Goal: Task Accomplishment & Management: Manage account settings

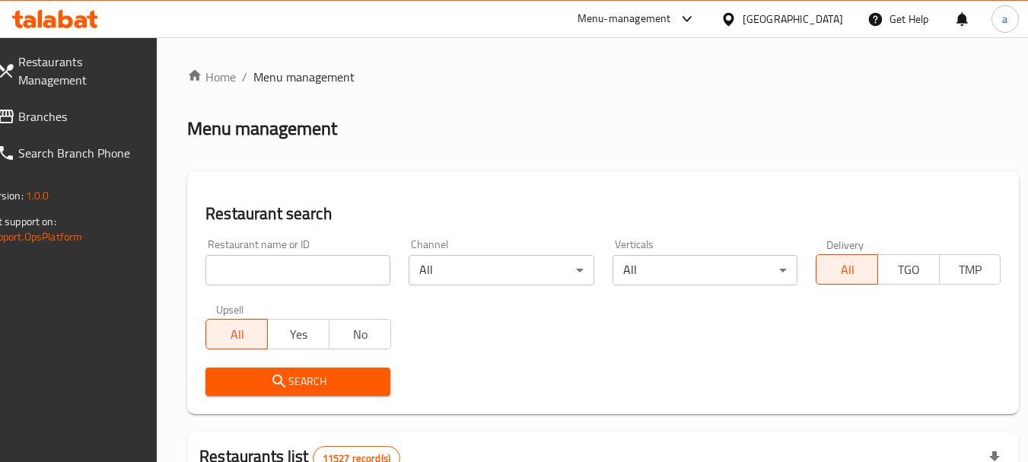
click at [100, 116] on span "Branches" at bounding box center [78, 116] width 120 height 18
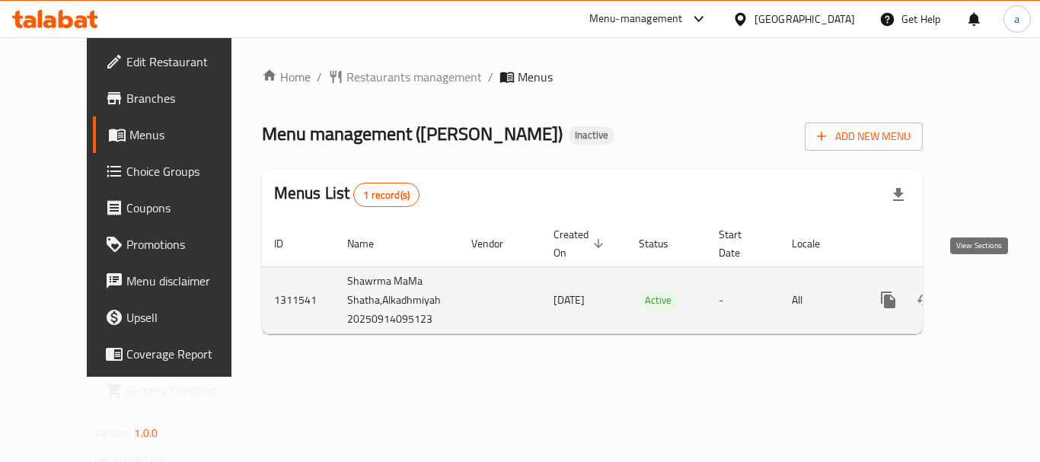
click at [989, 291] on icon "enhanced table" at bounding box center [998, 300] width 18 height 18
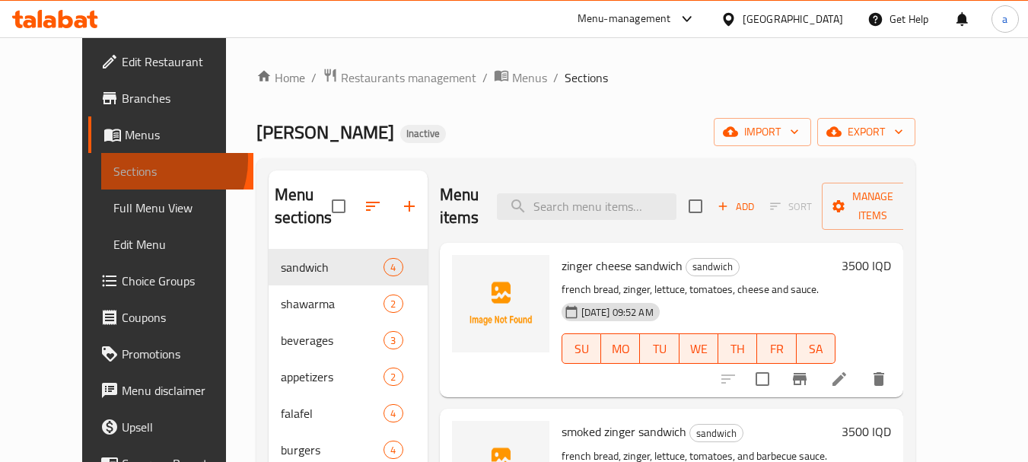
click at [113, 162] on span "Sections" at bounding box center [177, 171] width 129 height 18
click at [122, 174] on span "Sections" at bounding box center [177, 171] width 129 height 18
click at [125, 139] on span "Menus" at bounding box center [183, 135] width 117 height 18
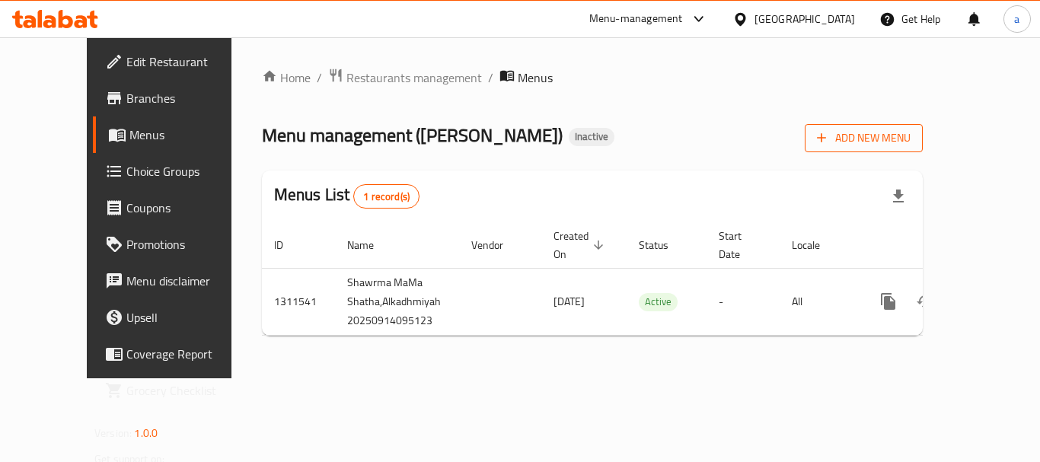
click at [910, 142] on span "Add New Menu" at bounding box center [864, 138] width 94 height 19
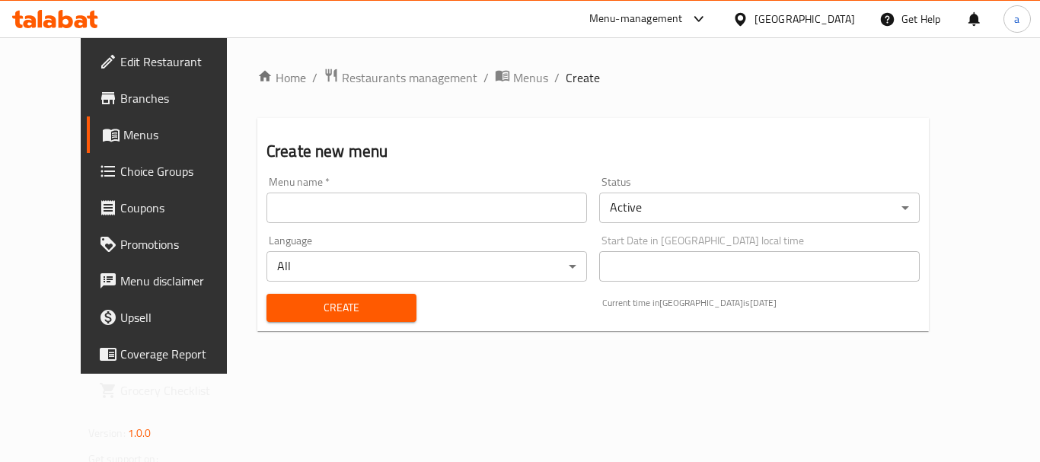
click at [368, 199] on input "text" at bounding box center [426, 208] width 320 height 30
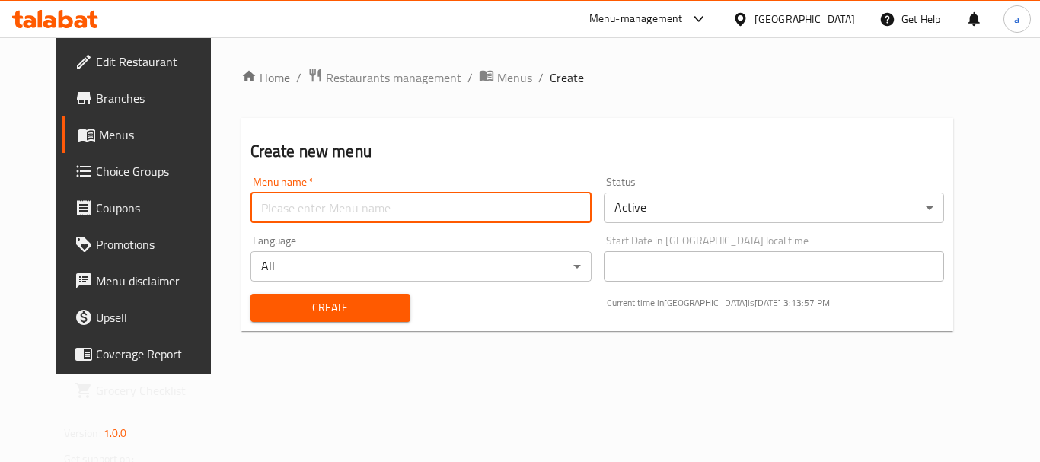
type input "آ"
type input "ahmed"
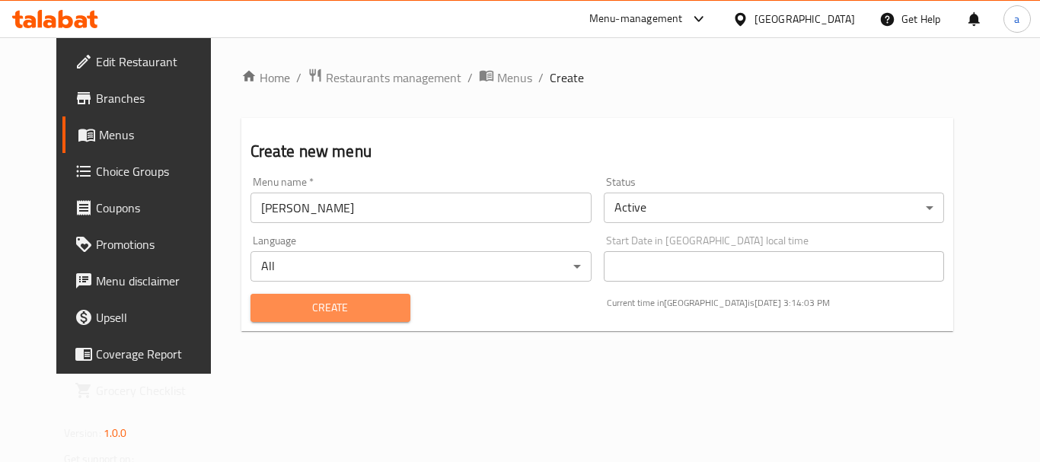
click at [317, 318] on button "Create" at bounding box center [330, 308] width 160 height 28
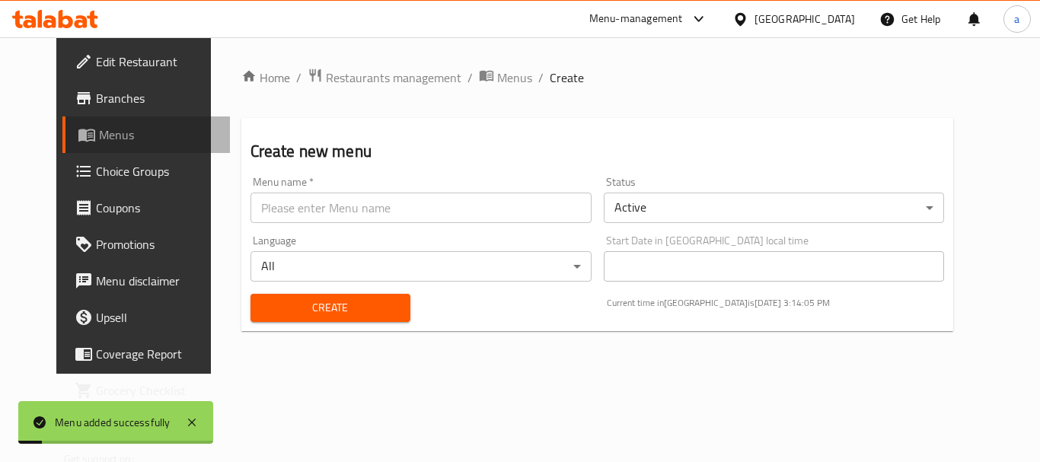
click at [99, 140] on span "Menus" at bounding box center [158, 135] width 119 height 18
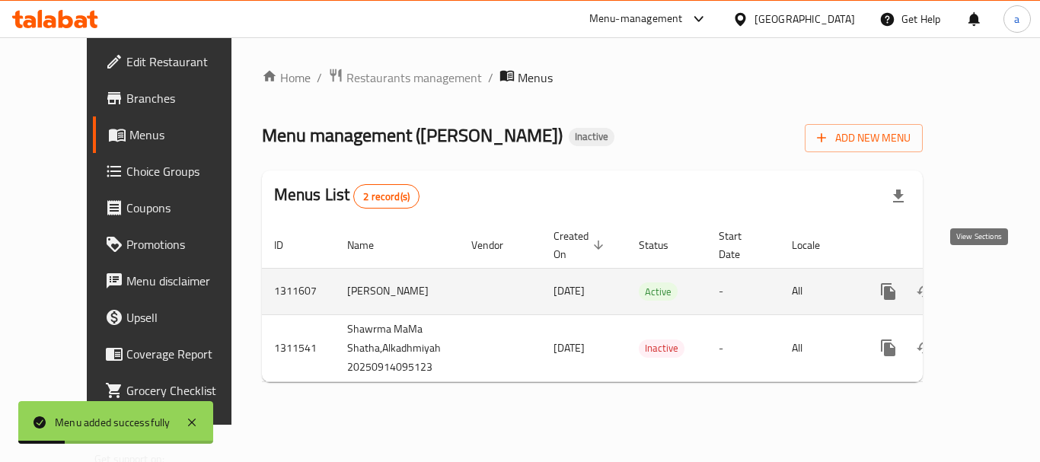
click at [989, 273] on link "enhanced table" at bounding box center [997, 291] width 37 height 37
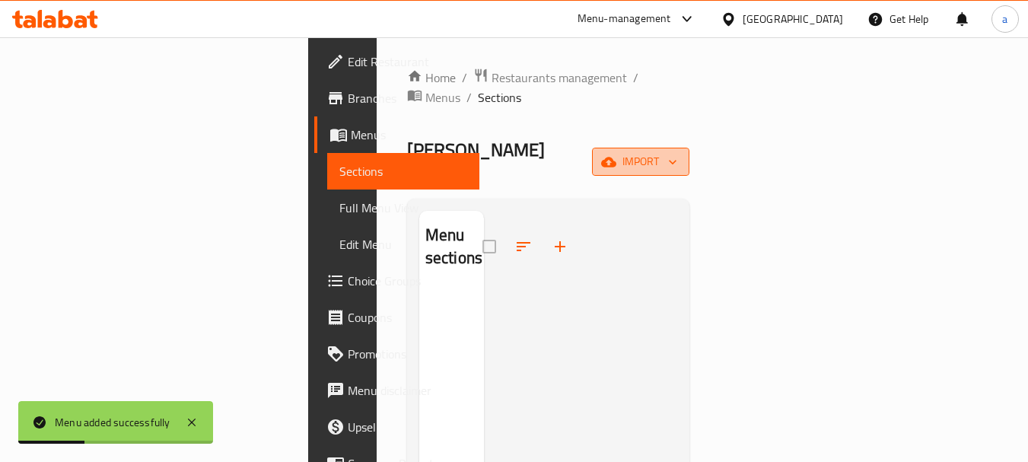
click at [677, 152] on span "import" at bounding box center [640, 161] width 73 height 19
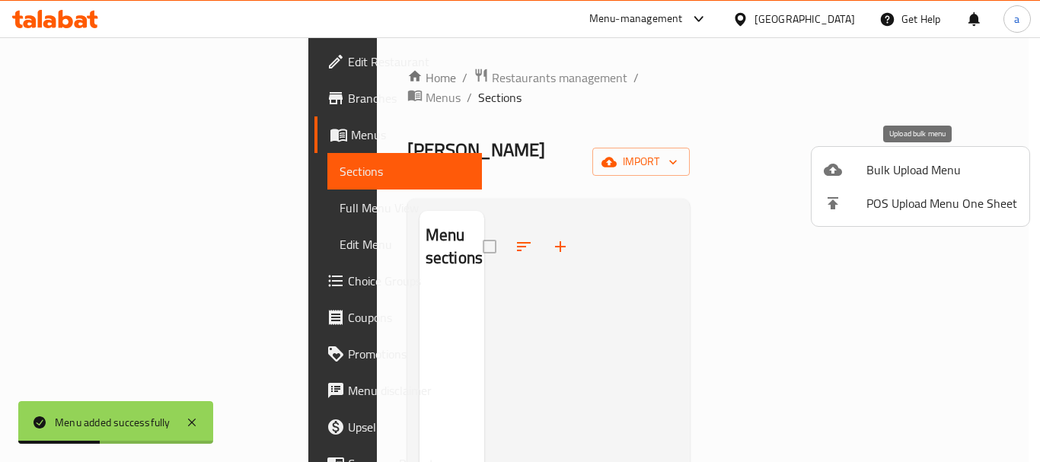
click at [840, 172] on icon at bounding box center [832, 170] width 18 height 12
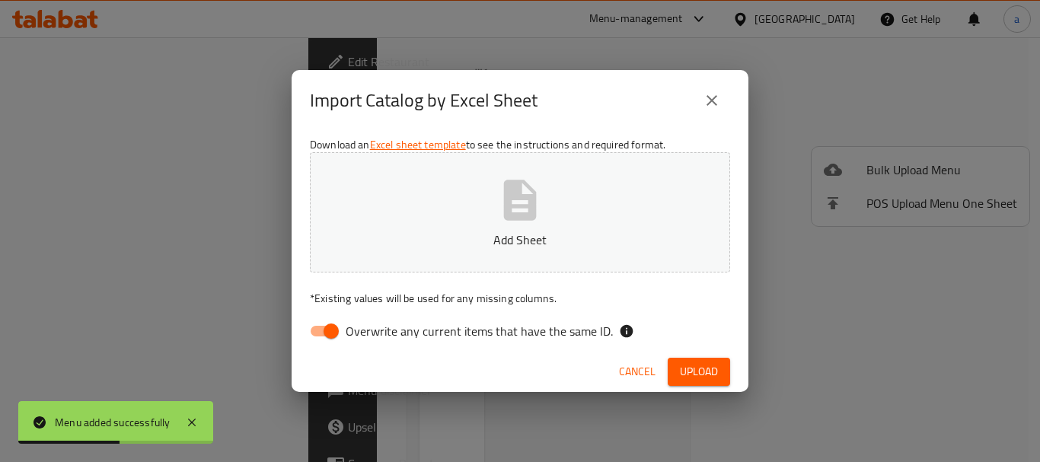
click at [317, 324] on input "Overwrite any current items that have the same ID." at bounding box center [331, 331] width 87 height 29
checkbox input "false"
click at [441, 240] on p "Add Sheet" at bounding box center [519, 240] width 373 height 18
click at [712, 365] on span "Upload" at bounding box center [699, 371] width 38 height 19
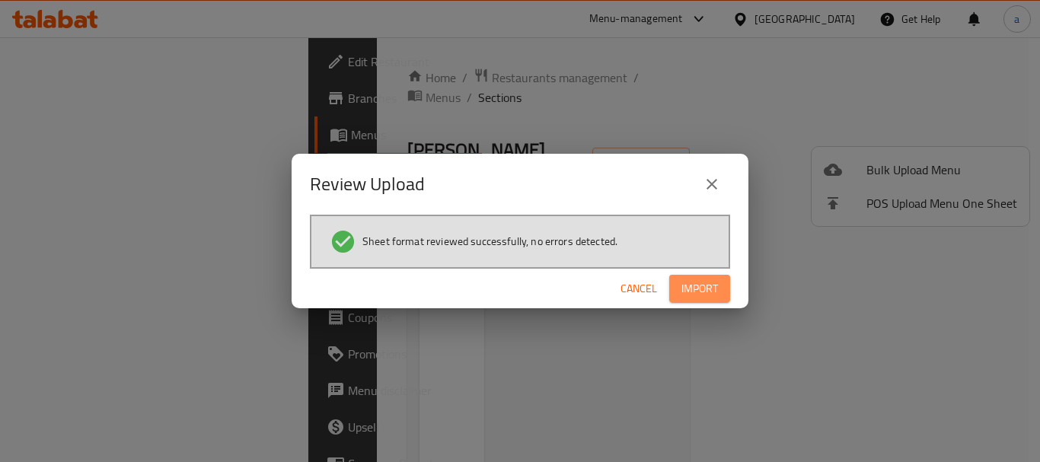
click at [702, 291] on span "Import" at bounding box center [699, 288] width 37 height 19
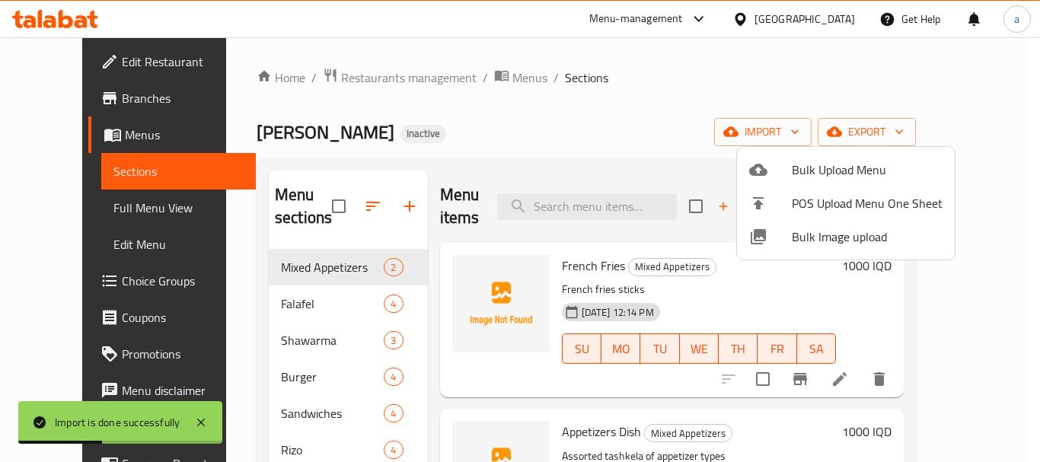
click at [498, 123] on div at bounding box center [520, 231] width 1040 height 462
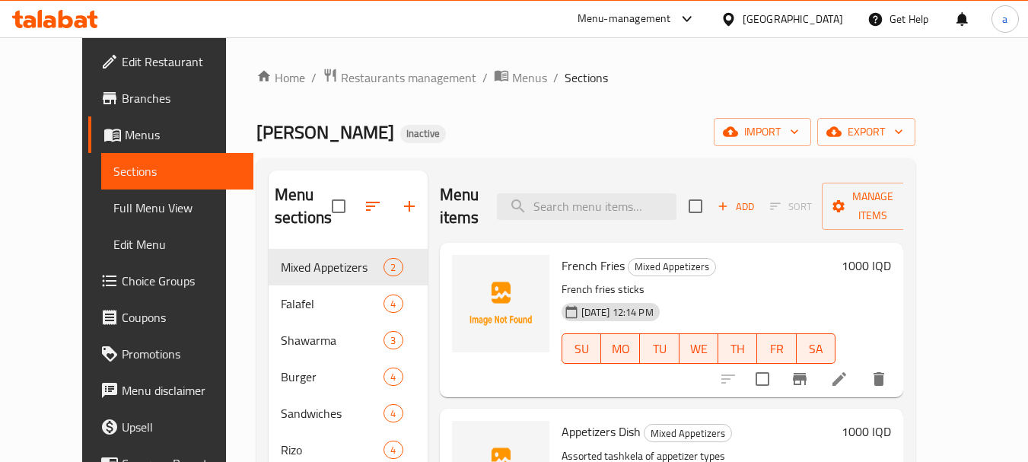
click at [400, 209] on button "button" at bounding box center [409, 206] width 37 height 37
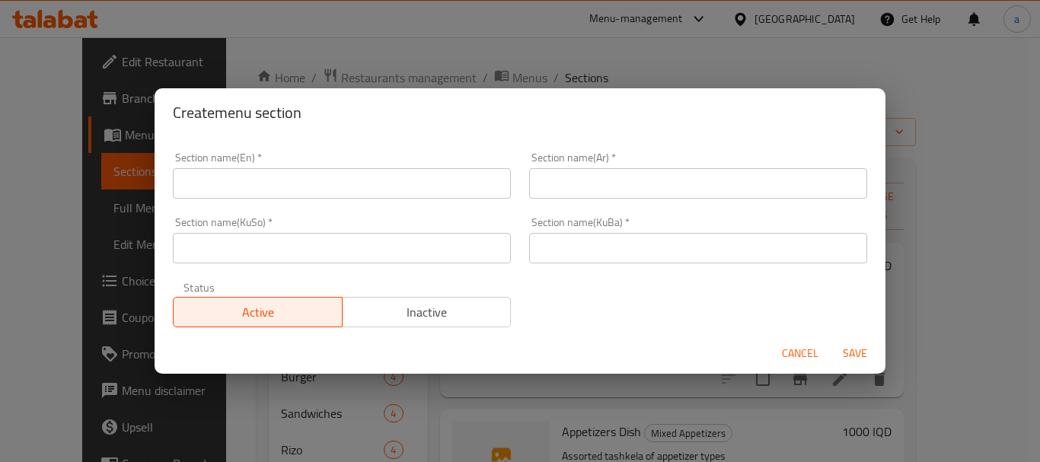
click at [416, 188] on input "text" at bounding box center [342, 183] width 338 height 30
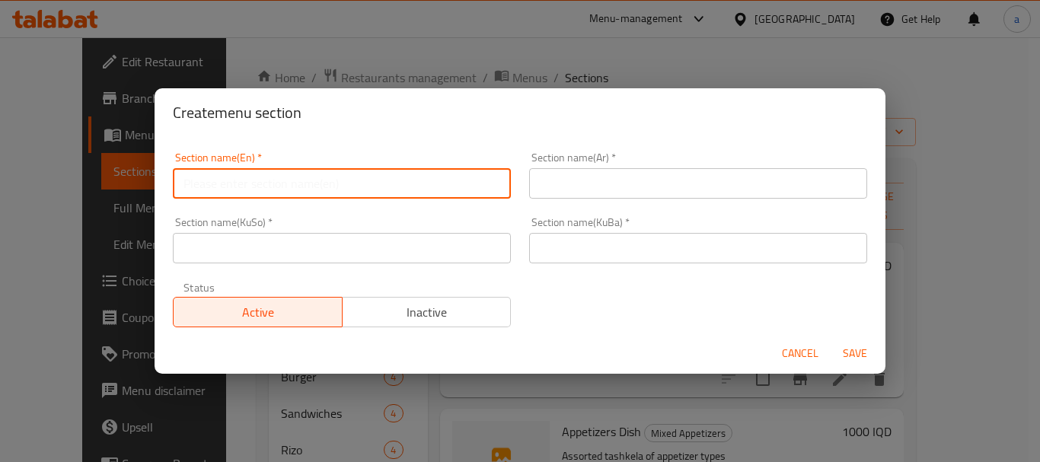
paste input "Drinks"
type input "Drinks"
click at [602, 194] on input "text" at bounding box center [698, 183] width 338 height 30
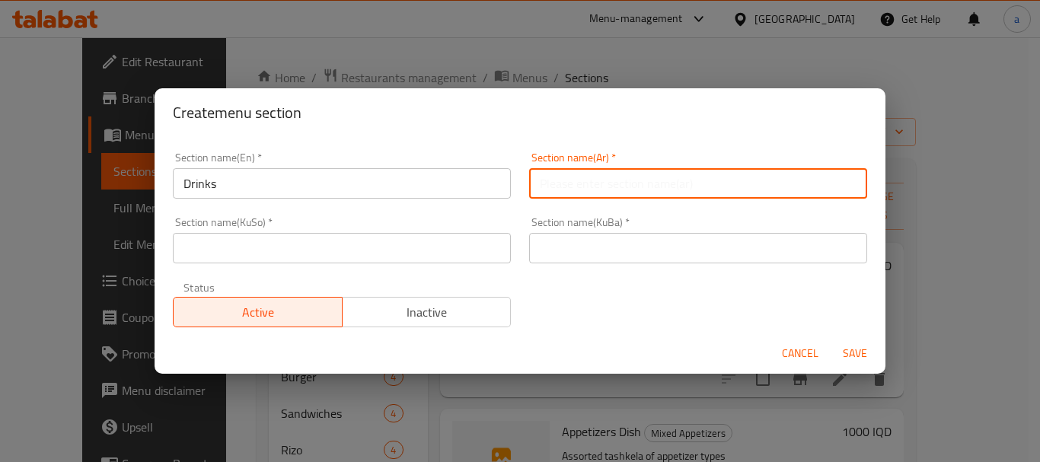
paste input "المشروبات"
type input "المشروبات"
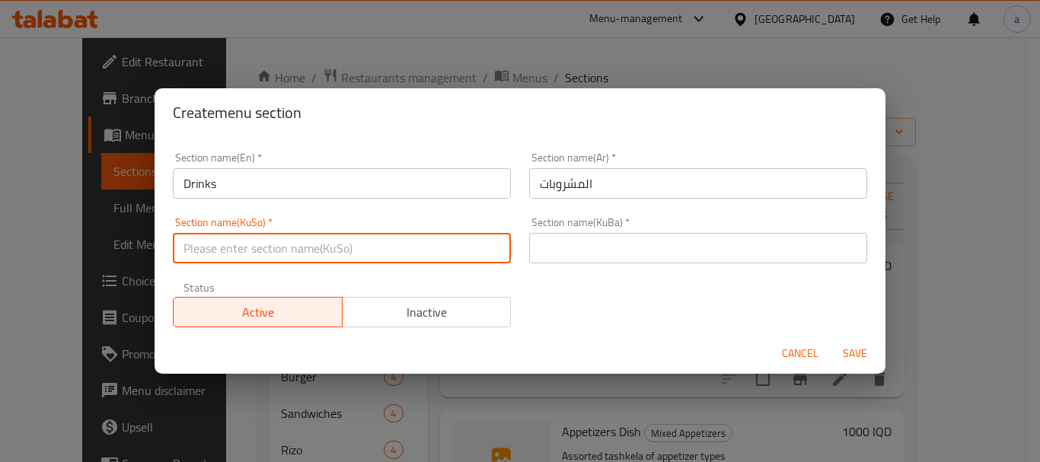
click at [435, 241] on input "text" at bounding box center [342, 248] width 338 height 30
paste input "خواردنەوەکان"
type input "خواردنەوەکان"
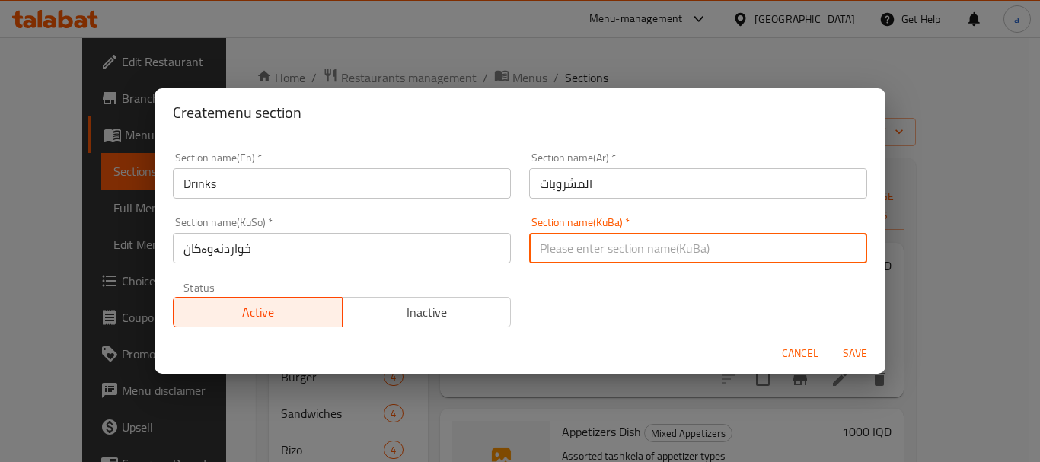
click at [584, 242] on input "text" at bounding box center [698, 248] width 338 height 30
paste input "خواردنەوەکان"
type input "خواردنەوەکان"
click at [849, 352] on span "Save" at bounding box center [854, 353] width 37 height 19
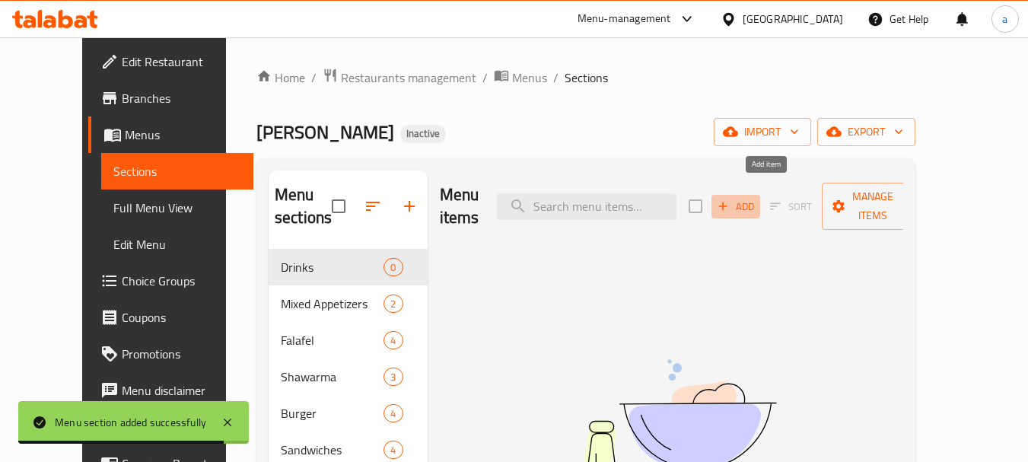
click at [756, 198] on span "Add" at bounding box center [735, 207] width 41 height 18
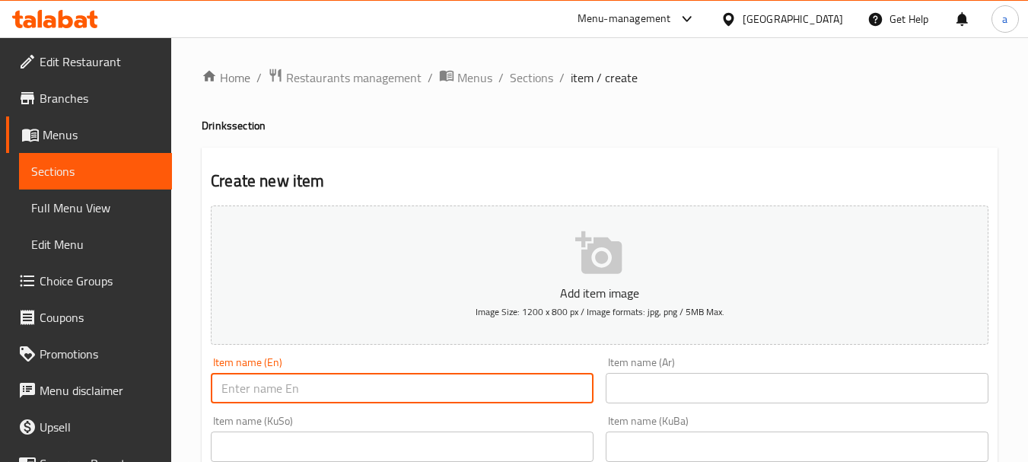
click at [445, 391] on input "text" at bounding box center [402, 388] width 383 height 30
paste input "Ayran"
type input "Ayran"
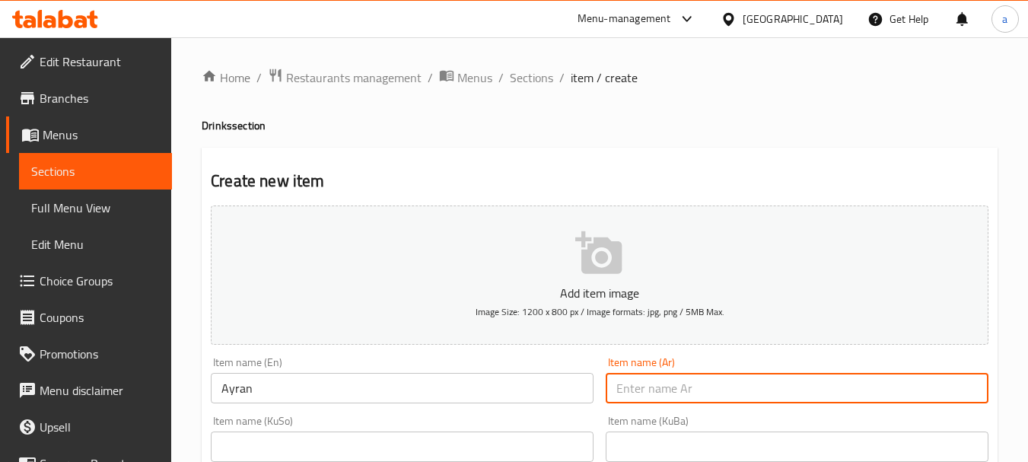
click at [648, 397] on input "text" at bounding box center [797, 388] width 383 height 30
paste input "لبن"
type input "لبن"
click at [491, 438] on input "text" at bounding box center [402, 447] width 383 height 30
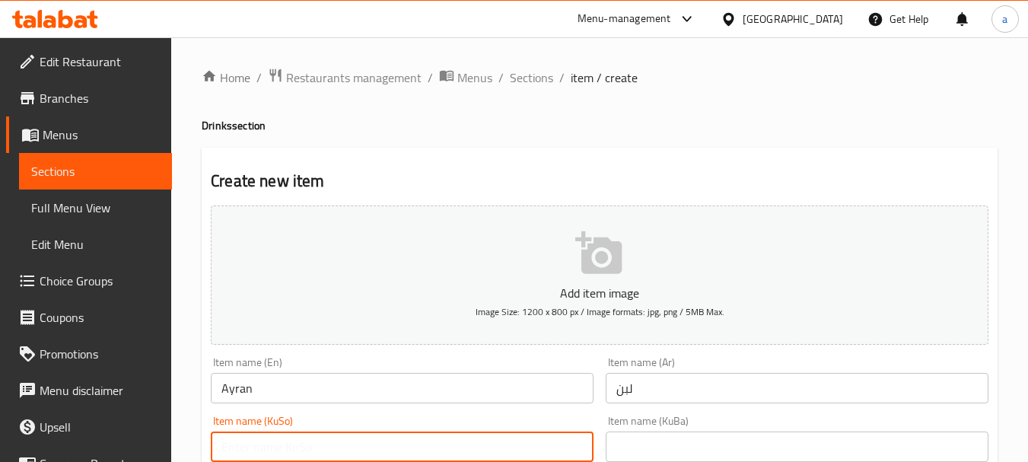
paste input "ماستاو"
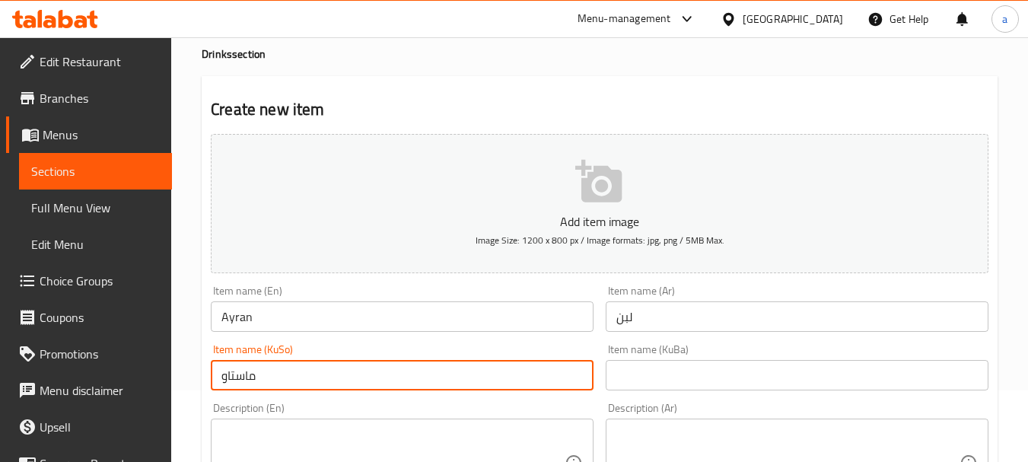
scroll to position [101, 0]
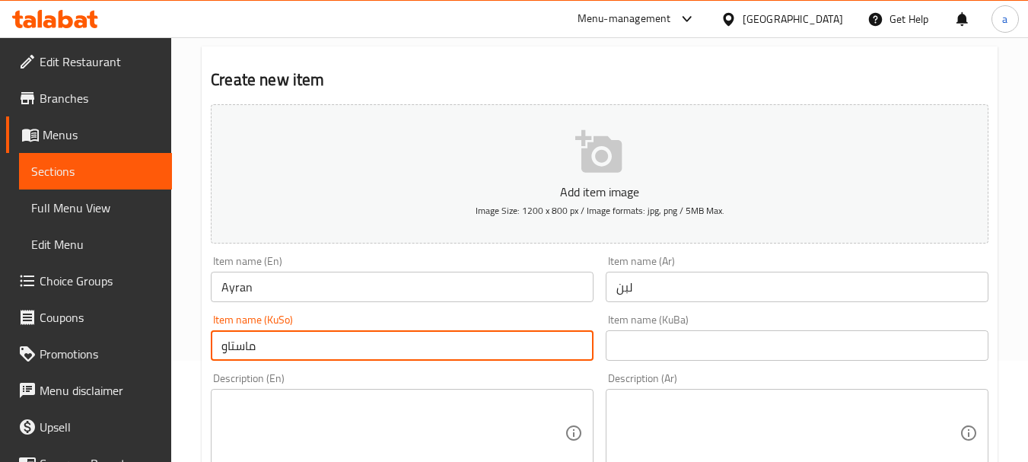
type input "ماستاو"
click at [640, 349] on input "text" at bounding box center [797, 345] width 383 height 30
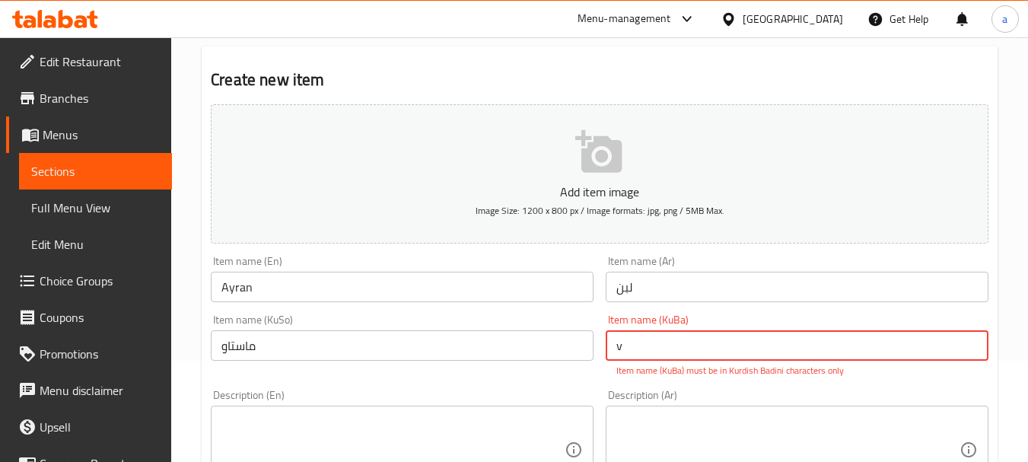
click at [658, 349] on input "v" at bounding box center [797, 345] width 383 height 30
drag, startPoint x: 623, startPoint y: 350, endPoint x: 605, endPoint y: 352, distance: 18.4
click at [605, 352] on div "Item name (KuBa) v Item name (KuBa) Item name (KuBa) must be in Kurdish Badini …" at bounding box center [797, 345] width 395 height 75
paste input "ماستاو"
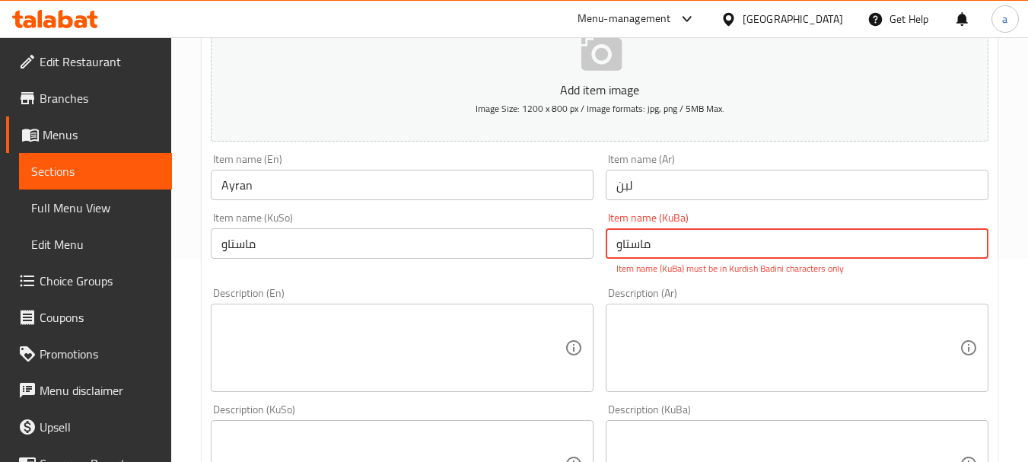
type input "ماستاو"
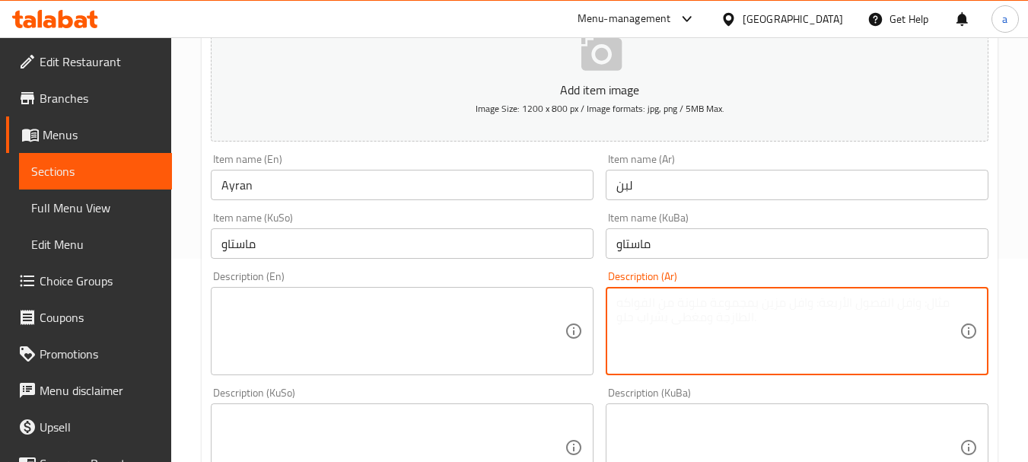
click at [674, 324] on textarea at bounding box center [787, 331] width 343 height 72
paste textarea "مشروب كريمة اللبن وماء."
click at [660, 303] on textarea "مشروب كريمة اللبن وماء." at bounding box center [787, 331] width 343 height 72
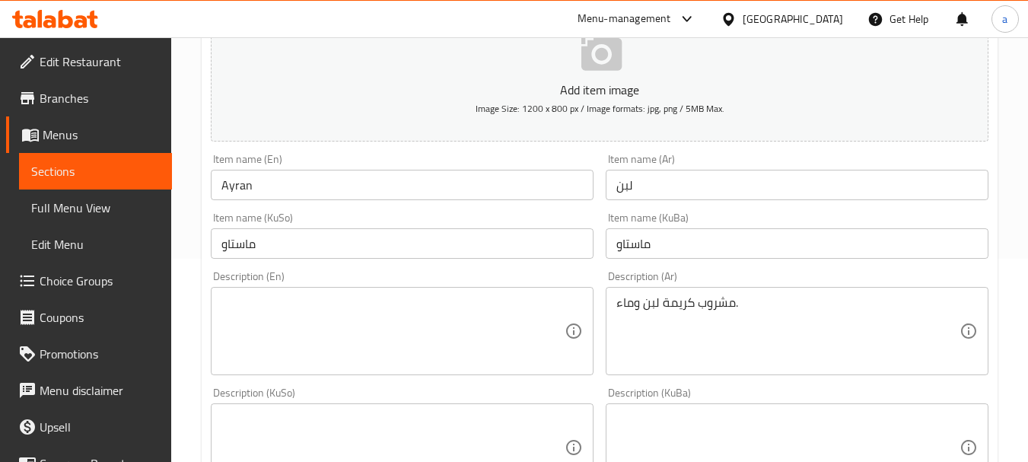
click at [617, 294] on div "مشروب كريمة لبن وماء. Description (Ar)" at bounding box center [797, 331] width 383 height 88
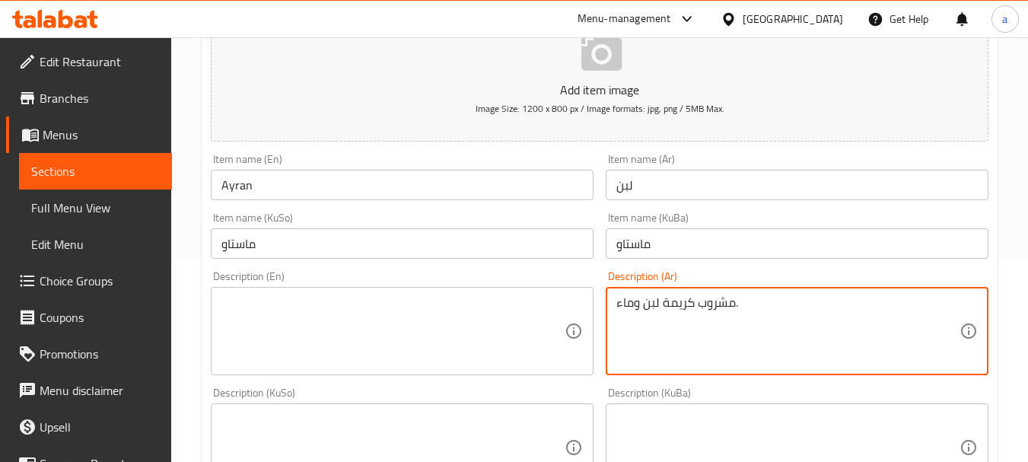
click at [747, 300] on textarea "مشروب كريمة لبن وماء." at bounding box center [787, 331] width 343 height 72
click at [615, 303] on div "مشروب كريمة لبن وماء. Description (Ar)" at bounding box center [797, 331] width 383 height 88
drag, startPoint x: 756, startPoint y: 311, endPoint x: 610, endPoint y: 329, distance: 147.3
click at [610, 329] on div "مشروب كريمة لبن وماء Description (Ar)" at bounding box center [797, 331] width 383 height 88
type textarea "مشروب كريمة لبن وماء"
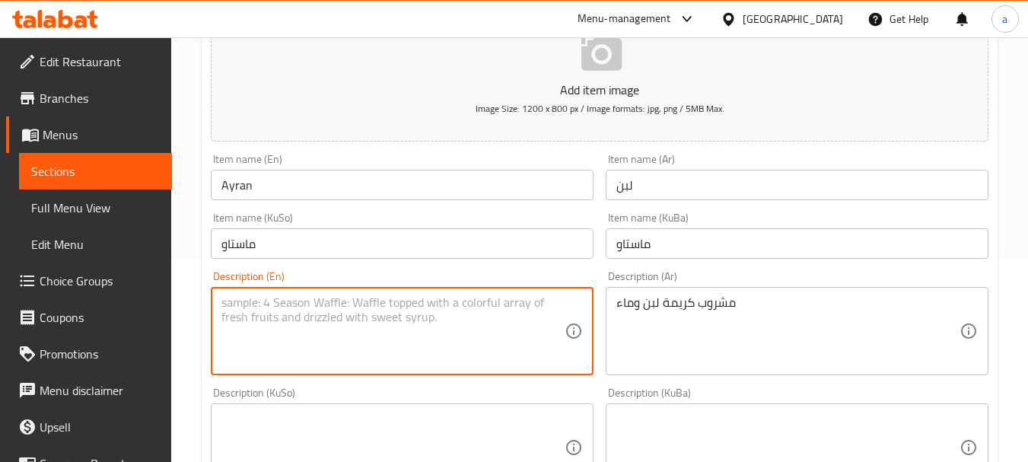
click at [428, 303] on textarea at bounding box center [392, 331] width 343 height 72
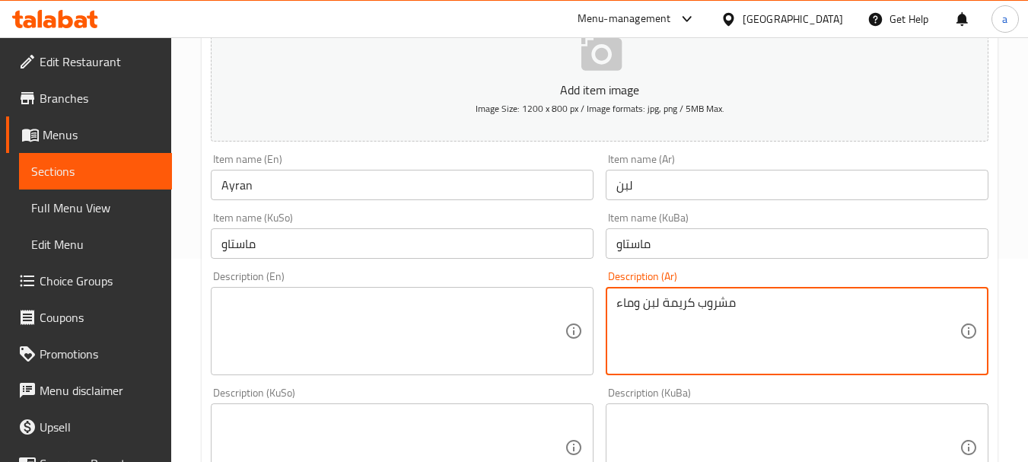
click at [655, 307] on textarea "مشروب كريمة لبن وماء" at bounding box center [787, 331] width 343 height 72
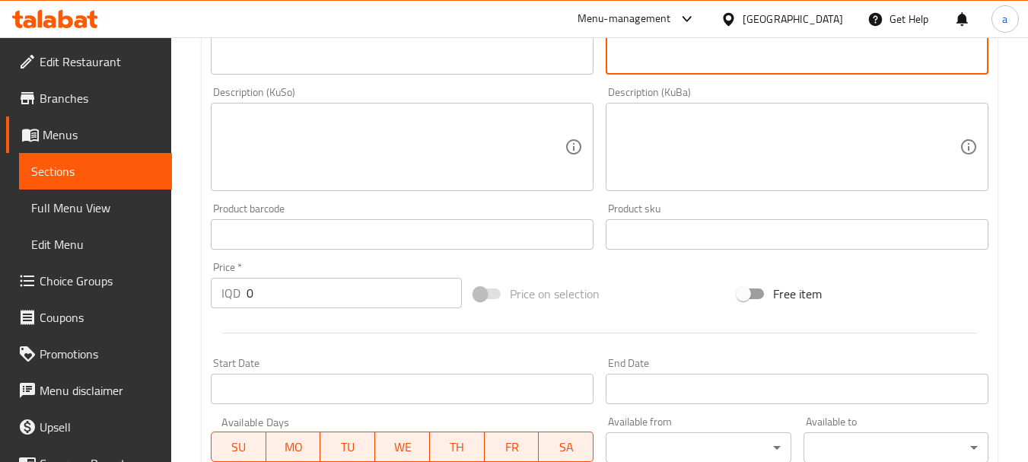
scroll to position [508, 0]
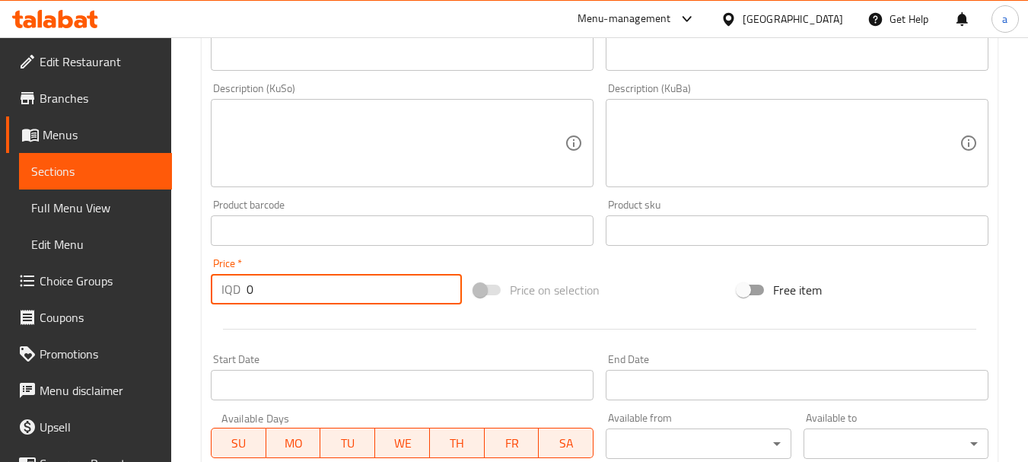
drag, startPoint x: 305, startPoint y: 287, endPoint x: 243, endPoint y: 297, distance: 63.2
click at [243, 297] on div "IQD 0 Price *" at bounding box center [336, 289] width 251 height 30
paste input "100"
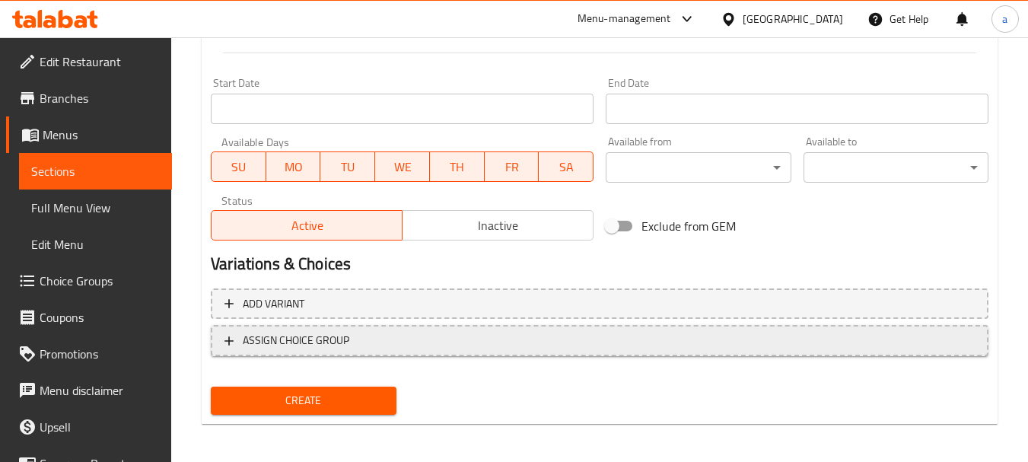
scroll to position [788, 0]
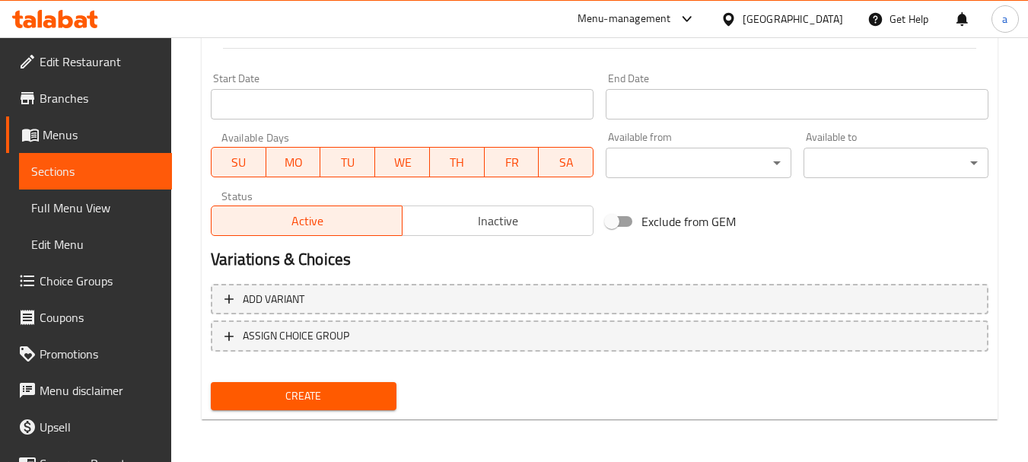
type input "1000"
click at [377, 400] on span "Create" at bounding box center [303, 396] width 161 height 19
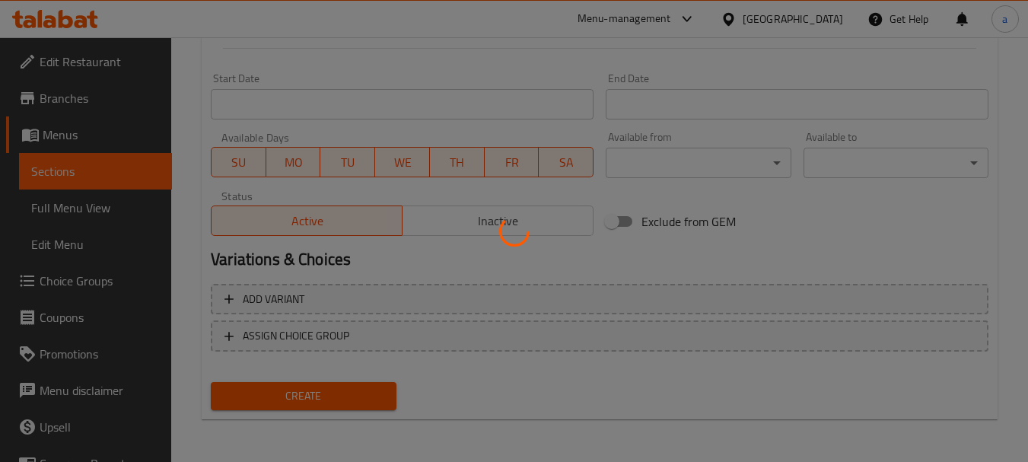
type input "0"
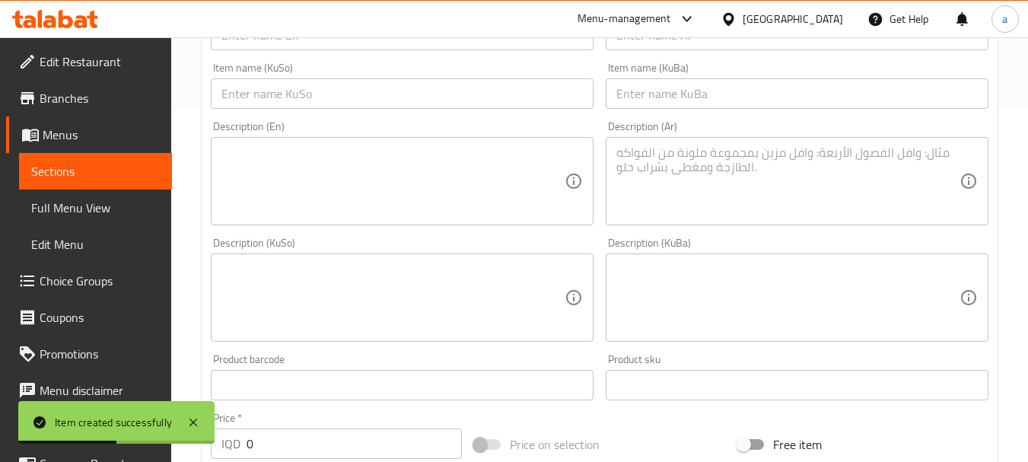
scroll to position [281, 0]
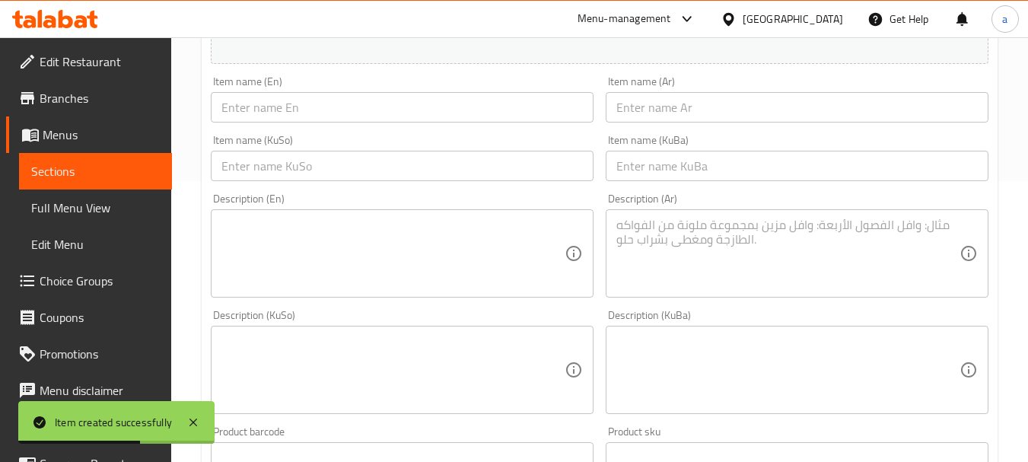
click at [556, 175] on input "text" at bounding box center [402, 166] width 383 height 30
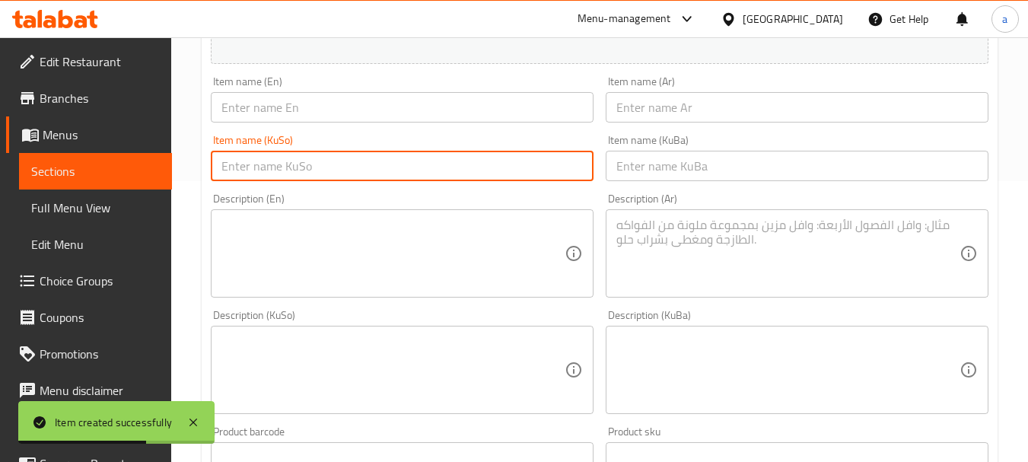
paste input "بیپسی"
type input "بیپسی"
click at [678, 161] on input "text" at bounding box center [797, 166] width 383 height 30
paste input "بیپسی"
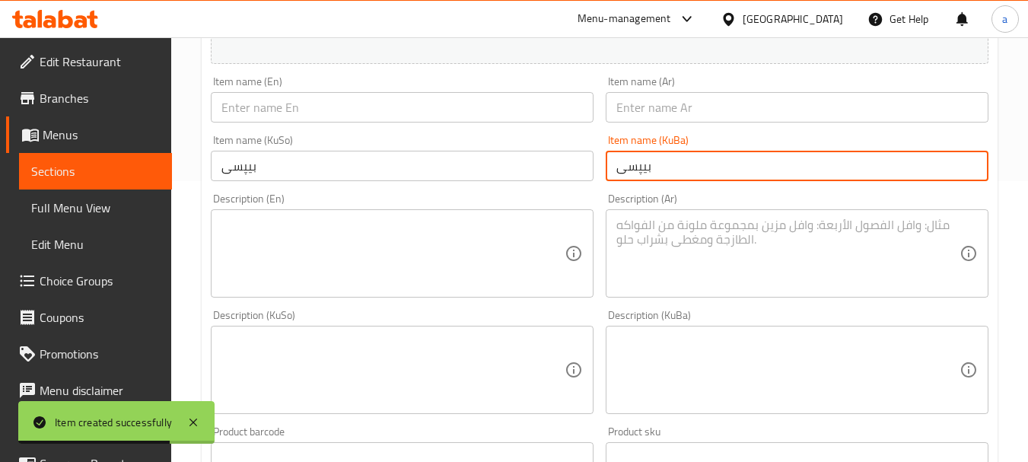
type input "بیپسی"
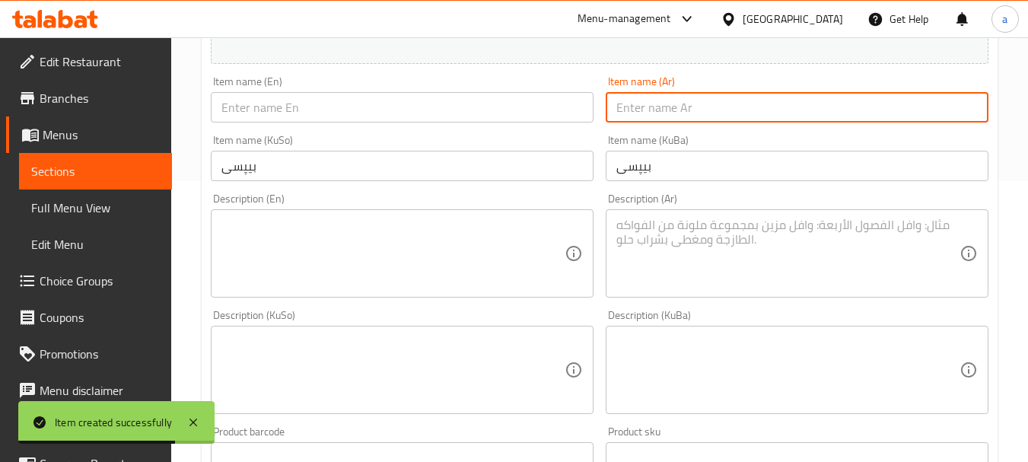
click at [687, 107] on input "text" at bounding box center [797, 107] width 383 height 30
paste input "بيبسي"
type input "بيبسي"
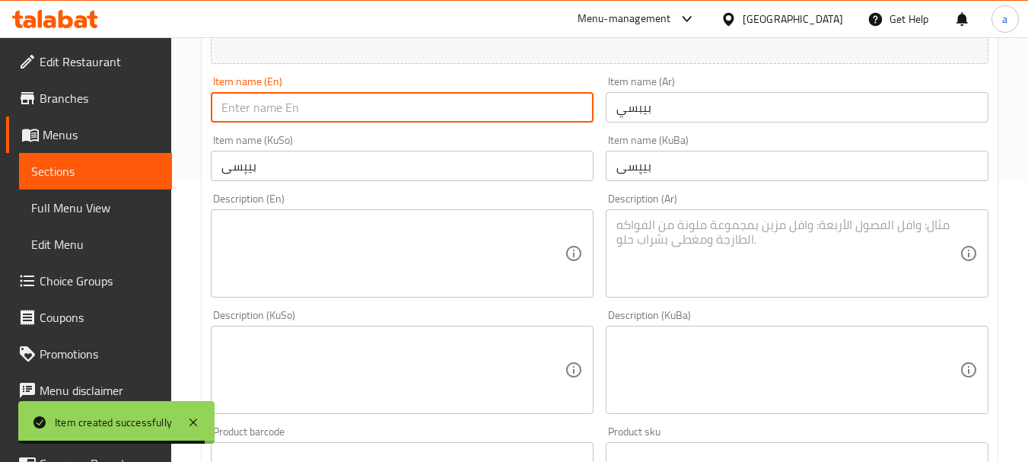
click at [536, 123] on input "text" at bounding box center [402, 107] width 383 height 30
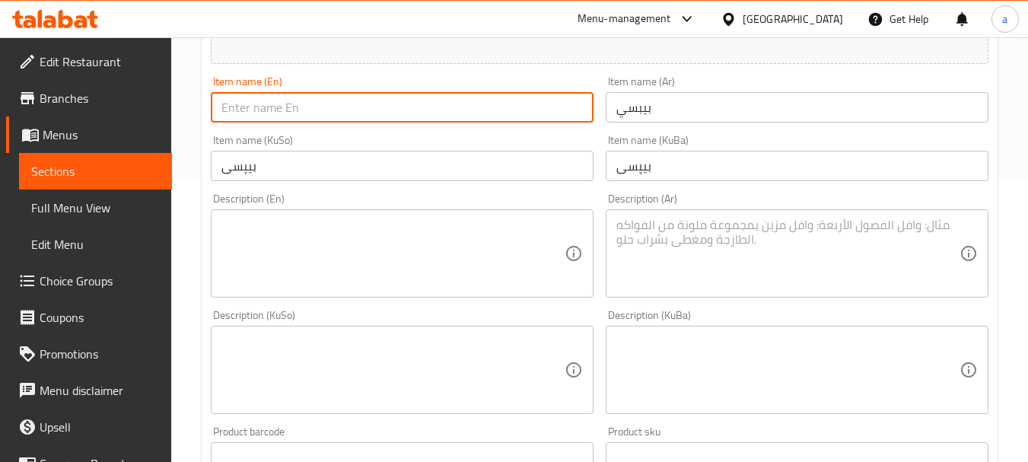
paste input "Pepsi"
type input "Pepsi"
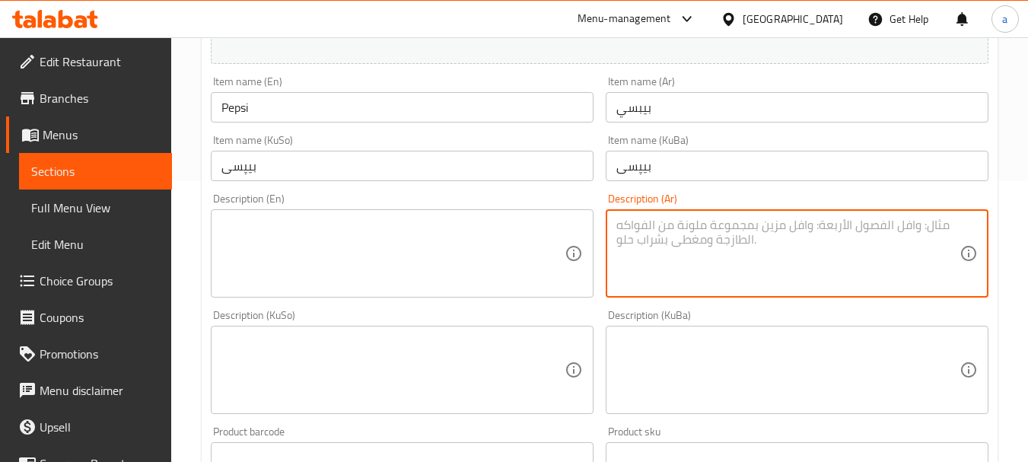
click at [642, 232] on textarea at bounding box center [787, 254] width 343 height 72
paste textarea "مشروب غازي"
type textarea "مشروب غازي"
click at [631, 346] on textarea at bounding box center [787, 370] width 343 height 72
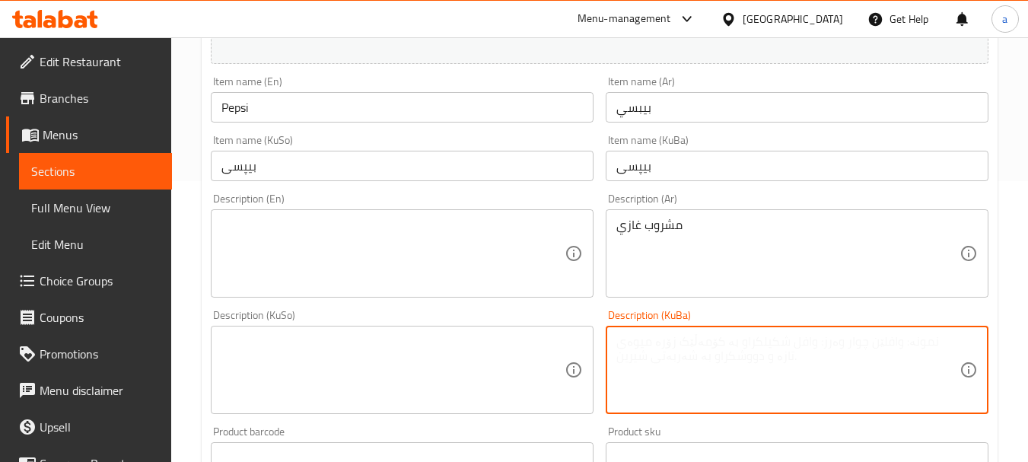
paste textarea "خواردنەوەی گازی"
type textarea "خواردنەوەی گازی"
click at [481, 349] on textarea at bounding box center [392, 370] width 343 height 72
type textarea "v"
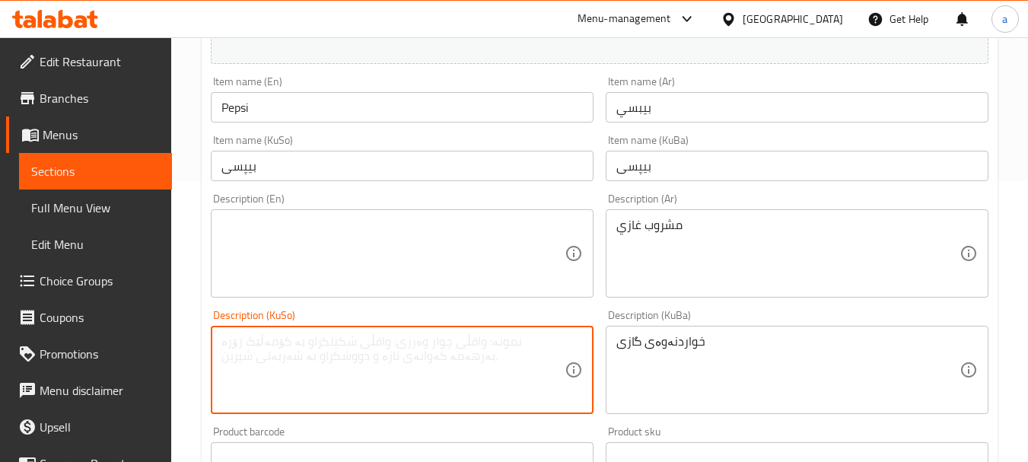
paste textarea "خواردنەوەی گازی"
type textarea "خواردنەوەی گازی"
click at [365, 264] on textarea at bounding box center [392, 254] width 343 height 72
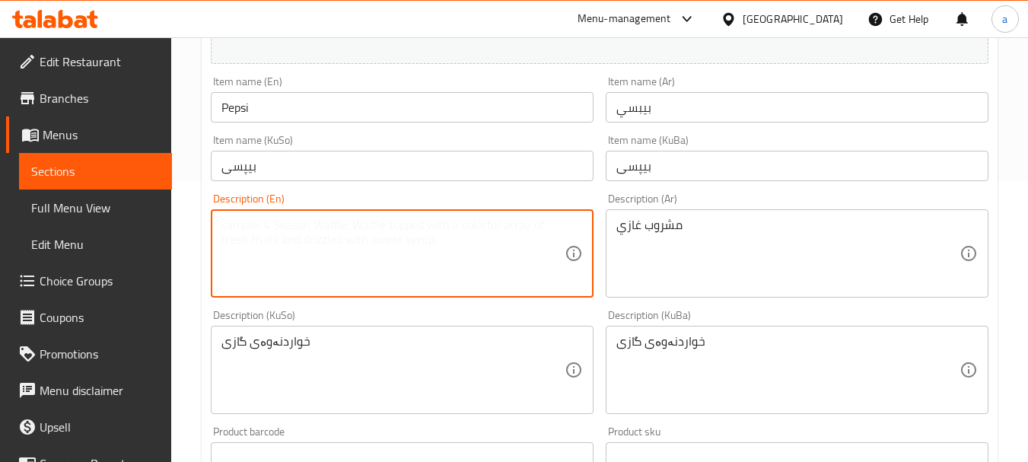
paste textarea "Soft Drink"
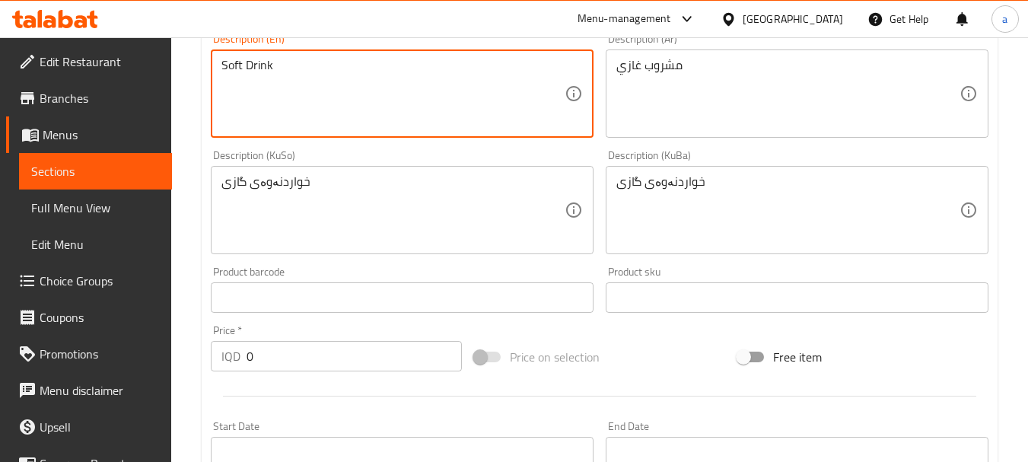
scroll to position [484, 0]
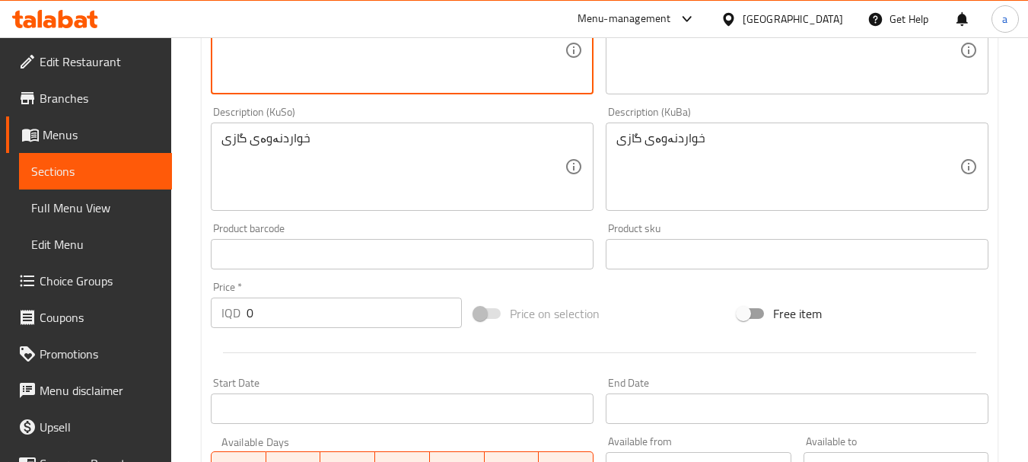
type textarea "Soft Drink"
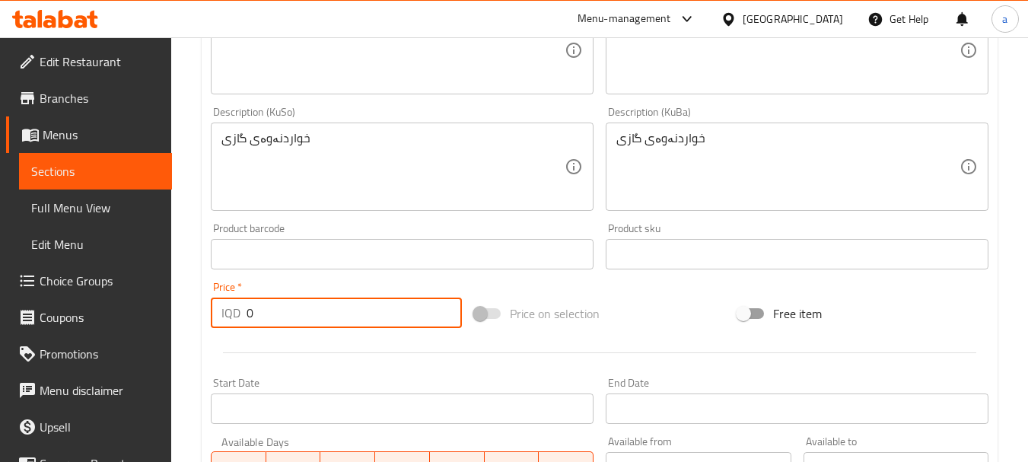
drag, startPoint x: 291, startPoint y: 318, endPoint x: 234, endPoint y: 325, distance: 58.2
click at [235, 324] on div "IQD 0 Price *" at bounding box center [336, 313] width 251 height 30
paste input "50"
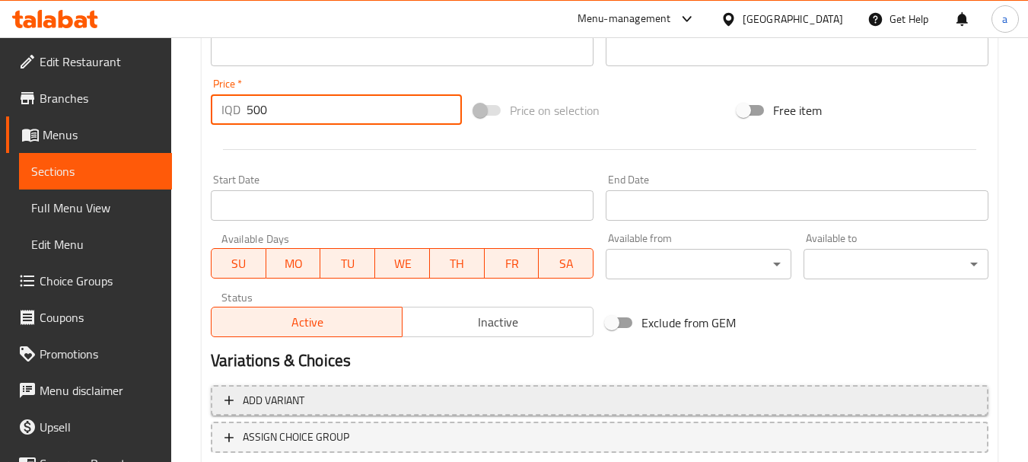
scroll to position [788, 0]
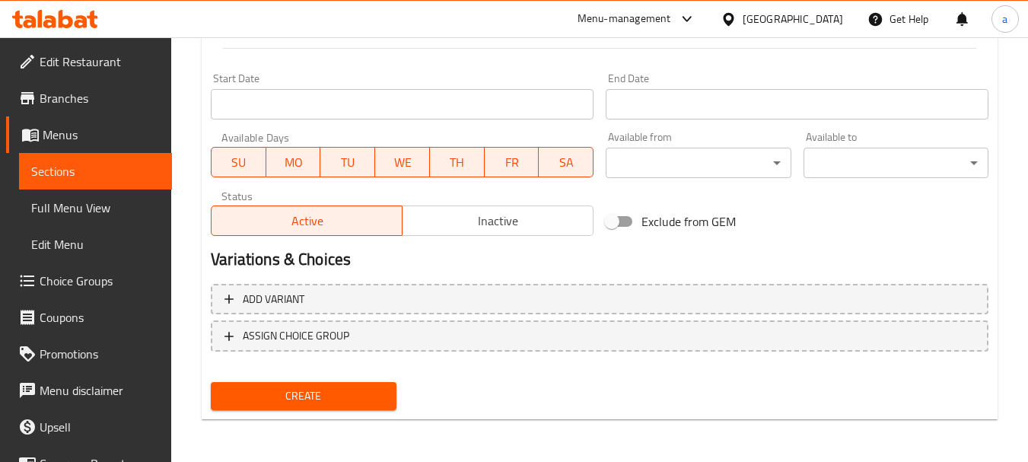
type input "500"
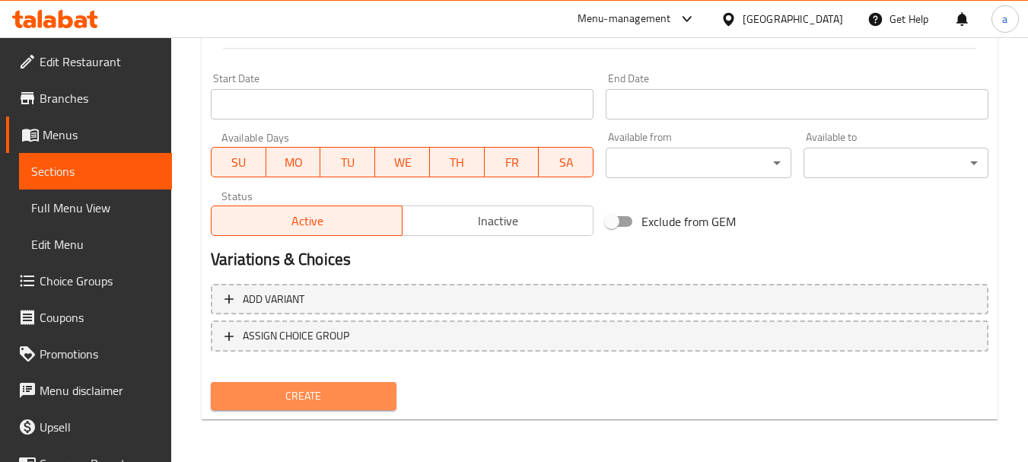
click at [342, 390] on span "Create" at bounding box center [303, 396] width 161 height 19
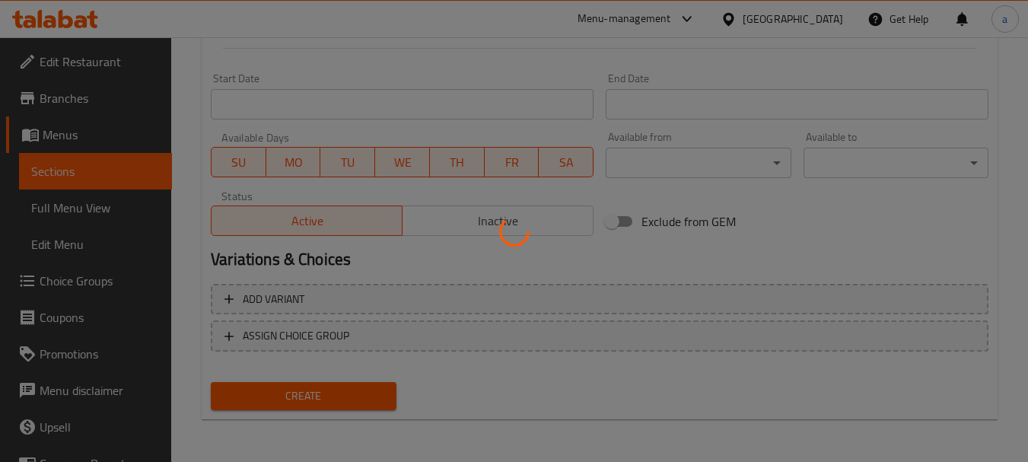
type input "0"
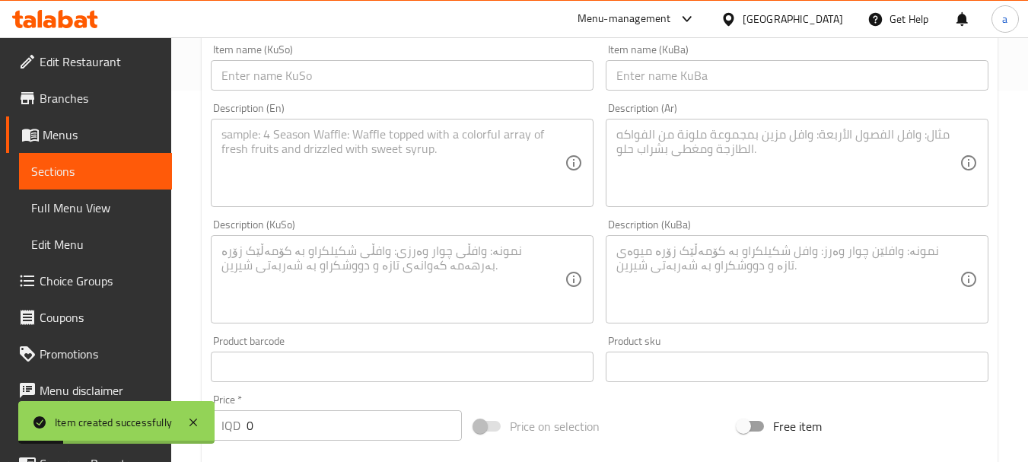
scroll to position [281, 0]
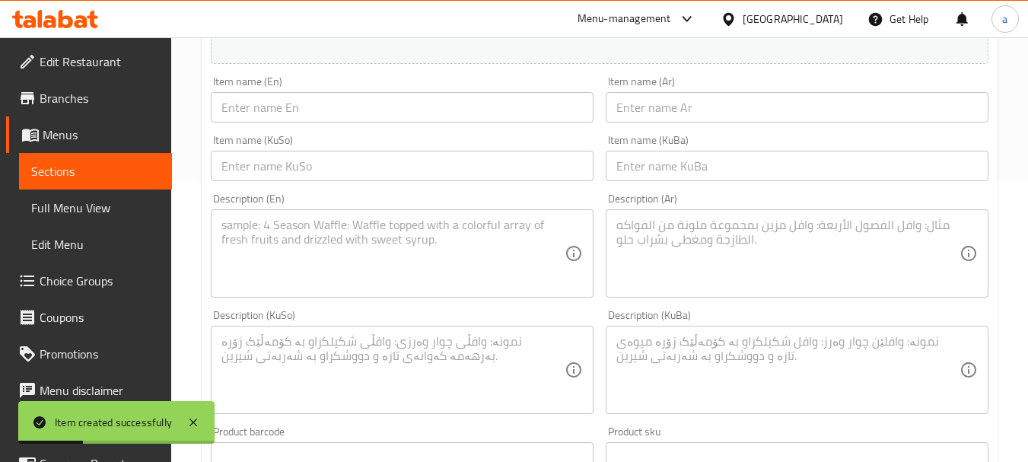
click at [426, 319] on div "Description (KuSo) Description (KuSo)" at bounding box center [402, 362] width 383 height 104
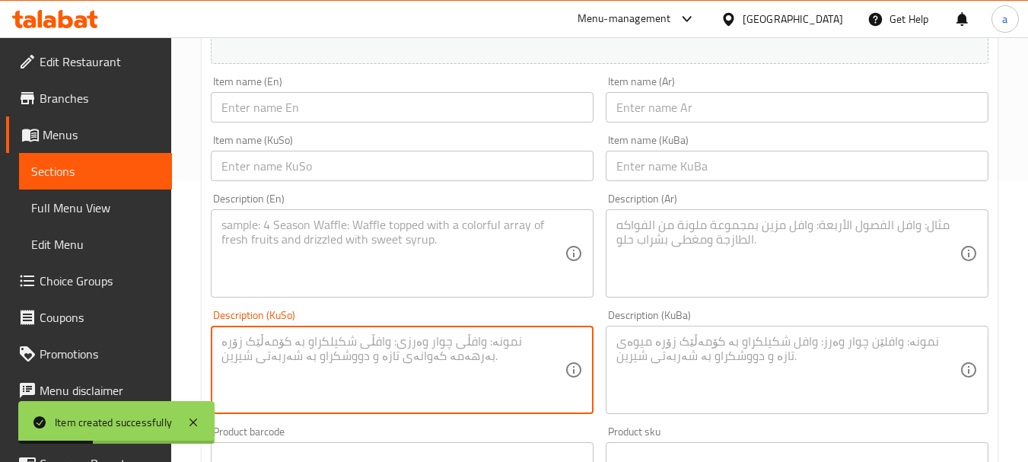
click at [419, 360] on textarea at bounding box center [392, 370] width 343 height 72
paste textarea "ئاویی کانزایی"
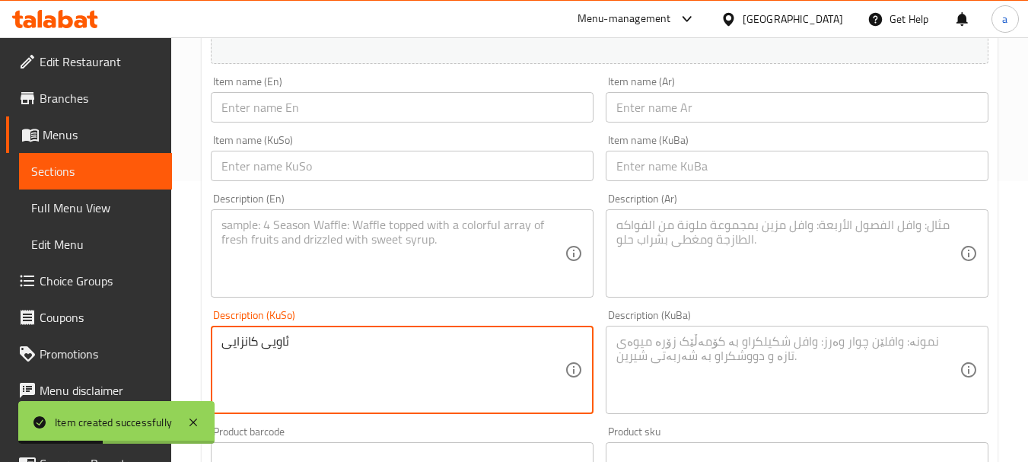
type textarea "ئاویی کانزایی"
click at [715, 358] on textarea at bounding box center [787, 370] width 343 height 72
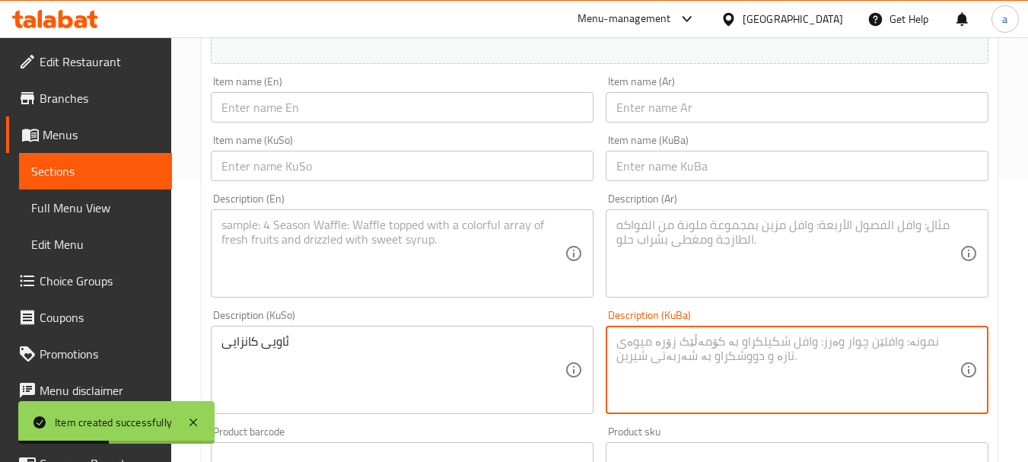
paste textarea "ئاویی کانزایی"
type textarea "ئاویی کانزایی"
click at [709, 259] on textarea at bounding box center [787, 254] width 343 height 72
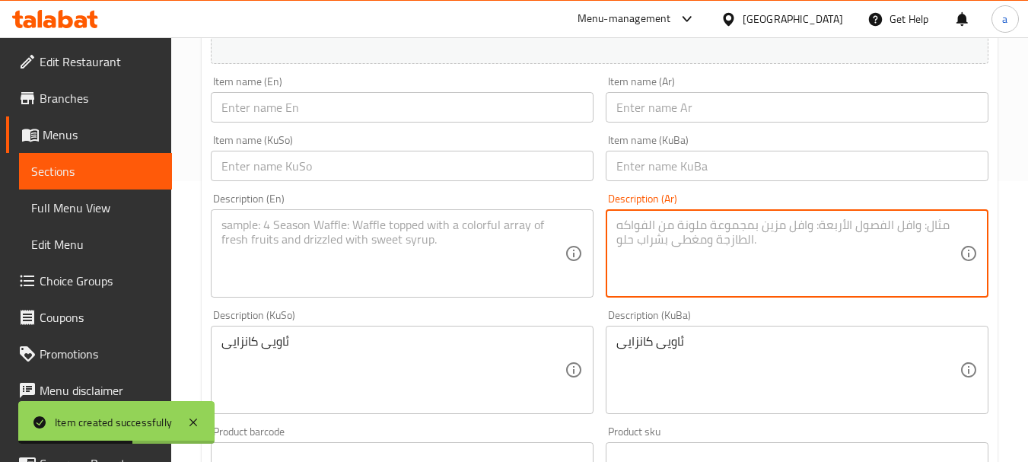
paste textarea "مياه معدنية"
type textarea "مياه معدنية"
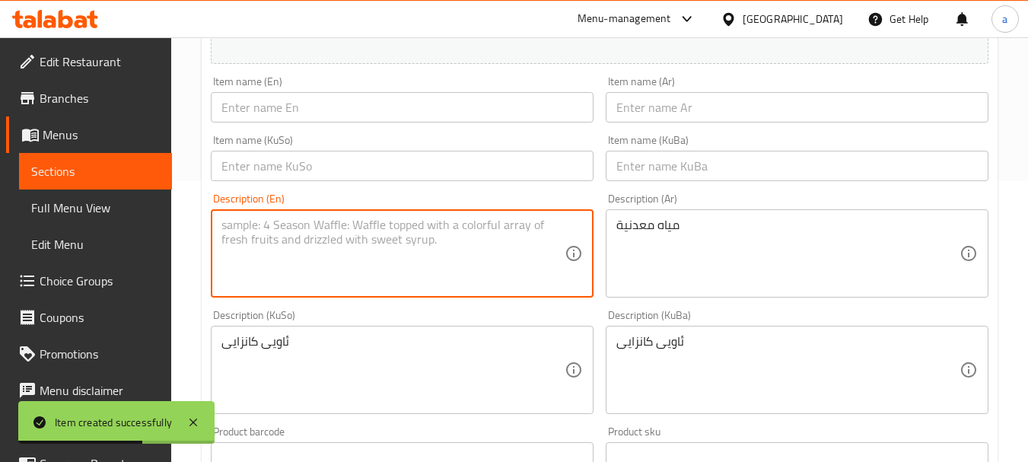
click at [441, 228] on textarea at bounding box center [392, 254] width 343 height 72
paste textarea "Mineral Water"
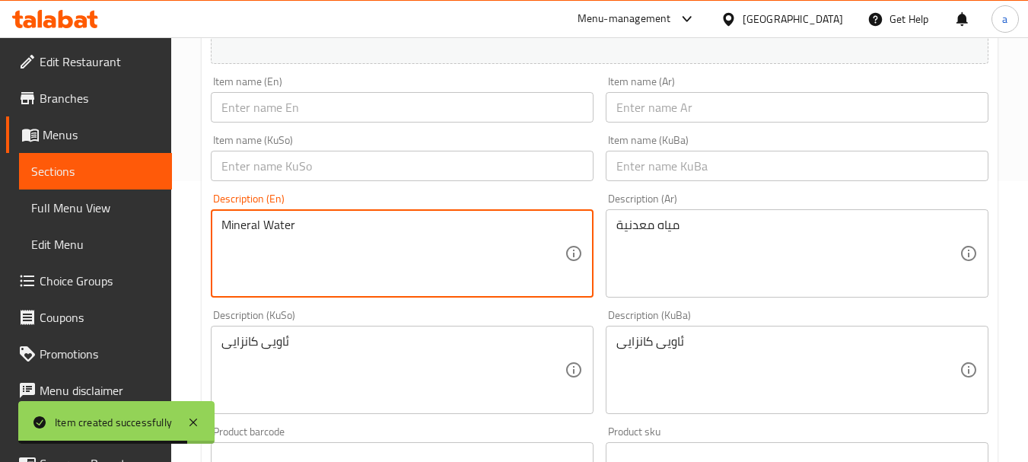
type textarea "Mineral Water"
click at [314, 112] on input "text" at bounding box center [402, 107] width 383 height 30
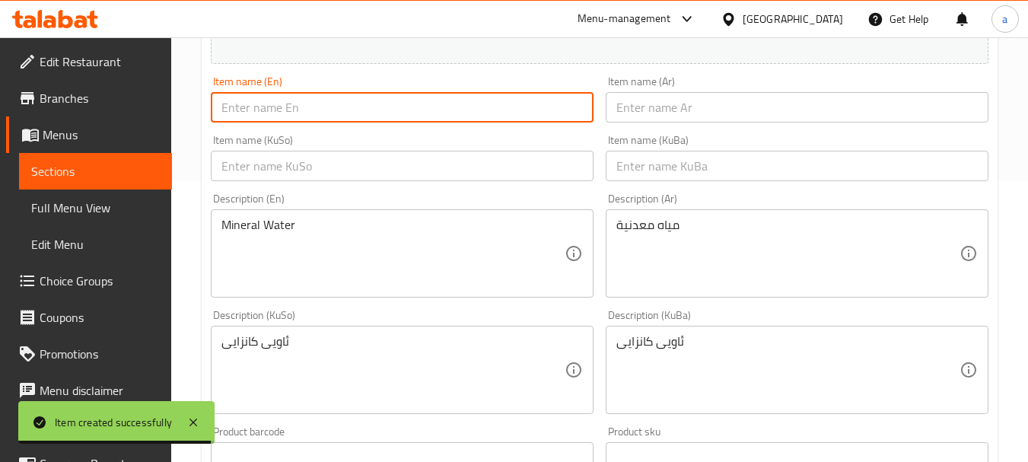
paste input "Mineral Water"
type input "Mineral Water"
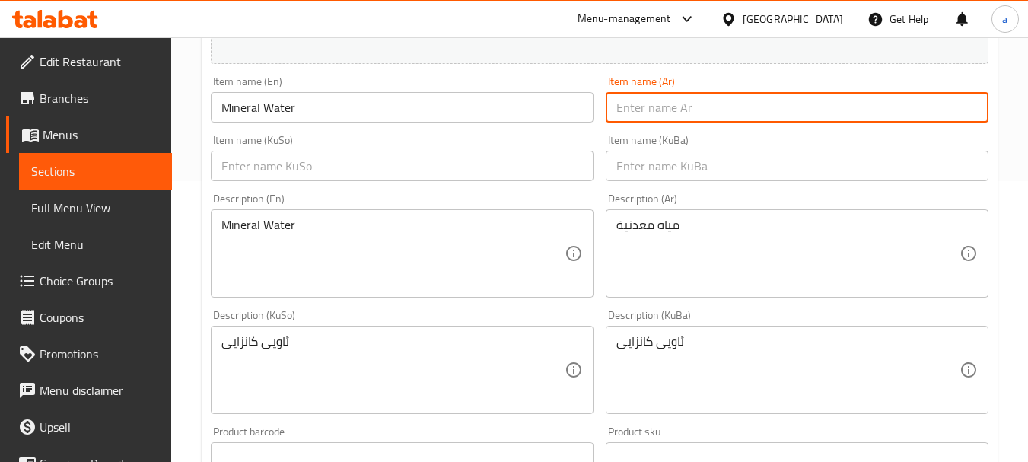
click at [696, 116] on input "text" at bounding box center [797, 107] width 383 height 30
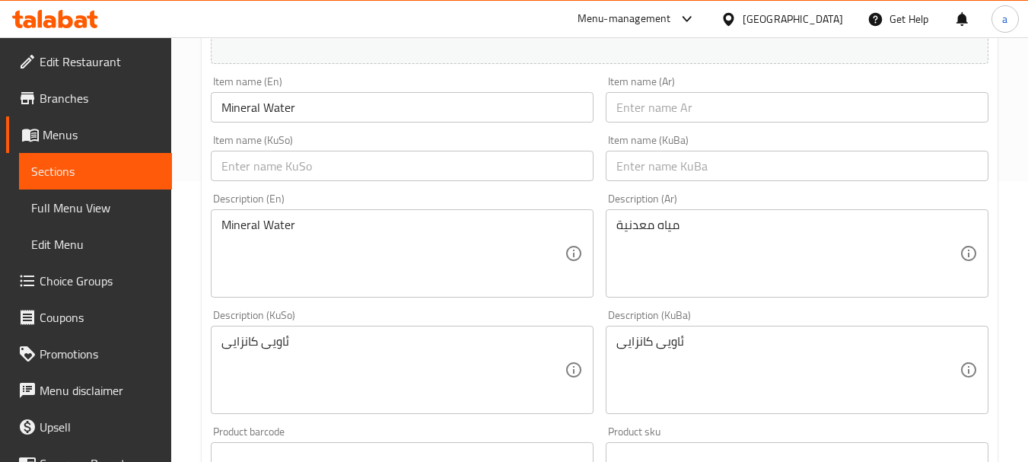
click at [671, 108] on input "text" at bounding box center [797, 107] width 383 height 30
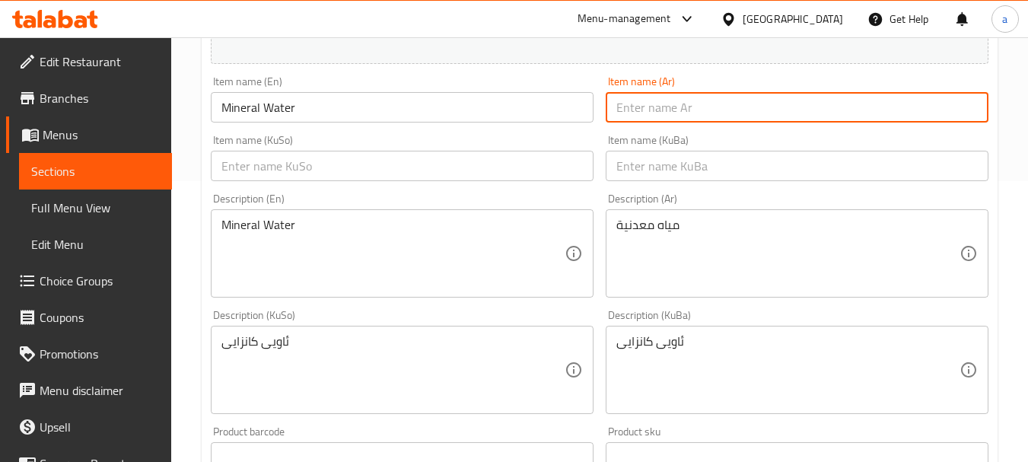
paste input "مياه معدنية"
type input "مياه معدنية"
click at [450, 177] on input "text" at bounding box center [402, 166] width 383 height 30
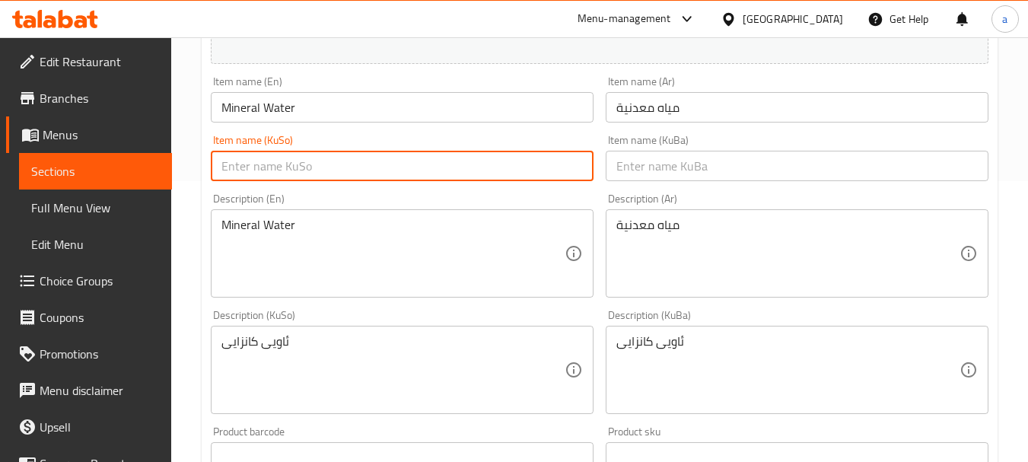
paste input "ئاویی کانزایی"
type input "ئاویی کانزایی"
click at [623, 170] on input "text" at bounding box center [797, 166] width 383 height 30
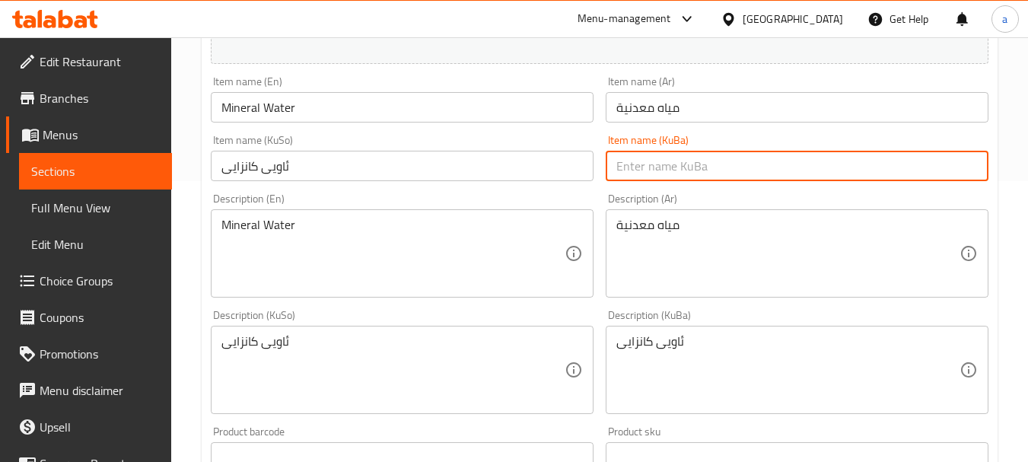
paste input "ئاویی کانزایی"
type input "ئاویی کانزایی"
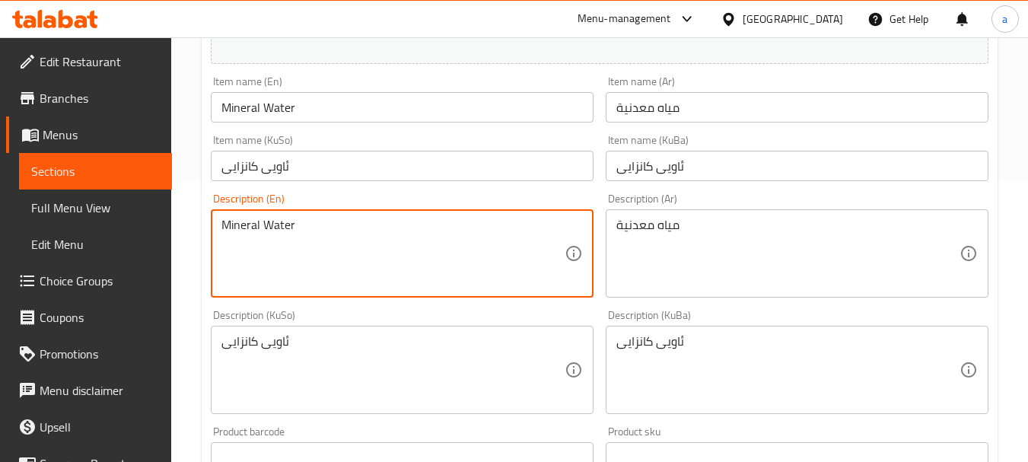
drag, startPoint x: 503, startPoint y: 240, endPoint x: 187, endPoint y: 269, distance: 317.2
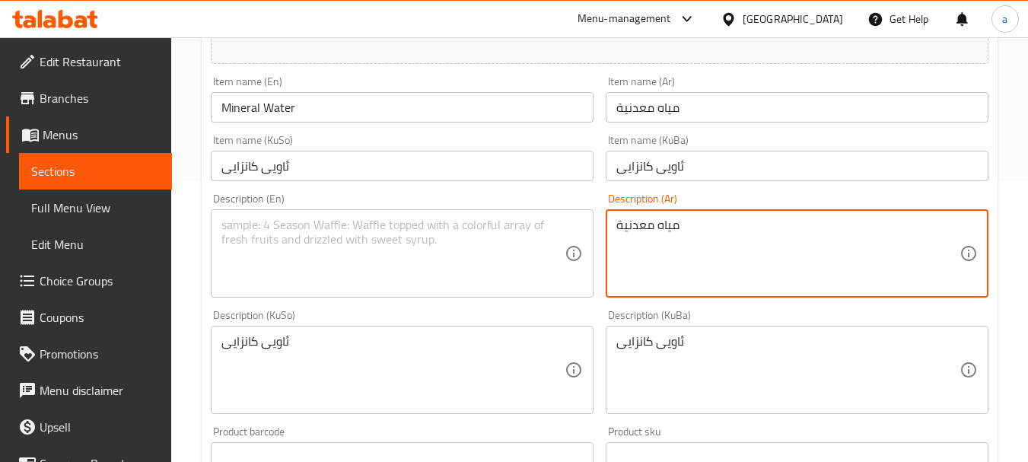
drag, startPoint x: 690, startPoint y: 247, endPoint x: 553, endPoint y: 256, distance: 137.3
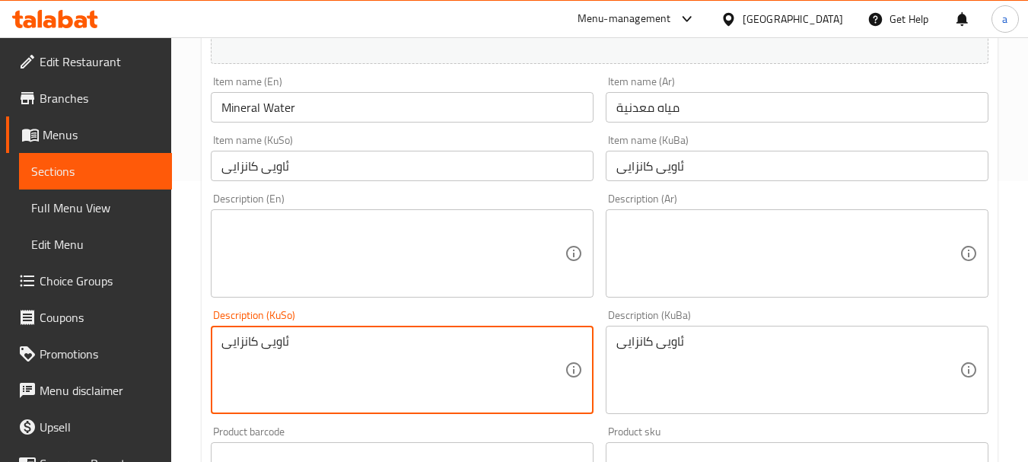
drag, startPoint x: 240, startPoint y: 355, endPoint x: 204, endPoint y: 363, distance: 37.5
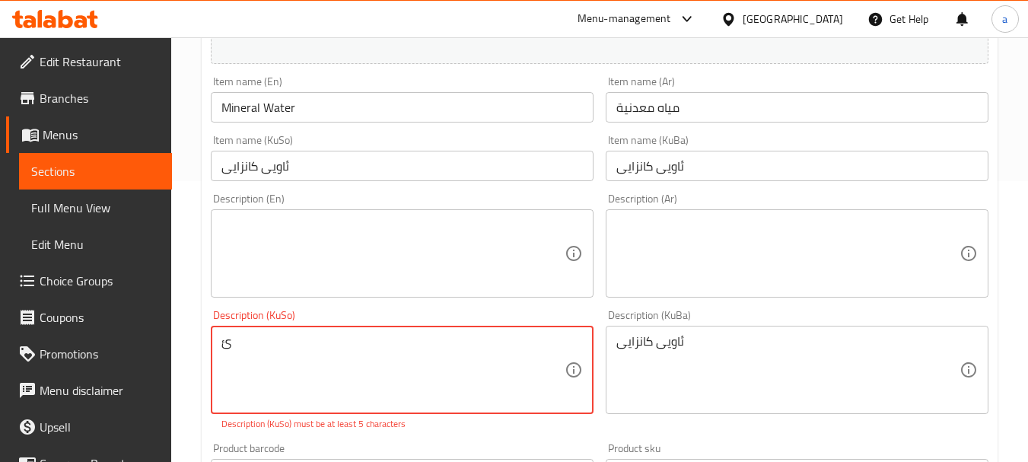
type textarea "ئ"
drag, startPoint x: 838, startPoint y: 342, endPoint x: 610, endPoint y: 379, distance: 230.5
drag, startPoint x: 285, startPoint y: 359, endPoint x: 210, endPoint y: 342, distance: 77.2
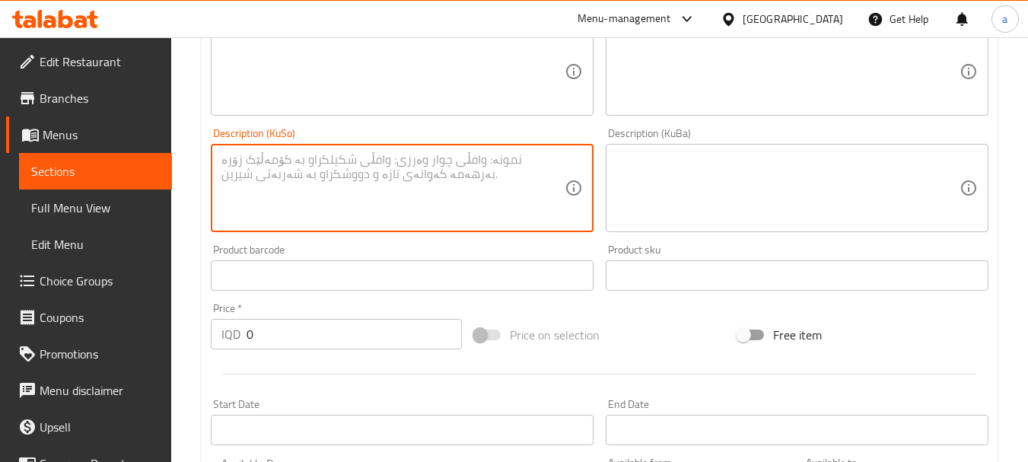
scroll to position [484, 0]
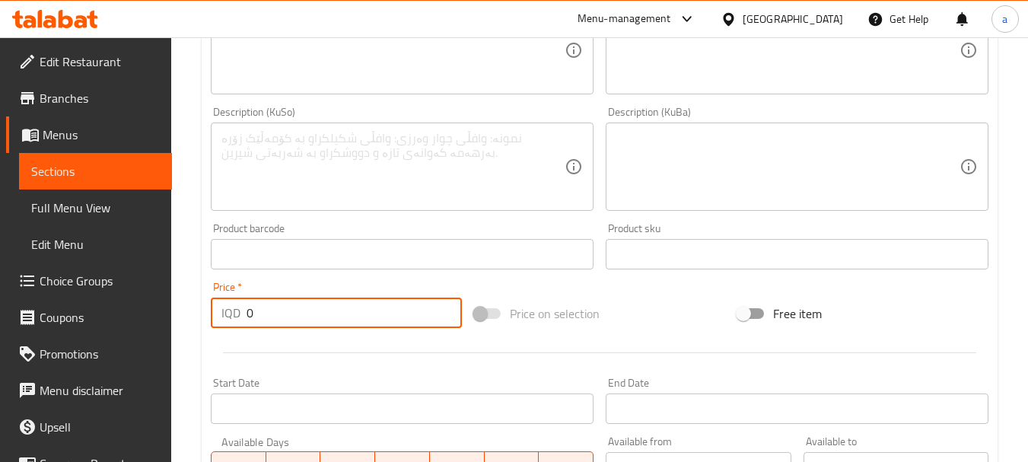
drag, startPoint x: 236, startPoint y: 314, endPoint x: 197, endPoint y: 329, distance: 41.4
click at [197, 329] on div "Home / Restaurants management / Menus / Sections / item / create Drinks section…" at bounding box center [599, 159] width 857 height 1213
drag, startPoint x: 285, startPoint y: 307, endPoint x: 193, endPoint y: 325, distance: 94.6
click at [193, 325] on div "Home / Restaurants management / Menus / Sections / item / create Drinks section…" at bounding box center [599, 159] width 857 height 1213
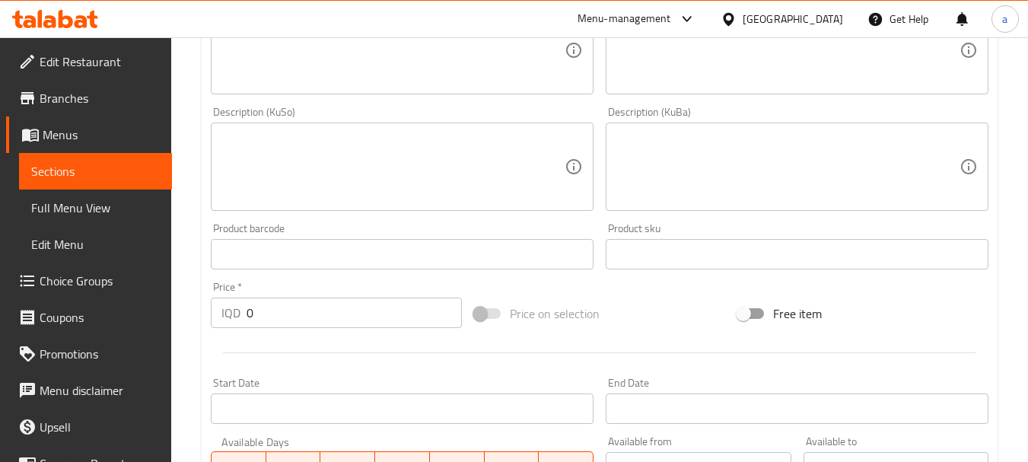
click at [302, 105] on div "Description (KuSo) Description (KuSo)" at bounding box center [402, 158] width 395 height 116
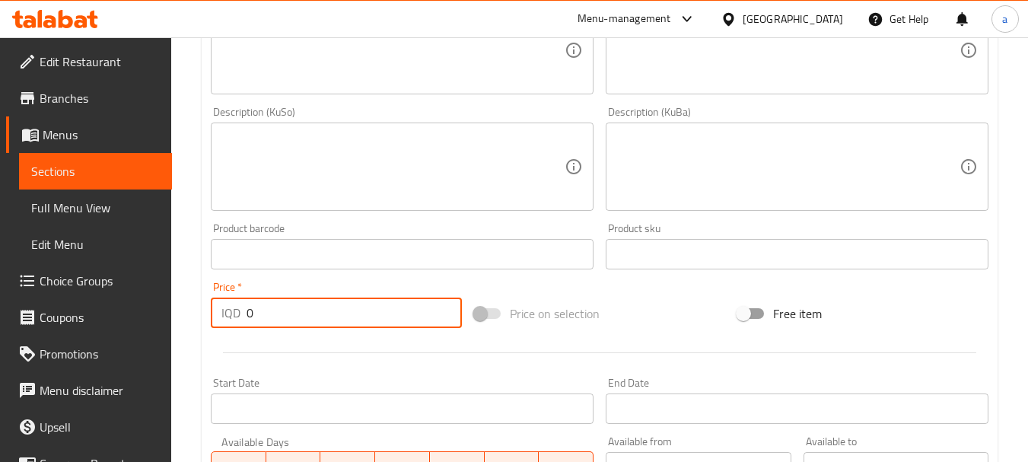
drag, startPoint x: 288, startPoint y: 312, endPoint x: 218, endPoint y: 336, distance: 73.4
click at [218, 336] on div "Add item image Image Size: 1200 x 800 px / Image formats: jpg, png / 5MB Max. I…" at bounding box center [600, 130] width 790 height 831
paste input "25"
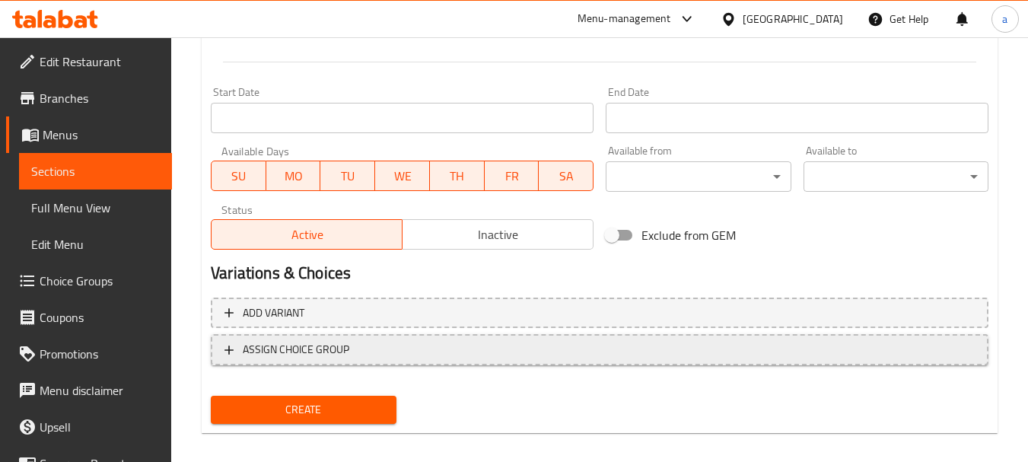
scroll to position [788, 0]
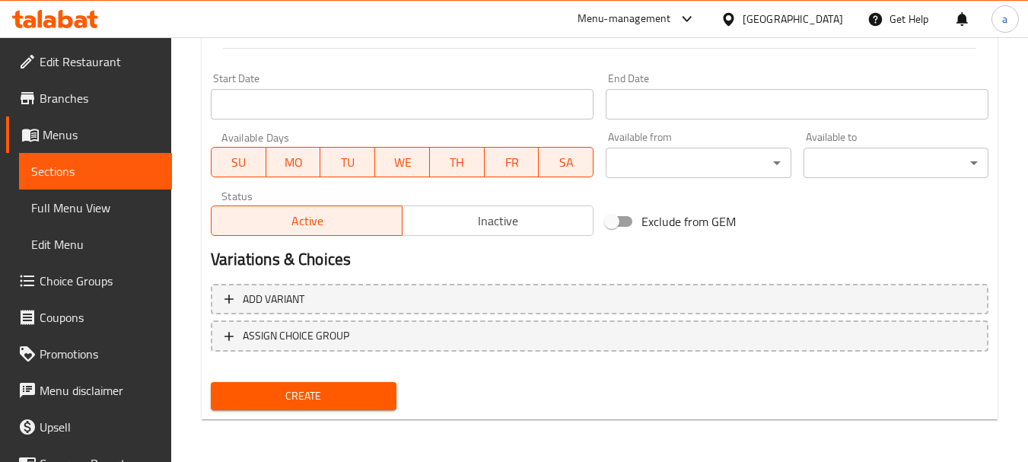
type input "250"
click at [340, 390] on span "Create" at bounding box center [303, 396] width 161 height 19
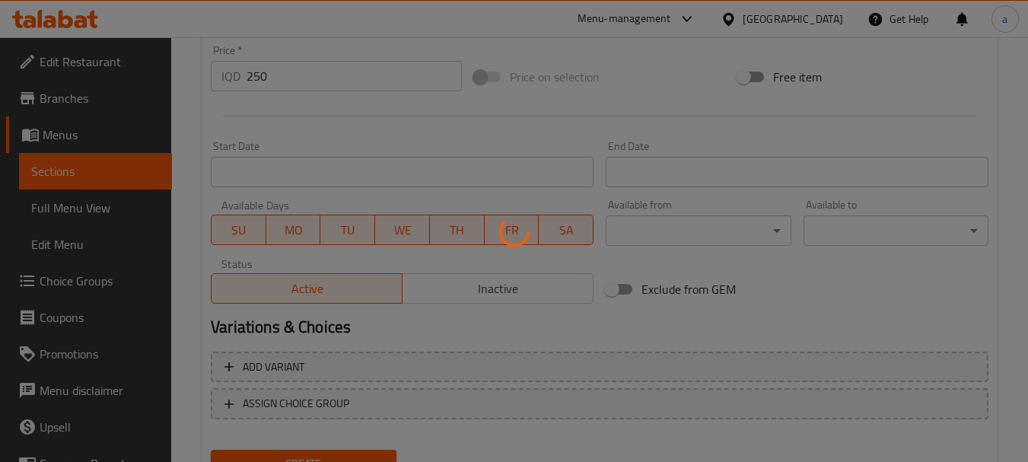
scroll to position [687, 0]
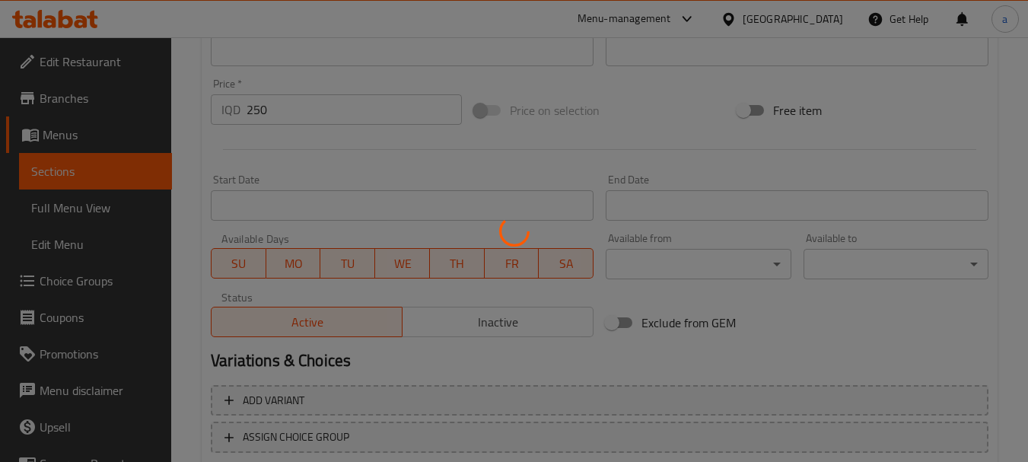
type input "0"
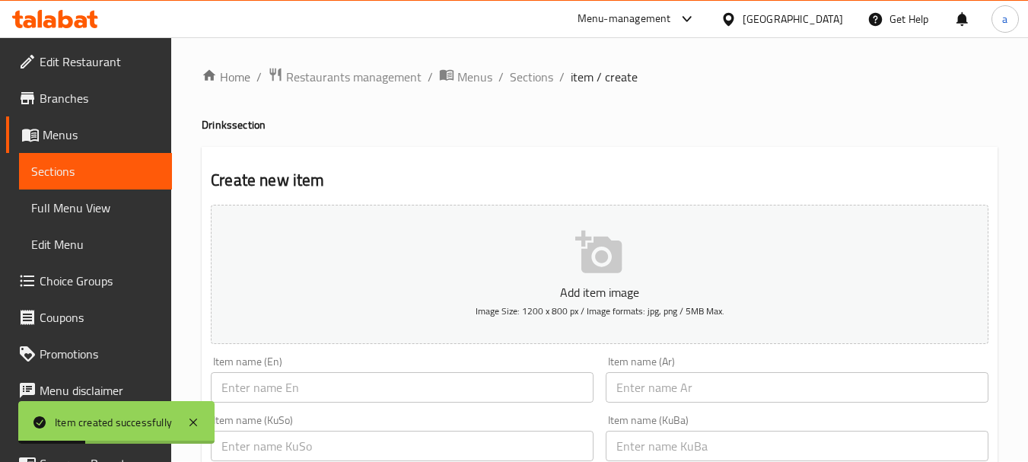
scroll to position [0, 0]
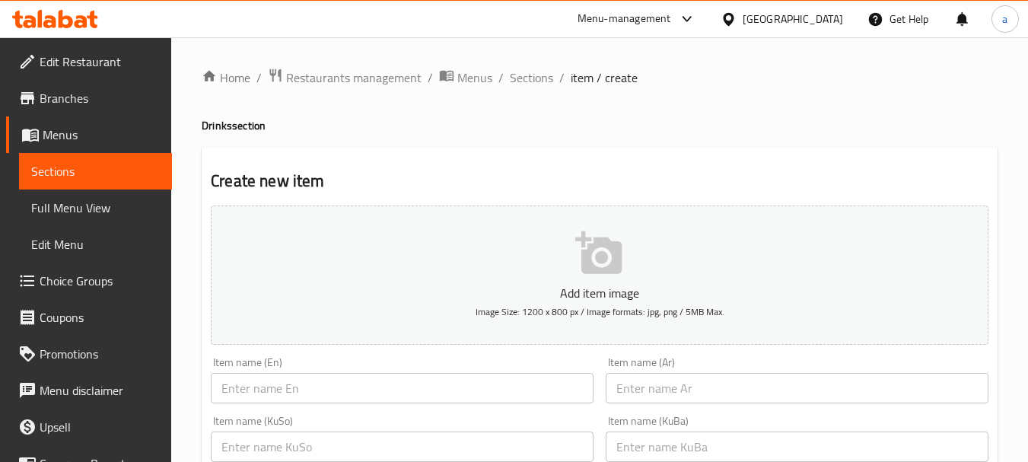
click at [113, 145] on link "Menus" at bounding box center [89, 134] width 166 height 37
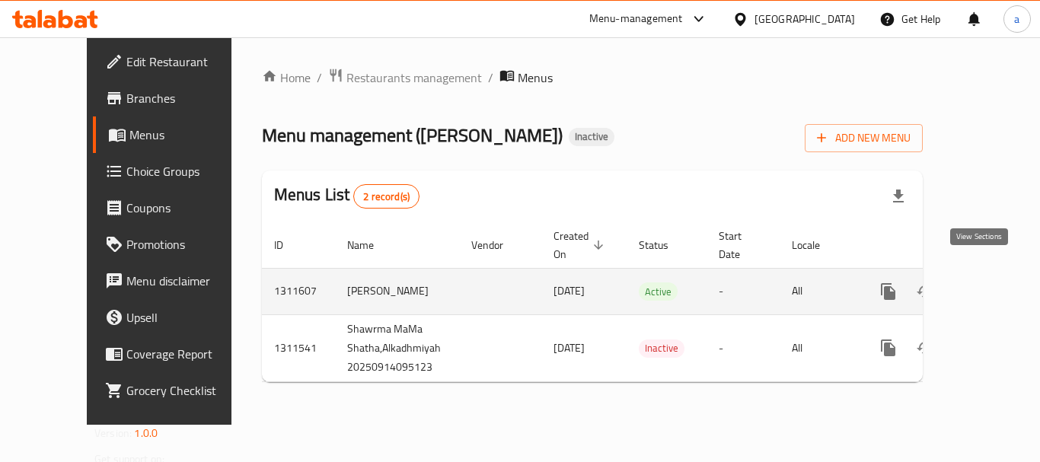
click at [979, 284] on link "enhanced table" at bounding box center [997, 291] width 37 height 37
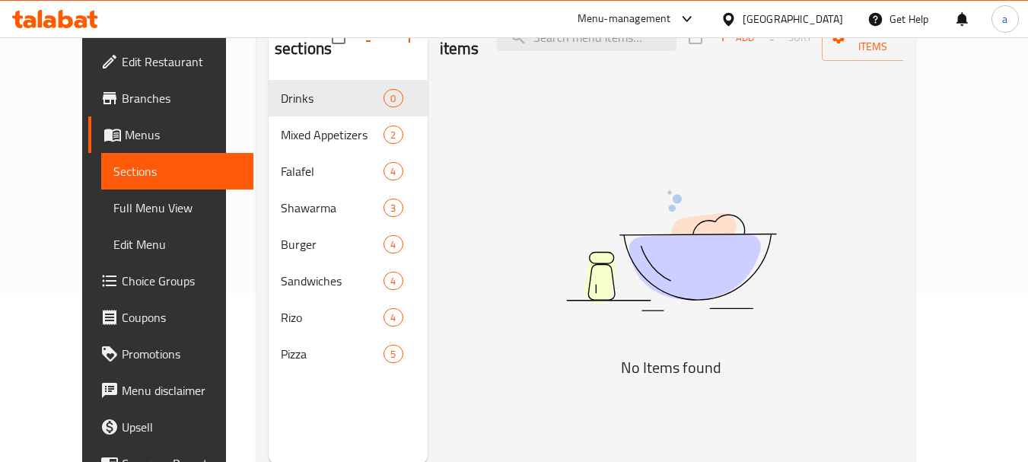
scroll to position [203, 0]
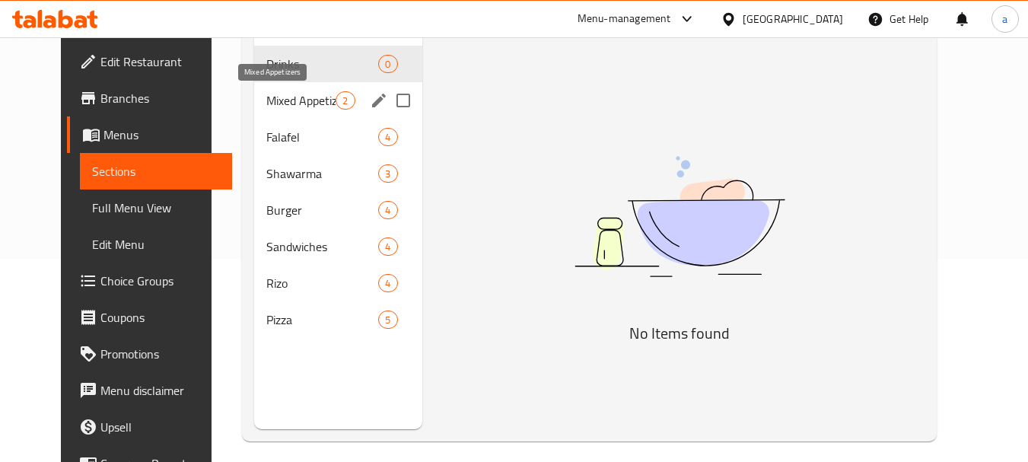
click at [320, 107] on span "Mixed Appetizers" at bounding box center [300, 100] width 69 height 18
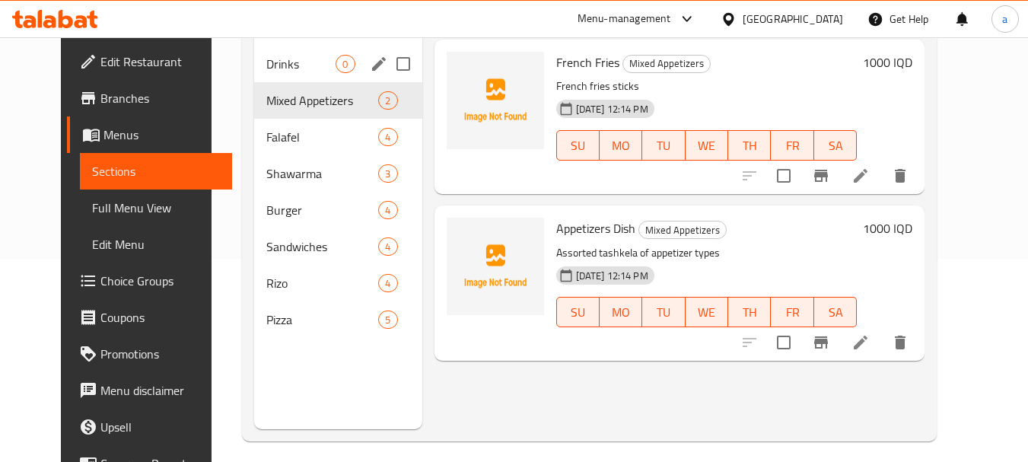
click at [298, 71] on span "Drinks" at bounding box center [300, 64] width 69 height 18
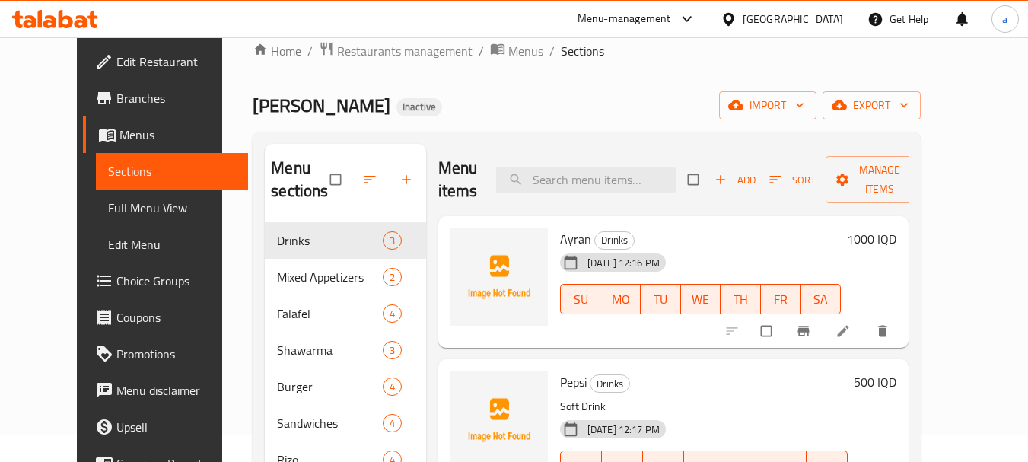
scroll to position [10, 0]
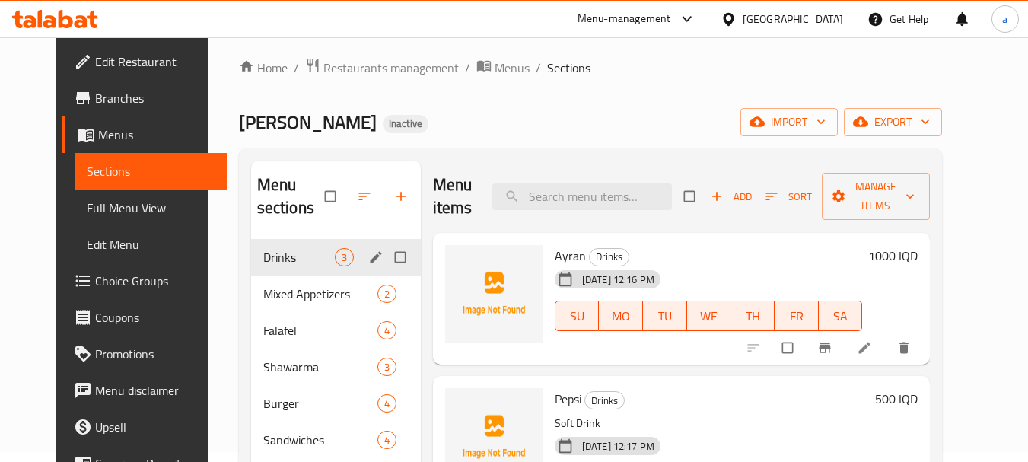
click at [263, 273] on div "Drinks 3" at bounding box center [336, 257] width 170 height 37
click at [268, 287] on span "Mixed Appetizers" at bounding box center [320, 294] width 114 height 18
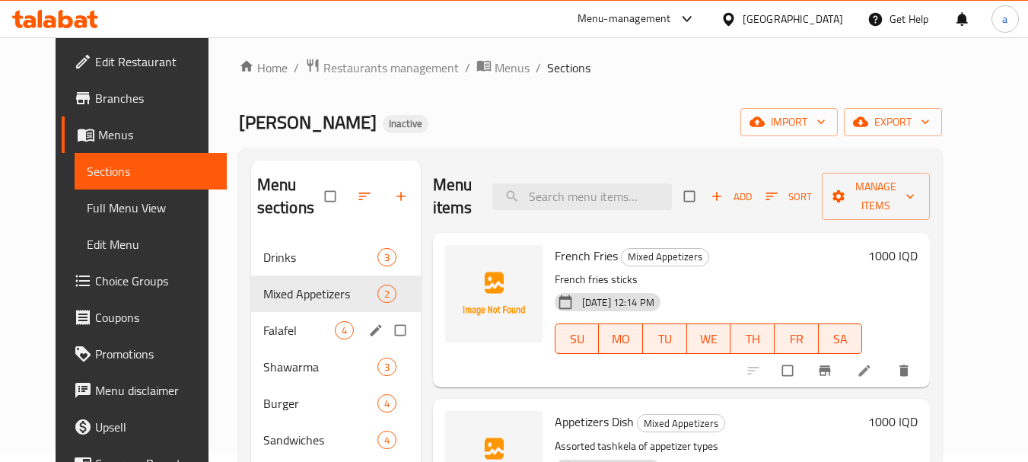
click at [285, 321] on span "Falafel" at bounding box center [299, 330] width 72 height 18
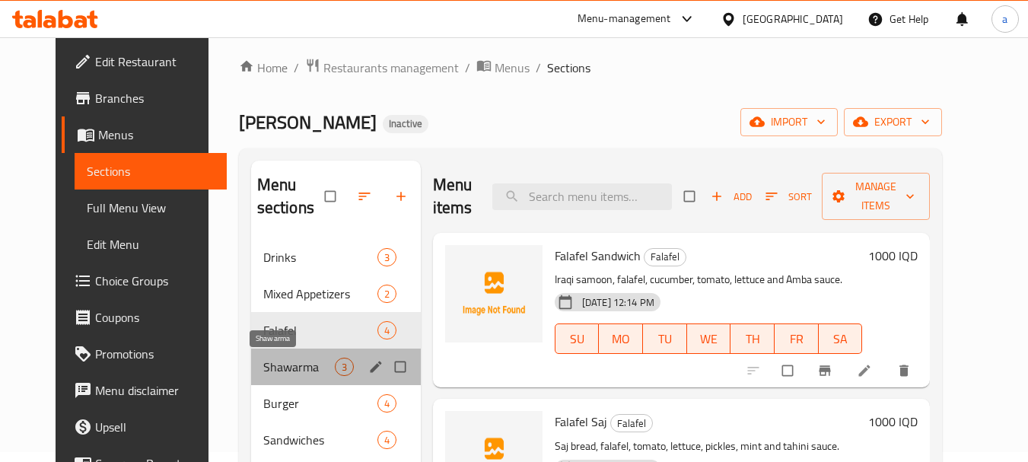
click at [282, 364] on span "Shawarma" at bounding box center [299, 367] width 72 height 18
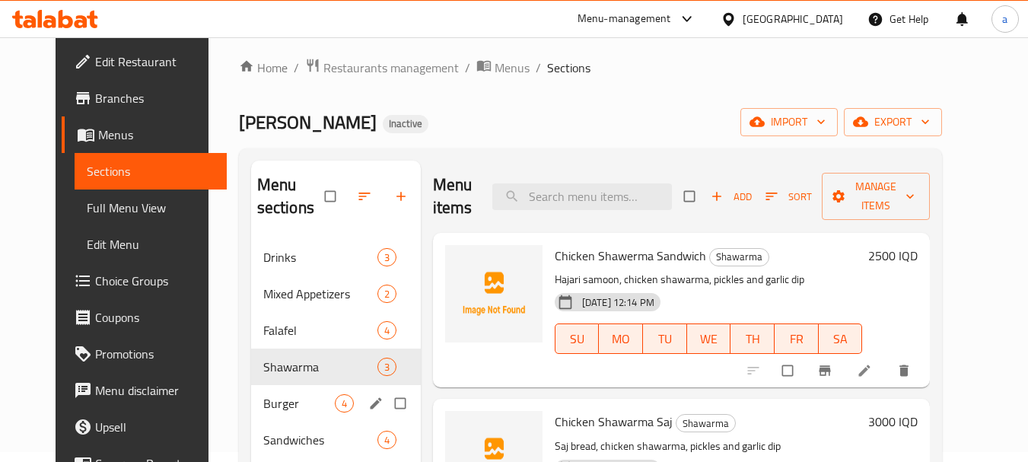
click at [280, 390] on div "Burger 4" at bounding box center [336, 403] width 170 height 37
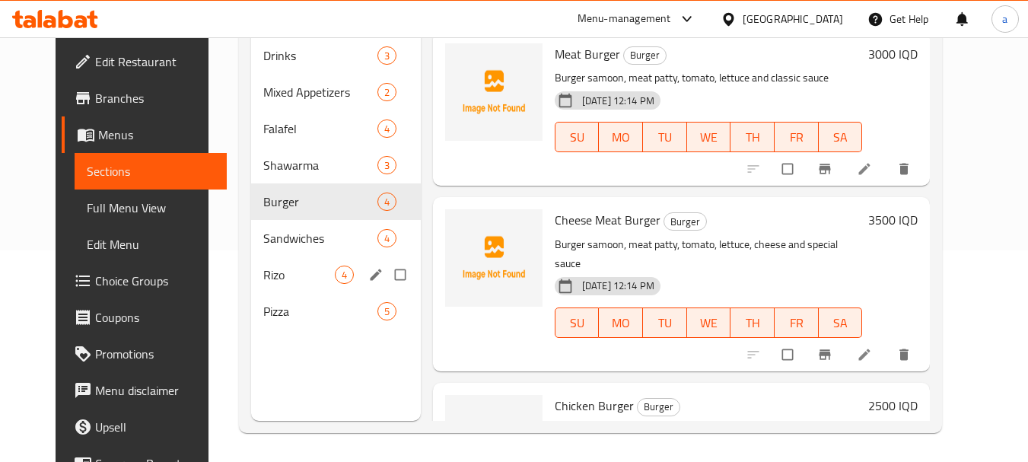
scroll to position [213, 0]
click at [282, 242] on span "Sandwiches" at bounding box center [299, 237] width 72 height 18
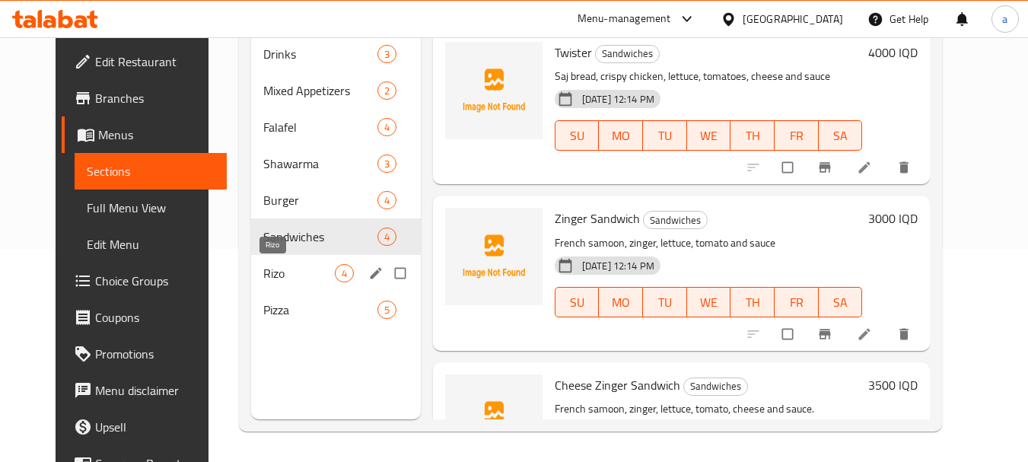
click at [281, 273] on span "Rizo" at bounding box center [299, 273] width 72 height 18
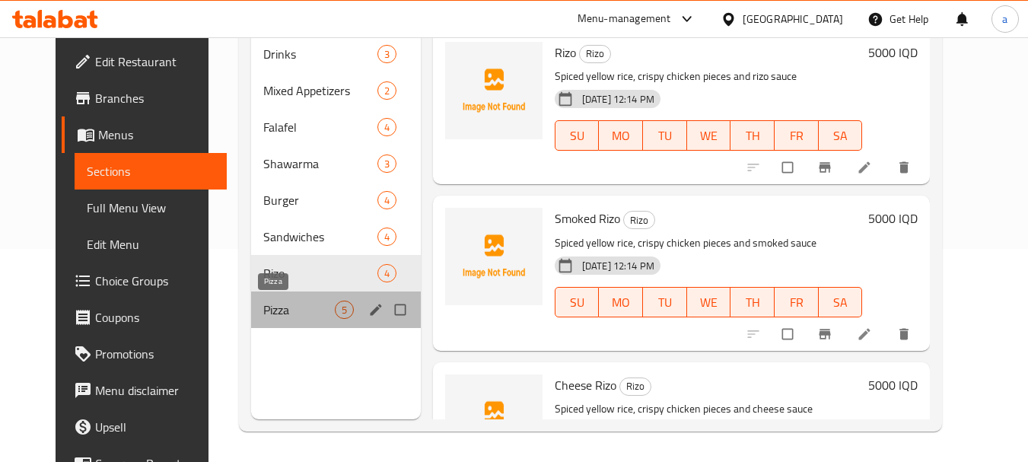
click at [285, 303] on span "Pizza" at bounding box center [299, 310] width 72 height 18
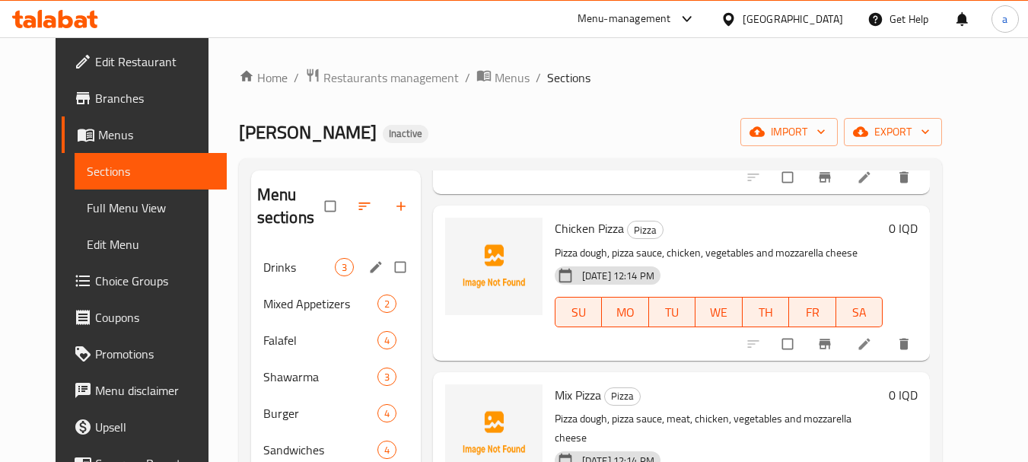
click at [276, 266] on span "Drinks" at bounding box center [299, 267] width 72 height 18
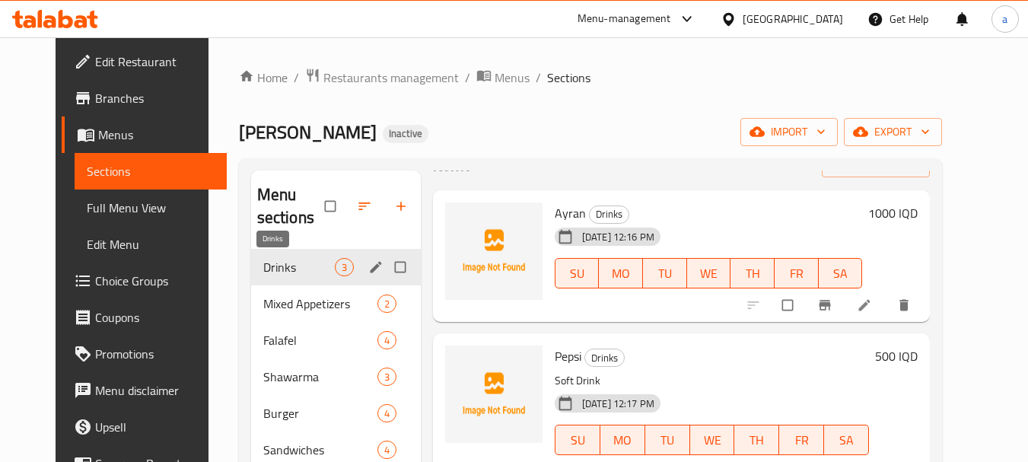
scroll to position [53, 0]
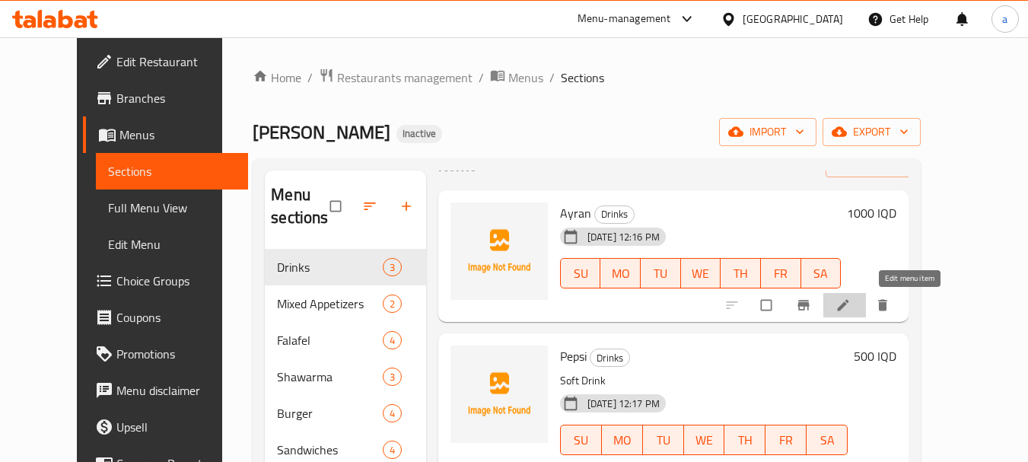
click at [851, 300] on icon at bounding box center [843, 305] width 15 height 15
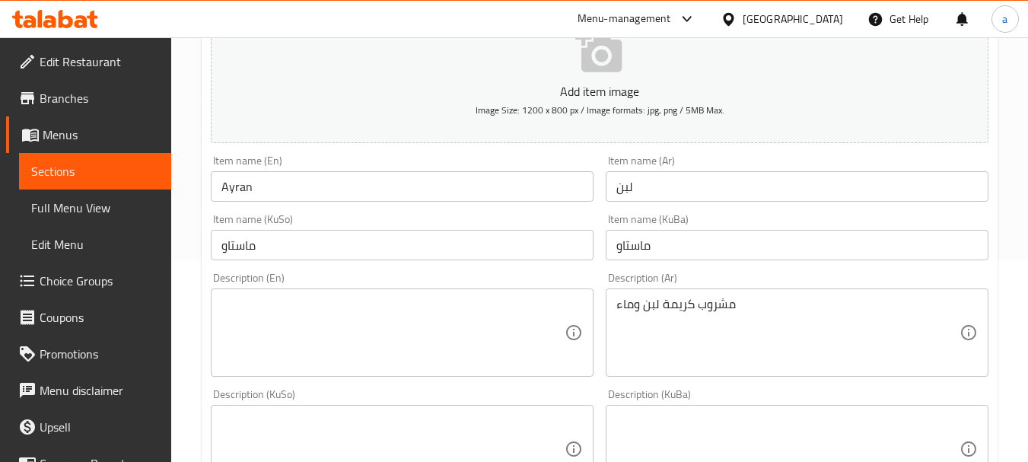
scroll to position [203, 0]
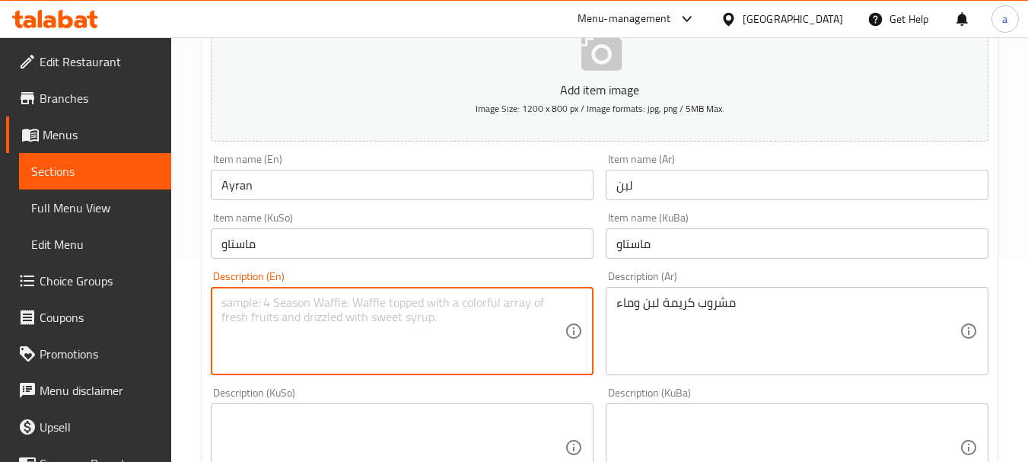
drag, startPoint x: 445, startPoint y: 326, endPoint x: 435, endPoint y: 329, distance: 11.1
click at [444, 326] on textarea at bounding box center [392, 331] width 343 height 72
paste textarea "Yogurt cream and water drink"
type textarea "Yogurt cream and water drink"
drag, startPoint x: 479, startPoint y: 414, endPoint x: 314, endPoint y: 344, distance: 180.1
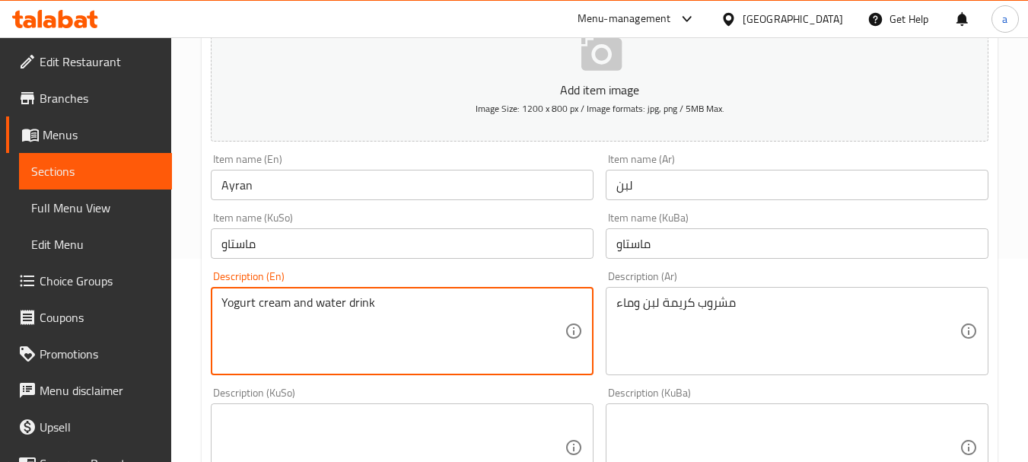
click at [479, 414] on textarea at bounding box center [392, 448] width 343 height 72
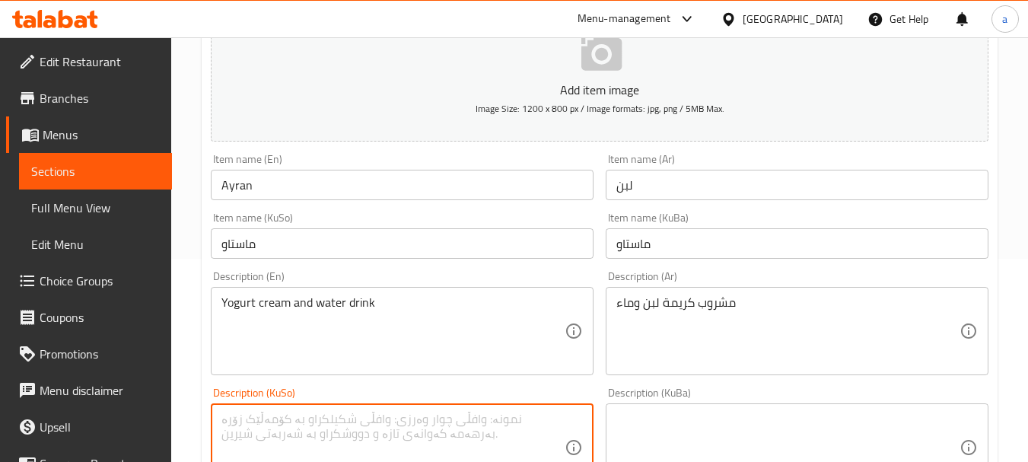
paste textarea "خواردنەوەی کرێمی ماست و ئاو"
type textarea "خواردنەوەی کرێمی ماست و ئاو"
drag, startPoint x: 702, startPoint y: 426, endPoint x: 688, endPoint y: 426, distance: 13.7
click at [694, 426] on textarea at bounding box center [787, 448] width 343 height 72
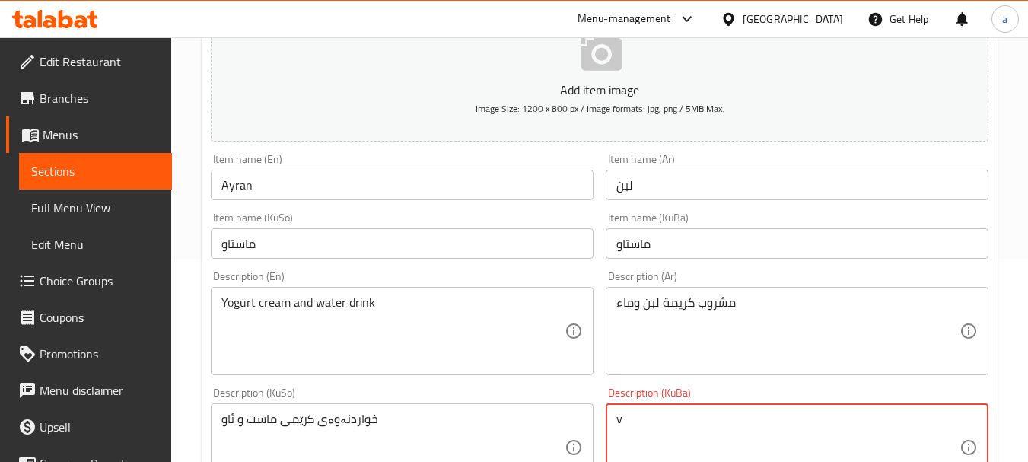
click at [686, 419] on textarea "v" at bounding box center [787, 448] width 343 height 72
drag, startPoint x: 612, startPoint y: 435, endPoint x: 604, endPoint y: 438, distance: 8.9
click at [604, 438] on div "Description (KuBa) v Description (KuBa) Description (KuBa) must be at least 5 c…" at bounding box center [797, 447] width 395 height 133
drag, startPoint x: 654, startPoint y: 428, endPoint x: 606, endPoint y: 430, distance: 48.0
click at [606, 430] on div "v Description (KuBa)" at bounding box center [797, 447] width 383 height 88
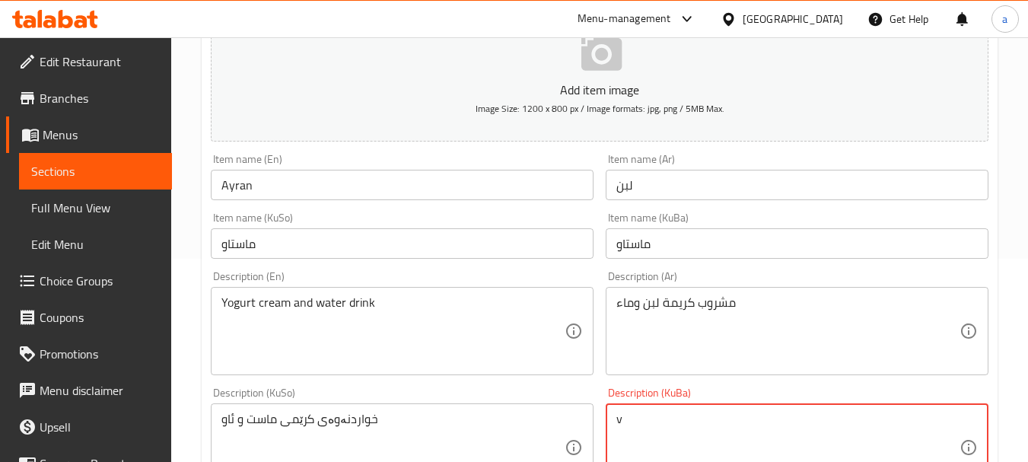
paste textarea "خواردنەوەی کرێمی ماست و ئاو"
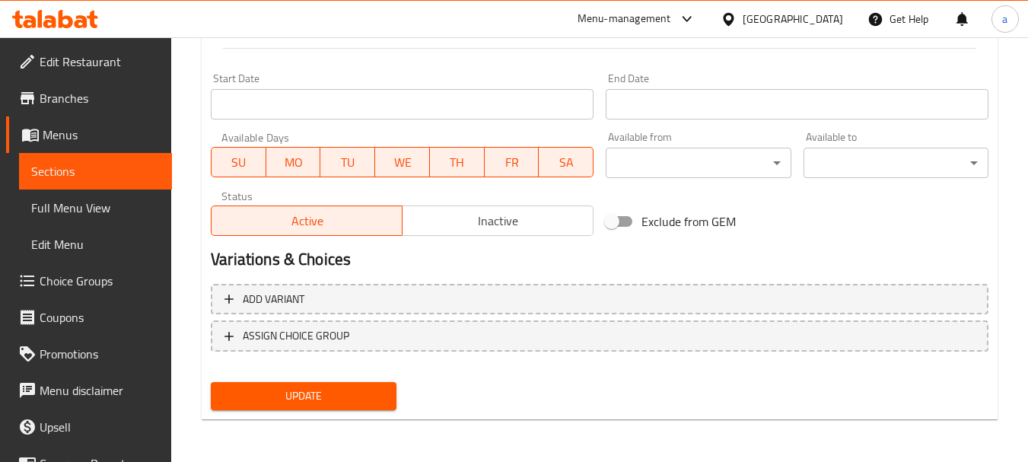
type textarea "خواردنەوەی کرێمی ماست و ئاو"
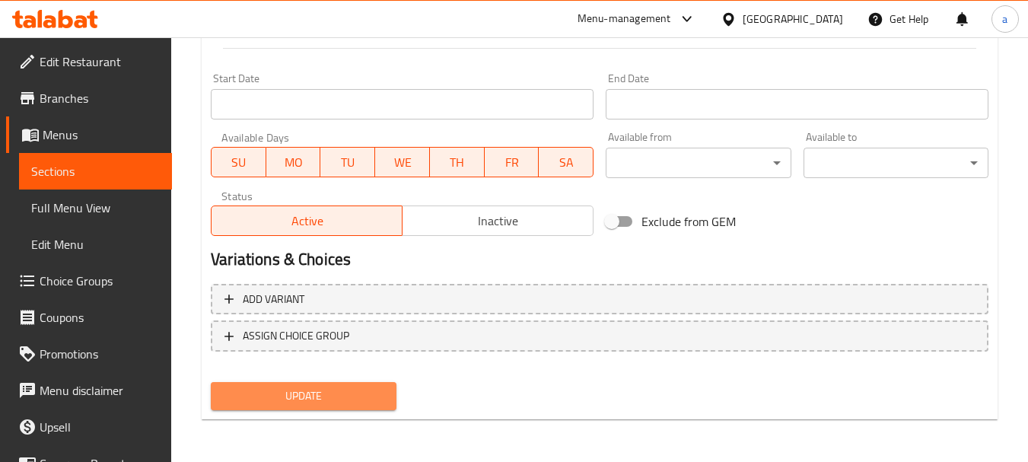
click at [330, 408] on button "Update" at bounding box center [303, 396] width 185 height 28
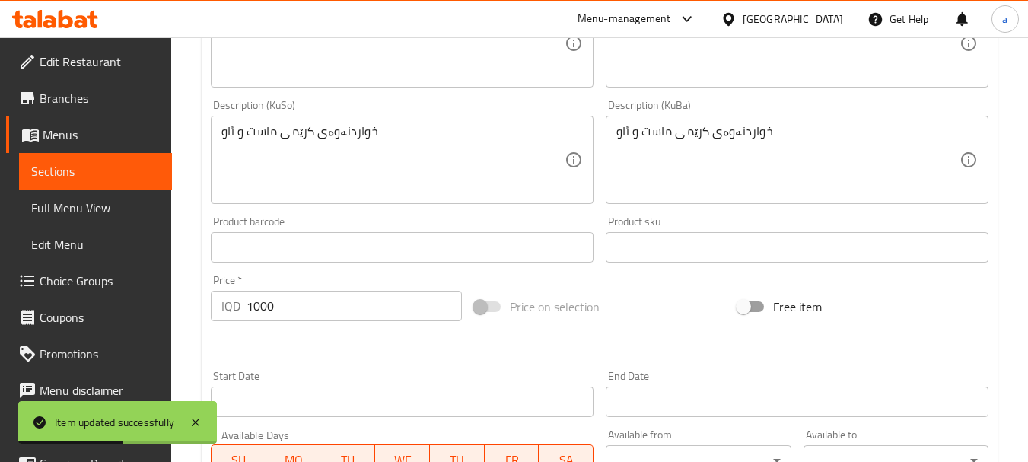
scroll to position [484, 0]
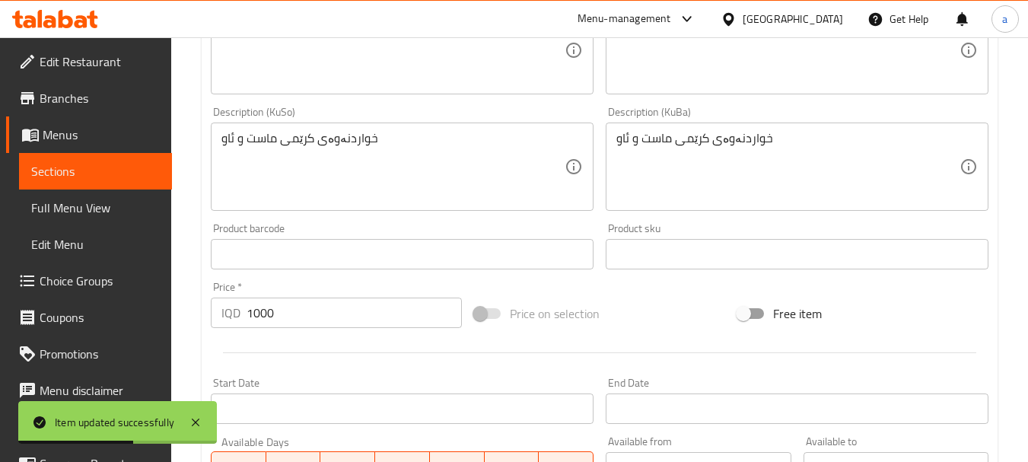
click at [118, 135] on span "Menus" at bounding box center [101, 135] width 117 height 18
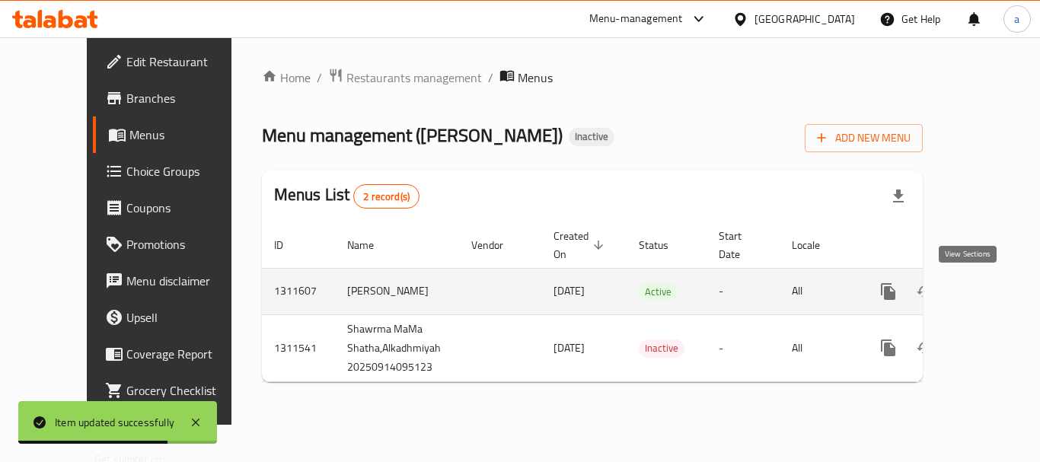
click at [989, 282] on icon "enhanced table" at bounding box center [998, 291] width 18 height 18
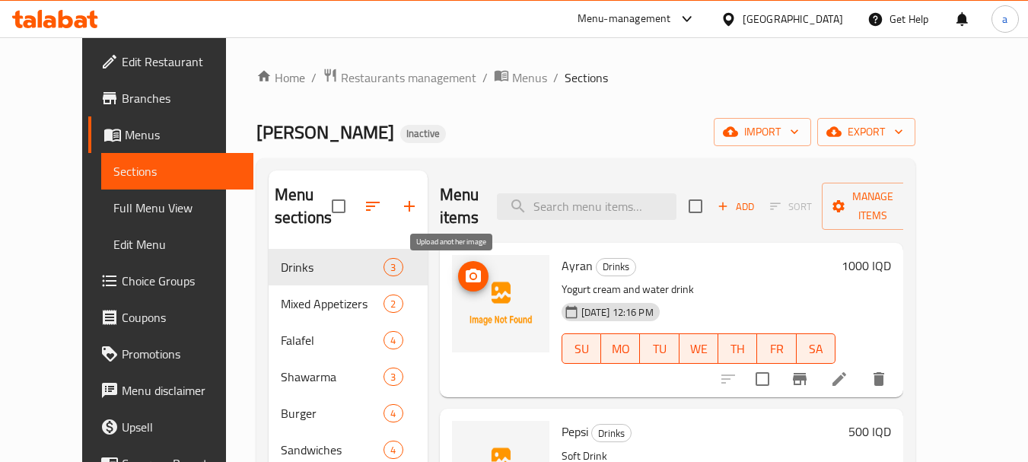
click at [466, 276] on icon "upload picture" at bounding box center [473, 276] width 15 height 14
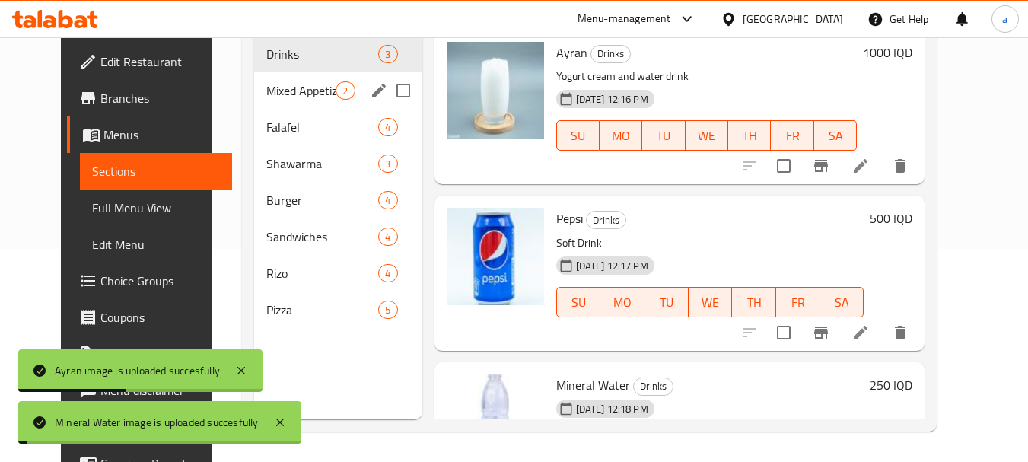
click at [285, 104] on div "Mixed Appetizers 2" at bounding box center [337, 90] width 167 height 37
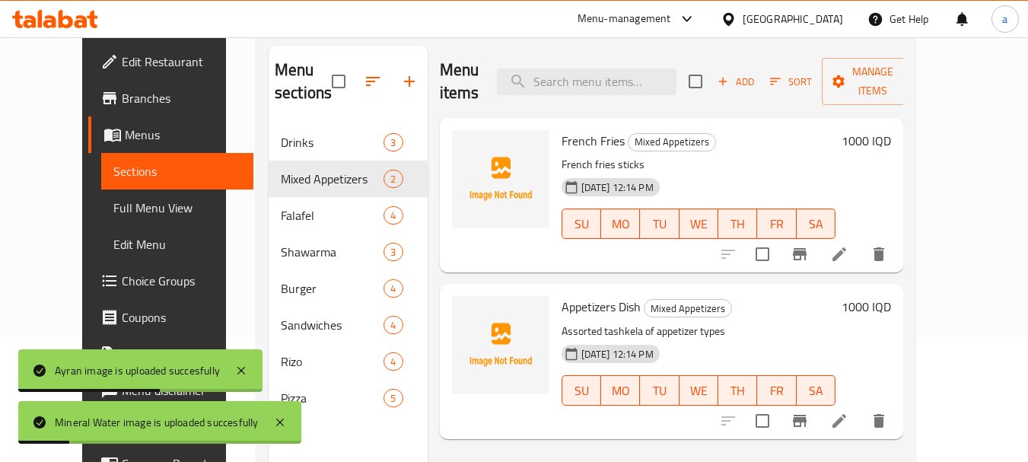
scroll to position [10, 0]
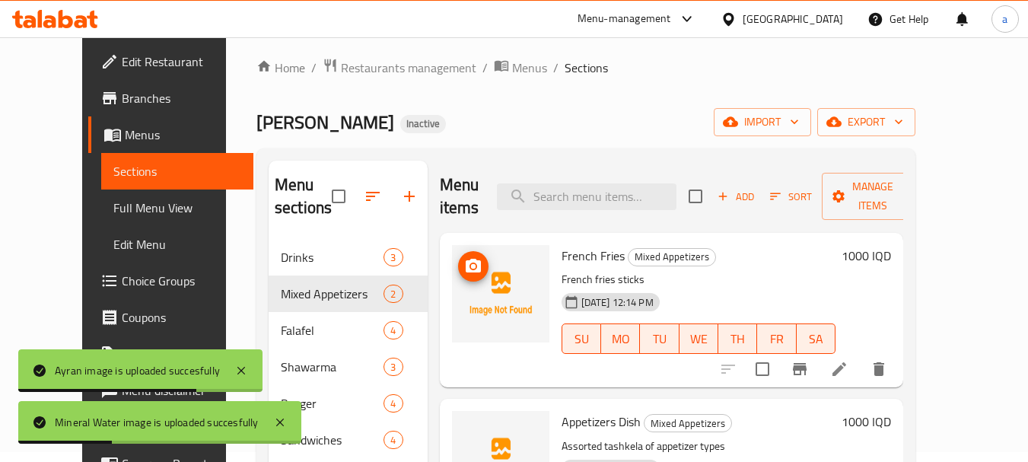
click at [466, 259] on icon "upload picture" at bounding box center [473, 266] width 15 height 14
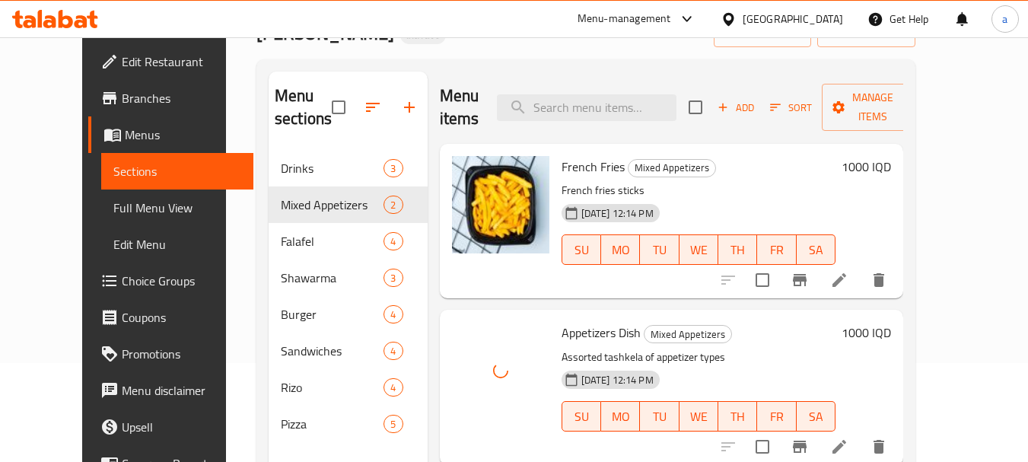
scroll to position [213, 0]
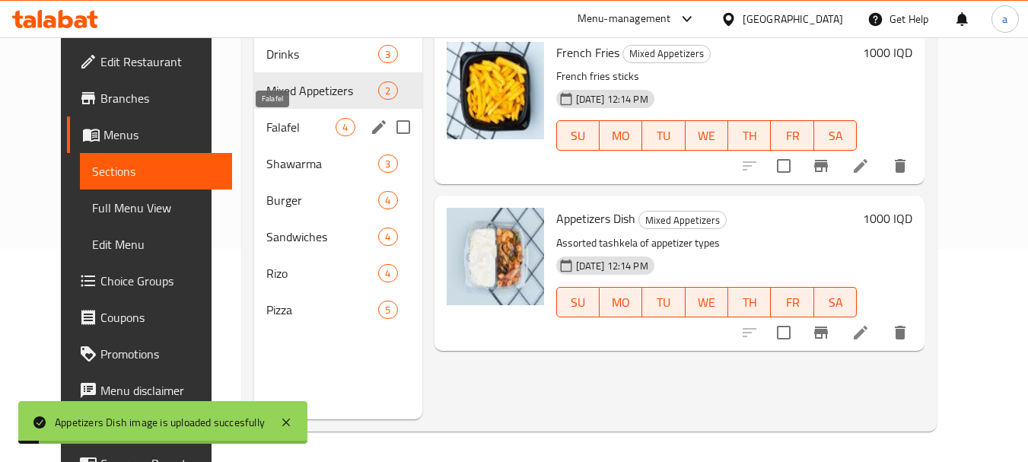
click at [295, 132] on span "Falafel" at bounding box center [300, 127] width 69 height 18
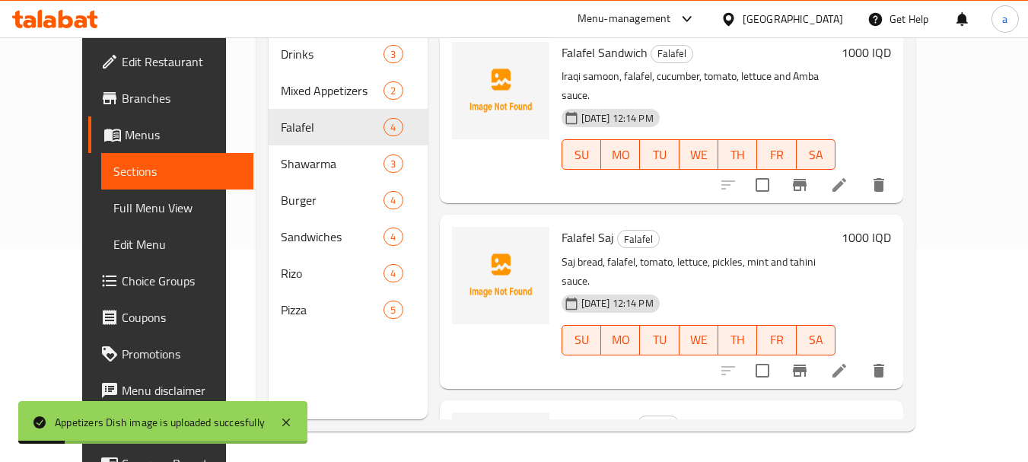
scroll to position [112, 0]
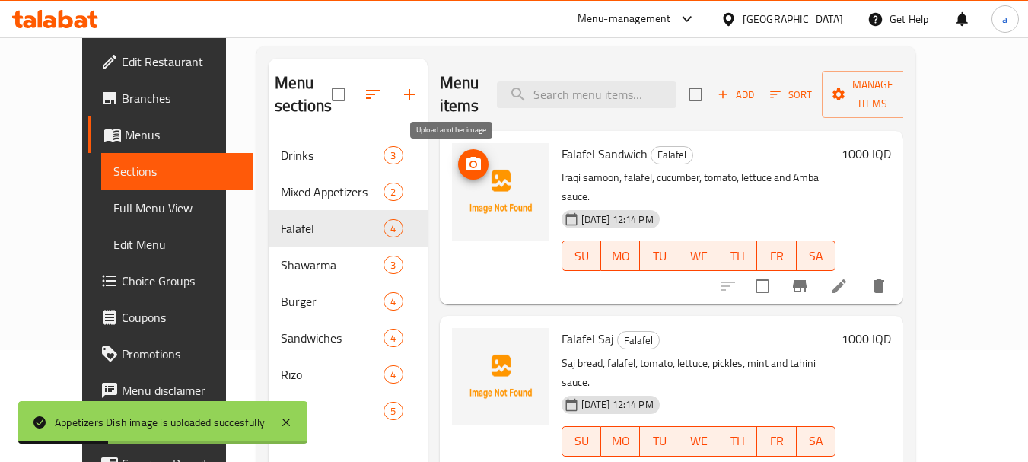
click at [466, 161] on icon "upload picture" at bounding box center [473, 164] width 15 height 14
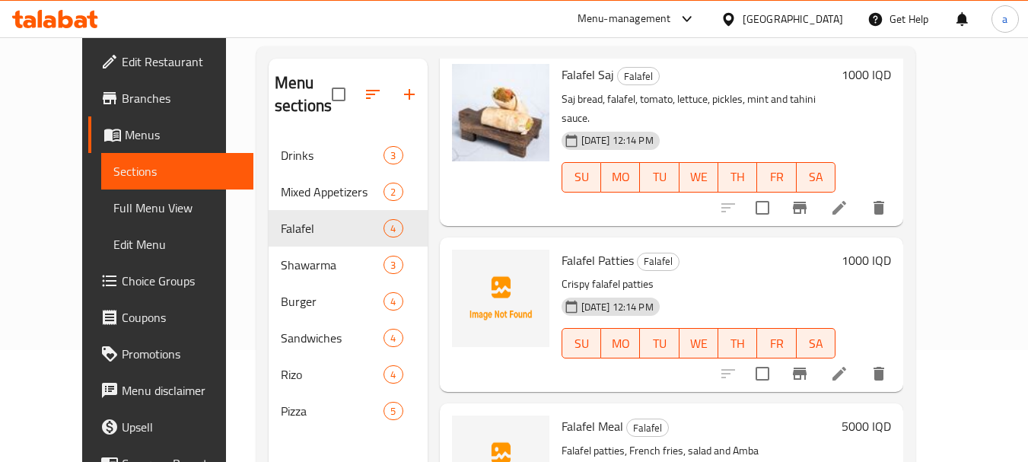
scroll to position [264, 0]
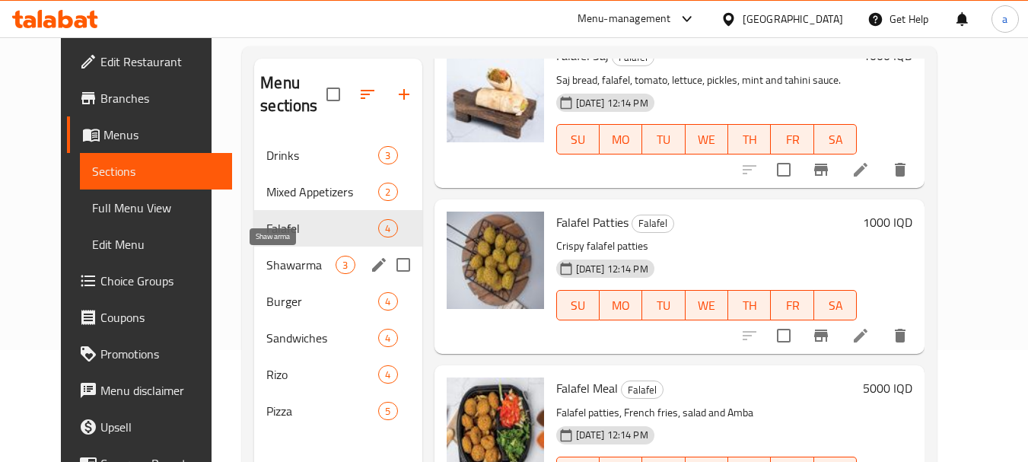
click at [266, 259] on span "Shawarma" at bounding box center [300, 265] width 69 height 18
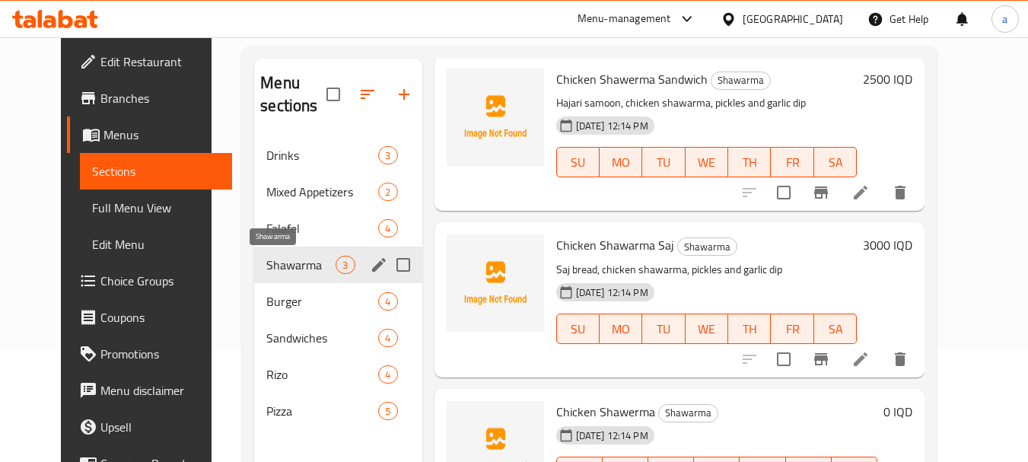
scroll to position [75, 0]
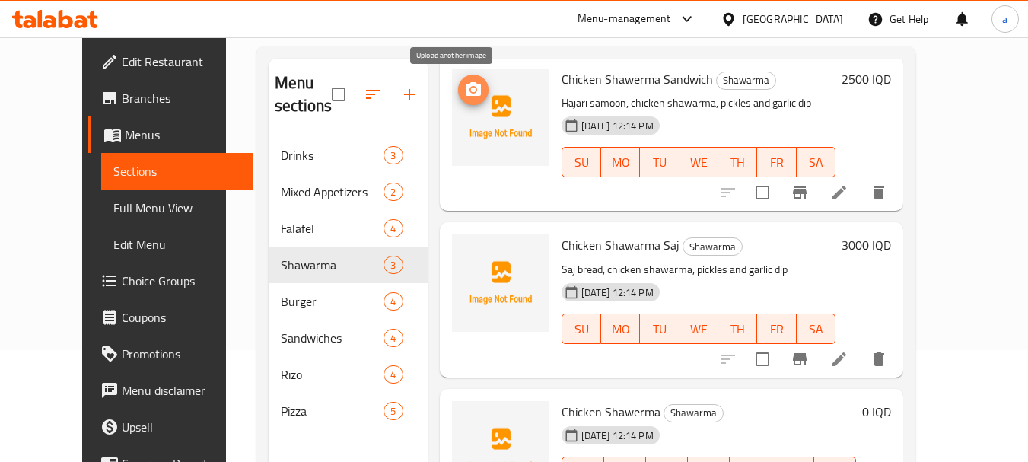
click at [466, 94] on icon "upload picture" at bounding box center [473, 89] width 15 height 14
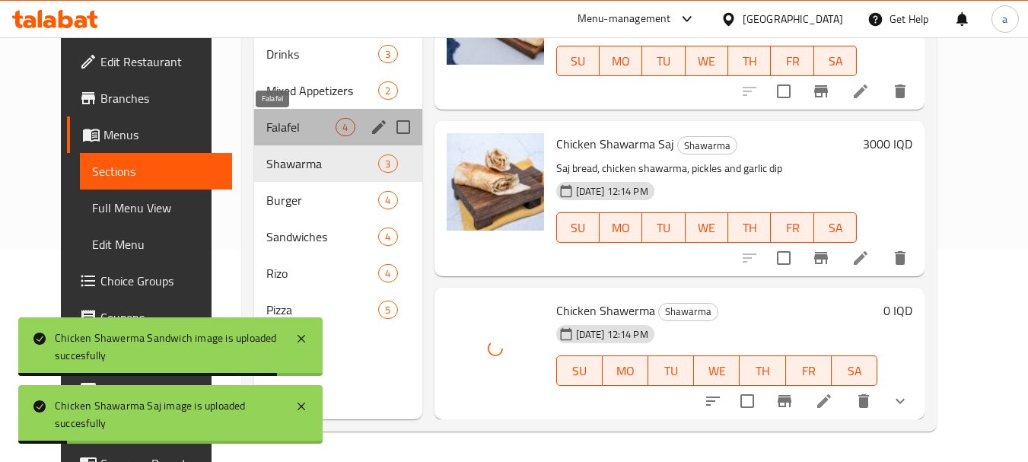
click at [272, 129] on span "Falafel" at bounding box center [300, 127] width 69 height 18
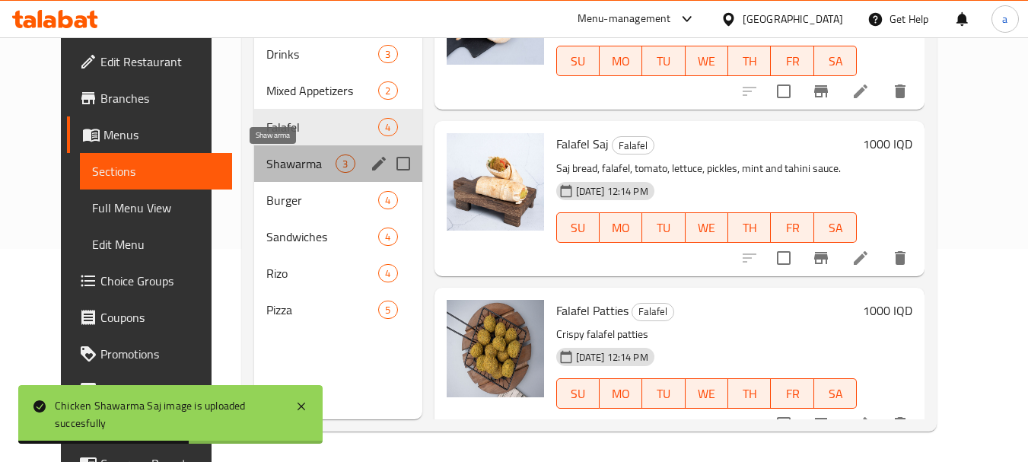
click at [286, 170] on span "Shawarma" at bounding box center [300, 163] width 69 height 18
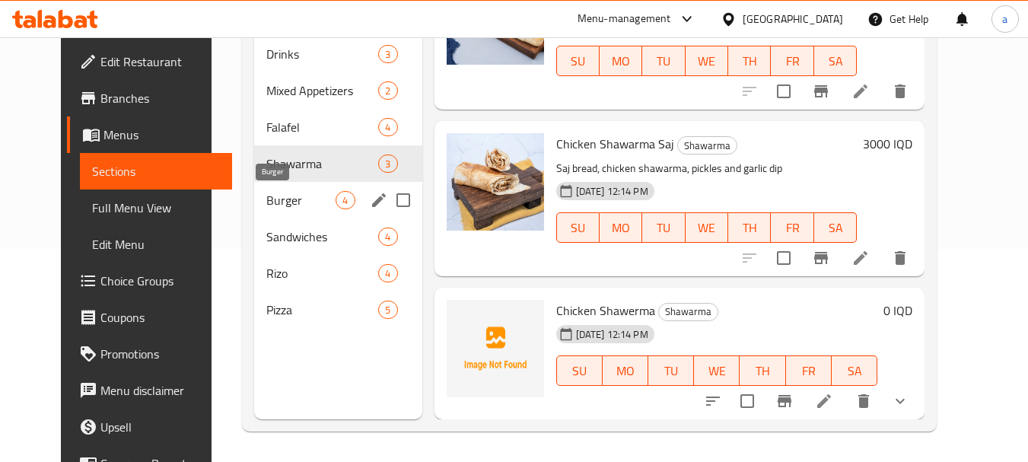
click at [266, 203] on span "Burger" at bounding box center [300, 200] width 69 height 18
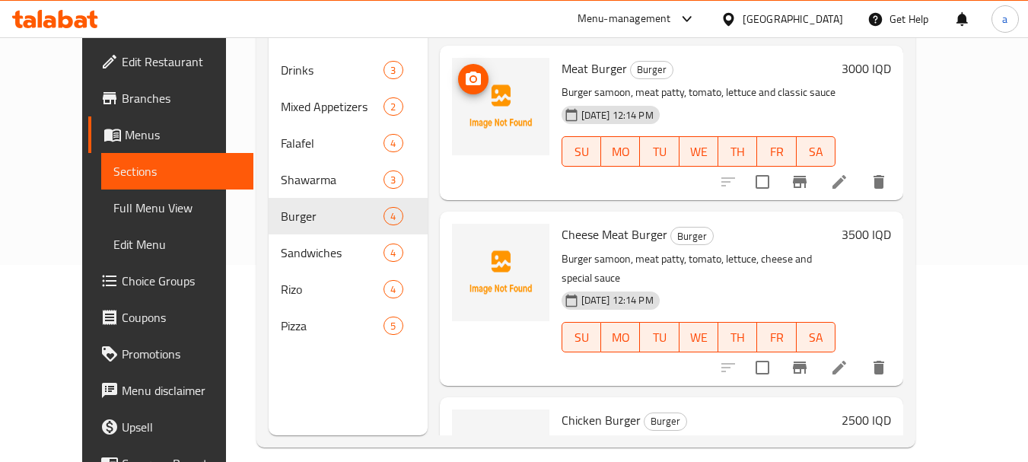
scroll to position [10, 0]
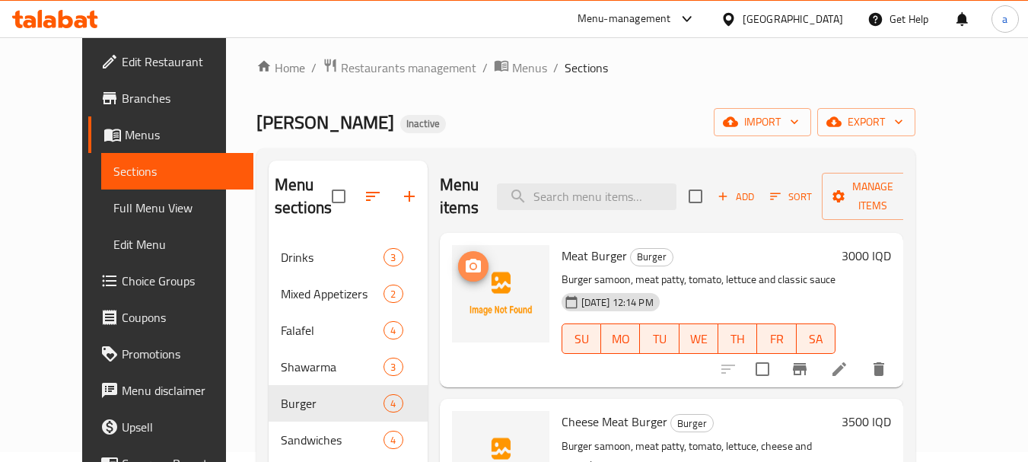
click at [458, 256] on button "upload picture" at bounding box center [473, 266] width 30 height 30
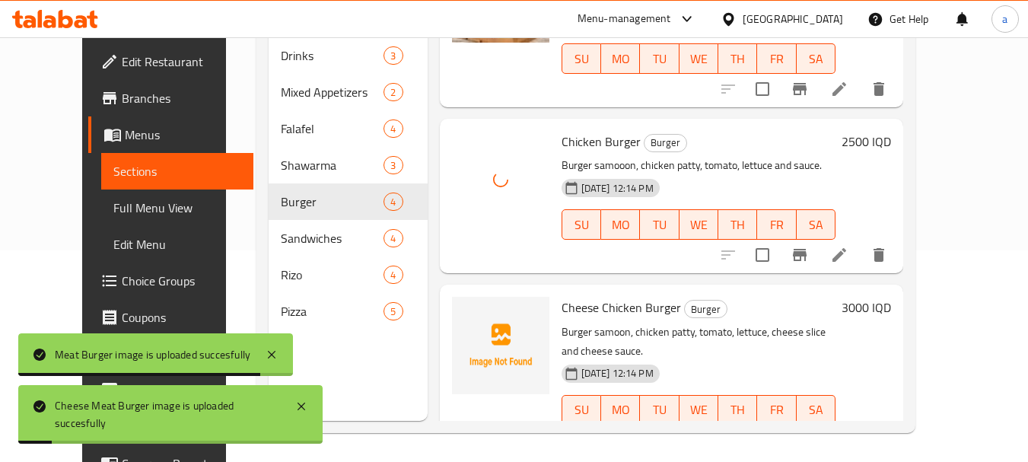
scroll to position [213, 0]
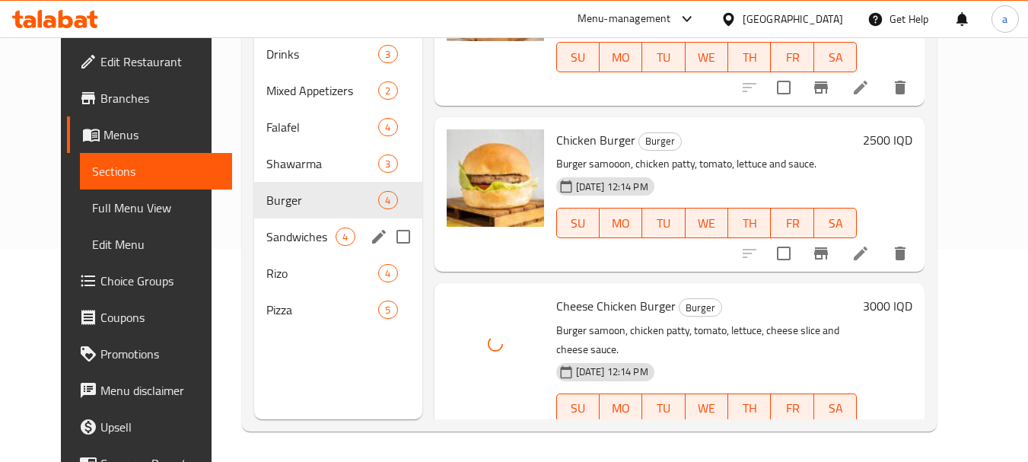
click at [288, 246] on div "Sandwiches 4" at bounding box center [337, 236] width 167 height 37
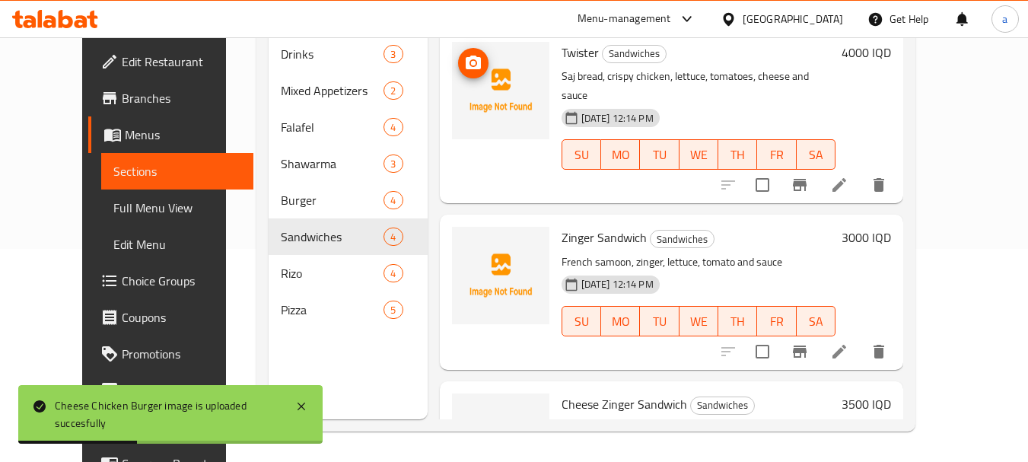
click at [452, 86] on img at bounding box center [500, 90] width 97 height 97
click at [464, 66] on icon "upload picture" at bounding box center [473, 63] width 18 height 18
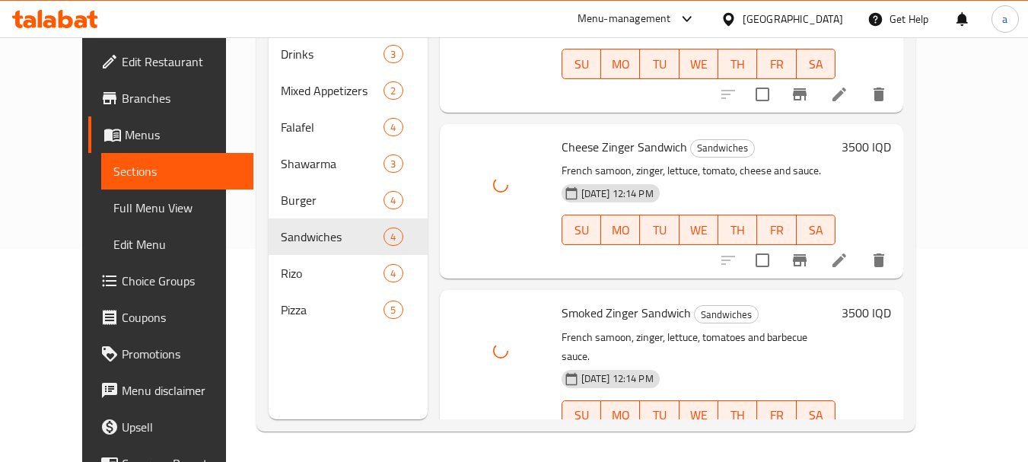
scroll to position [264, 0]
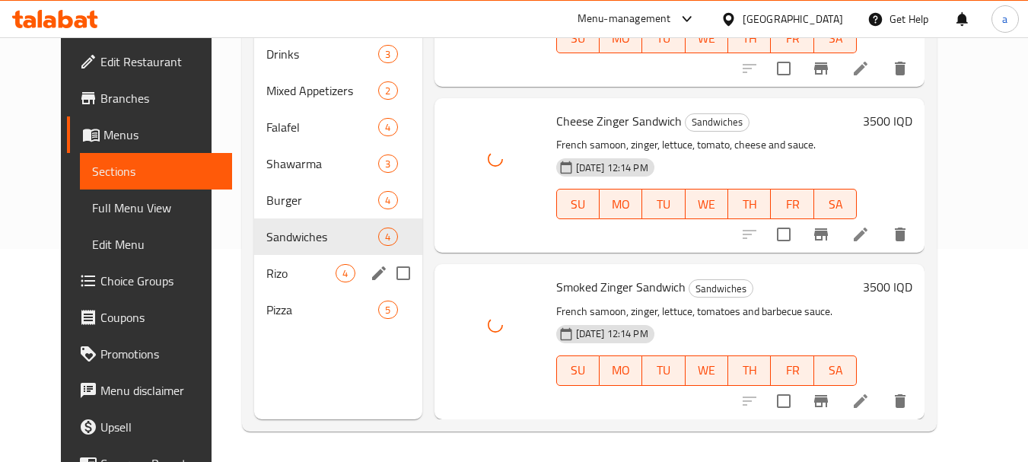
click at [291, 290] on div "Rizo 4" at bounding box center [337, 273] width 167 height 37
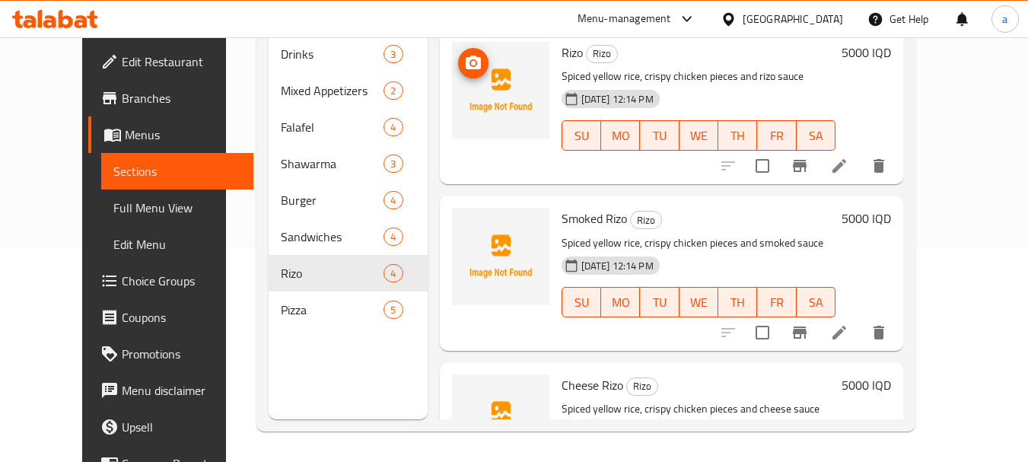
scroll to position [10, 0]
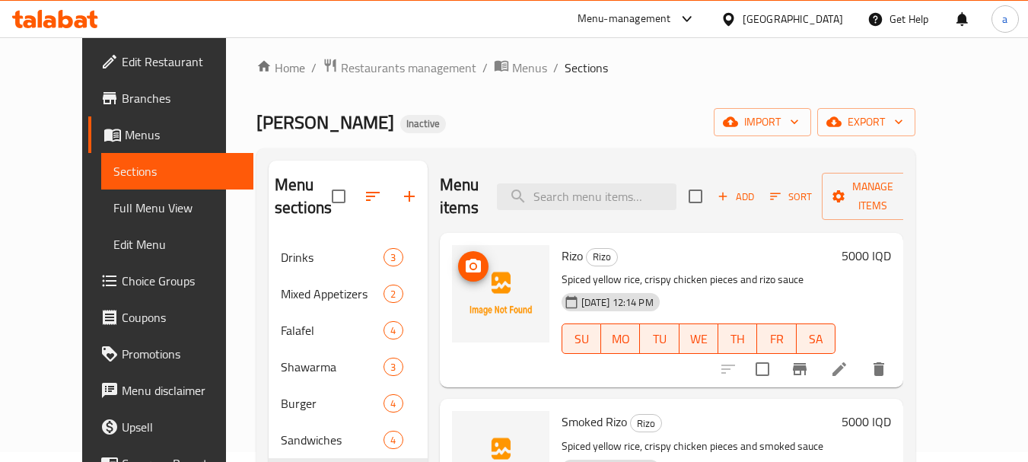
click at [464, 266] on icon "upload picture" at bounding box center [473, 266] width 18 height 18
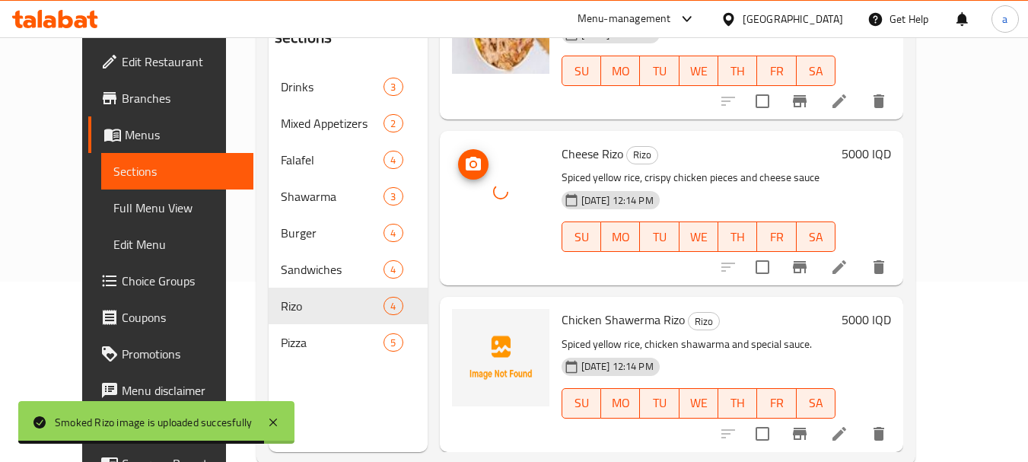
scroll to position [213, 0]
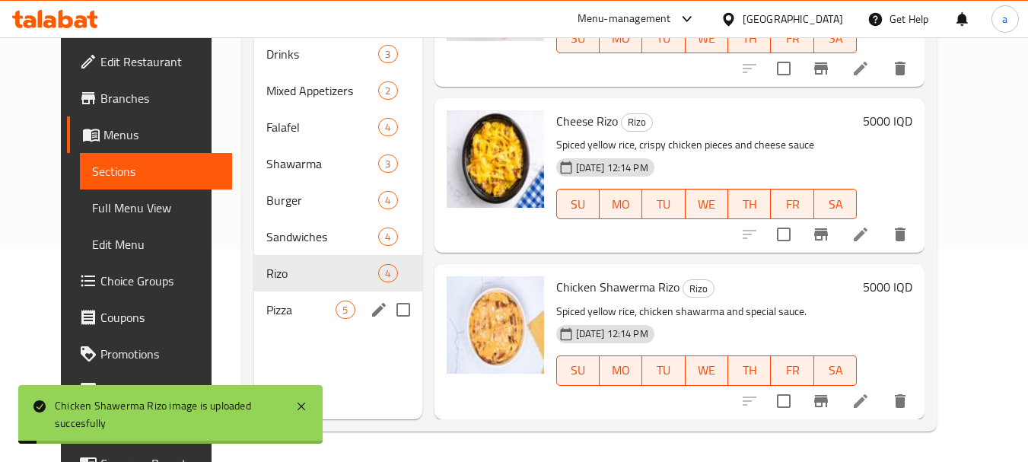
click at [284, 311] on span "Pizza" at bounding box center [300, 310] width 69 height 18
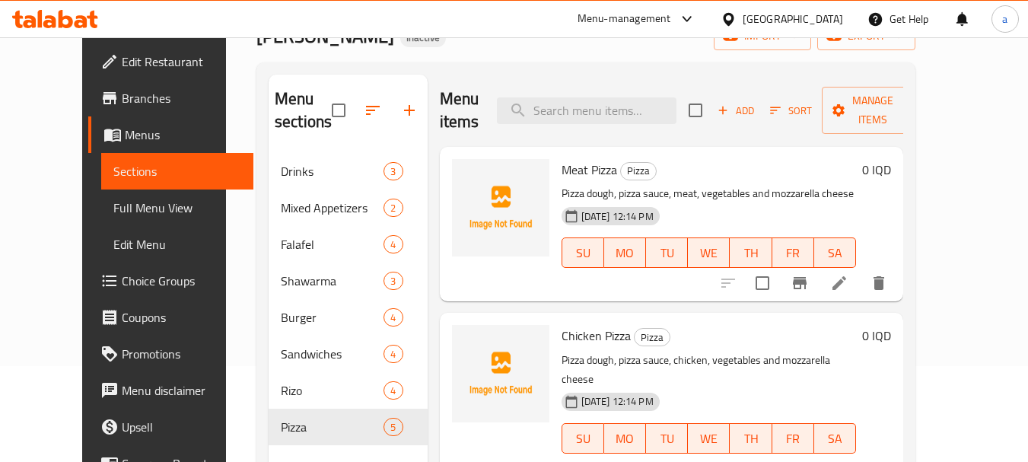
scroll to position [98, 0]
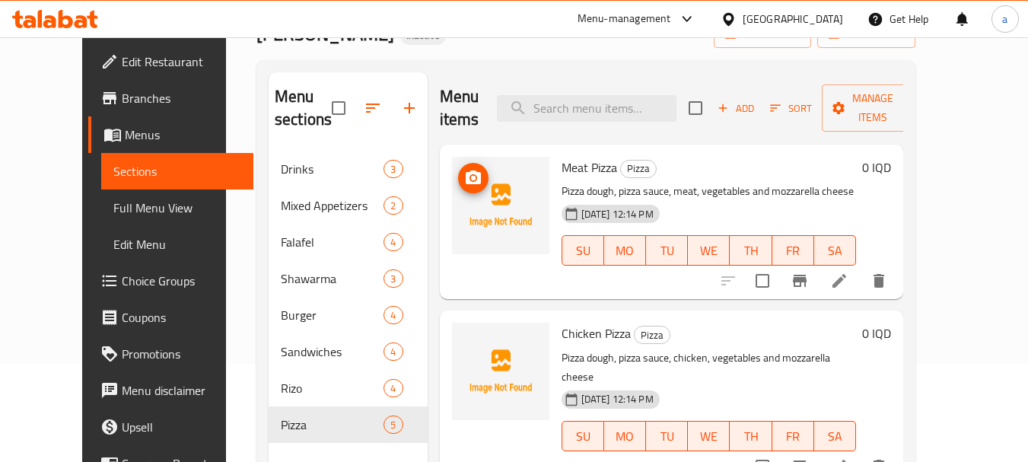
click at [468, 188] on img at bounding box center [500, 205] width 97 height 97
click at [466, 182] on icon "upload picture" at bounding box center [473, 177] width 15 height 14
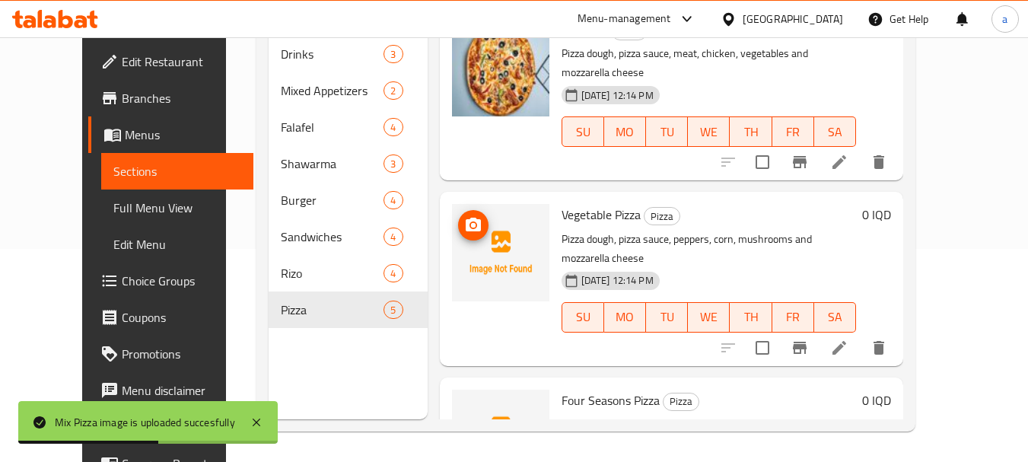
scroll to position [406, 0]
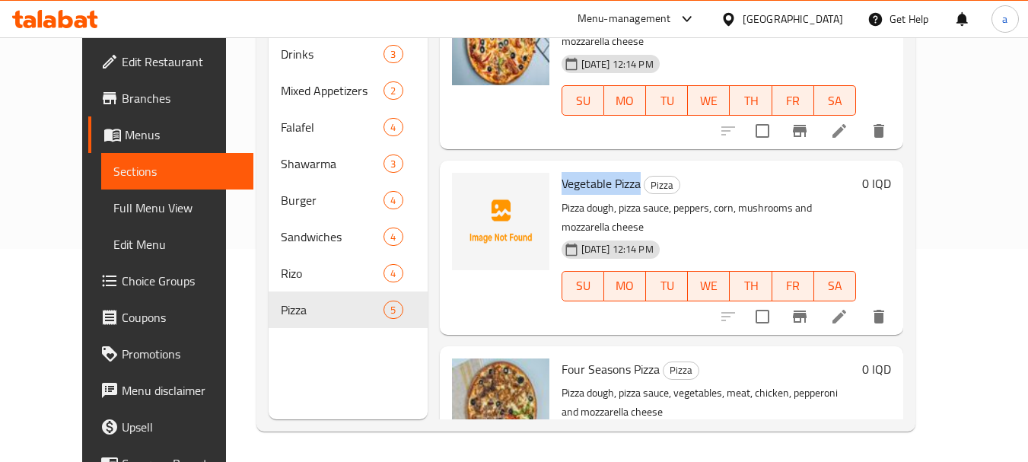
drag, startPoint x: 543, startPoint y: 142, endPoint x: 620, endPoint y: 138, distance: 77.0
click at [620, 172] on span "Vegetable Pizza" at bounding box center [601, 183] width 79 height 23
copy span "Vegetable Pizza"
click at [464, 185] on span "upload picture" at bounding box center [473, 194] width 30 height 18
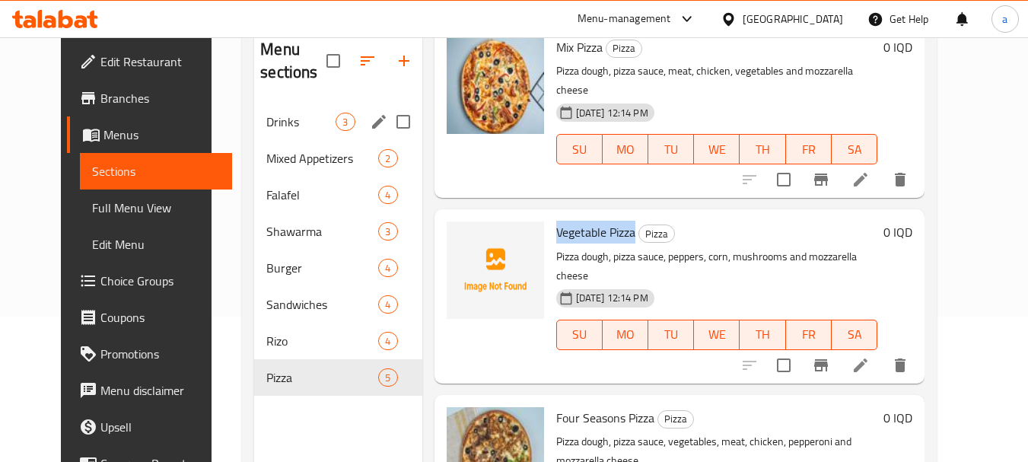
scroll to position [112, 0]
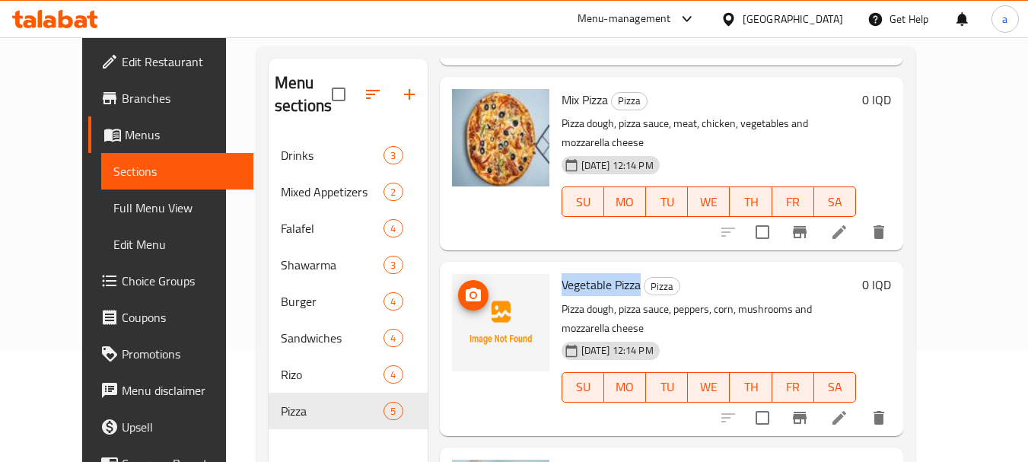
click at [466, 288] on icon "upload picture" at bounding box center [473, 295] width 15 height 14
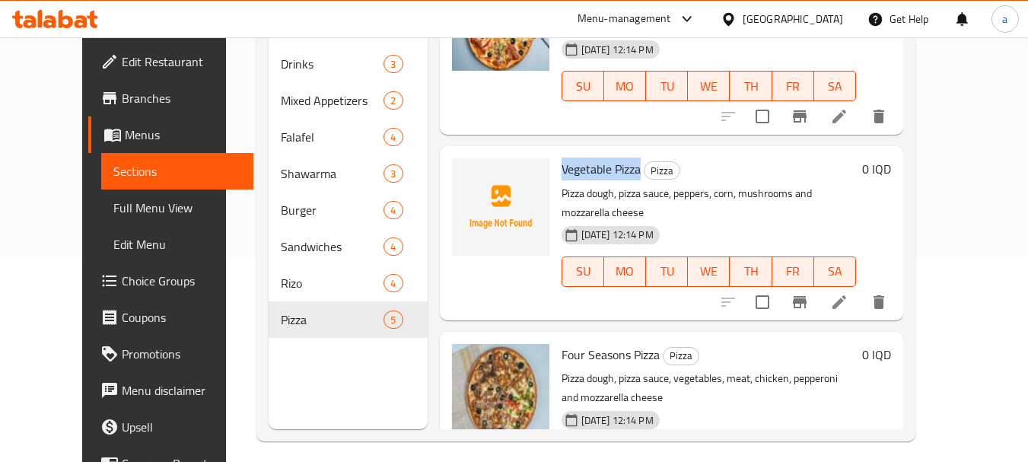
scroll to position [213, 0]
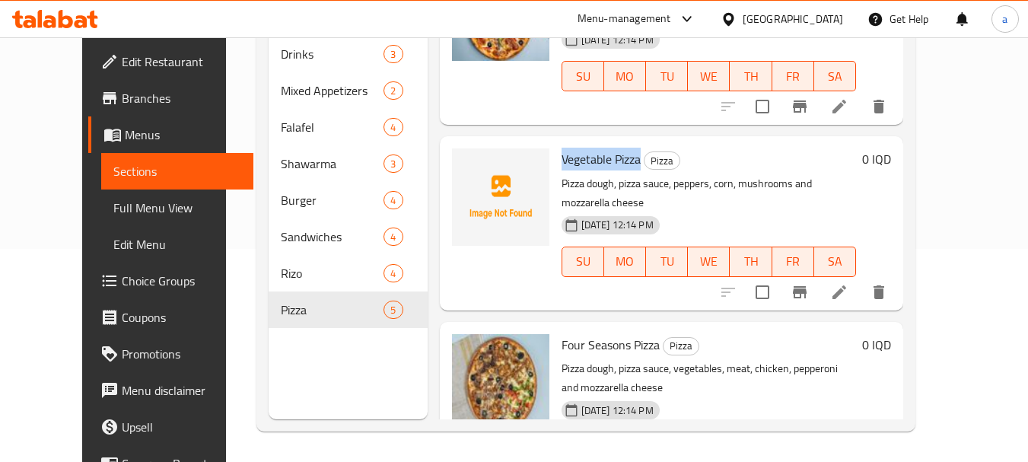
click at [122, 272] on span "Choice Groups" at bounding box center [182, 281] width 120 height 18
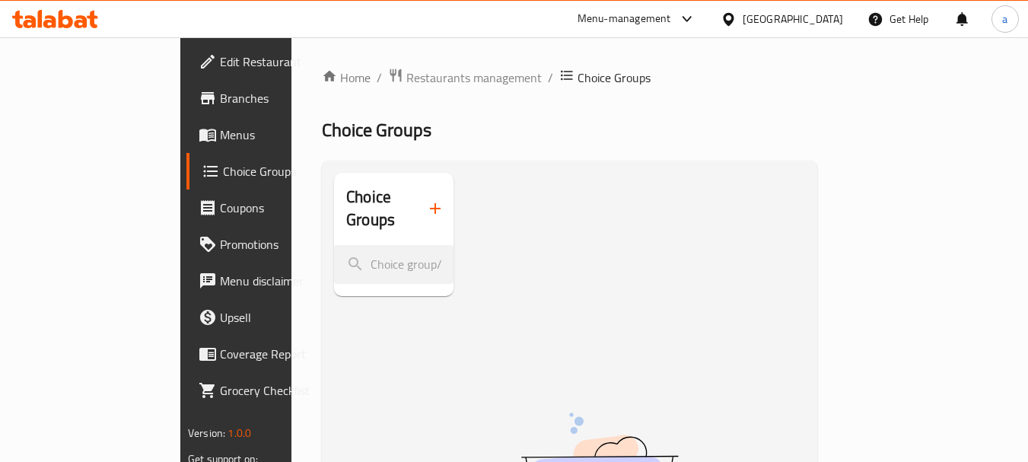
click at [417, 196] on button "button" at bounding box center [435, 208] width 37 height 37
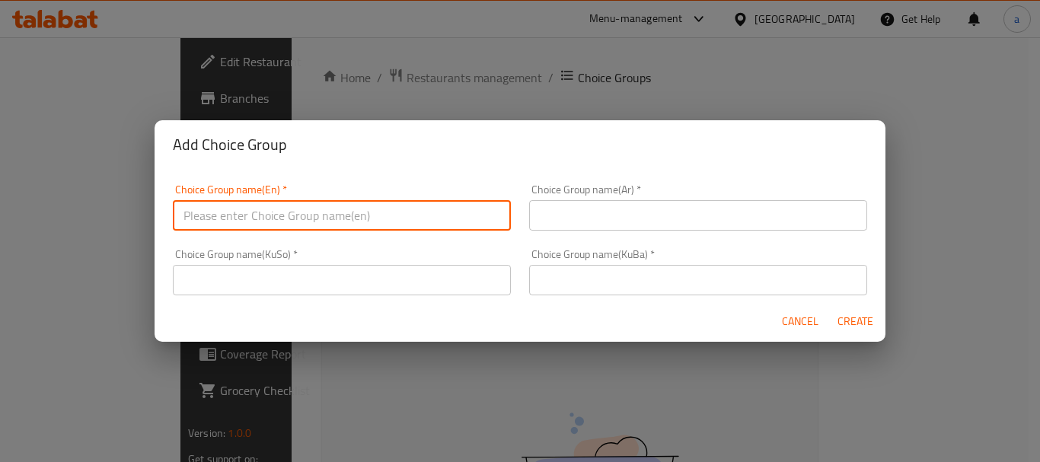
click at [368, 218] on input "text" at bounding box center [342, 215] width 338 height 30
paste input "Your Choice Of Size:"
type input "Your Choice Of Size:"
click at [548, 231] on div "Choice Group name(Ar)   * Choice Group name(Ar) *" at bounding box center [698, 207] width 356 height 65
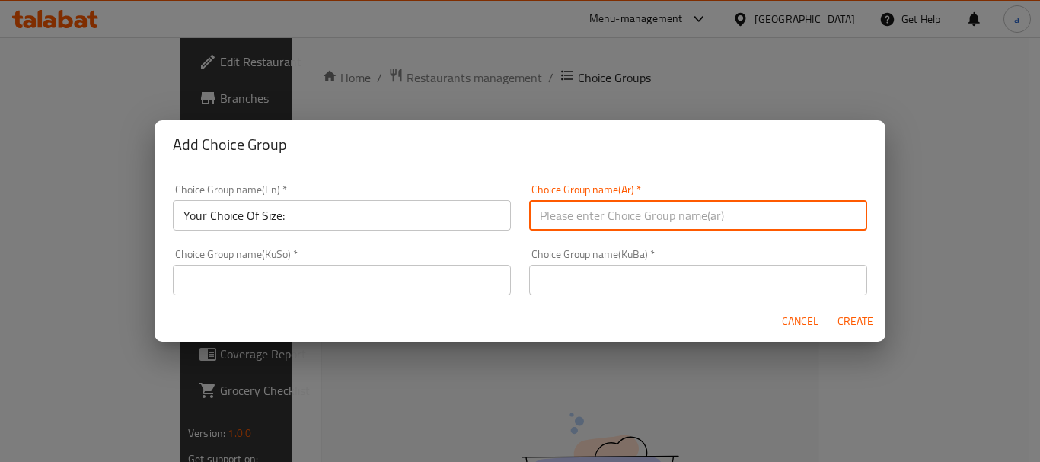
click at [567, 221] on input "text" at bounding box center [698, 215] width 338 height 30
paste input "إختيارك من الحجم:"
type input "إختيارك من الحجم:"
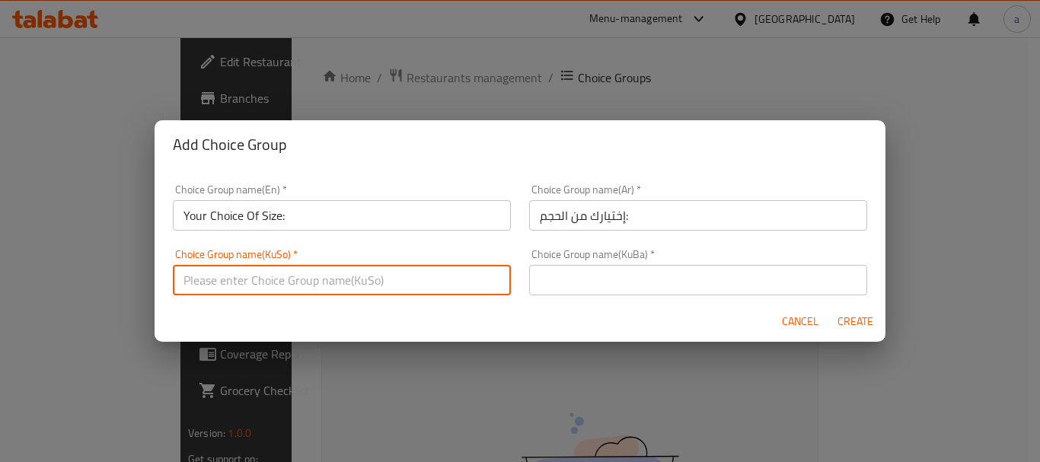
click at [463, 270] on input "text" at bounding box center [342, 280] width 338 height 30
paste input "هەڵبژاردنت لە قەبارە:"
type input "هەڵبژاردنت لە قەبارە:"
click at [604, 302] on div "Cancel Create" at bounding box center [519, 321] width 731 height 40
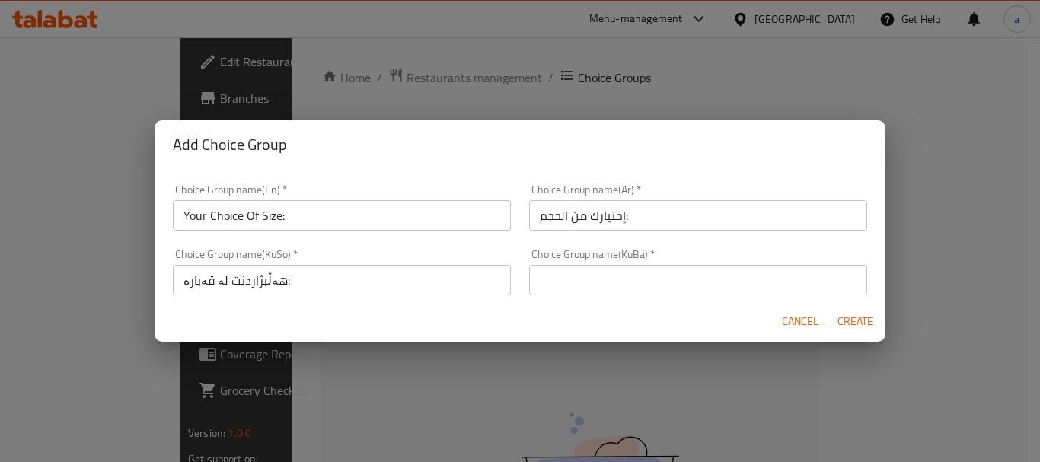
click at [839, 319] on span "Create" at bounding box center [854, 321] width 37 height 19
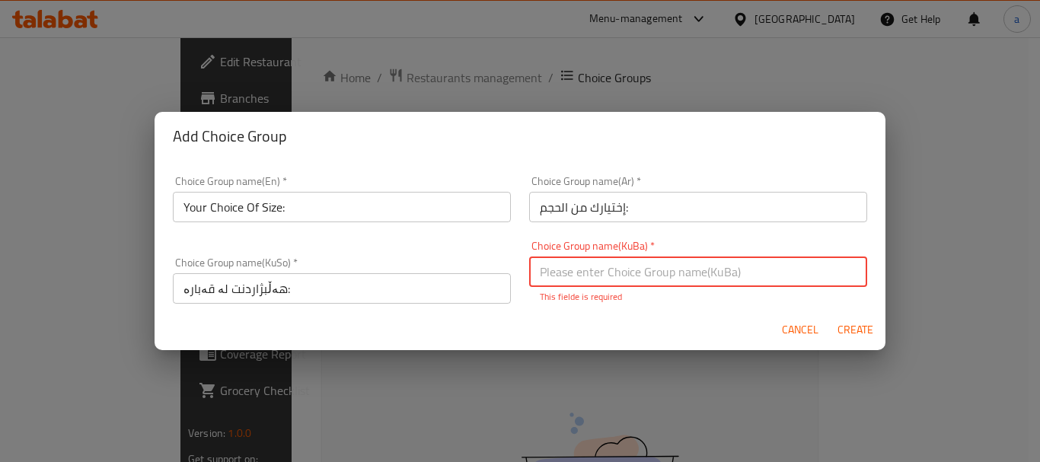
click at [729, 276] on input "text" at bounding box center [698, 271] width 338 height 30
paste input "هەڵبژاردنت لە قەبارە:"
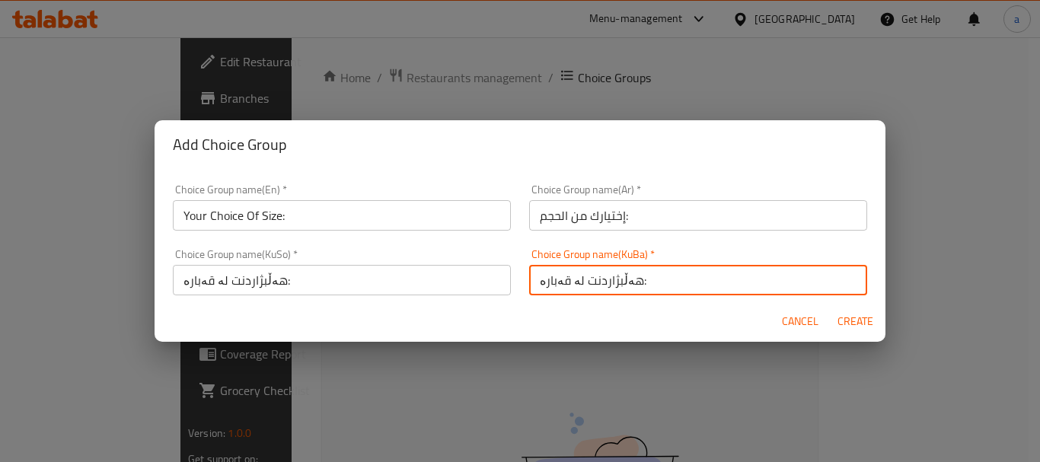
type input "هەڵبژاردنت لە قەبارە:"
click at [857, 312] on span "Create" at bounding box center [854, 321] width 37 height 19
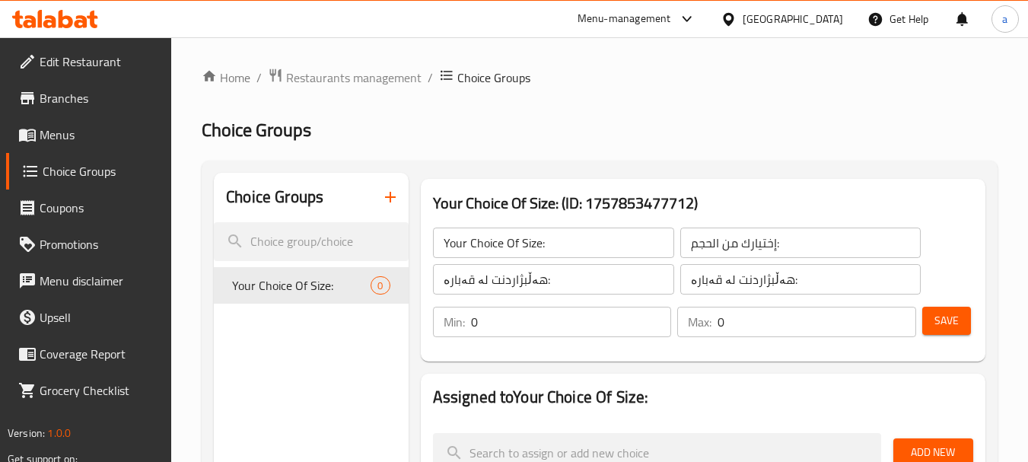
scroll to position [101, 0]
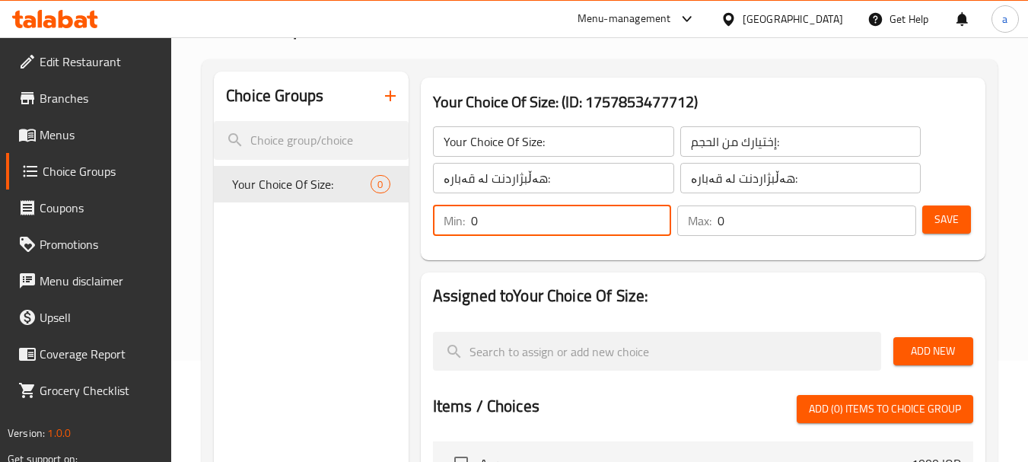
drag, startPoint x: 568, startPoint y: 234, endPoint x: 470, endPoint y: 261, distance: 101.7
click at [470, 261] on div "Your Choice Of Size: (ID: 1757853477712) Your Choice Of Size: ​ إختيارك من الحج…" at bounding box center [703, 169] width 577 height 195
type input "1"
click at [715, 226] on div "Max: 0 ​" at bounding box center [796, 220] width 239 height 30
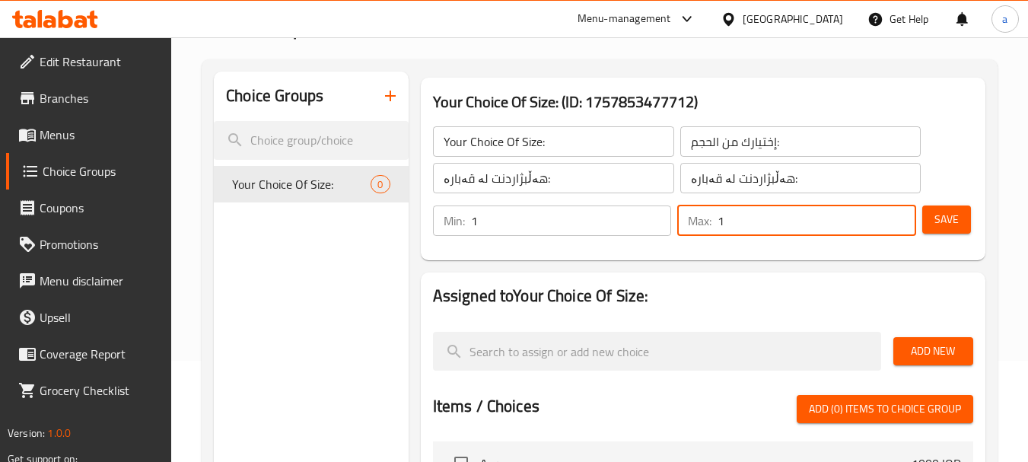
type input "1"
click at [948, 218] on span "Save" at bounding box center [947, 219] width 24 height 19
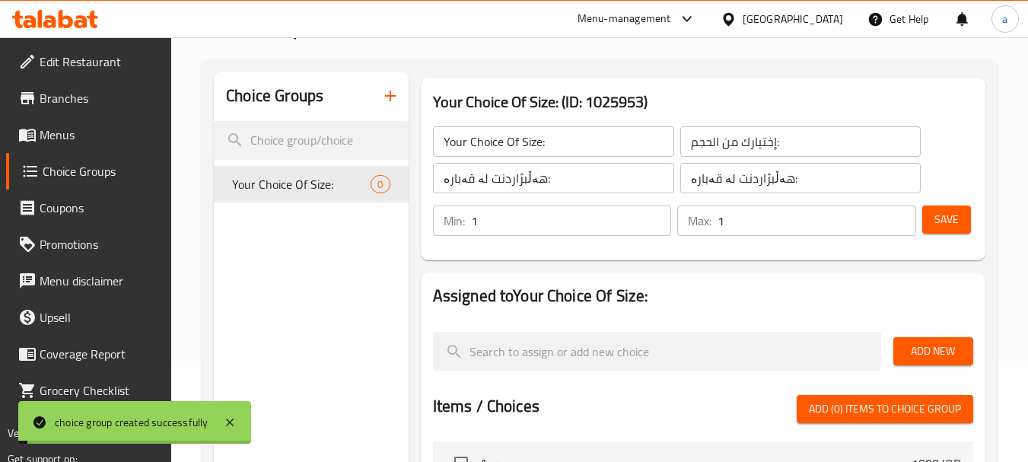
click at [944, 352] on span "Add New" at bounding box center [934, 351] width 56 height 19
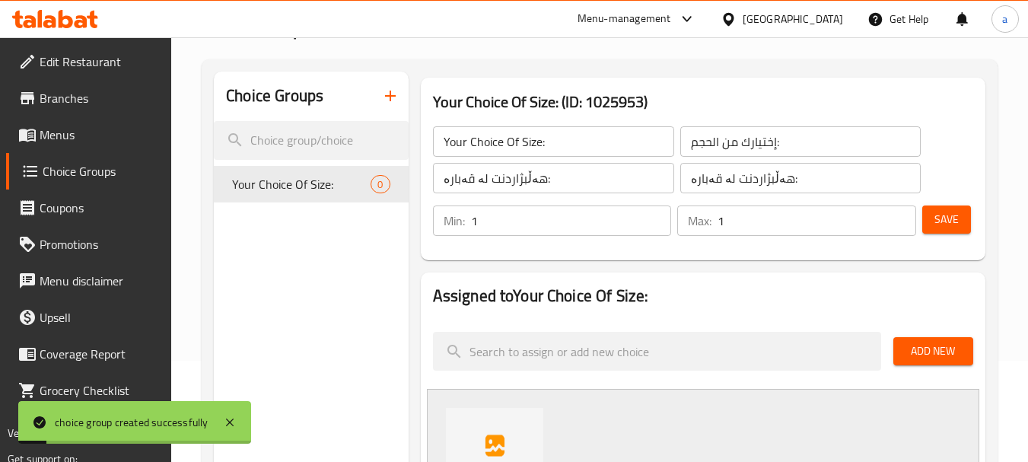
click at [944, 352] on span "Add New" at bounding box center [934, 351] width 56 height 19
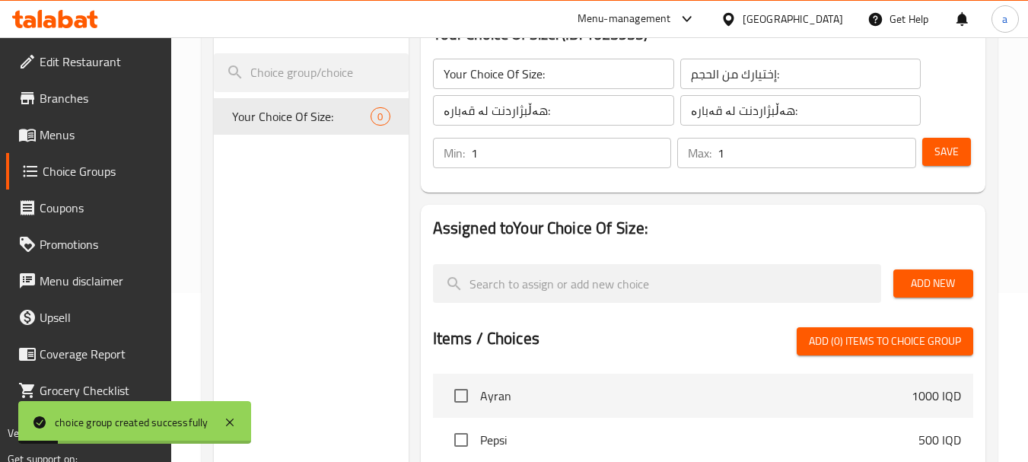
scroll to position [203, 0]
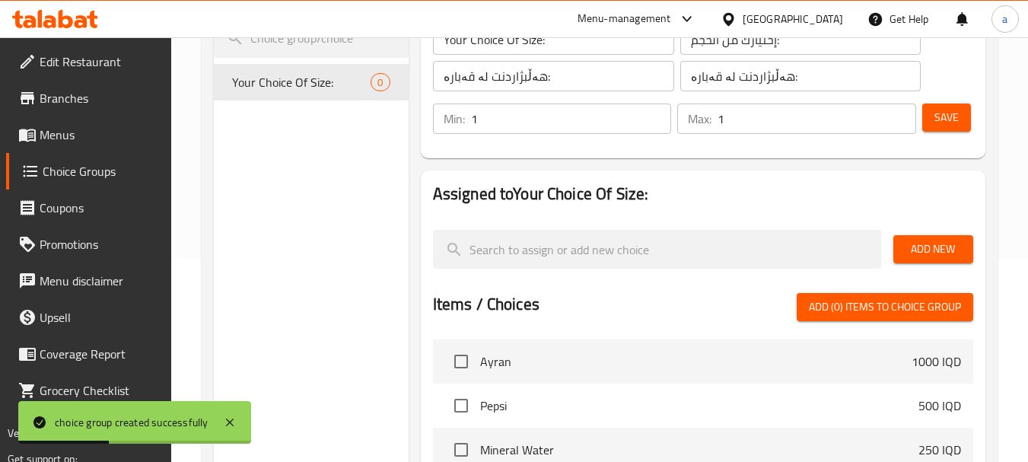
click at [912, 236] on button "Add New" at bounding box center [933, 249] width 80 height 28
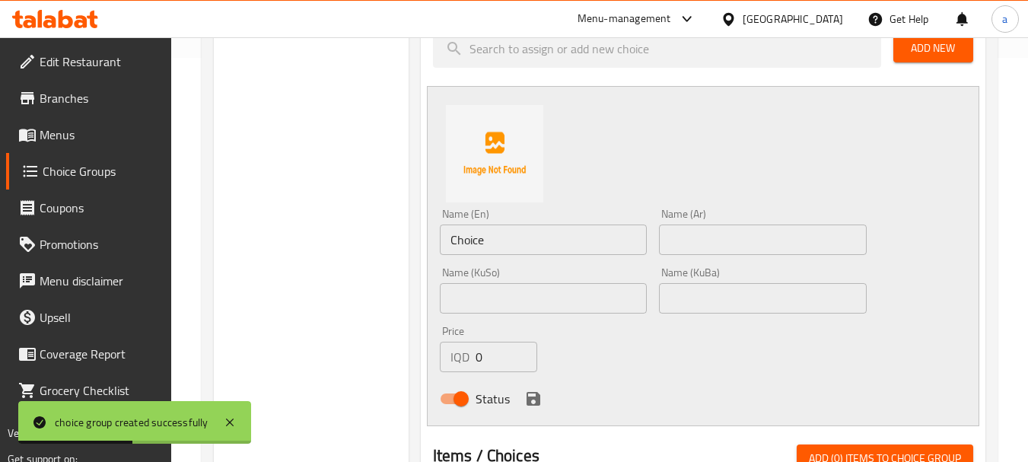
scroll to position [406, 0]
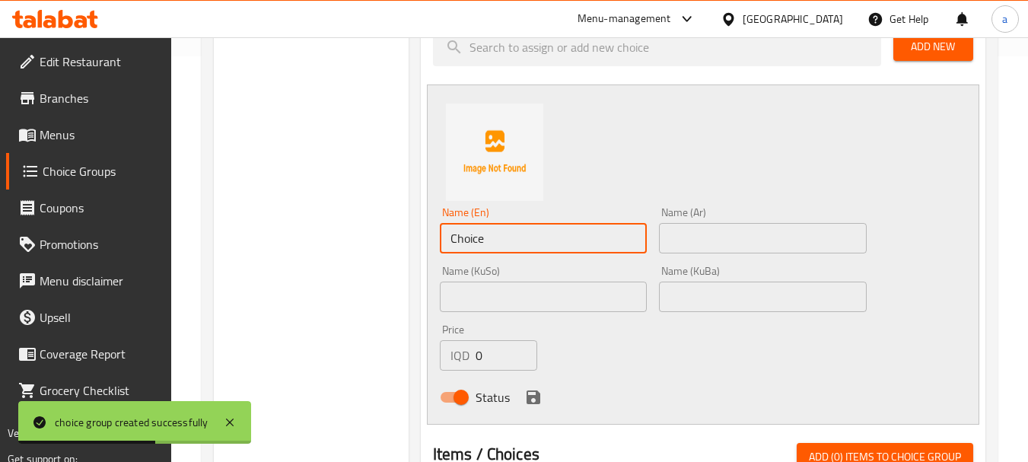
drag, startPoint x: 523, startPoint y: 234, endPoint x: 433, endPoint y: 248, distance: 90.8
click at [434, 248] on div "Name (En) Choice Name (En)" at bounding box center [543, 230] width 219 height 59
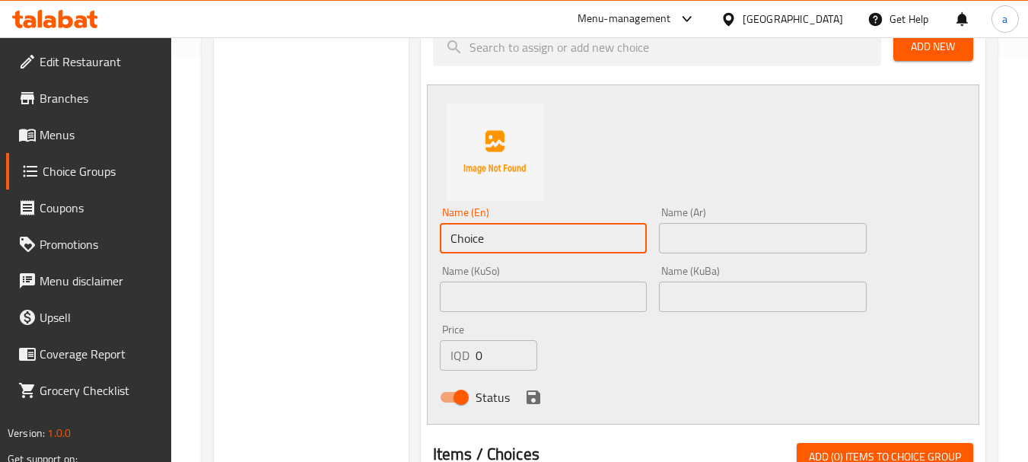
paste input "Larg"
type input "Large"
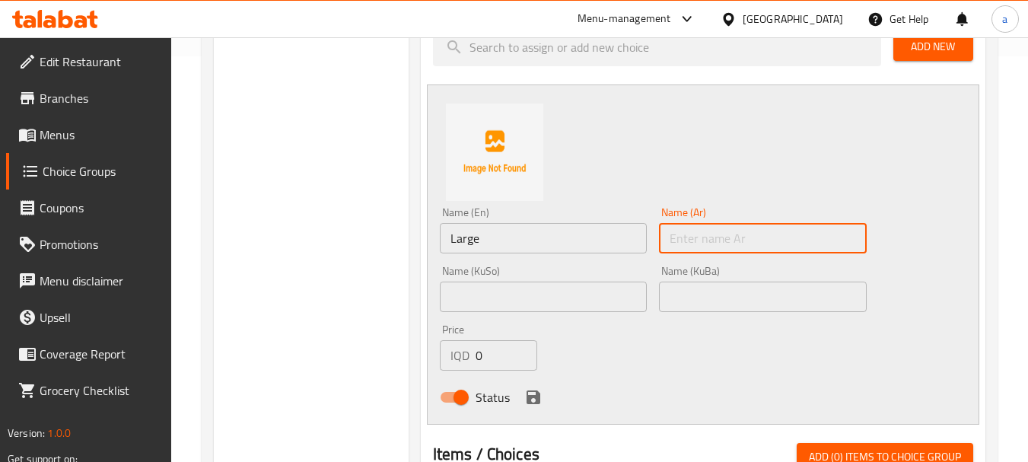
click at [712, 241] on input "text" at bounding box center [762, 238] width 207 height 30
paste input "كبير"
type input "كبير"
click at [596, 289] on input "text" at bounding box center [543, 297] width 207 height 30
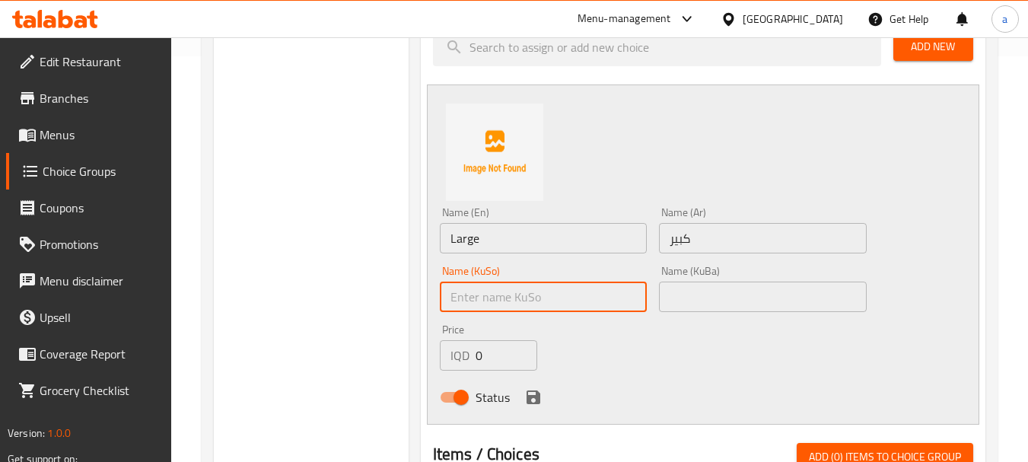
paste input "گەورە"
type input "گەورە"
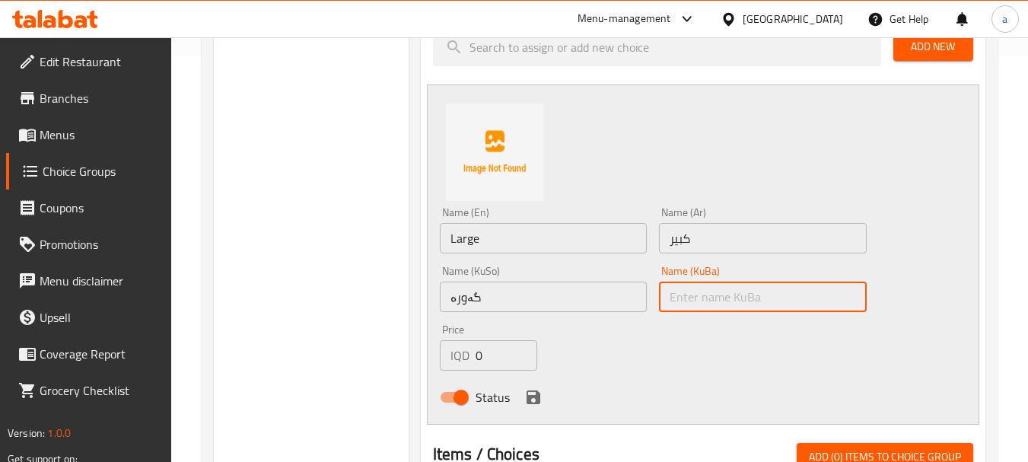
drag, startPoint x: 699, startPoint y: 297, endPoint x: 659, endPoint y: 258, distance: 55.4
click at [699, 297] on input "text" at bounding box center [762, 297] width 207 height 30
paste input "گەورە"
type input "گەورە"
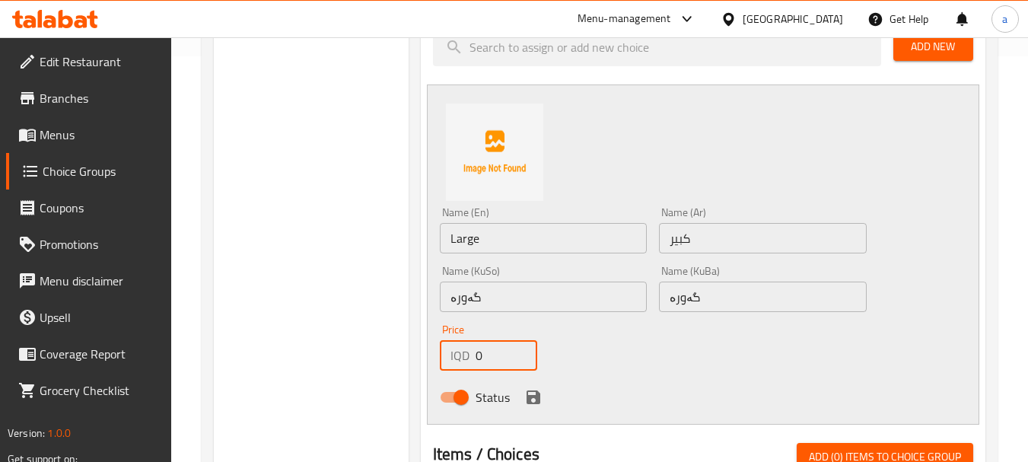
drag, startPoint x: 496, startPoint y: 352, endPoint x: 478, endPoint y: 367, distance: 23.3
click at [478, 367] on input "0" at bounding box center [507, 355] width 62 height 30
type input "11000"
click at [538, 397] on icon "save" at bounding box center [534, 397] width 14 height 14
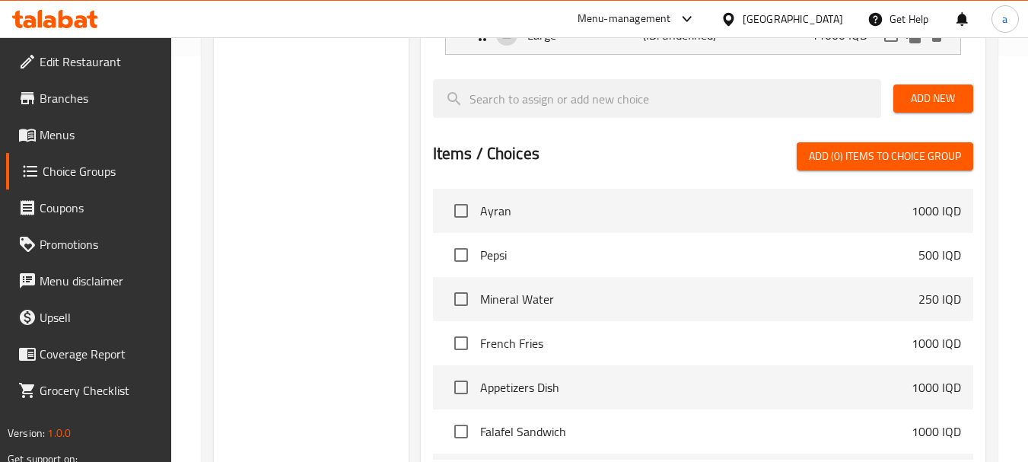
click at [924, 98] on span "Add New" at bounding box center [934, 98] width 56 height 19
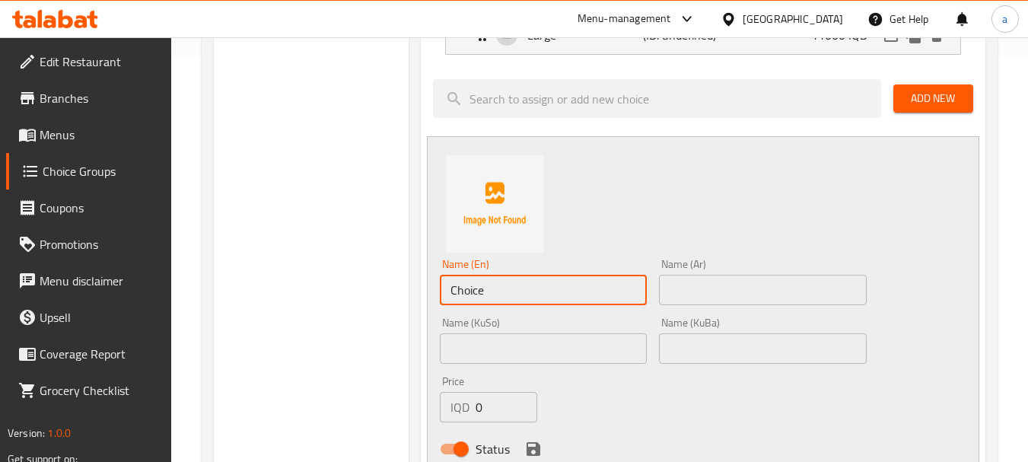
drag, startPoint x: 506, startPoint y: 298, endPoint x: 411, endPoint y: 306, distance: 95.5
click at [411, 306] on div "Your Choice Of Size: (ID: 1025953) Your Choice Of Size: ​ إختيارك من الحجم: ​ ه…" at bounding box center [700, 352] width 583 height 1170
paste input "Medium"
type input "Medium"
click at [681, 293] on input "text" at bounding box center [762, 290] width 207 height 30
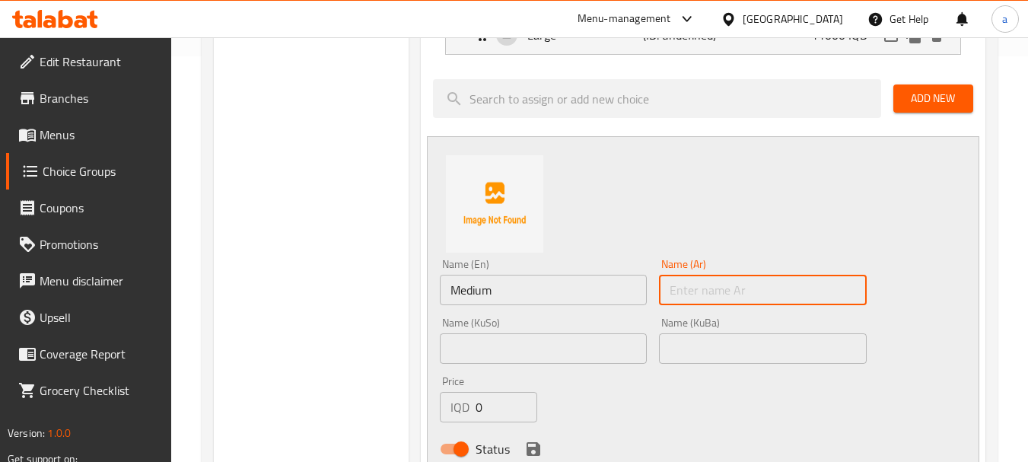
paste input "وسط"
type input "وسط"
click at [601, 345] on input "text" at bounding box center [543, 348] width 207 height 30
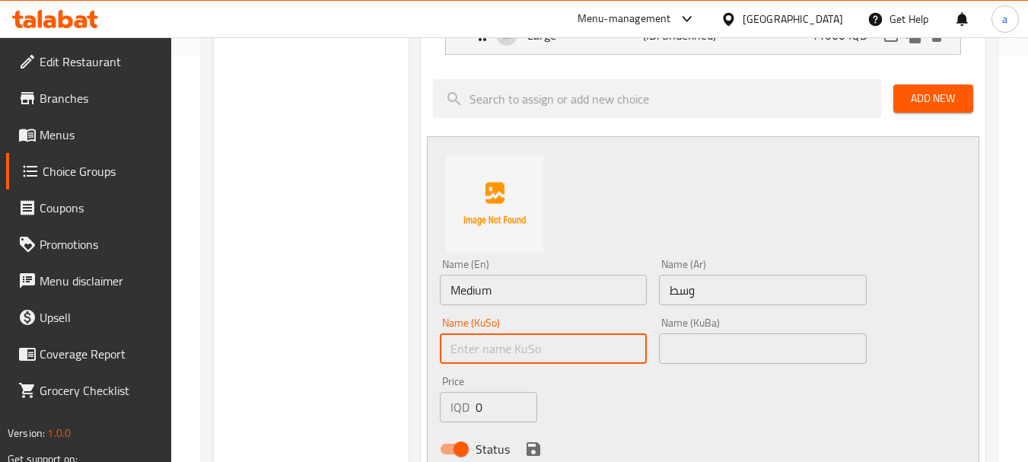
paste input "ناوەند"
type input "ناوەند"
click at [686, 355] on input "text" at bounding box center [762, 348] width 207 height 30
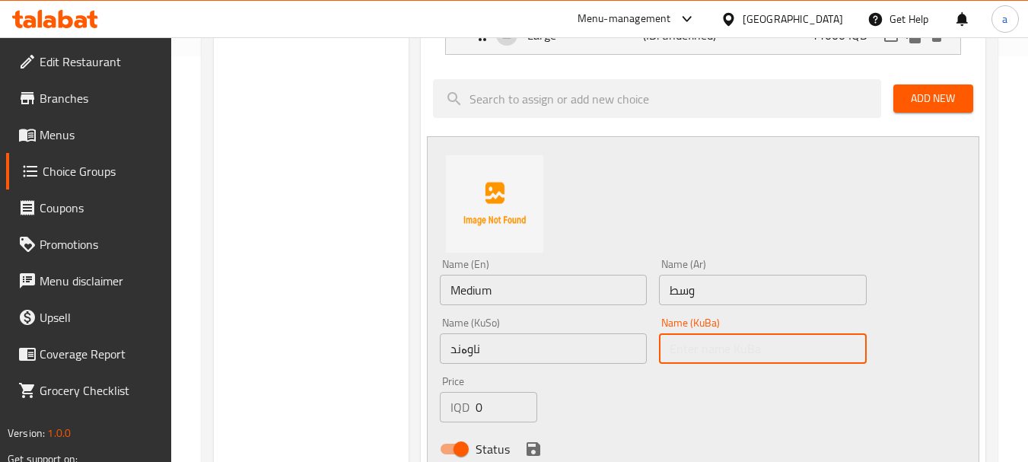
paste input "ناوەند"
type input "ناوەند"
drag, startPoint x: 498, startPoint y: 405, endPoint x: 453, endPoint y: 412, distance: 45.5
click at [453, 412] on div "IQD 0 Price" at bounding box center [488, 407] width 97 height 30
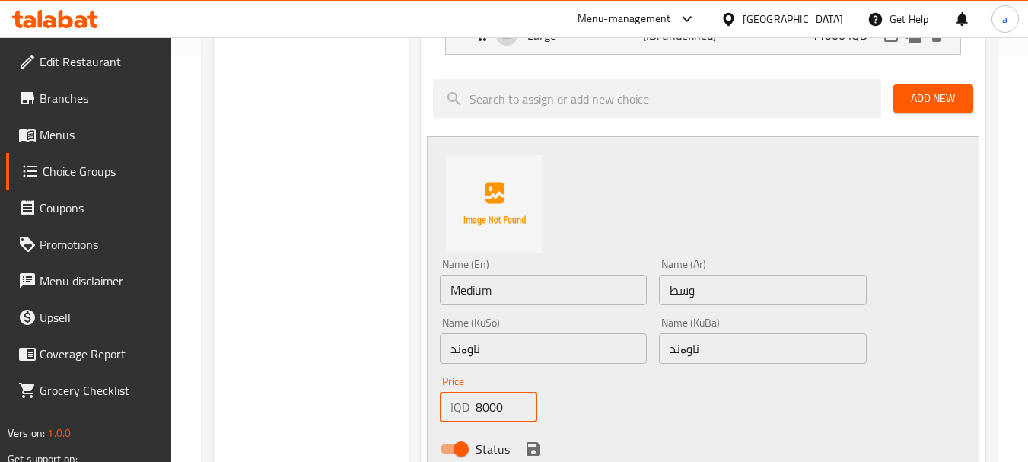
scroll to position [508, 0]
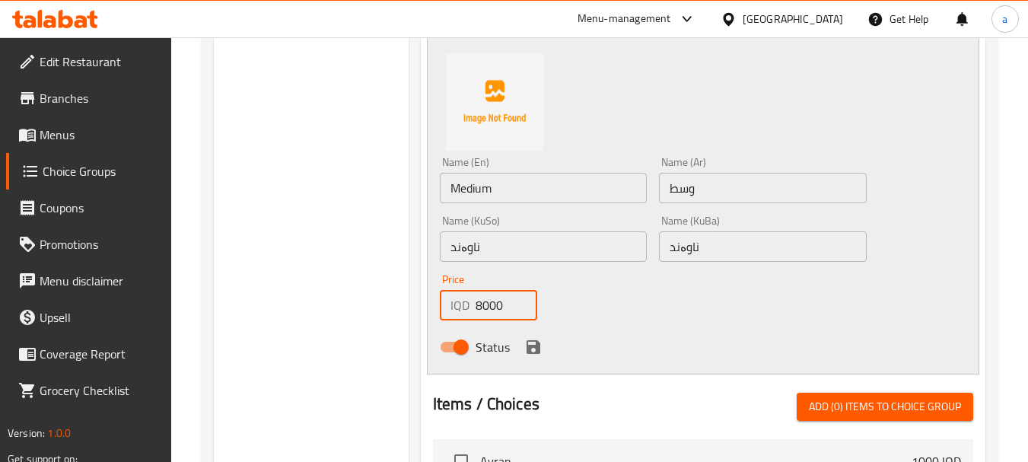
type input "8000"
click at [537, 351] on icon "save" at bounding box center [534, 347] width 14 height 14
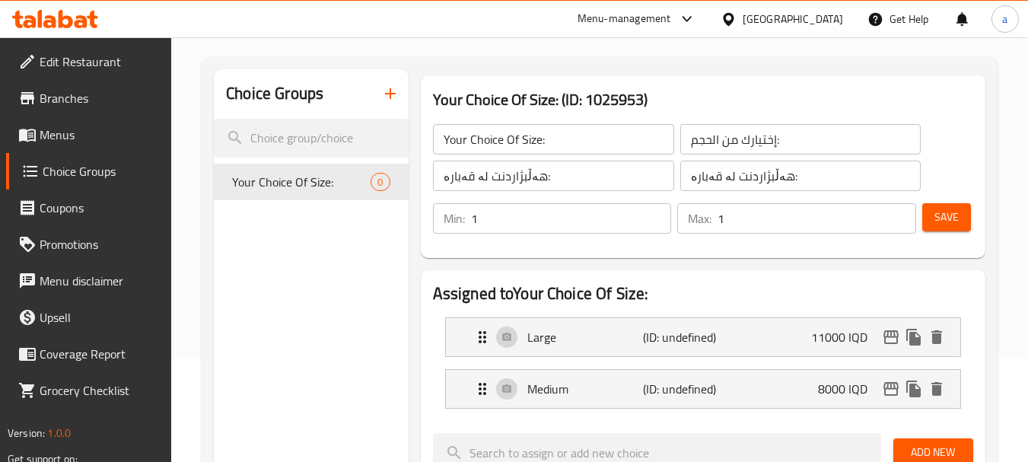
scroll to position [101, 0]
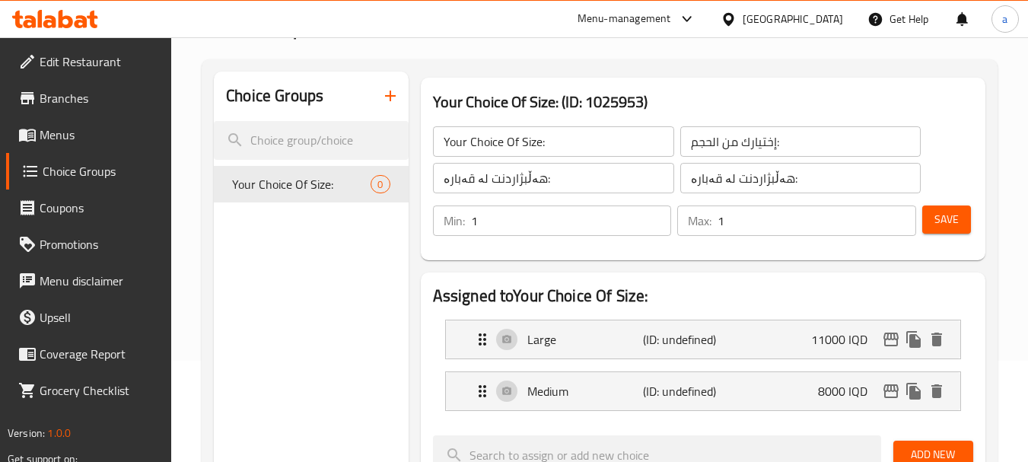
click at [945, 219] on span "Save" at bounding box center [947, 219] width 24 height 19
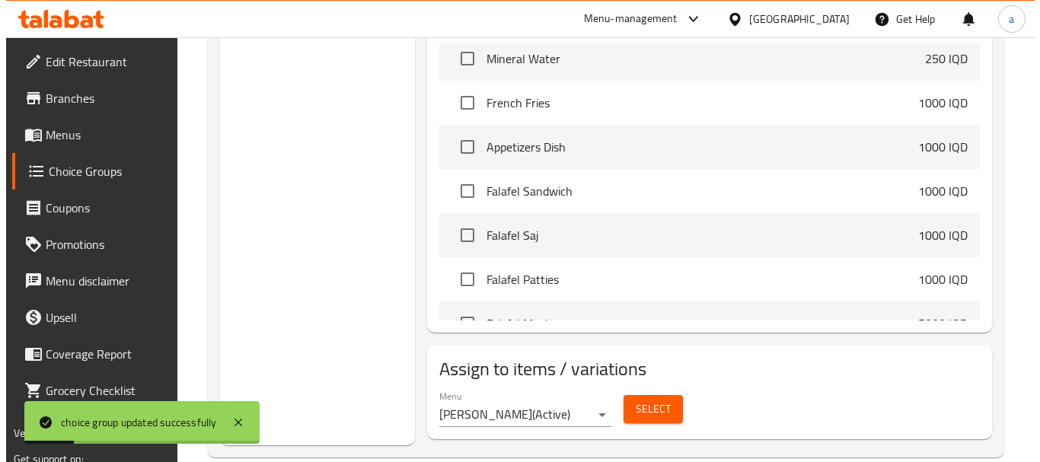
scroll to position [635, 0]
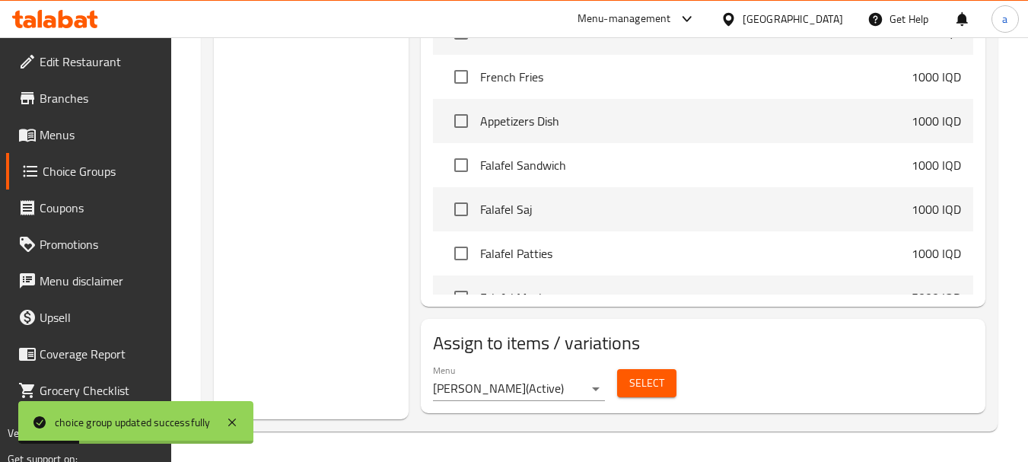
click at [639, 374] on span "Select" at bounding box center [646, 383] width 35 height 19
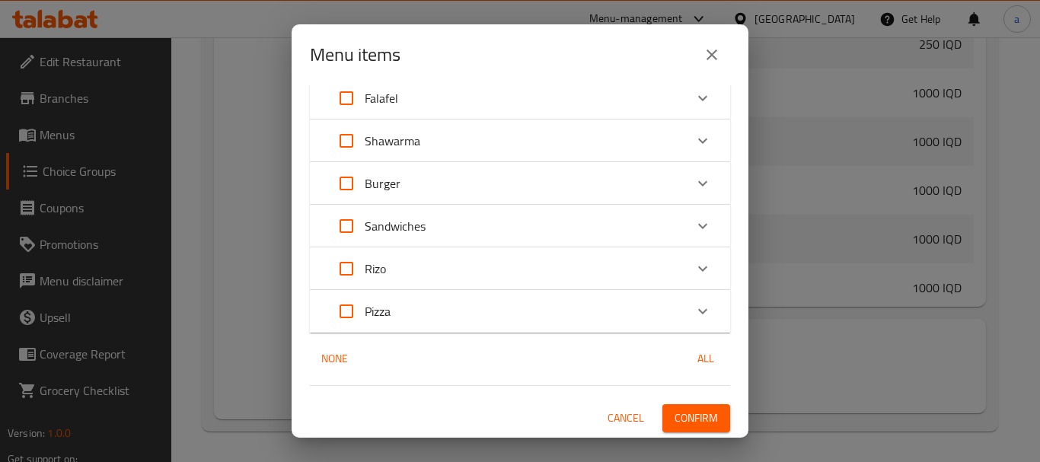
scroll to position [142, 0]
click at [684, 300] on div "Expand" at bounding box center [702, 310] width 37 height 37
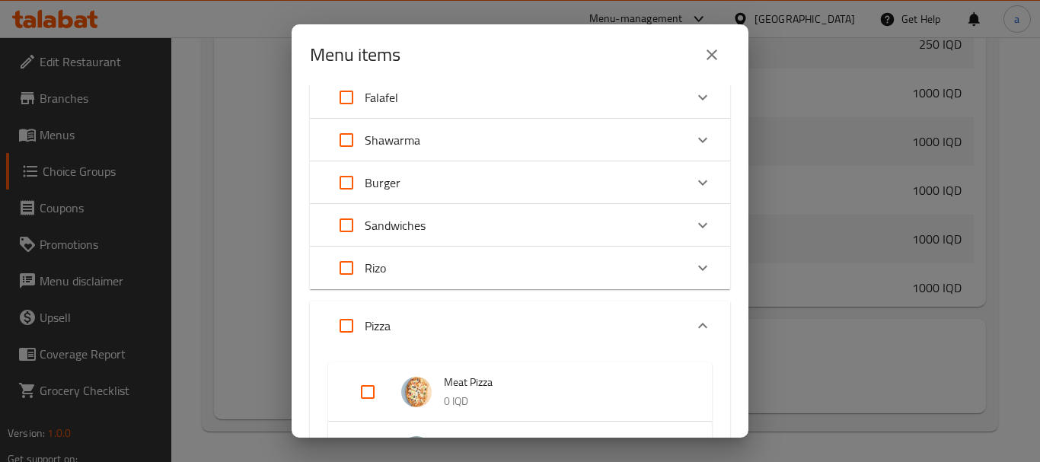
scroll to position [346, 0]
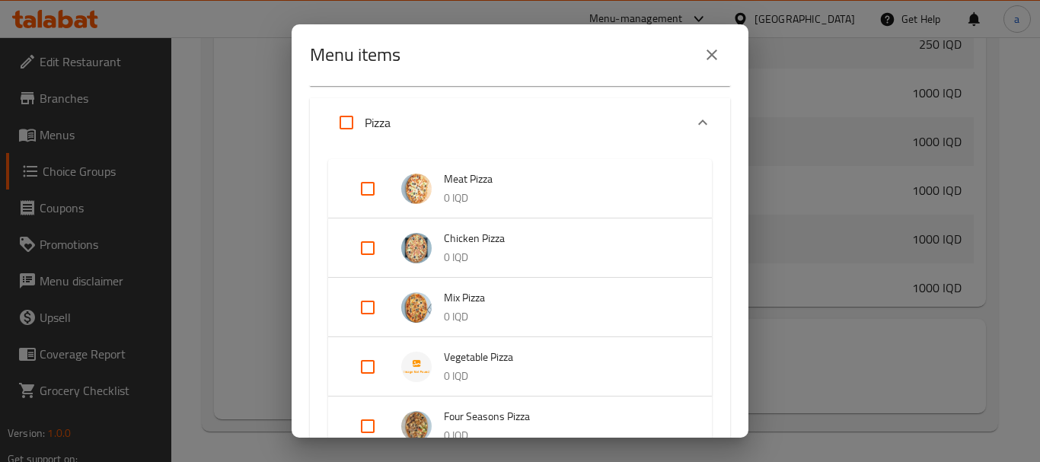
click at [375, 190] on input "Expand" at bounding box center [367, 188] width 37 height 37
checkbox input "true"
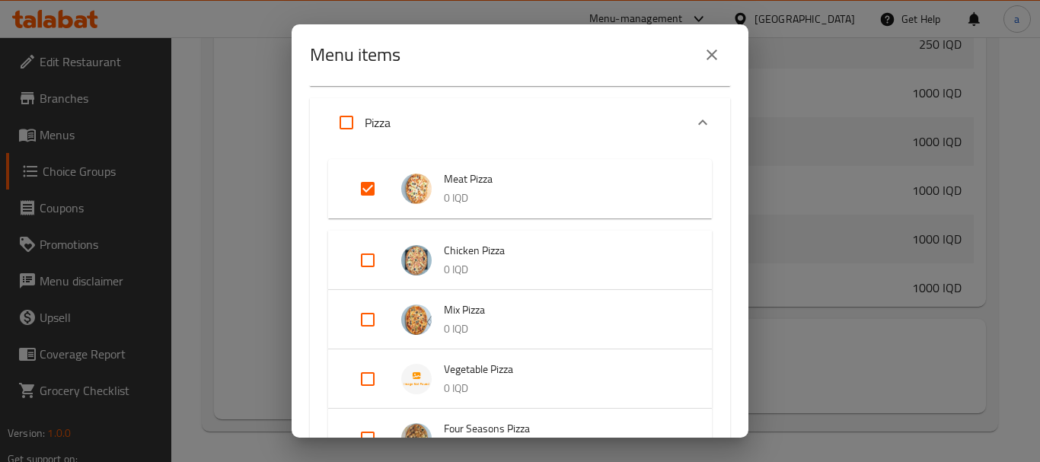
click at [366, 317] on input "Expand" at bounding box center [367, 319] width 37 height 37
checkbox input "true"
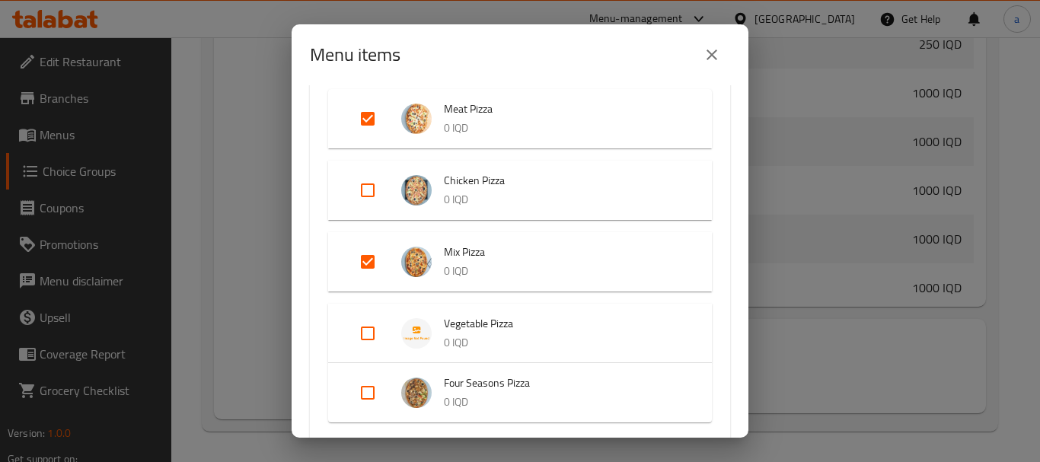
scroll to position [447, 0]
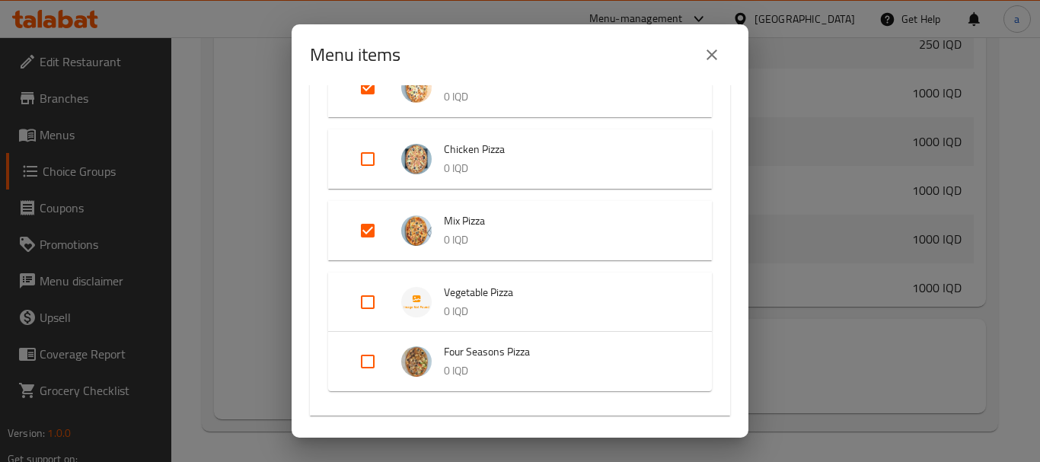
click at [366, 357] on input "Expand" at bounding box center [367, 361] width 37 height 37
checkbox input "true"
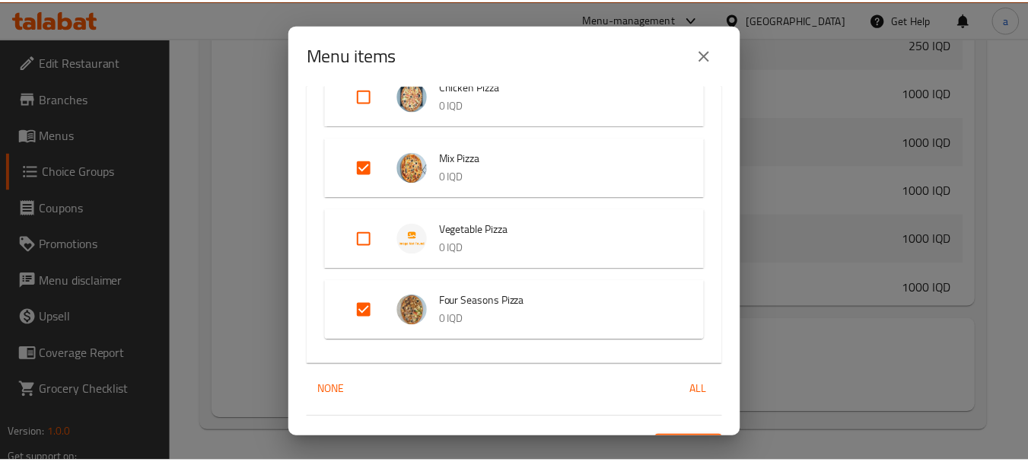
scroll to position [543, 0]
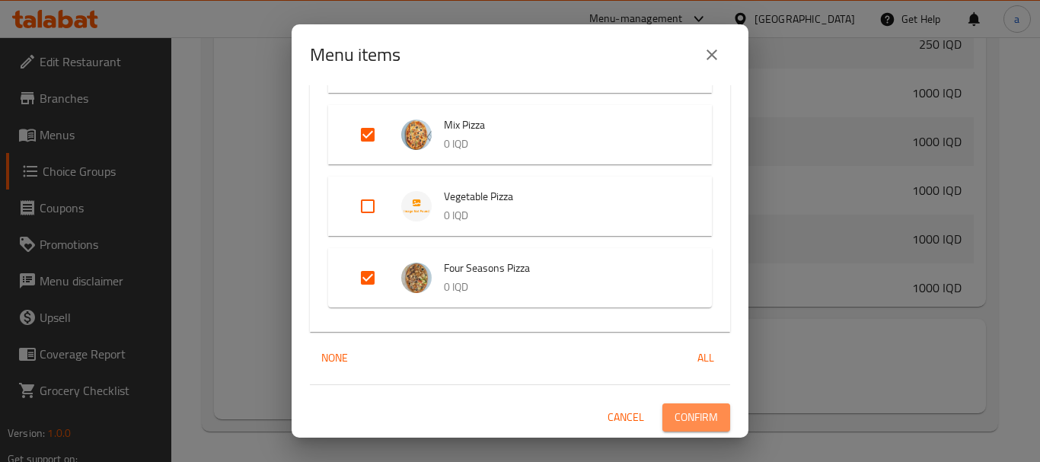
click at [680, 408] on span "Confirm" at bounding box center [695, 417] width 43 height 19
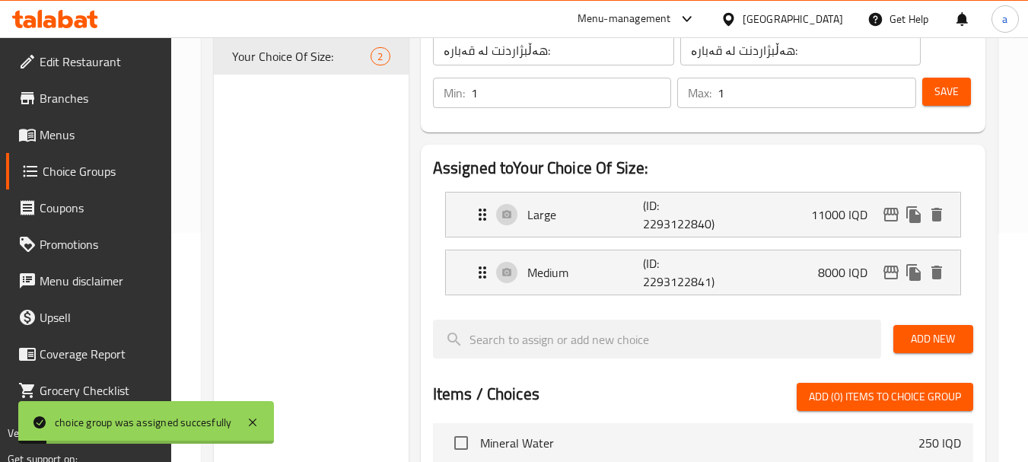
scroll to position [101, 0]
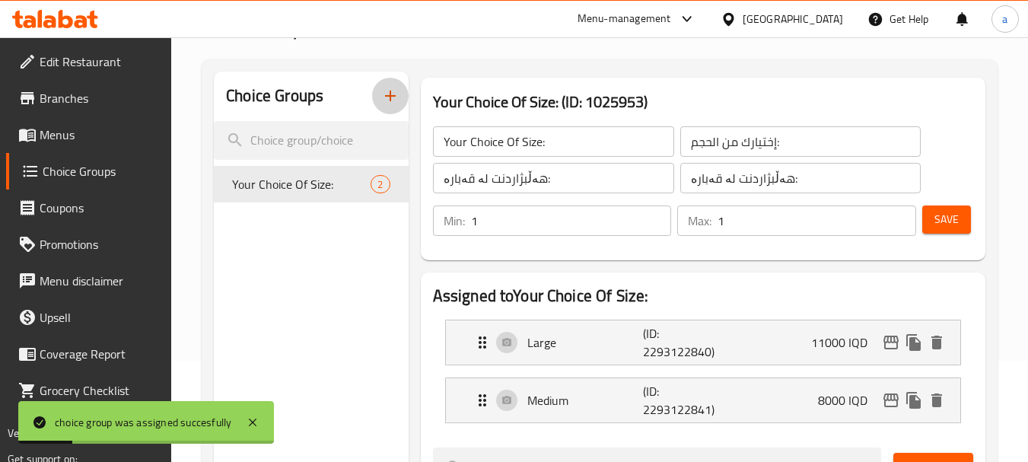
click at [392, 91] on icon "button" at bounding box center [390, 96] width 18 height 18
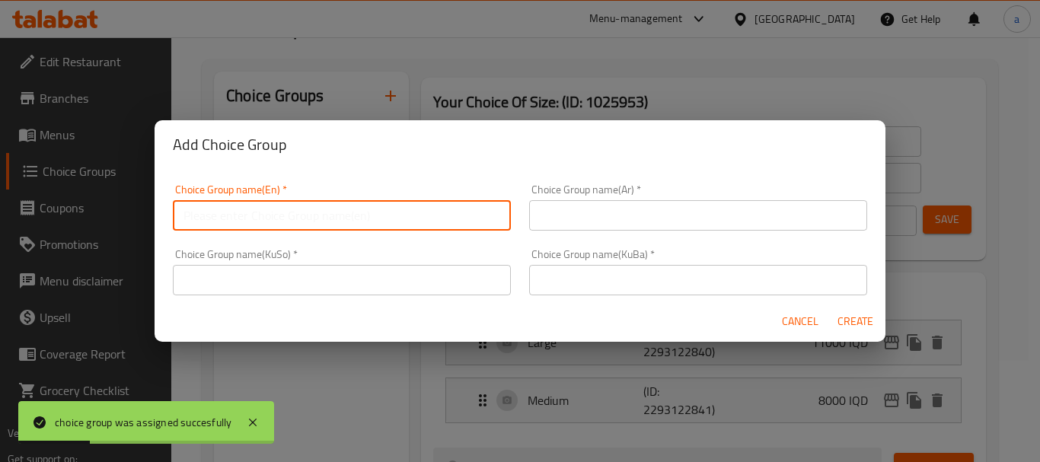
click at [319, 215] on input "text" at bounding box center [342, 215] width 338 height 30
paste input "Your Choice Of Size:"
type input "Your Choice Of Size:"
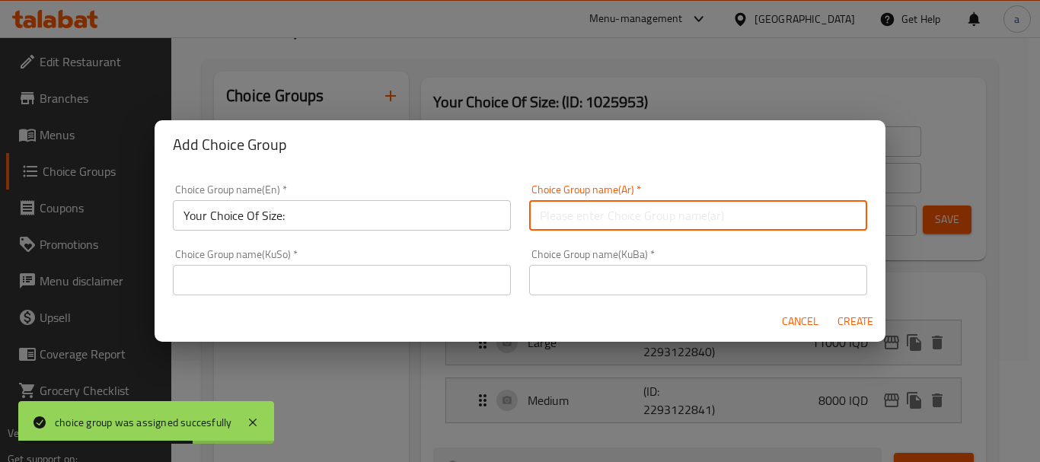
click at [565, 217] on input "text" at bounding box center [698, 215] width 338 height 30
paste input "إختيارك من الحجم:"
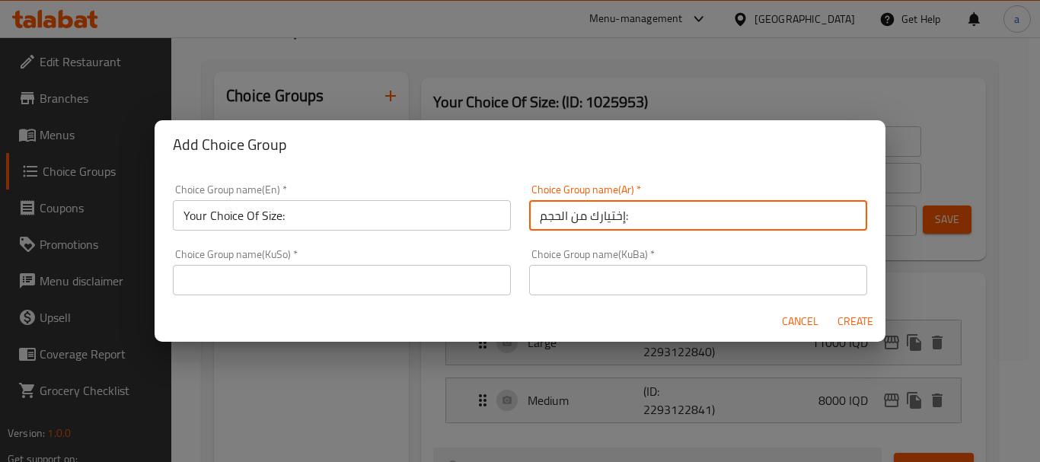
type input "إختيارك من الحجم:"
click at [441, 272] on input "text" at bounding box center [342, 280] width 338 height 30
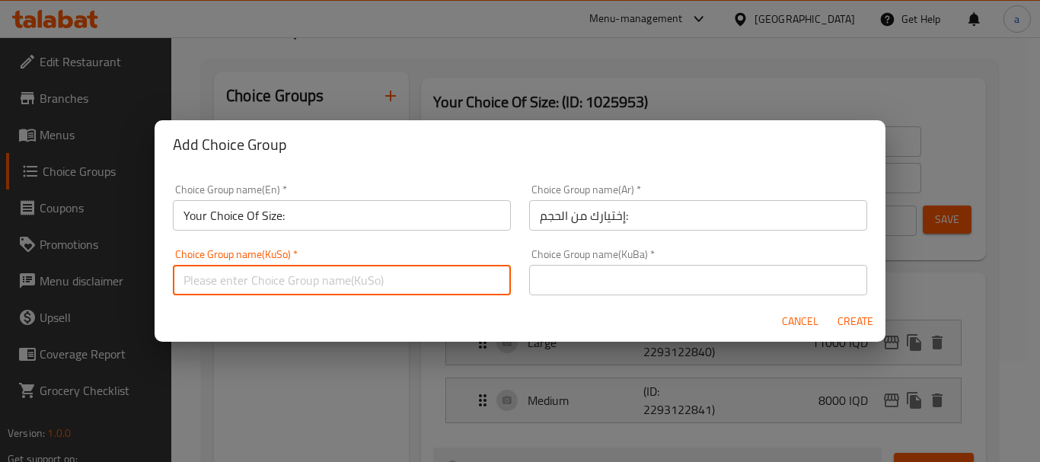
paste input "هەڵبژاردنت لە قەبارە:"
type input "هەڵبژاردنت لە قەبارە:"
click at [578, 282] on input "text" at bounding box center [698, 280] width 338 height 30
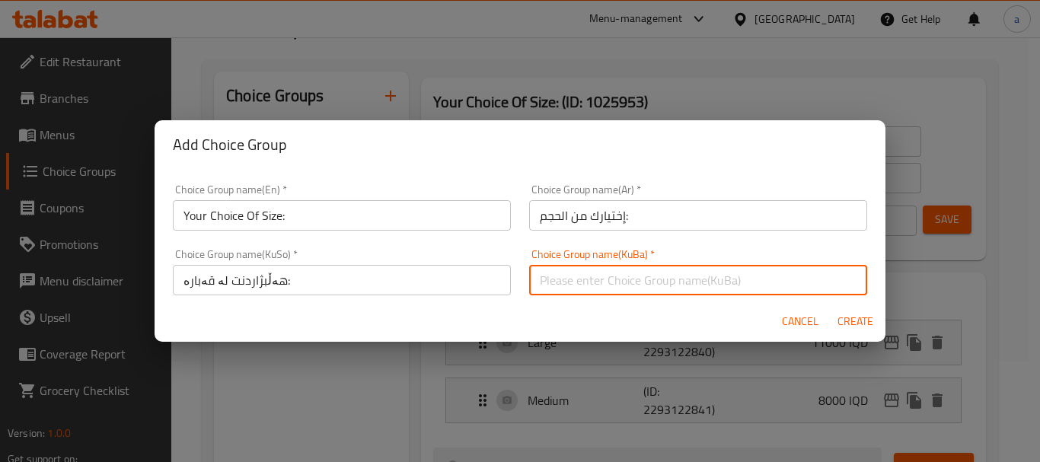
paste input "هەڵبژاردنت لە قەبارە:"
type input "هەڵبژاردنت لە قەبارە:"
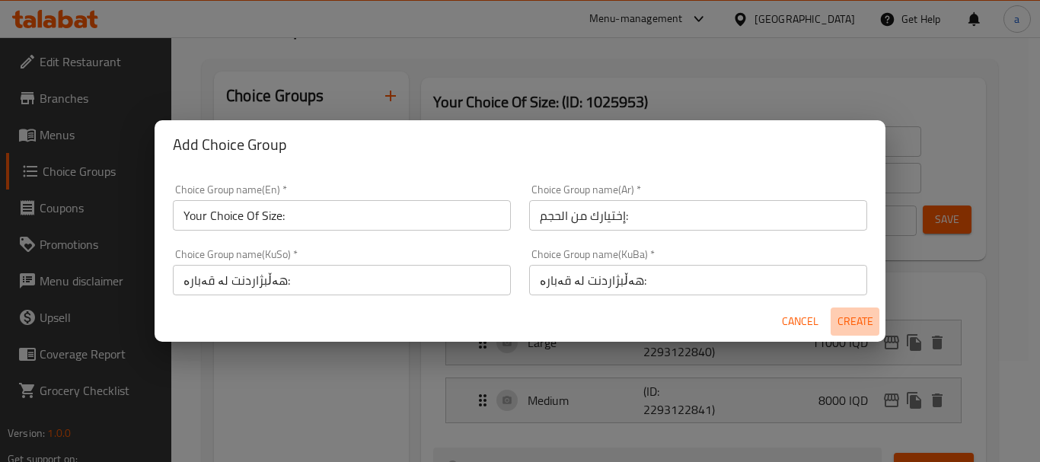
click at [851, 314] on span "Create" at bounding box center [854, 321] width 37 height 19
type input "Your Choice Of Size:"
type input "0"
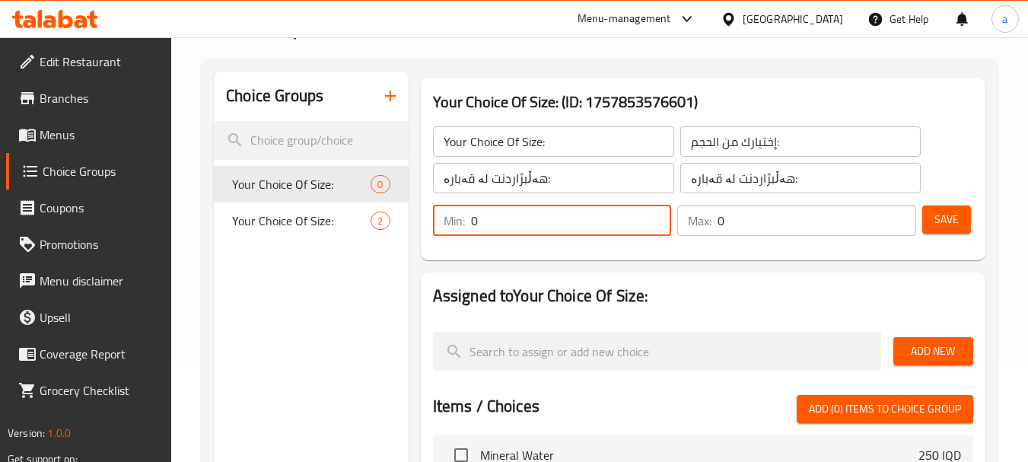
drag, startPoint x: 563, startPoint y: 219, endPoint x: 441, endPoint y: 239, distance: 124.1
click at [441, 239] on div "Min: 0 ​ Max: 0 ​" at bounding box center [674, 220] width 495 height 43
type input "1"
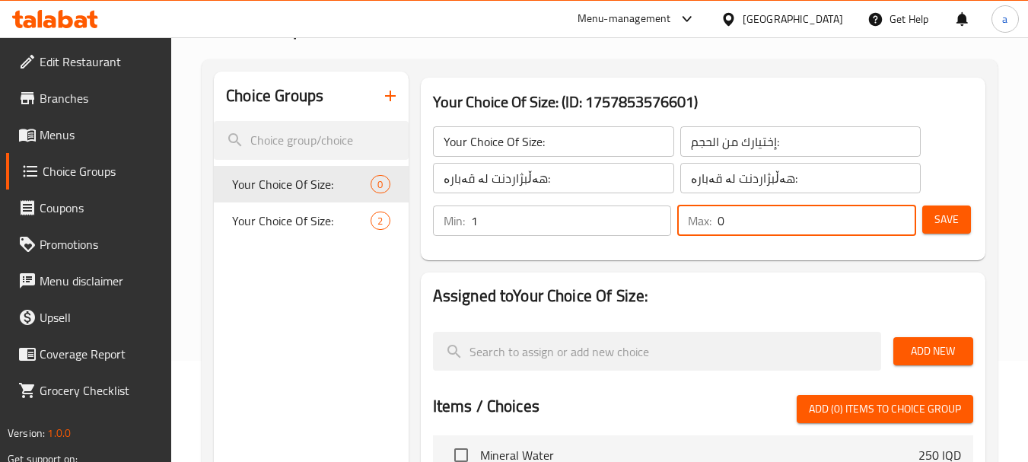
drag, startPoint x: 739, startPoint y: 220, endPoint x: 693, endPoint y: 234, distance: 48.6
click at [693, 234] on div "Max: 0 ​" at bounding box center [796, 220] width 239 height 30
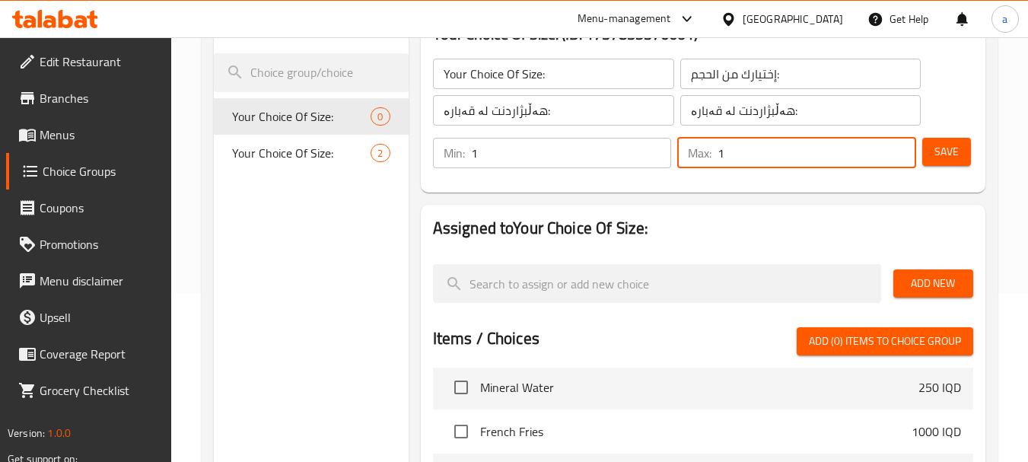
scroll to position [203, 0]
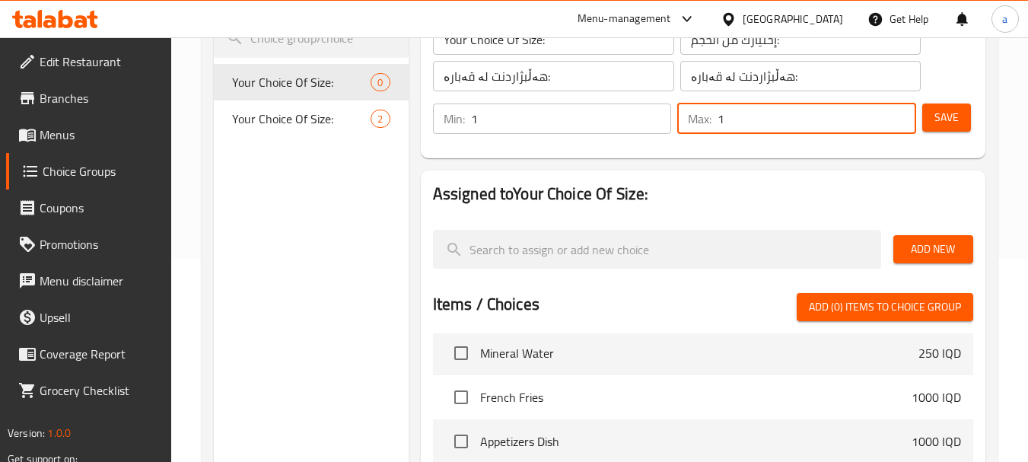
type input "1"
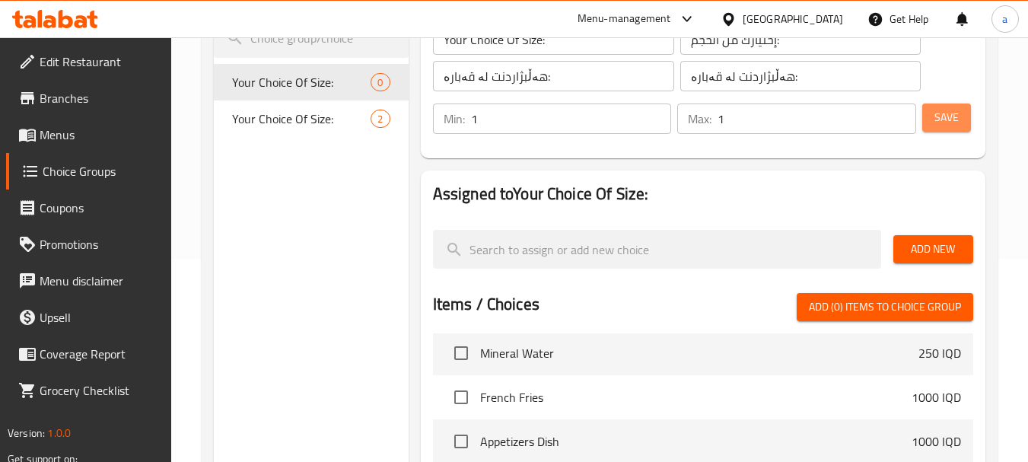
click at [951, 121] on span "Save" at bounding box center [947, 117] width 24 height 19
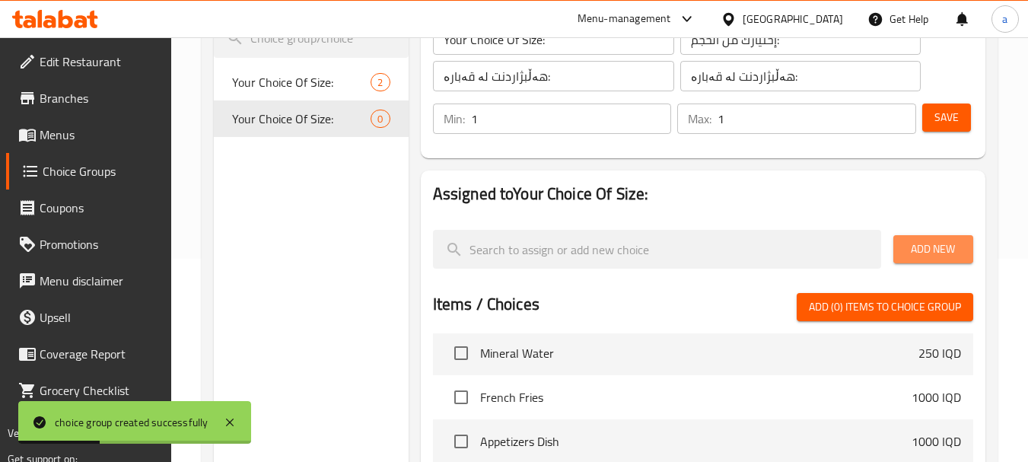
click at [909, 245] on span "Add New" at bounding box center [934, 249] width 56 height 19
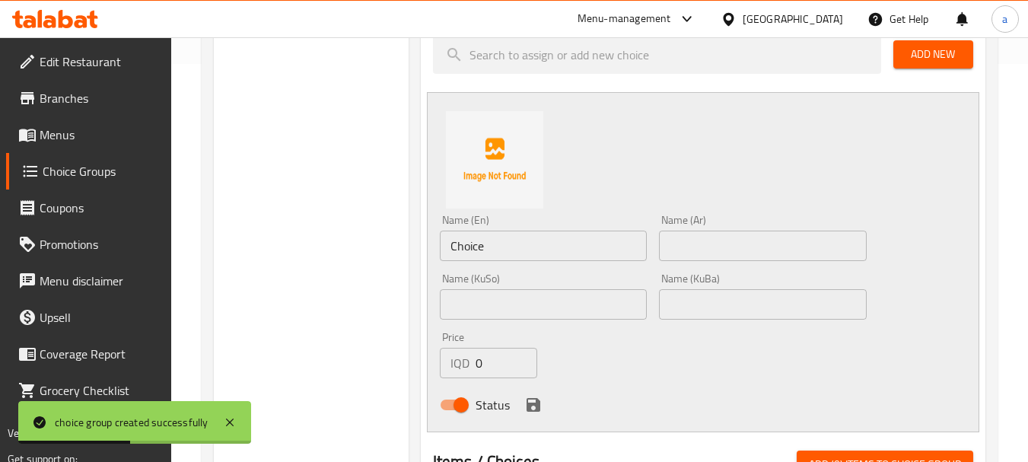
scroll to position [406, 0]
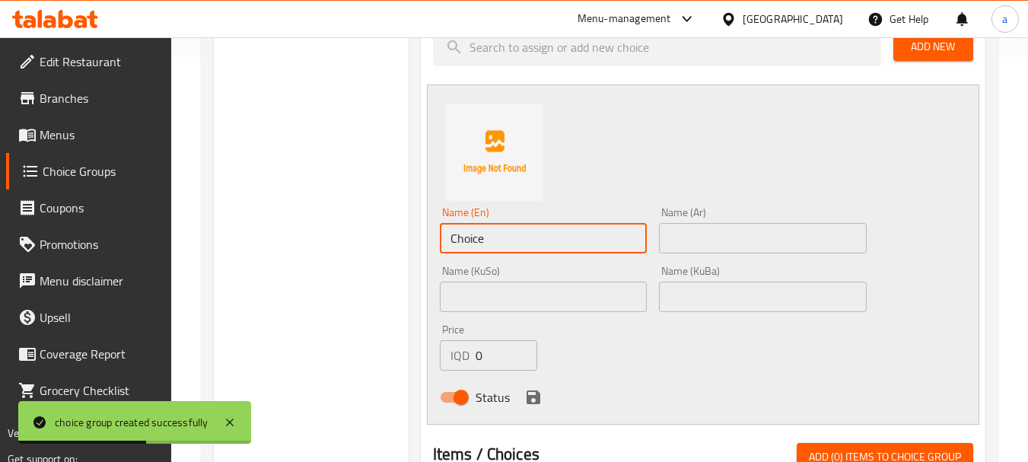
drag, startPoint x: 520, startPoint y: 246, endPoint x: 431, endPoint y: 254, distance: 89.4
click at [431, 254] on div "Name (En) Choice Name (En) Name (Ar) Name (Ar) Name (KuSo) Name (KuSo) Name (Ku…" at bounding box center [703, 254] width 553 height 340
paste input "Larg"
type input "Large"
click at [677, 243] on input "text" at bounding box center [762, 238] width 207 height 30
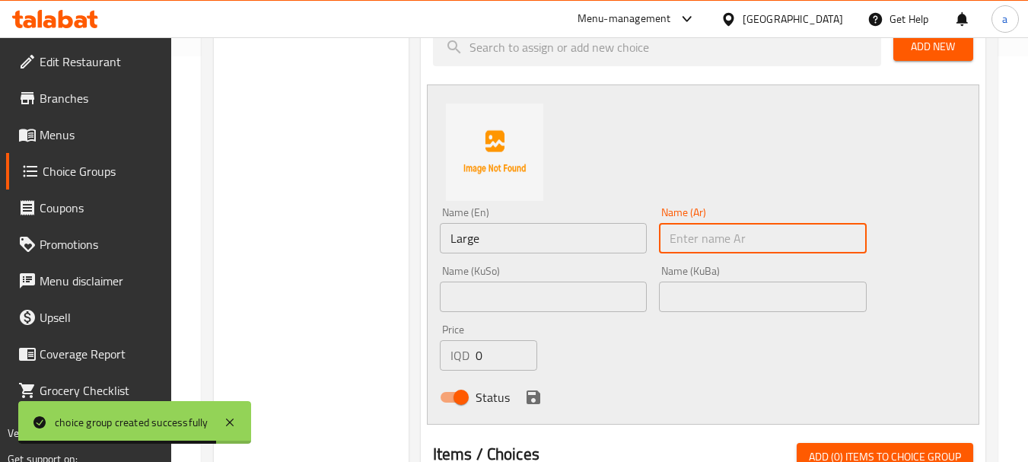
paste input "كبير"
type input "كبير"
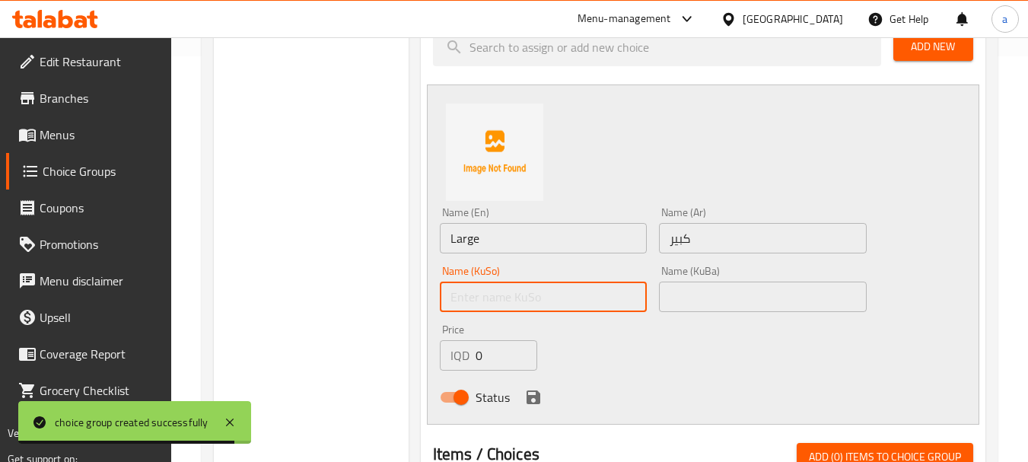
click at [607, 282] on input "text" at bounding box center [543, 297] width 207 height 30
paste input "گەورە"
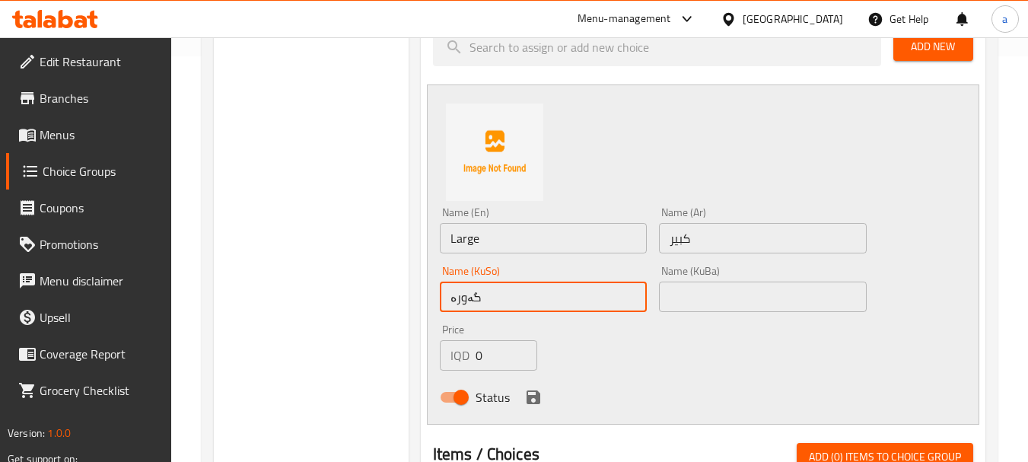
type input "گەورە"
click at [734, 297] on input "text" at bounding box center [762, 297] width 207 height 30
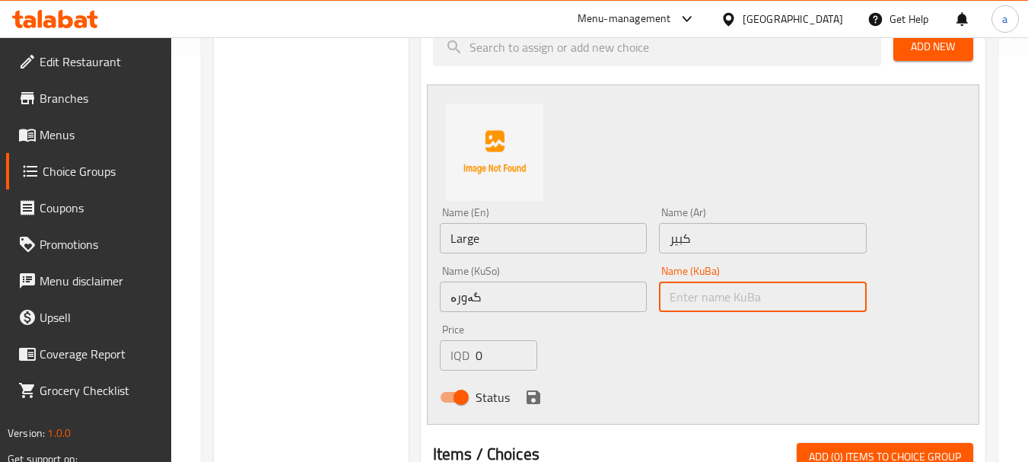
paste input "گەورە"
type input "گەورە"
drag, startPoint x: 489, startPoint y: 364, endPoint x: 473, endPoint y: 371, distance: 17.7
click at [476, 371] on input "1" at bounding box center [507, 355] width 62 height 30
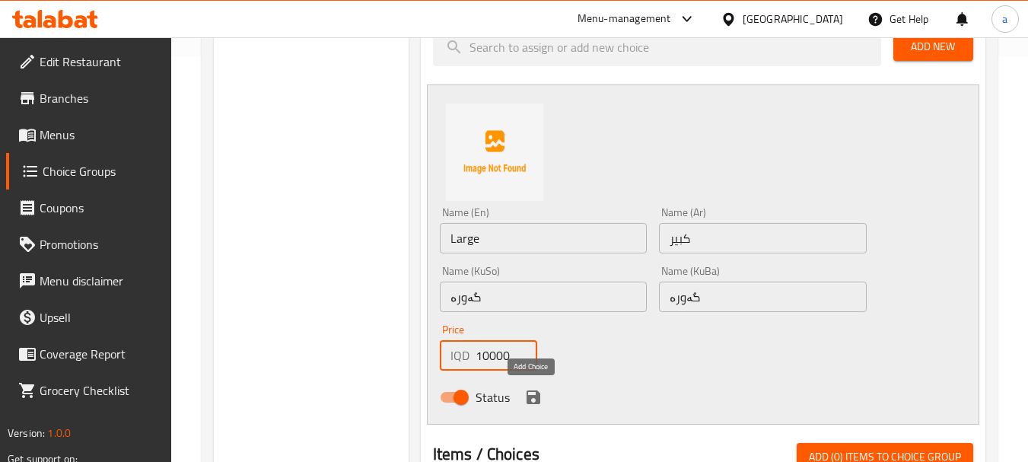
type input "10000"
click at [534, 394] on icon "save" at bounding box center [533, 397] width 18 height 18
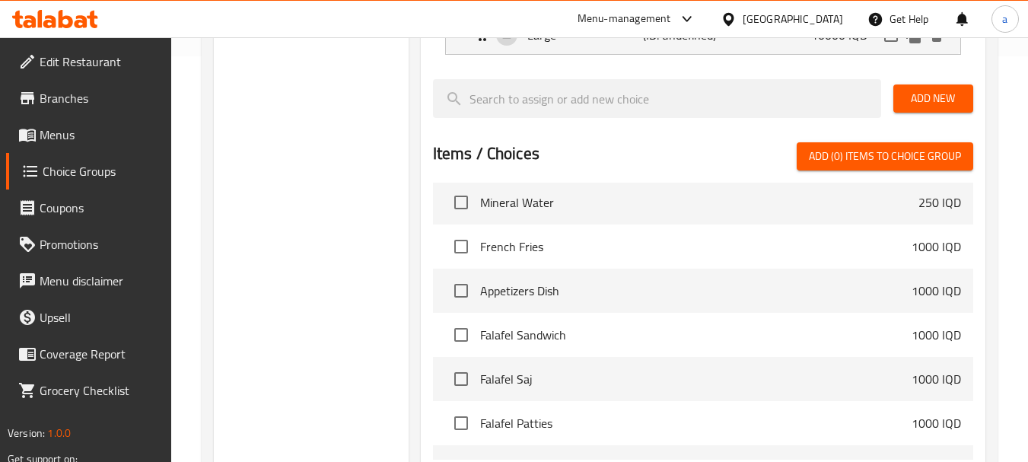
click at [934, 91] on span "Add New" at bounding box center [934, 98] width 56 height 19
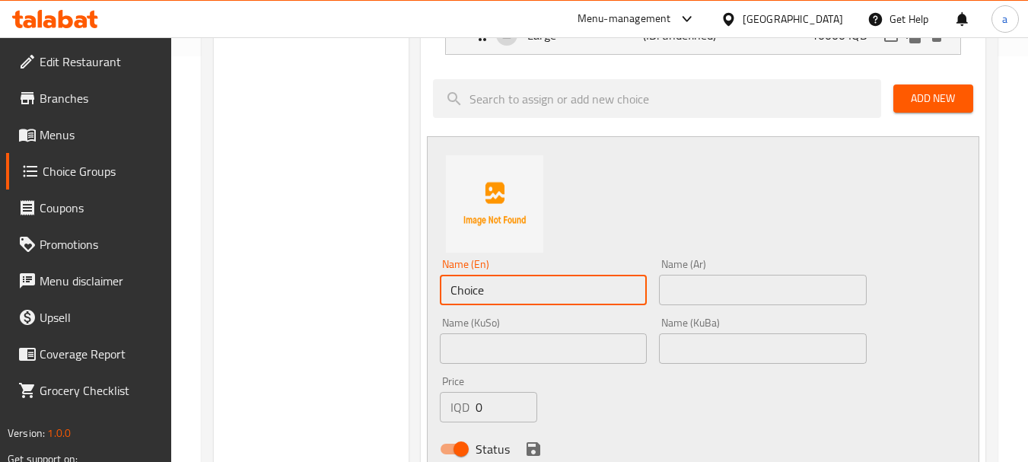
drag, startPoint x: 592, startPoint y: 288, endPoint x: 429, endPoint y: 303, distance: 163.5
click at [429, 303] on div "Name (En) Choice Name (En) Name (Ar) Name (Ar) Name (KuSo) Name (KuSo) Name (Ku…" at bounding box center [703, 306] width 553 height 340
paste input "Medium"
type input "Medium"
click at [683, 280] on input "text" at bounding box center [762, 290] width 207 height 30
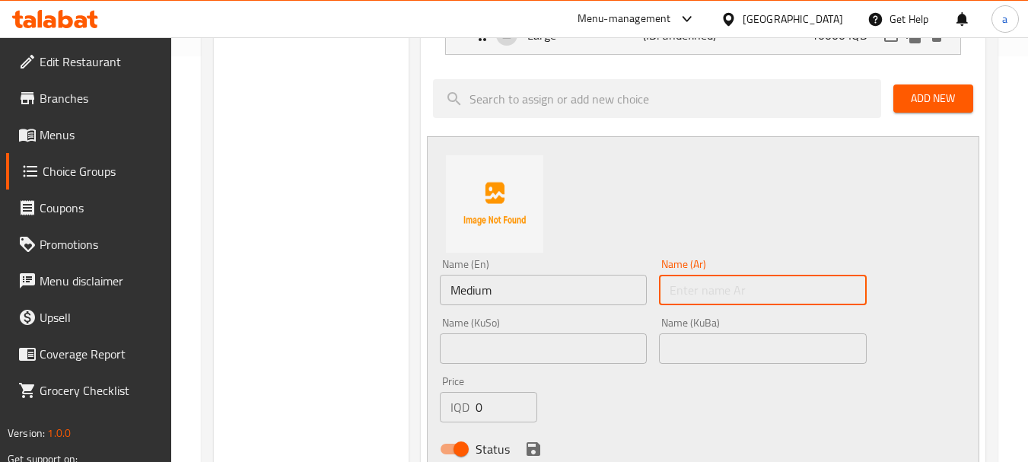
paste input "وسط"
type input "وسط"
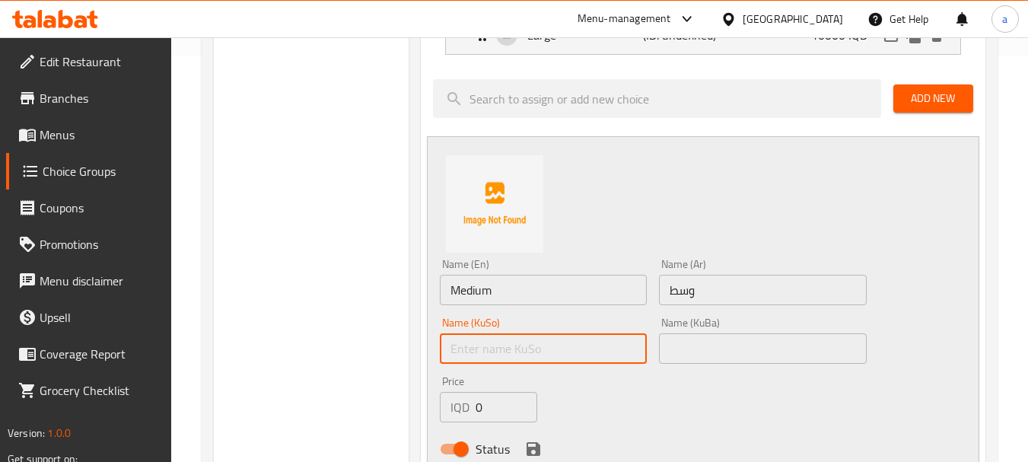
click at [607, 350] on input "text" at bounding box center [543, 348] width 207 height 30
paste input "ناوەند"
type input "ناوەند"
click at [678, 349] on input "text" at bounding box center [762, 348] width 207 height 30
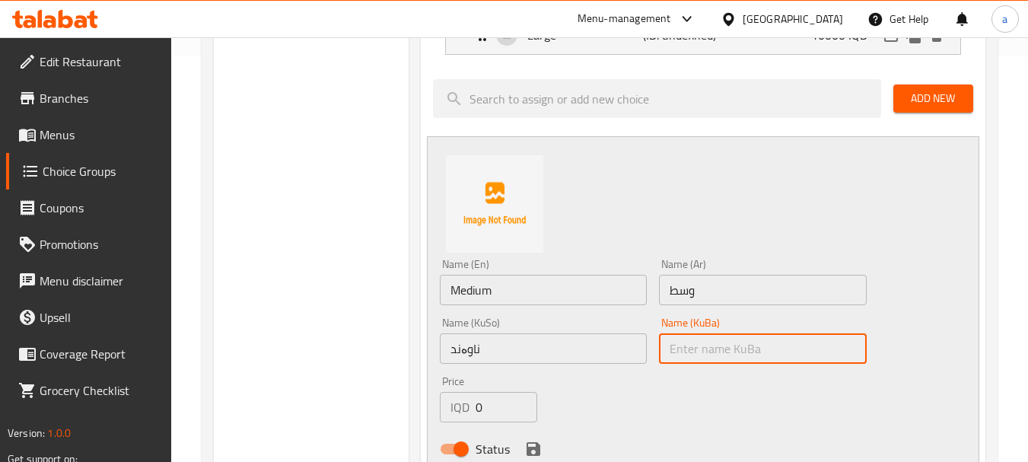
paste input "ناوەند"
type input "ناوەند"
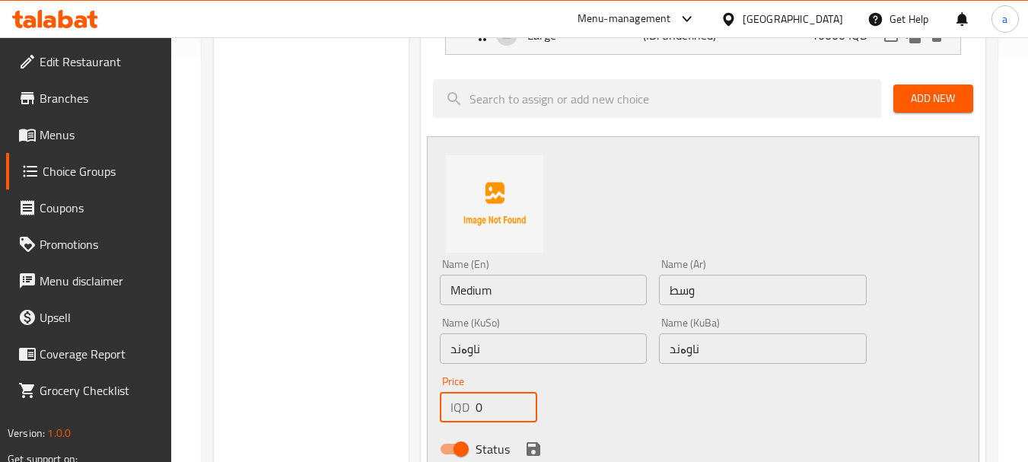
drag, startPoint x: 498, startPoint y: 394, endPoint x: 471, endPoint y: 415, distance: 34.2
click at [471, 415] on div "IQD 0 Price" at bounding box center [488, 407] width 97 height 30
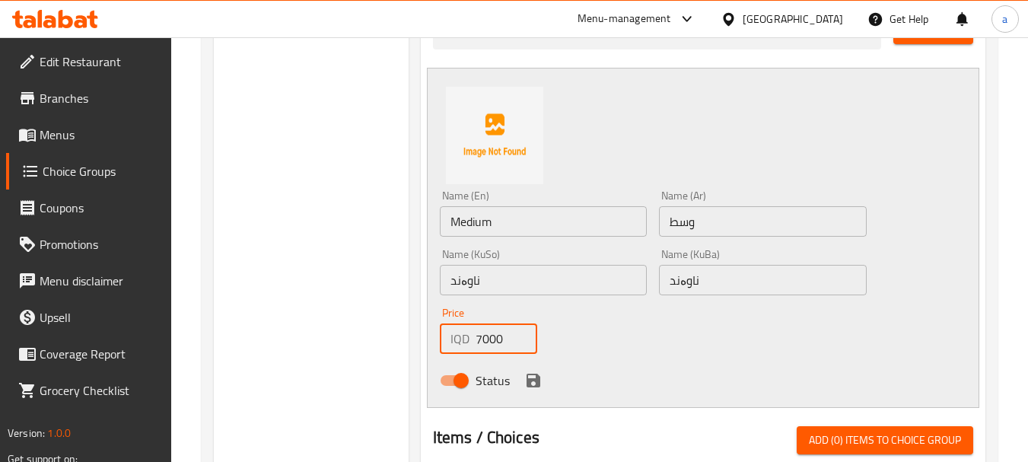
scroll to position [508, 0]
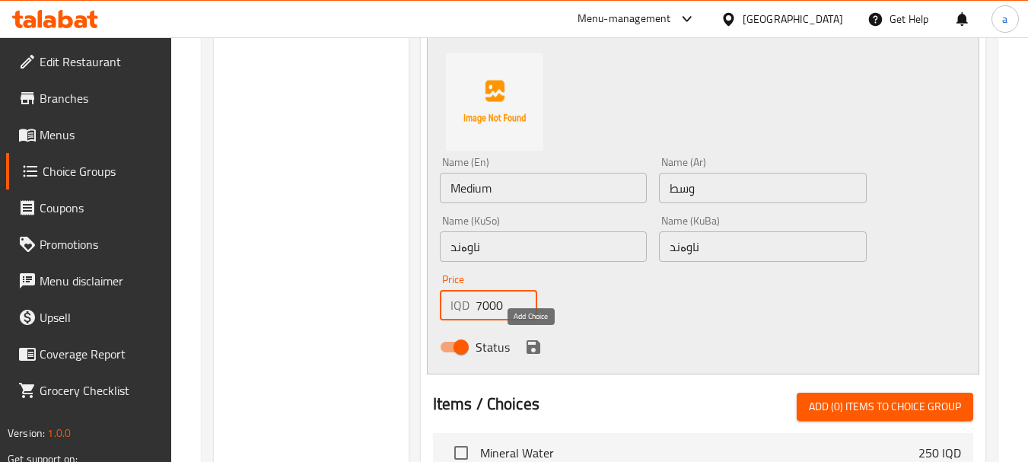
type input "7000"
click at [541, 342] on icon "save" at bounding box center [533, 347] width 18 height 18
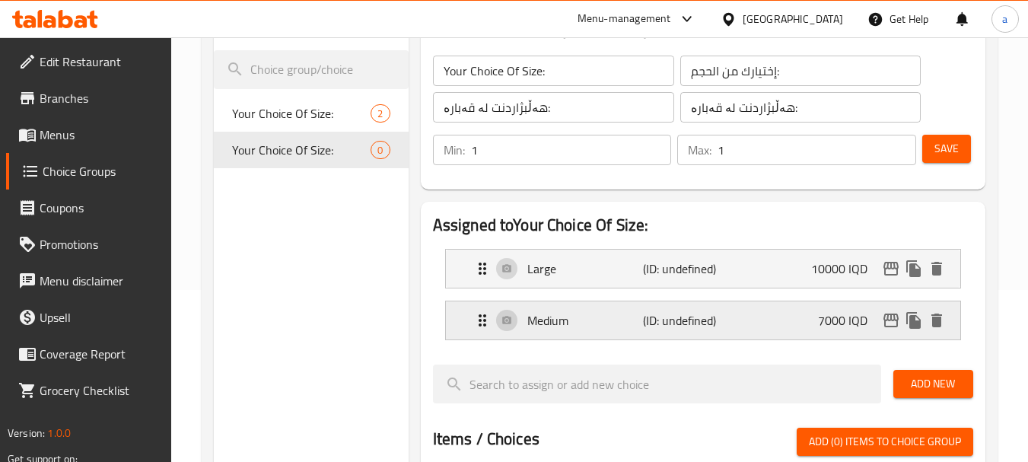
scroll to position [203, 0]
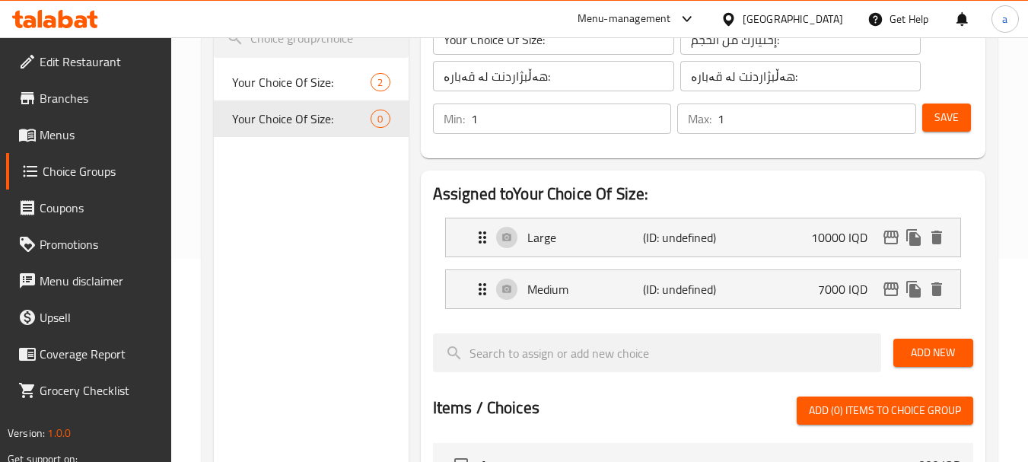
click at [943, 126] on span "Save" at bounding box center [947, 117] width 24 height 19
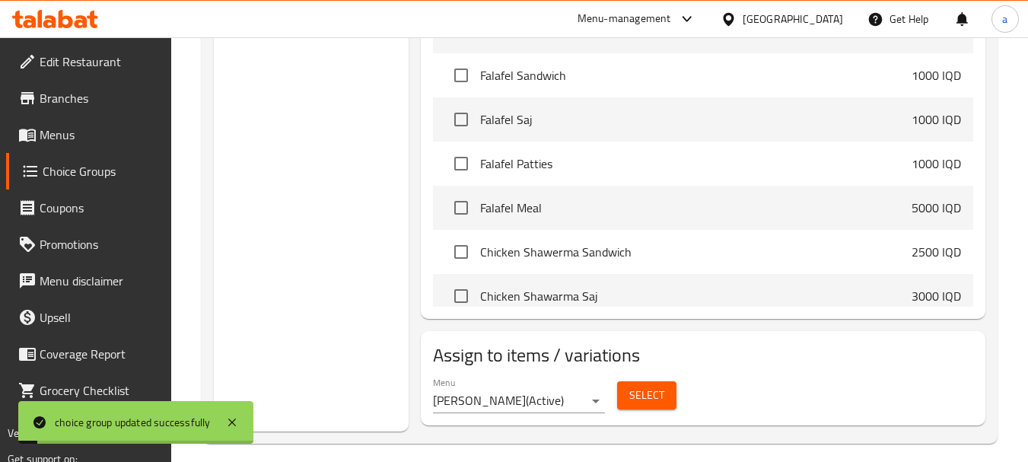
click at [627, 393] on button "Select" at bounding box center [646, 395] width 59 height 28
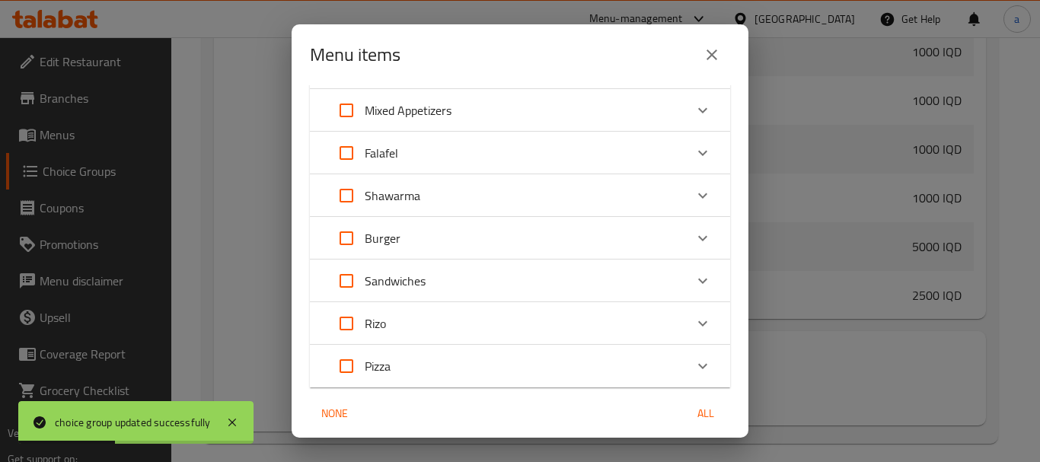
scroll to position [142, 0]
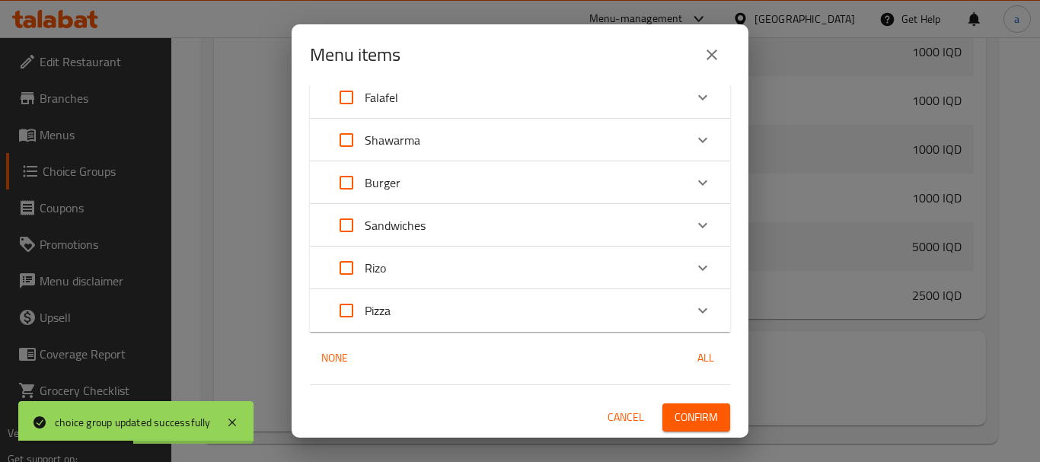
click at [696, 307] on icon "Expand" at bounding box center [702, 310] width 18 height 18
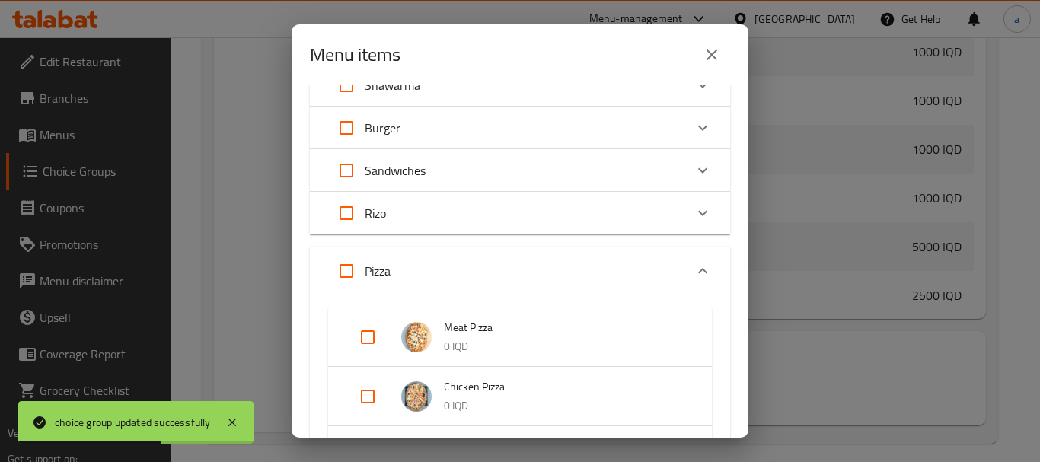
scroll to position [244, 0]
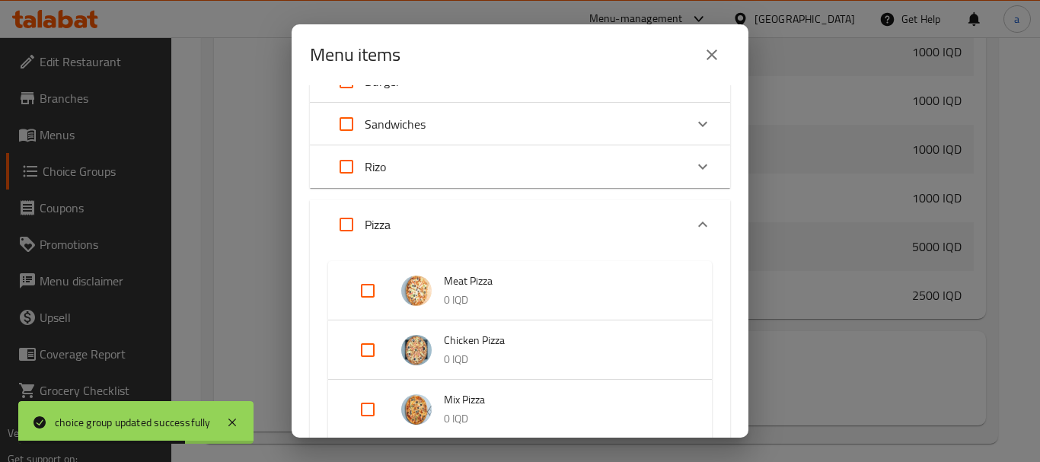
click at [373, 342] on input "Expand" at bounding box center [367, 350] width 37 height 37
checkbox input "true"
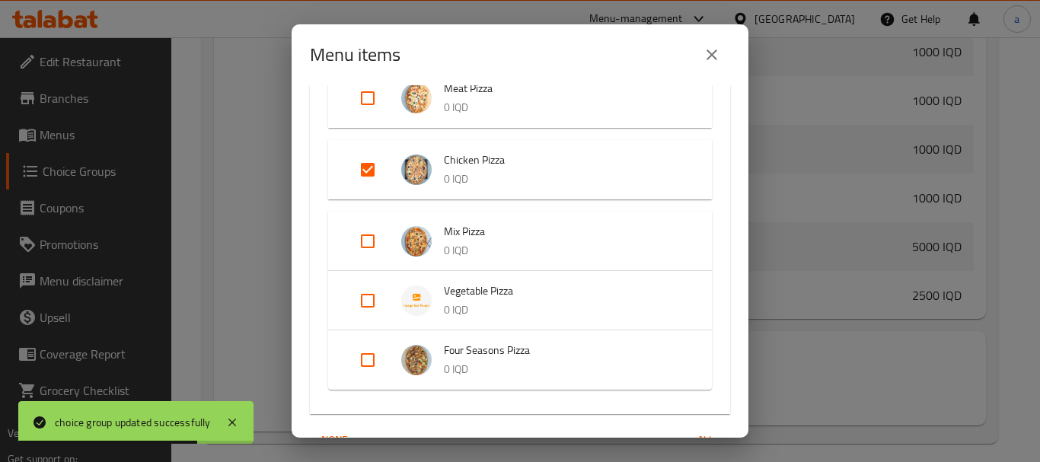
scroll to position [447, 0]
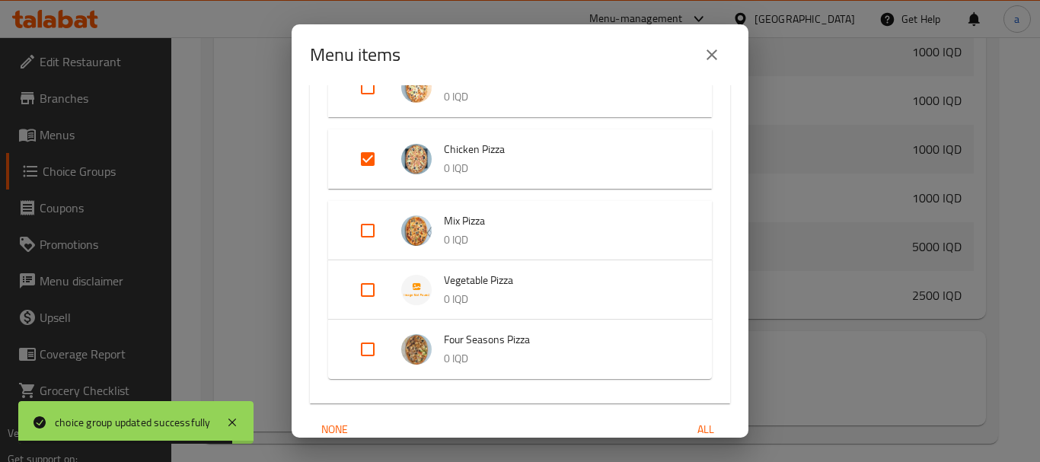
click at [370, 289] on input "Expand" at bounding box center [367, 290] width 37 height 37
checkbox input "true"
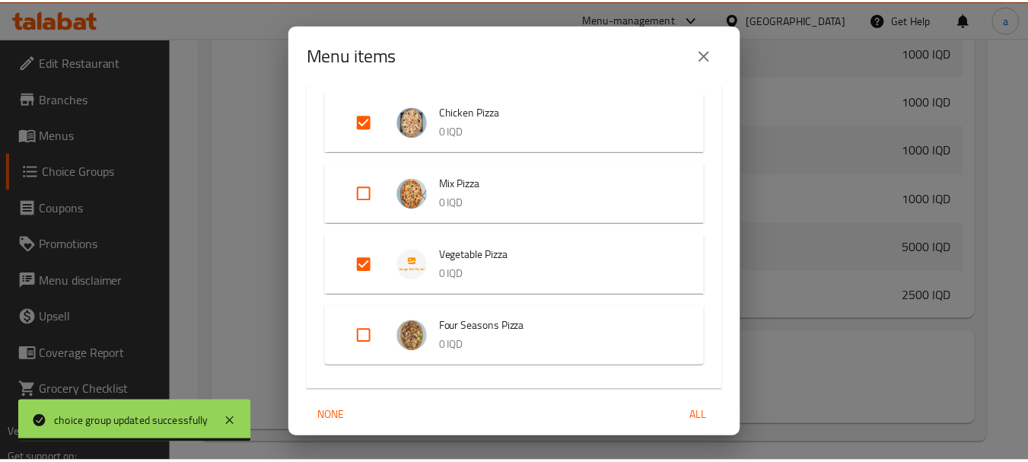
scroll to position [543, 0]
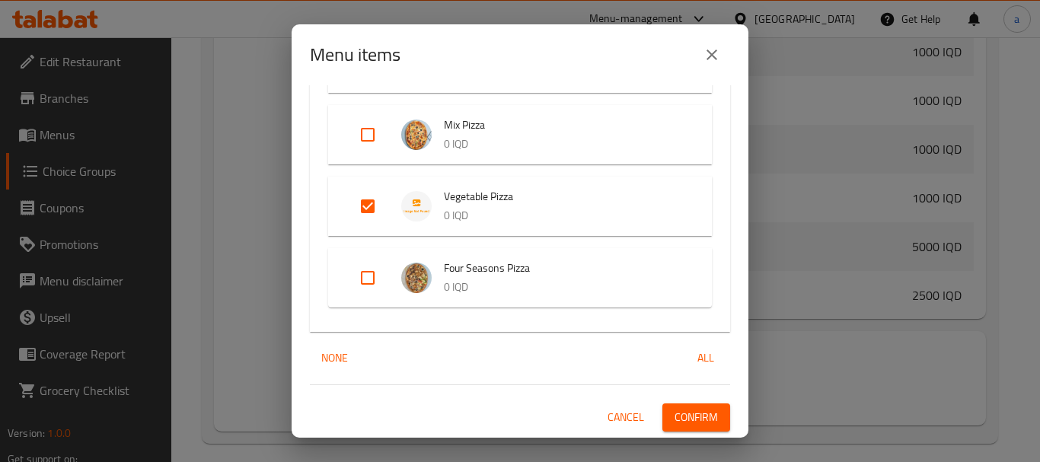
click at [700, 416] on span "Confirm" at bounding box center [695, 417] width 43 height 19
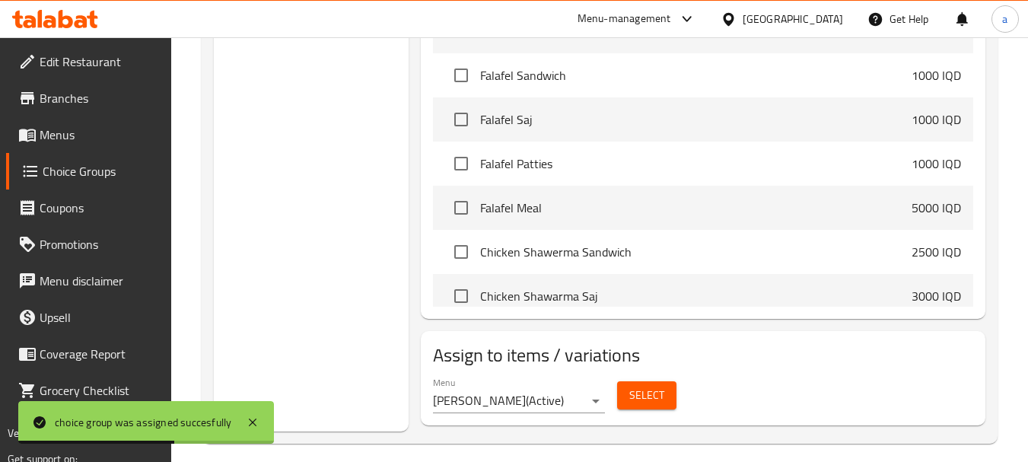
click at [117, 133] on span "Menus" at bounding box center [100, 135] width 120 height 18
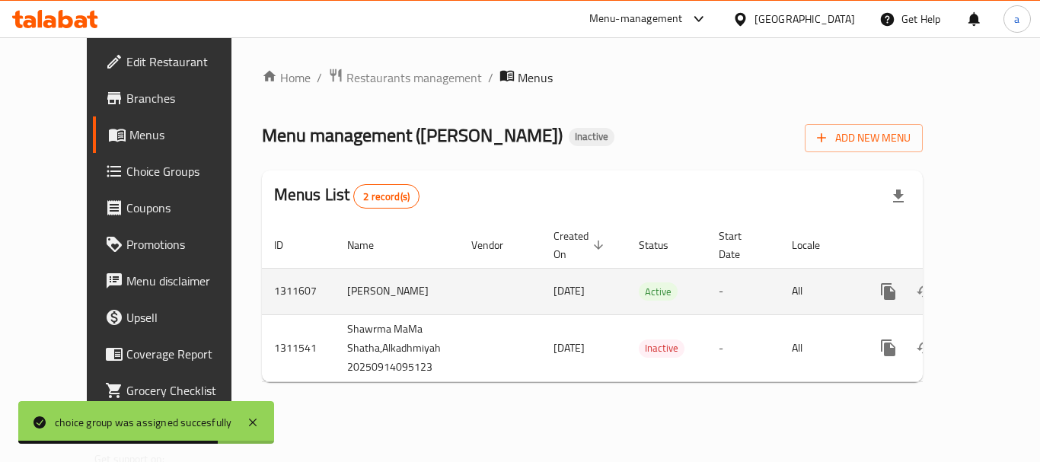
click at [988, 273] on link "enhanced table" at bounding box center [997, 291] width 37 height 37
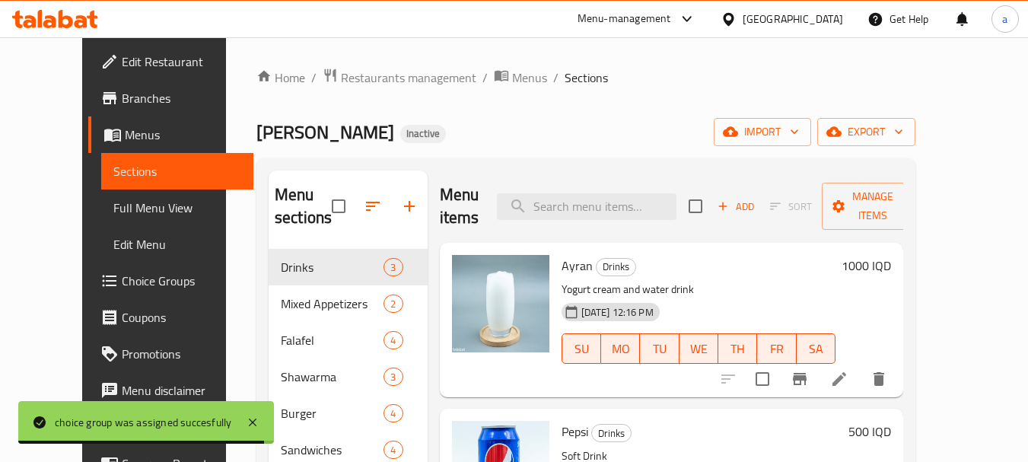
click at [131, 214] on span "Full Menu View" at bounding box center [177, 208] width 129 height 18
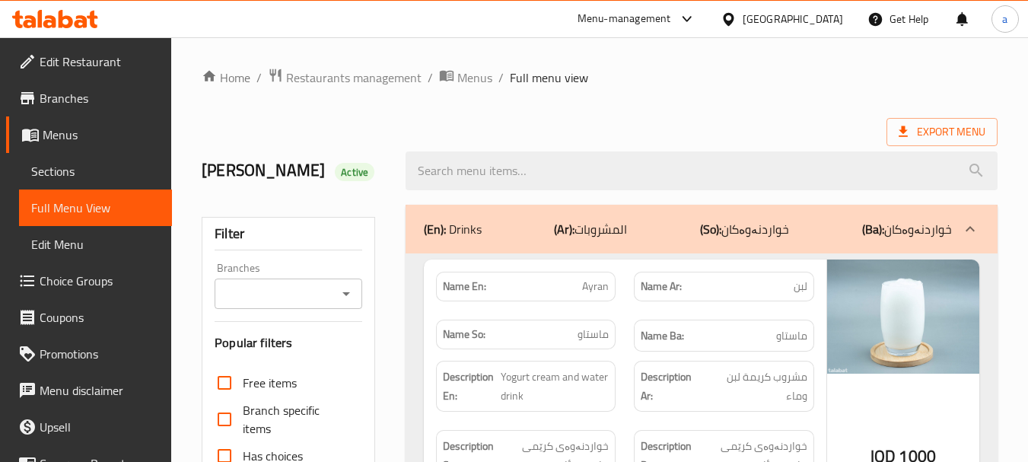
click at [346, 289] on icon "Open" at bounding box center [346, 294] width 18 height 18
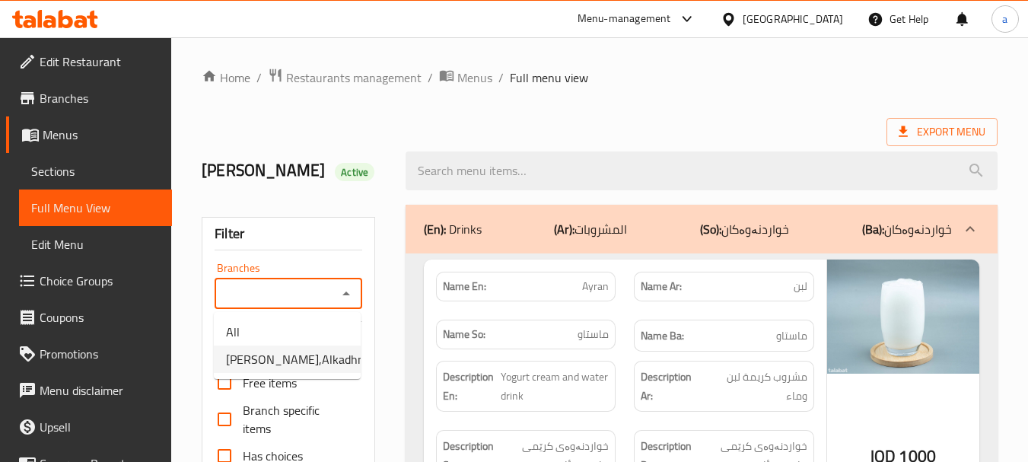
click at [330, 365] on span "Shawrma MaMa Shatha,Alkadhmiyah" at bounding box center [307, 359] width 163 height 18
type input "Shawrma MaMa Shatha,Alkadhmiyah"
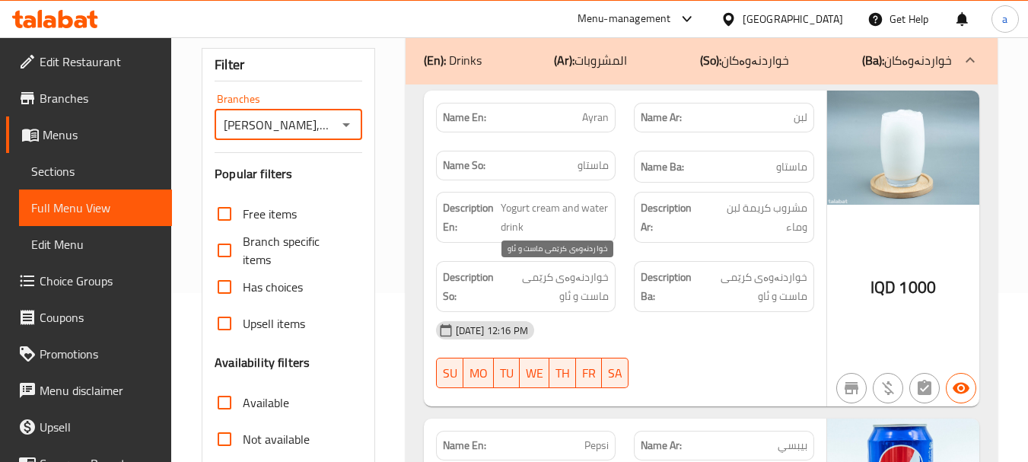
scroll to position [203, 0]
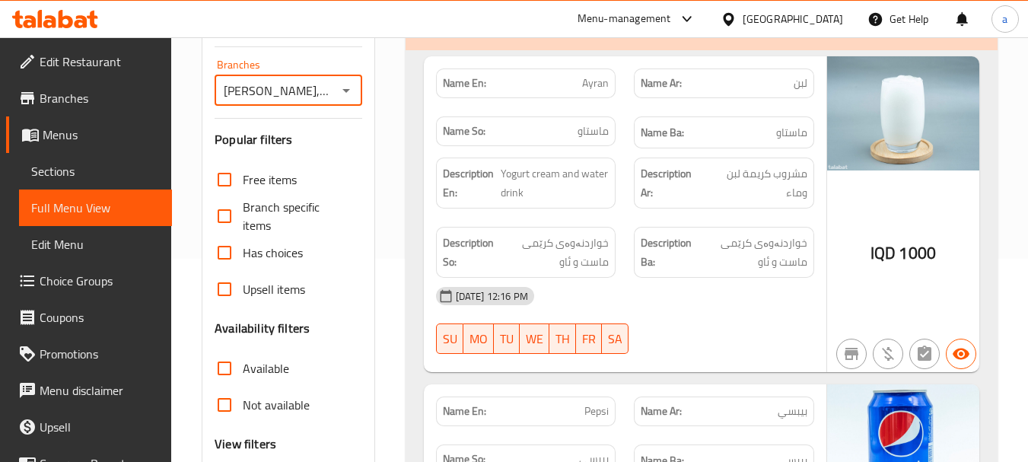
click at [120, 172] on span "Sections" at bounding box center [95, 171] width 129 height 18
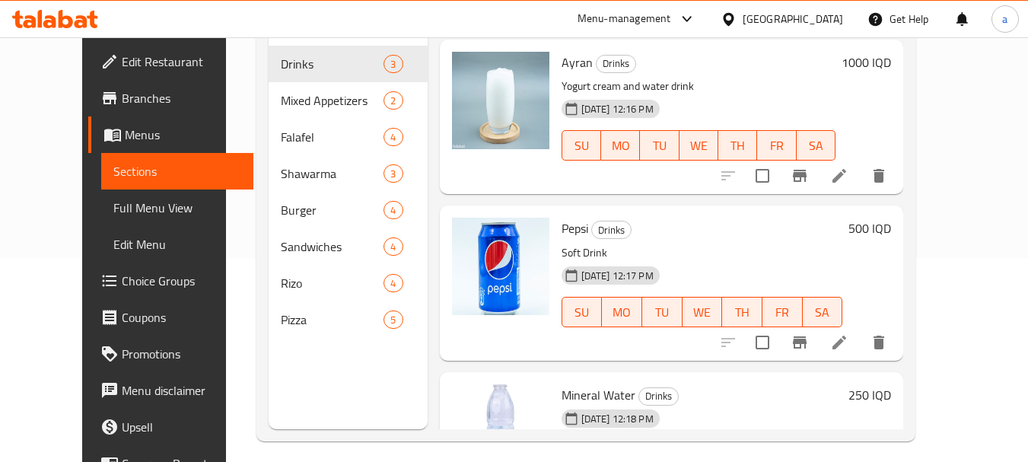
click at [849, 179] on icon at bounding box center [839, 176] width 18 height 18
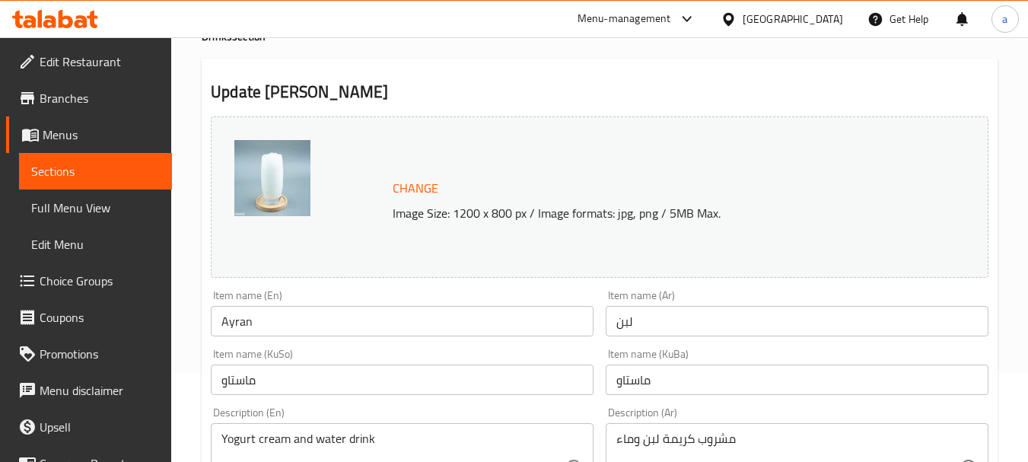
scroll to position [203, 0]
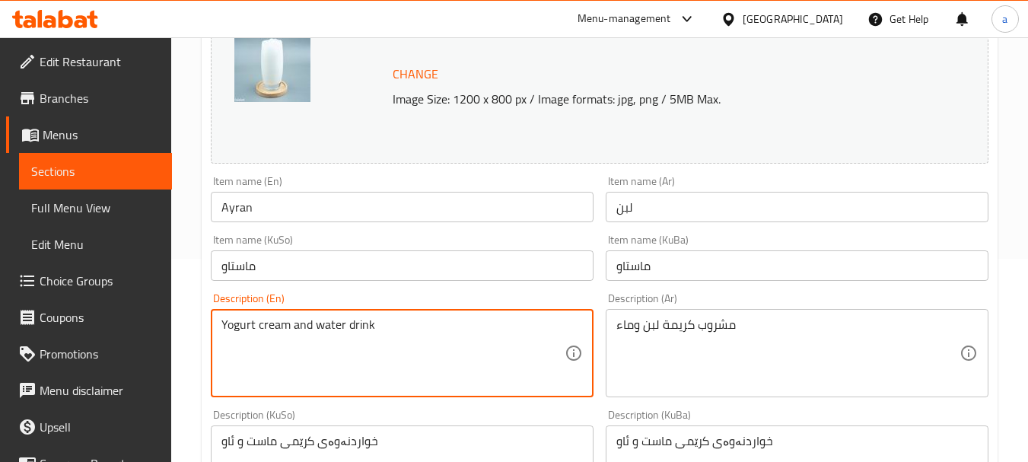
drag, startPoint x: 377, startPoint y: 326, endPoint x: 343, endPoint y: 332, distance: 34.8
click at [294, 325] on textarea "Yogurt cream and water" at bounding box center [392, 353] width 343 height 72
paste textarea "drink"
click at [296, 320] on textarea "Yogurt cream drinkand water" at bounding box center [392, 353] width 343 height 72
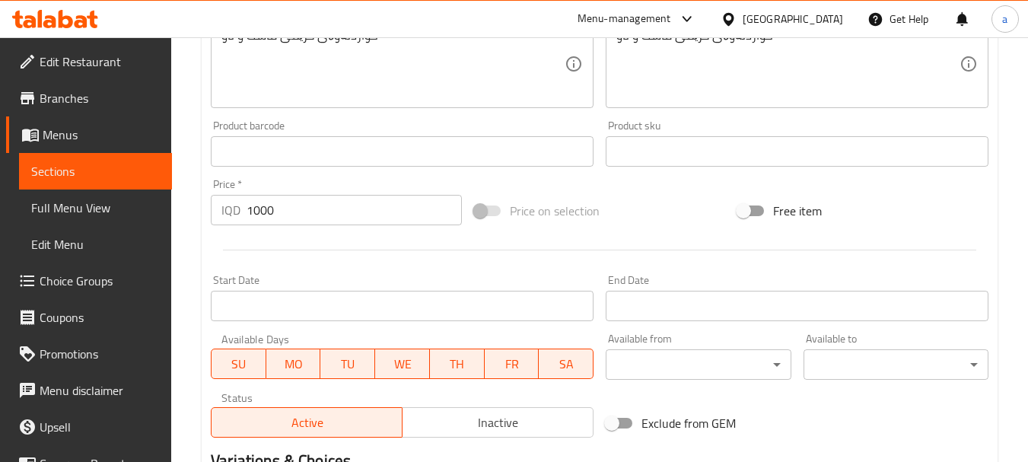
scroll to position [811, 0]
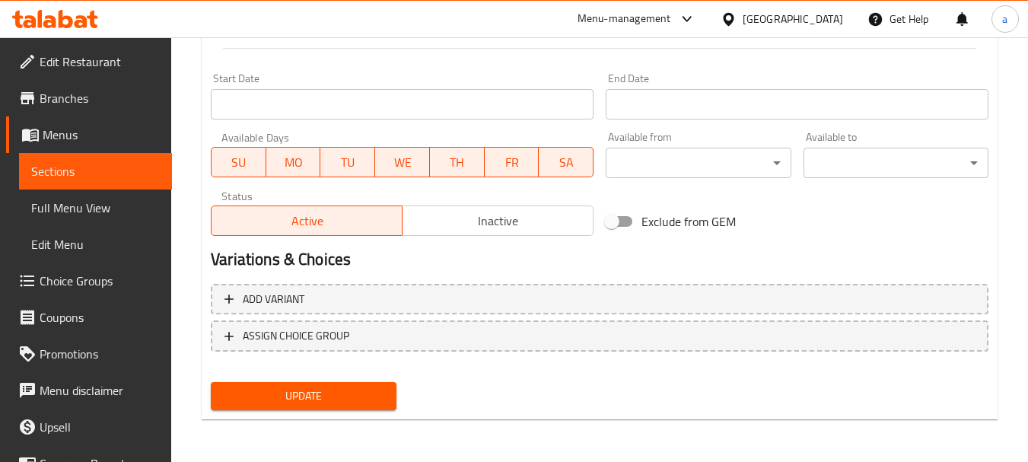
type textarea "Yogurt cream drink and water"
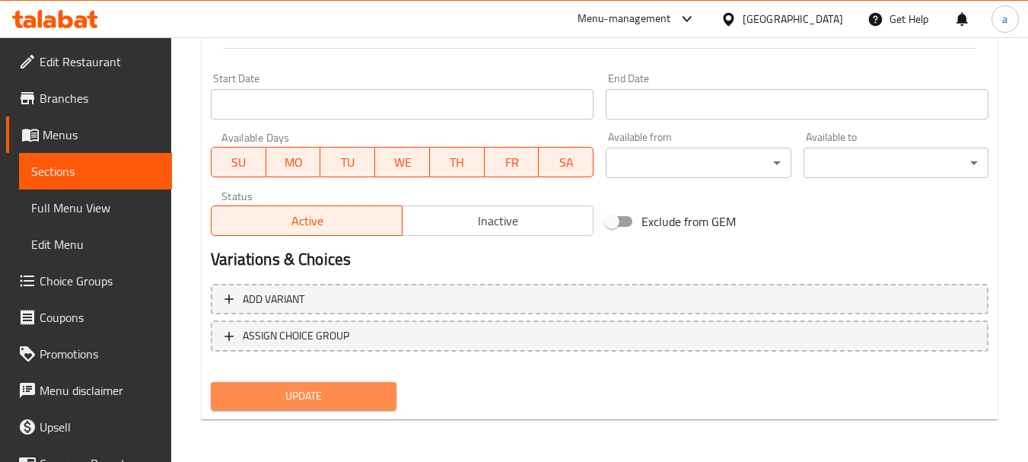
click at [374, 395] on span "Update" at bounding box center [303, 396] width 161 height 19
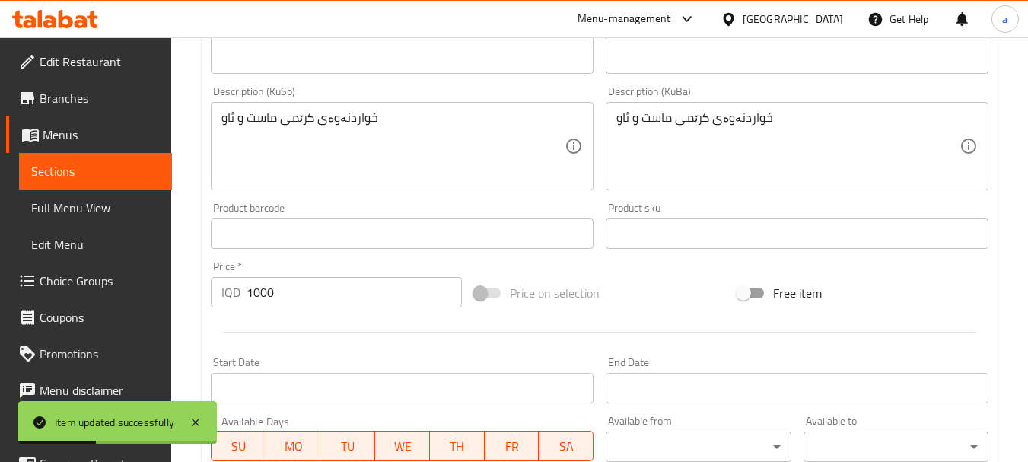
scroll to position [506, 0]
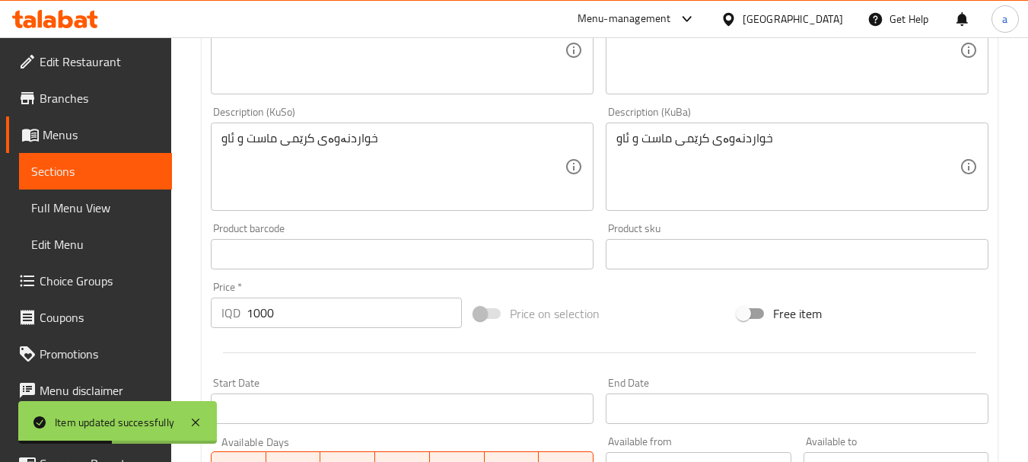
click at [99, 190] on link "Full Menu View" at bounding box center [95, 208] width 153 height 37
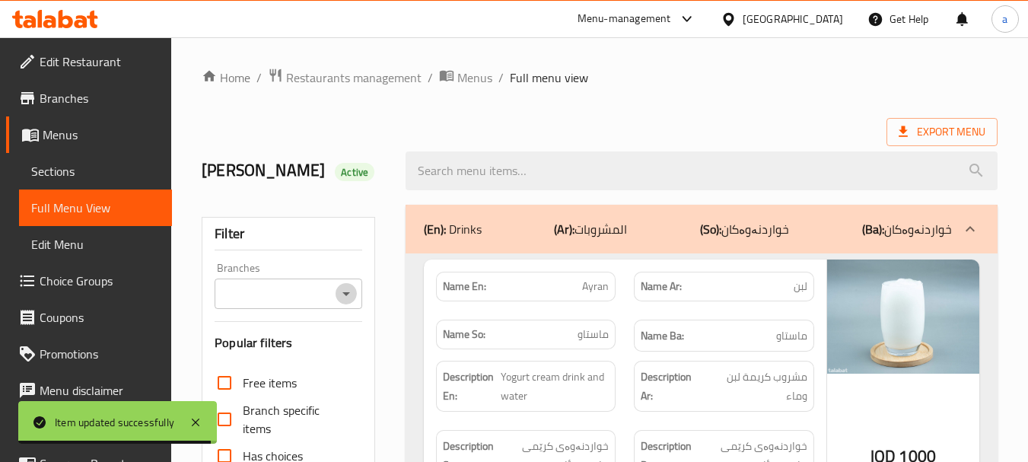
click at [340, 294] on icon "Open" at bounding box center [346, 294] width 18 height 18
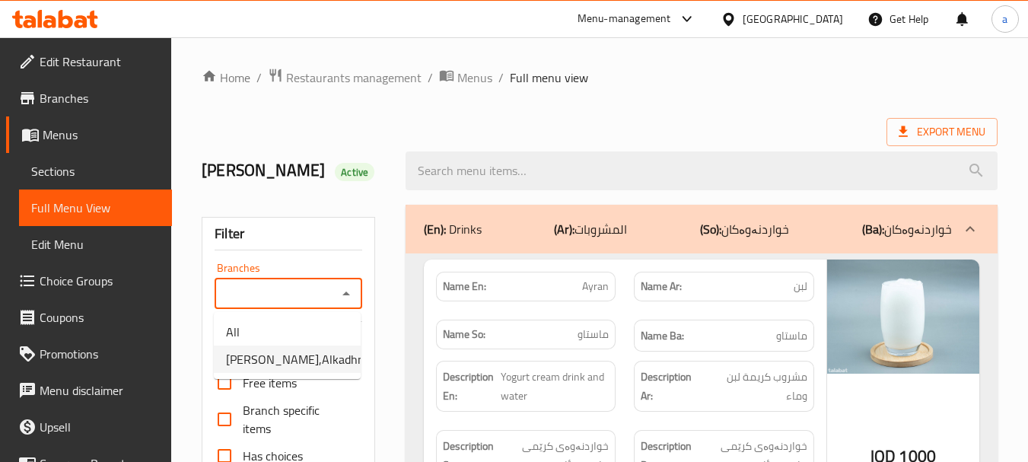
click at [316, 349] on li "Shawrma MaMa Shatha,Alkadhmiyah" at bounding box center [287, 359] width 147 height 27
type input "Shawrma MaMa Shatha,Alkadhmiyah"
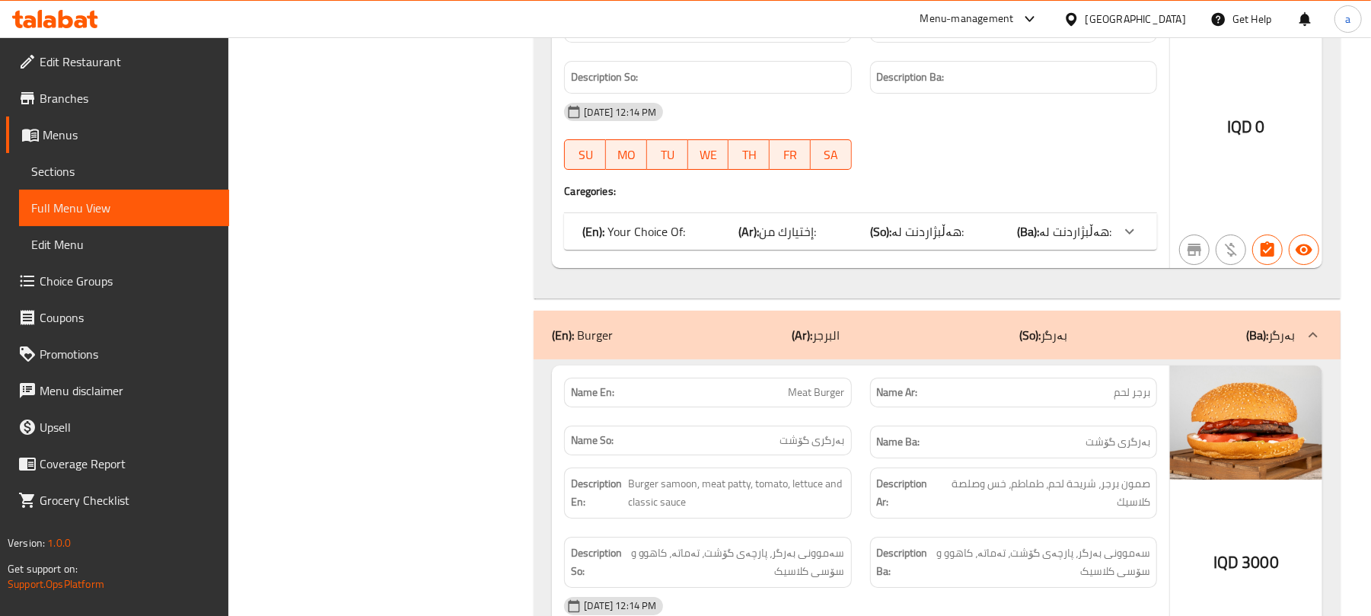
scroll to position [3687, 0]
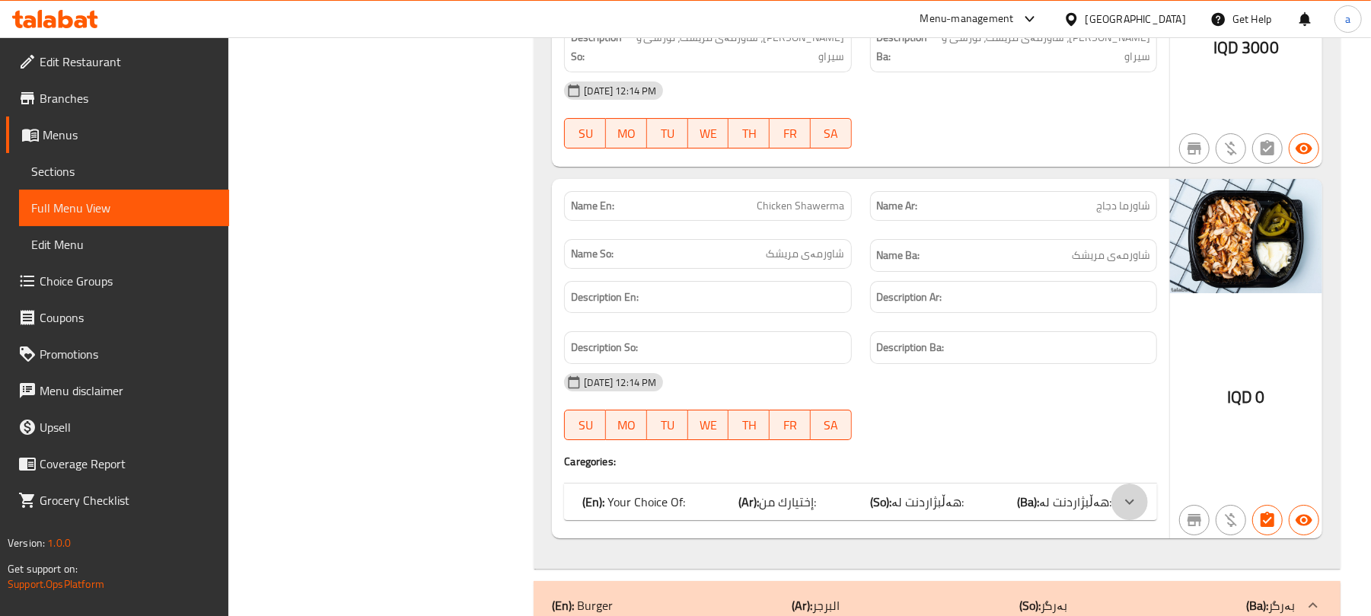
click at [1039, 461] on icon at bounding box center [1129, 501] width 18 height 18
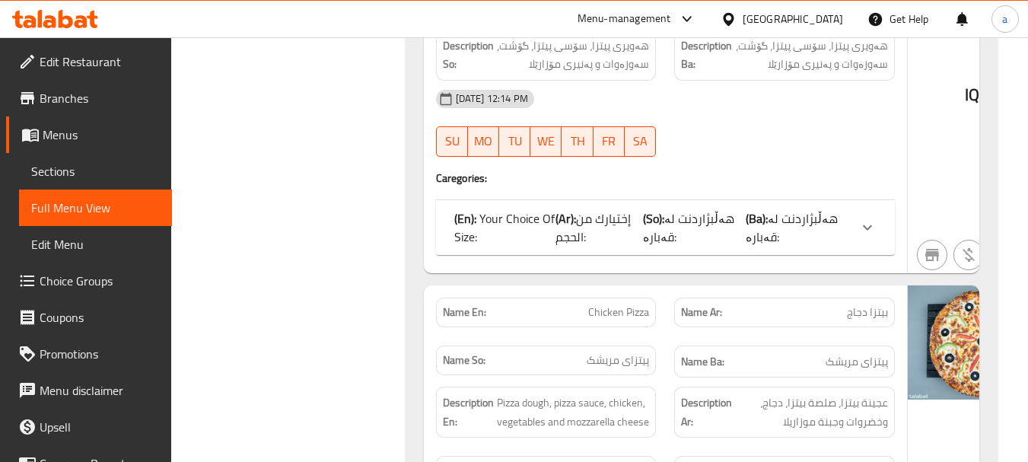
scroll to position [9733, 0]
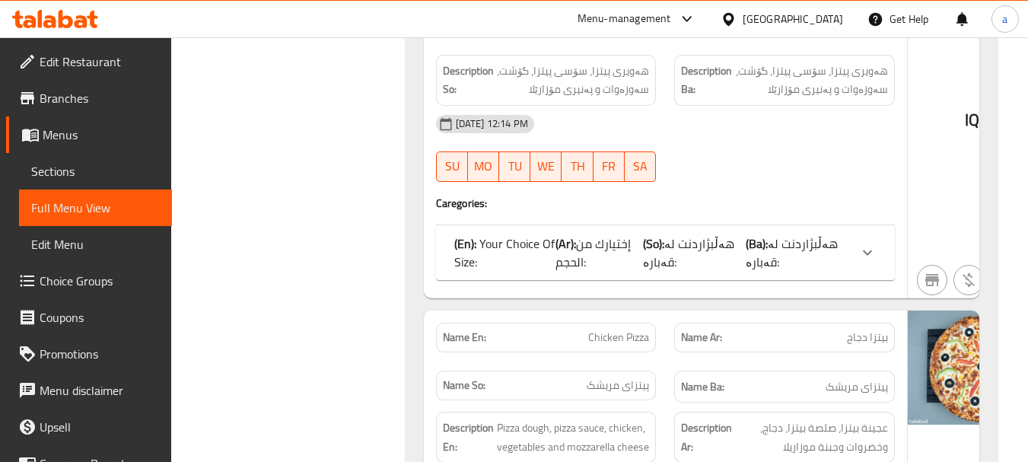
click at [869, 234] on div at bounding box center [867, 252] width 37 height 37
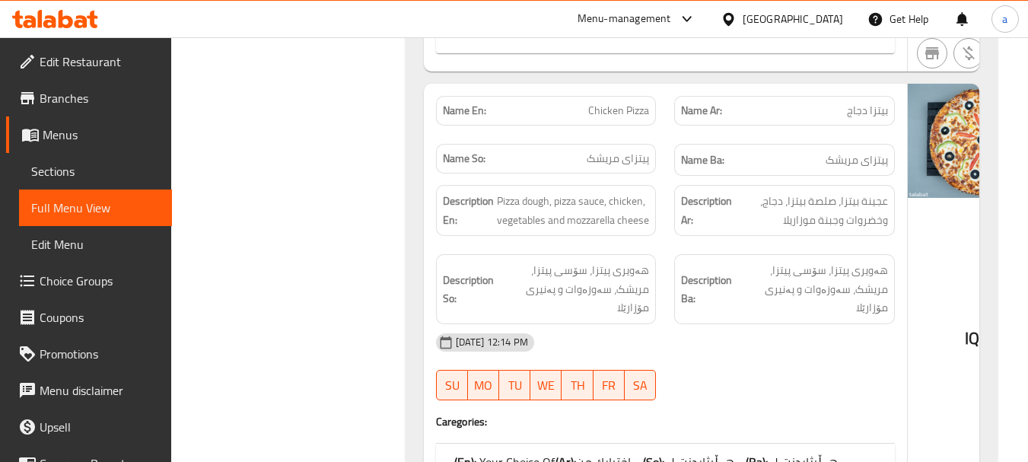
scroll to position [10139, 0]
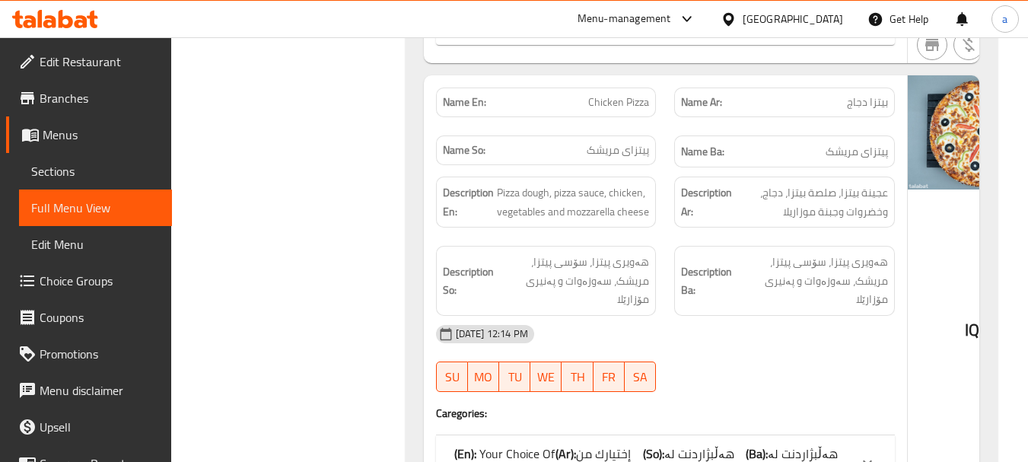
click at [812, 442] on span "هەڵبژاردنت لە قەبارە:" at bounding box center [792, 462] width 92 height 41
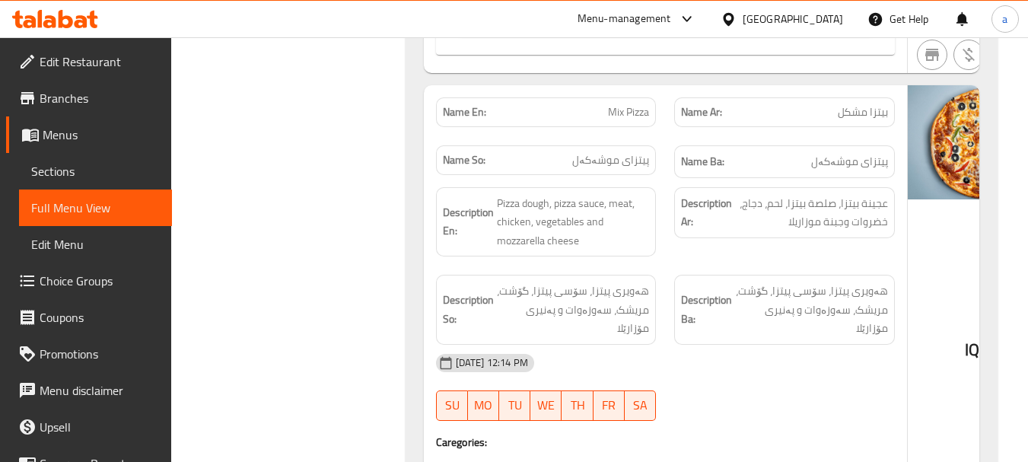
scroll to position [10748, 0]
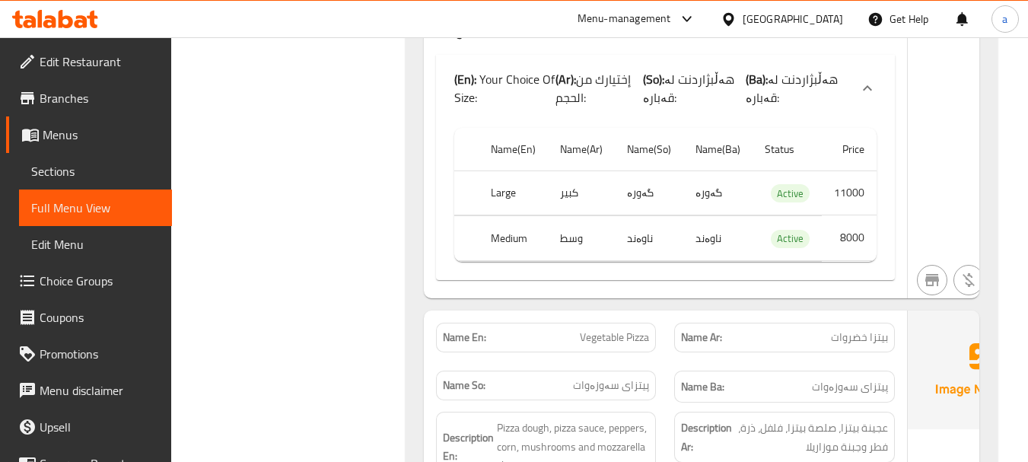
scroll to position [11357, 0]
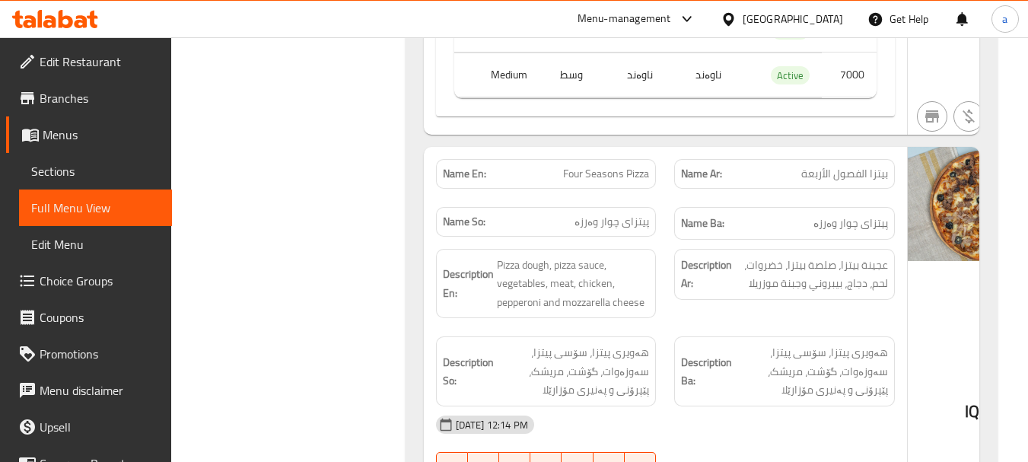
scroll to position [11965, 0]
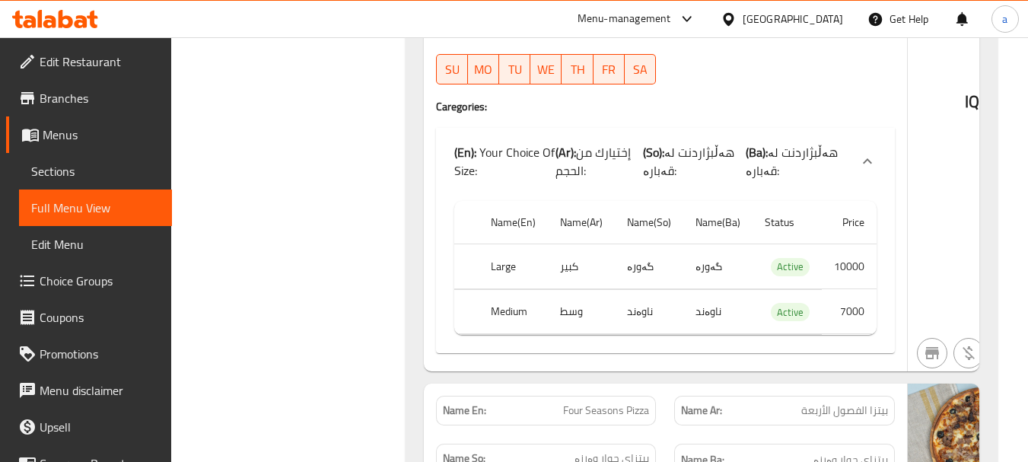
scroll to position [11685, 0]
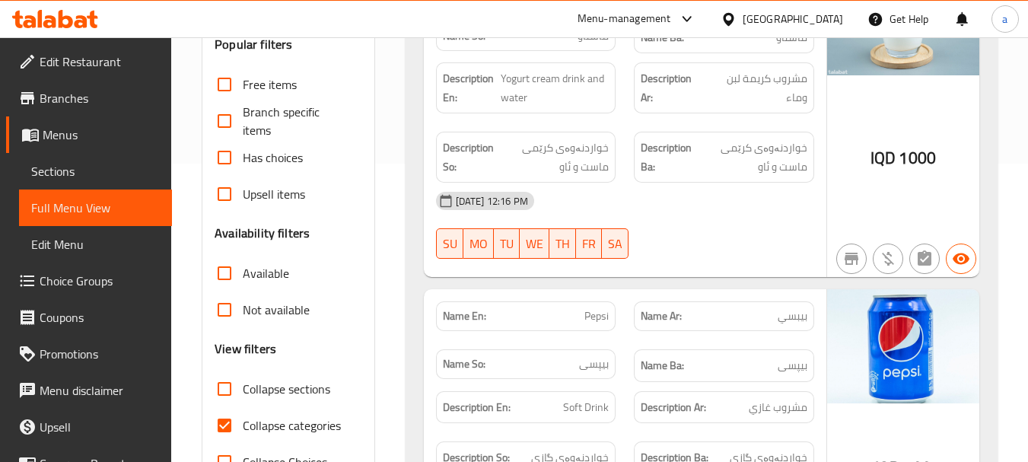
scroll to position [304, 0]
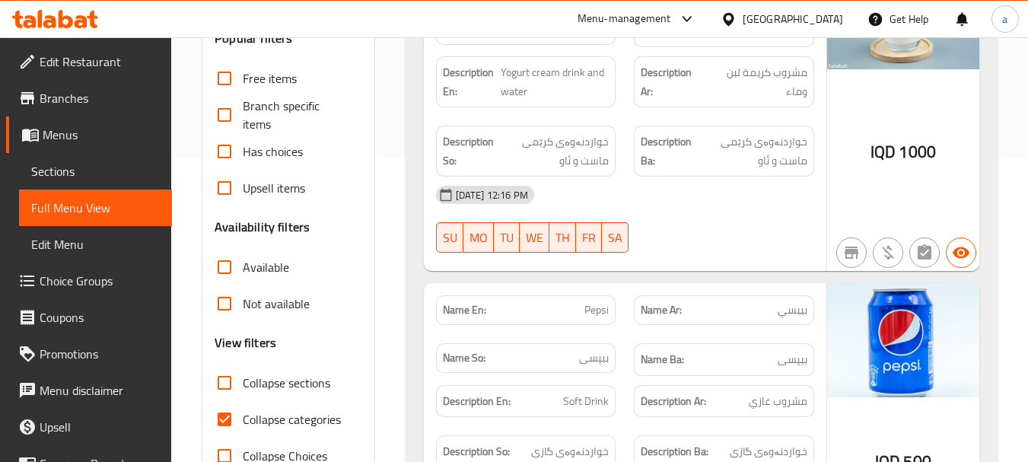
click at [286, 374] on span "Collapse sections" at bounding box center [287, 383] width 88 height 18
click at [243, 374] on input "Collapse sections" at bounding box center [224, 383] width 37 height 37
checkbox input "true"
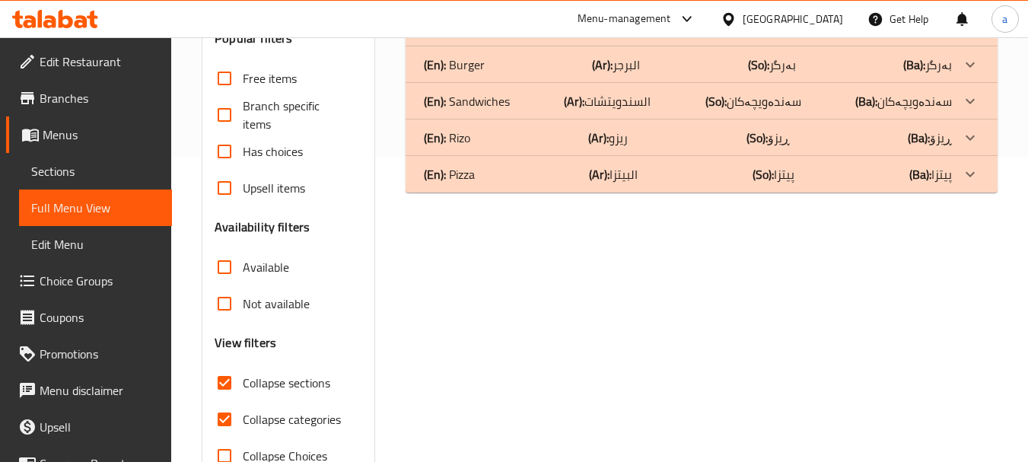
click at [283, 415] on span "Collapse categories" at bounding box center [292, 419] width 98 height 18
click at [243, 415] on input "Collapse categories" at bounding box center [224, 419] width 37 height 37
checkbox input "false"
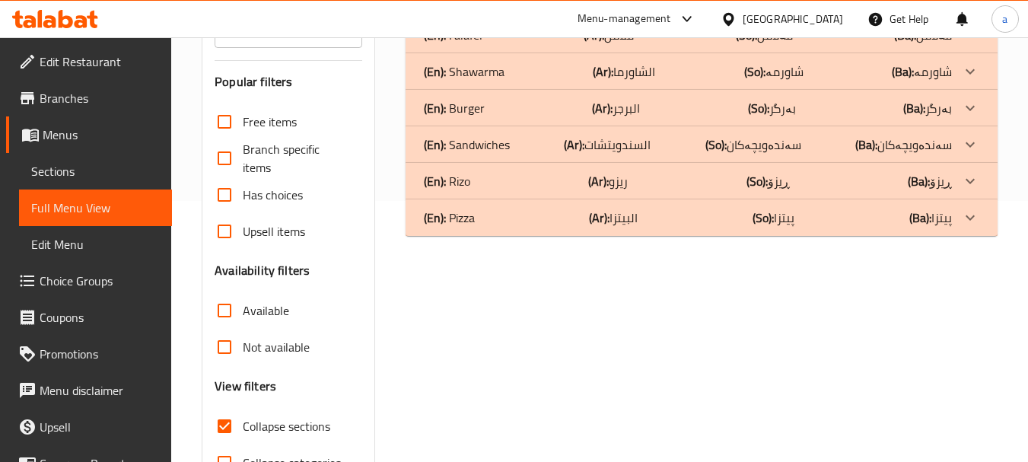
scroll to position [145, 0]
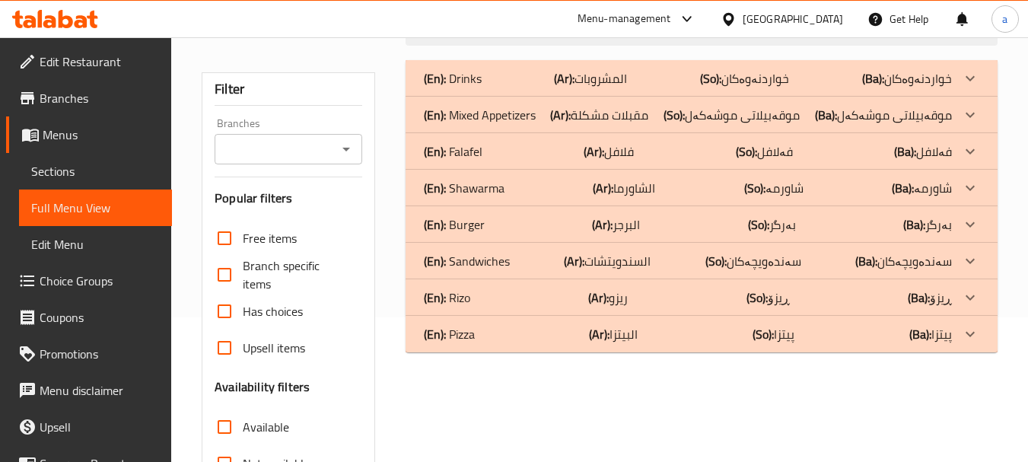
click at [975, 215] on icon at bounding box center [970, 224] width 18 height 18
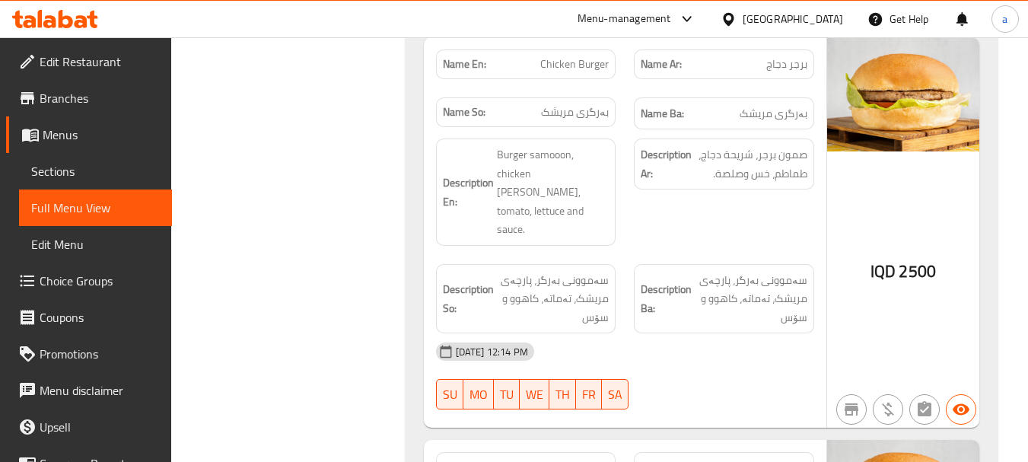
scroll to position [1160, 0]
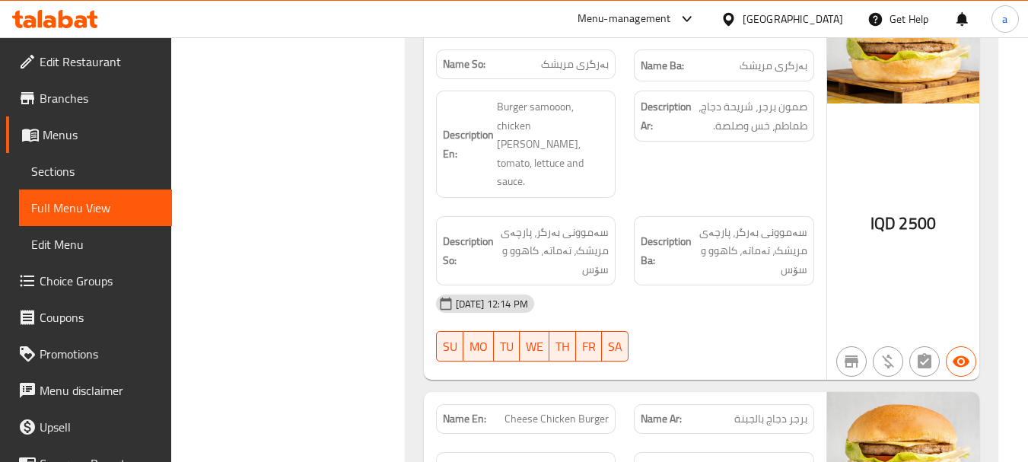
click at [96, 161] on link "Sections" at bounding box center [95, 171] width 153 height 37
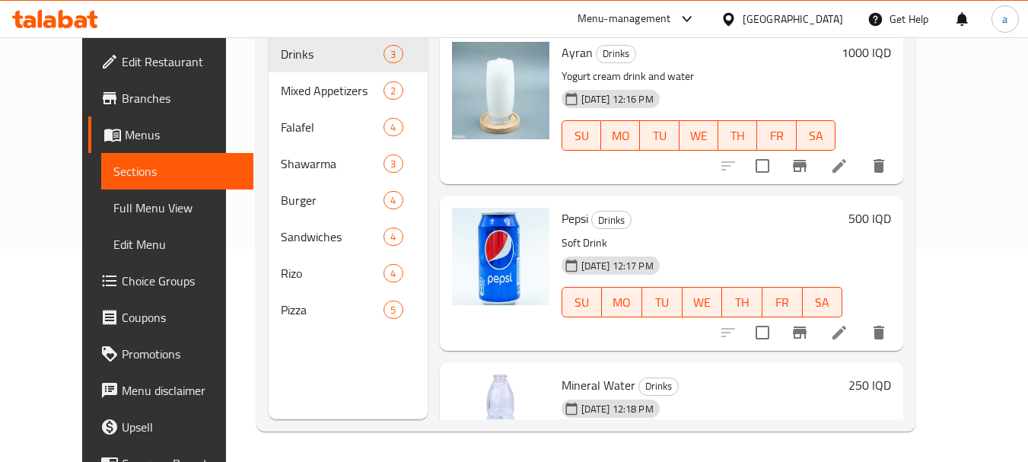
scroll to position [213, 0]
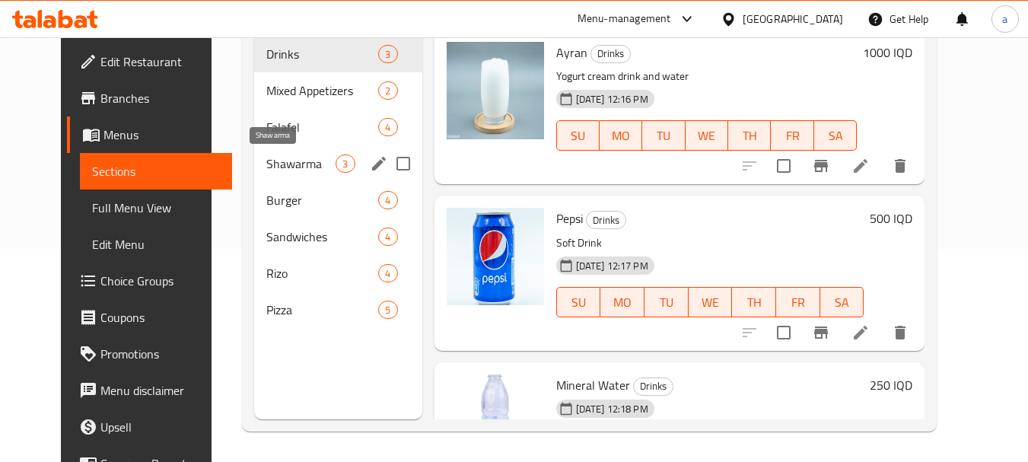
click at [266, 216] on div "Burger 4" at bounding box center [337, 200] width 167 height 37
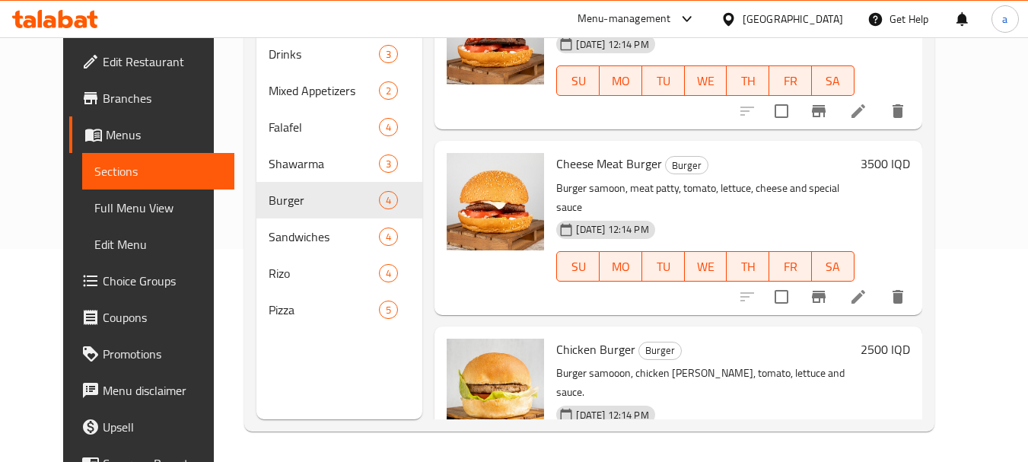
scroll to position [101, 0]
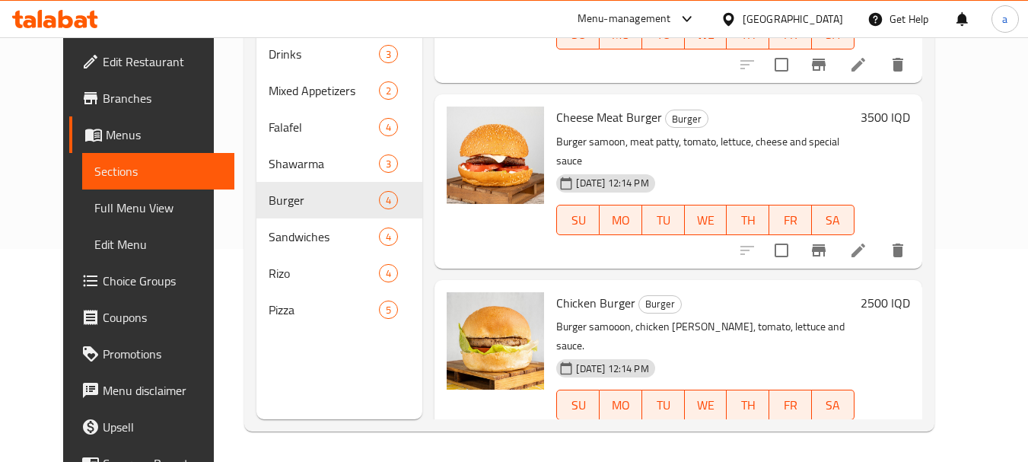
click at [868, 426] on icon at bounding box center [858, 435] width 18 height 18
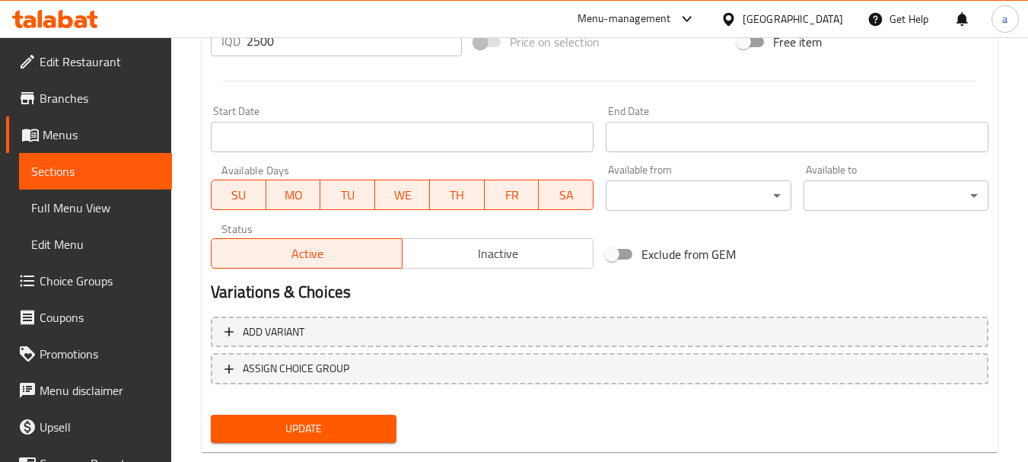
scroll to position [811, 0]
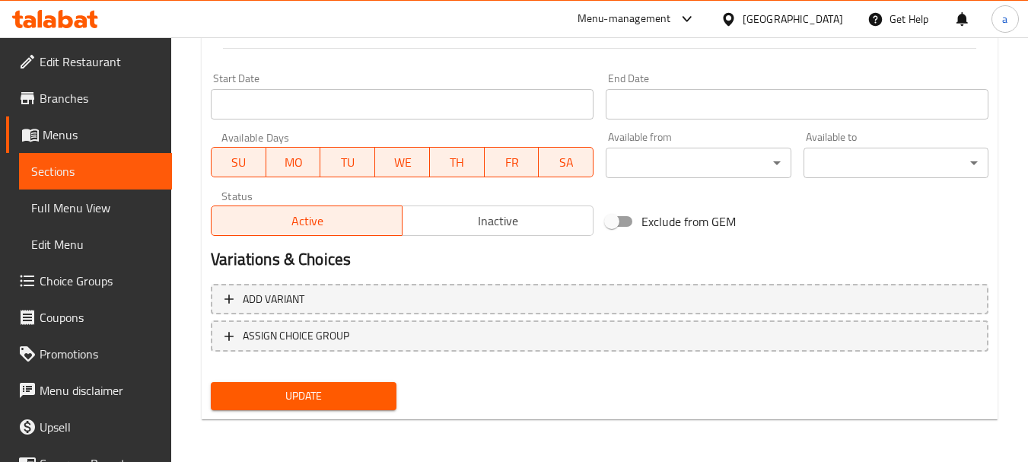
type textarea "Burger samoon, chicken patty, tomato, lettuce and sauce."
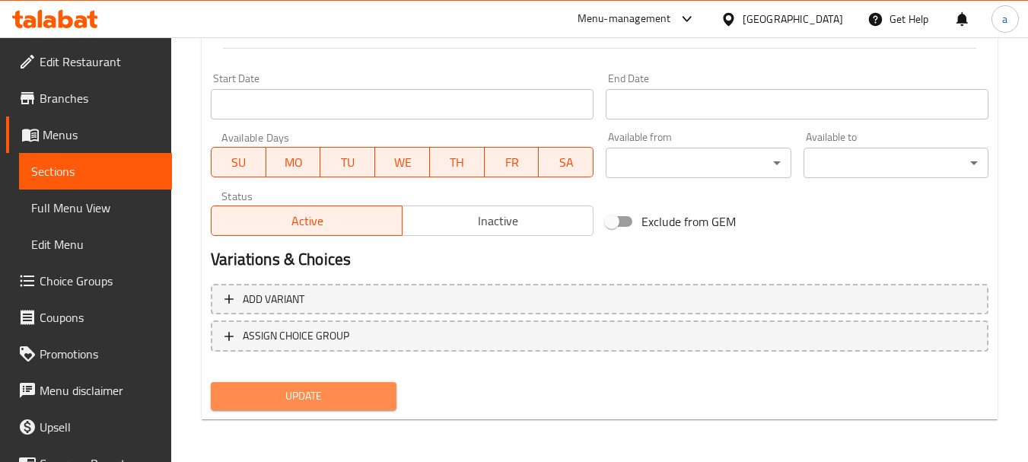
click at [288, 392] on span "Update" at bounding box center [303, 396] width 161 height 19
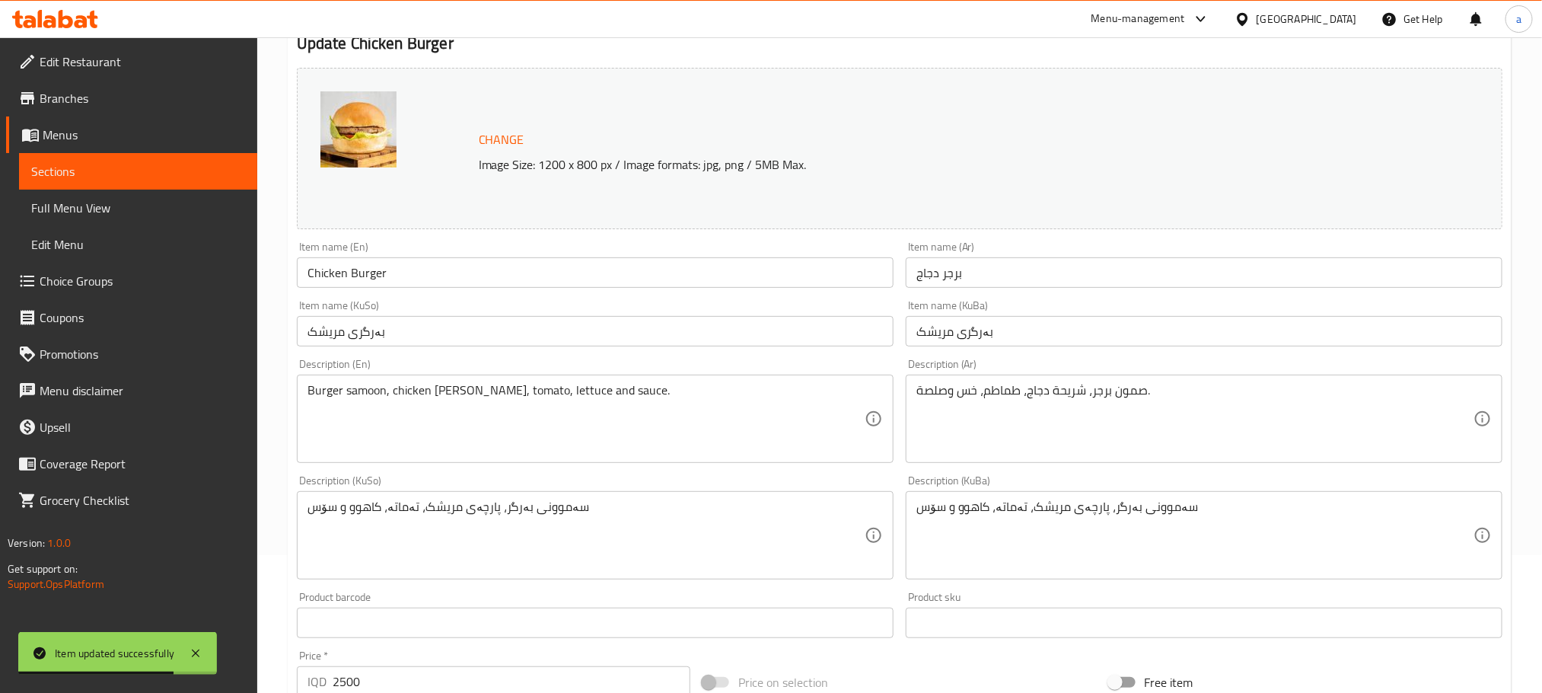
scroll to position [122, 0]
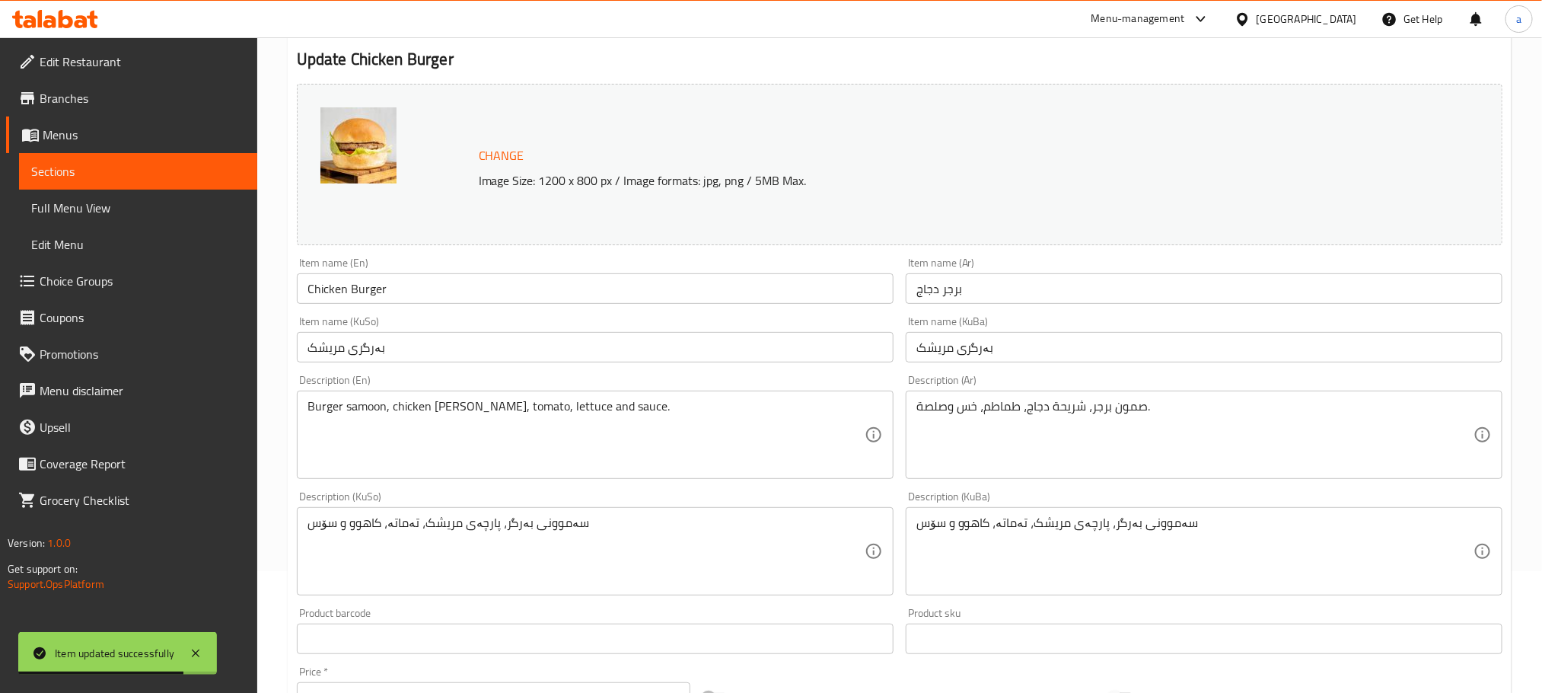
click at [156, 53] on span "Edit Restaurant" at bounding box center [142, 62] width 205 height 18
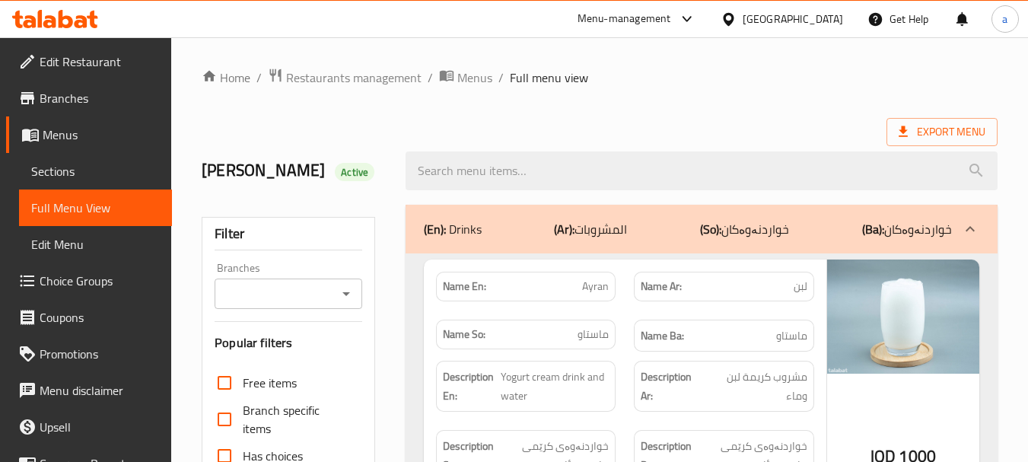
click at [348, 291] on icon "Open" at bounding box center [346, 294] width 18 height 18
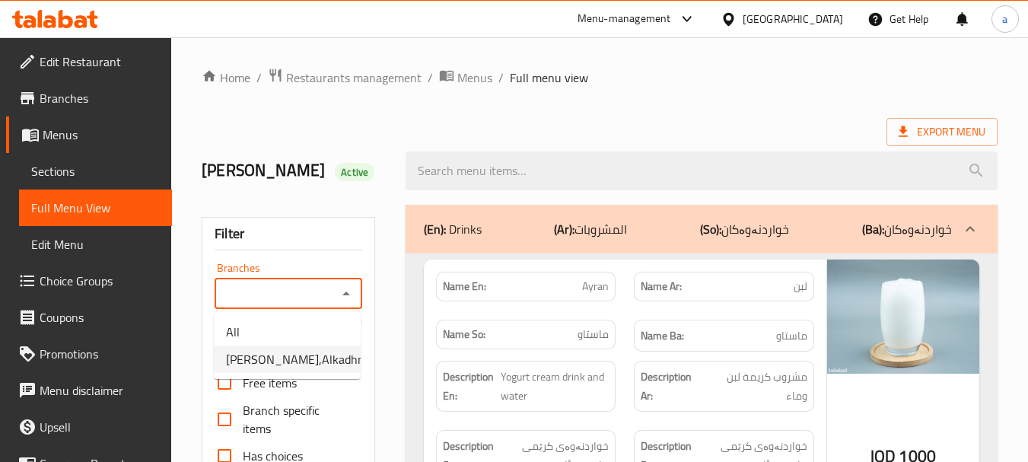
click at [314, 356] on span "[PERSON_NAME],Alkadhmiyah" at bounding box center [307, 359] width 163 height 18
type input "[PERSON_NAME],Alkadhmiyah"
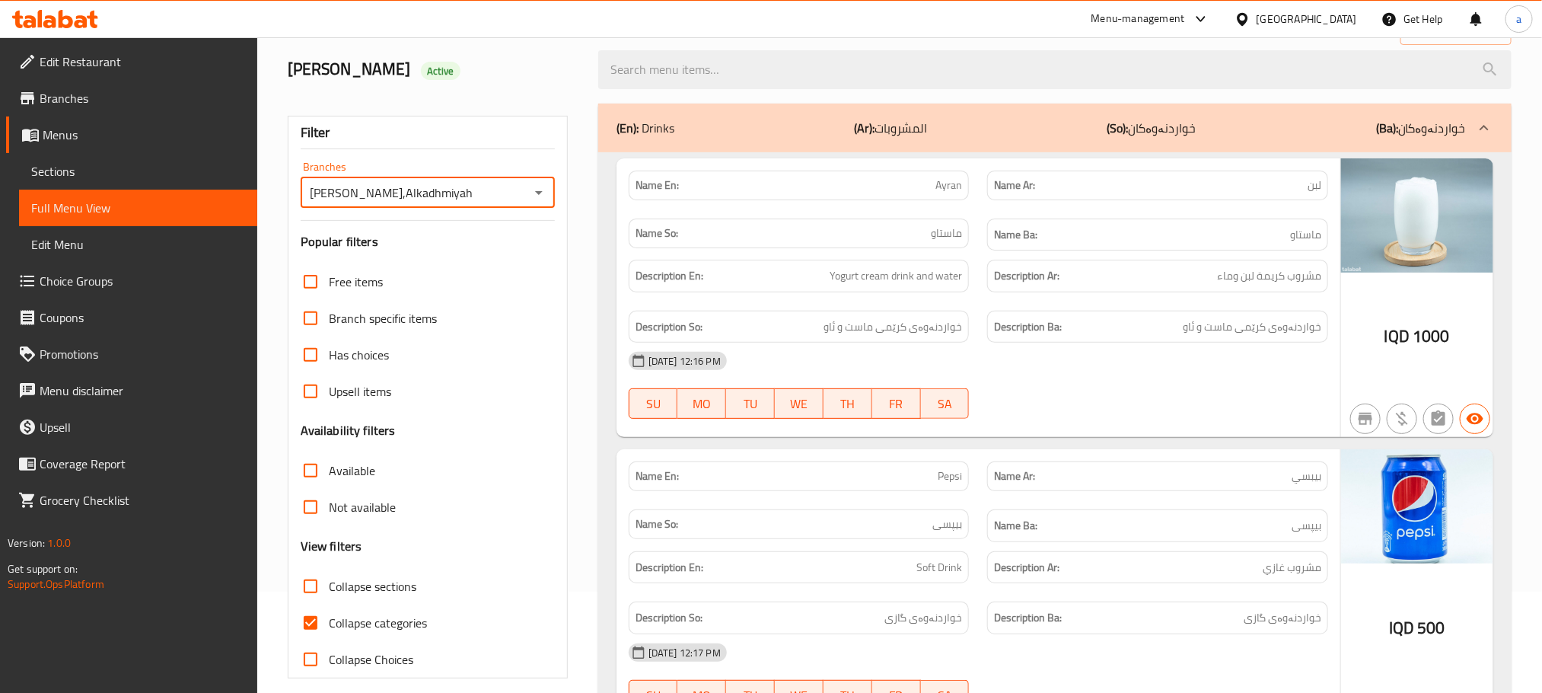
scroll to position [151, 0]
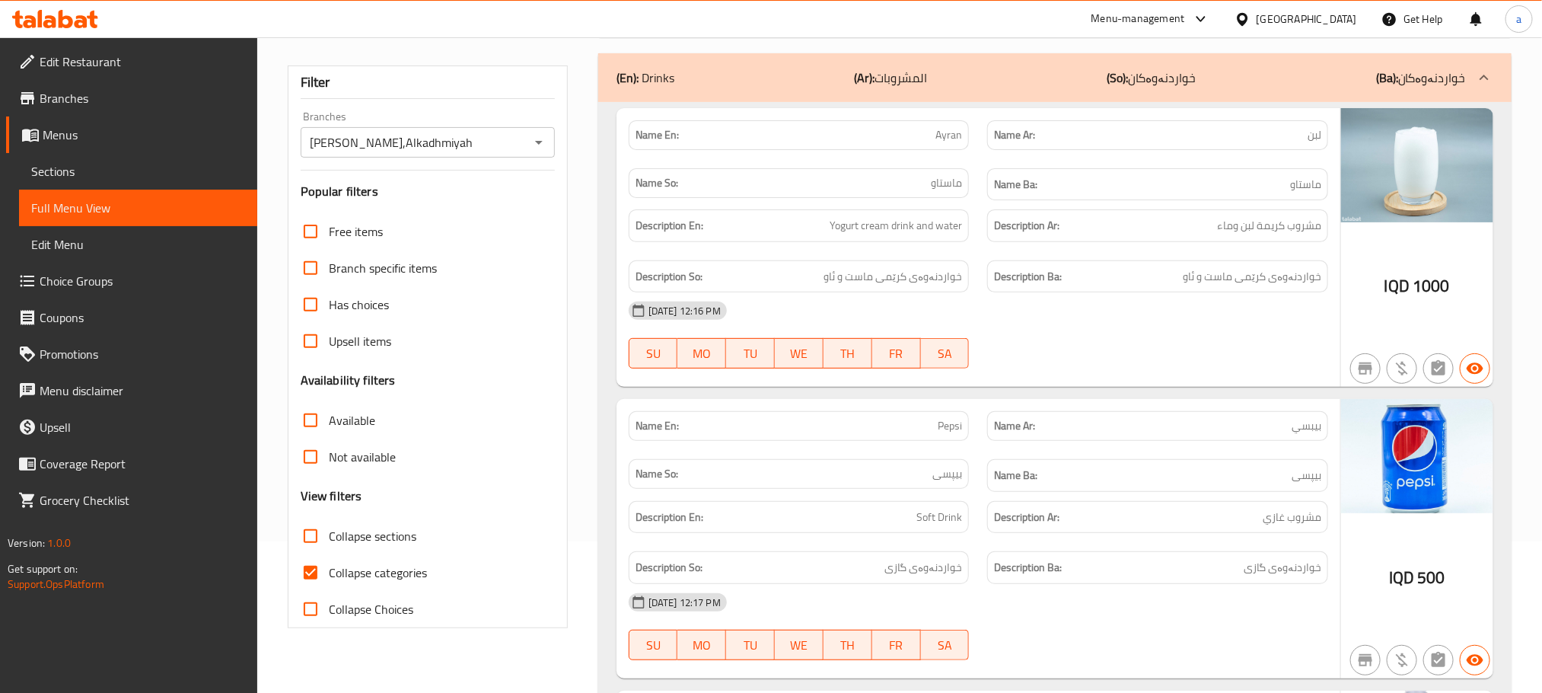
click at [407, 461] on span "Collapse categories" at bounding box center [378, 572] width 98 height 18
click at [329, 461] on input "Collapse categories" at bounding box center [310, 572] width 37 height 37
checkbox input "false"
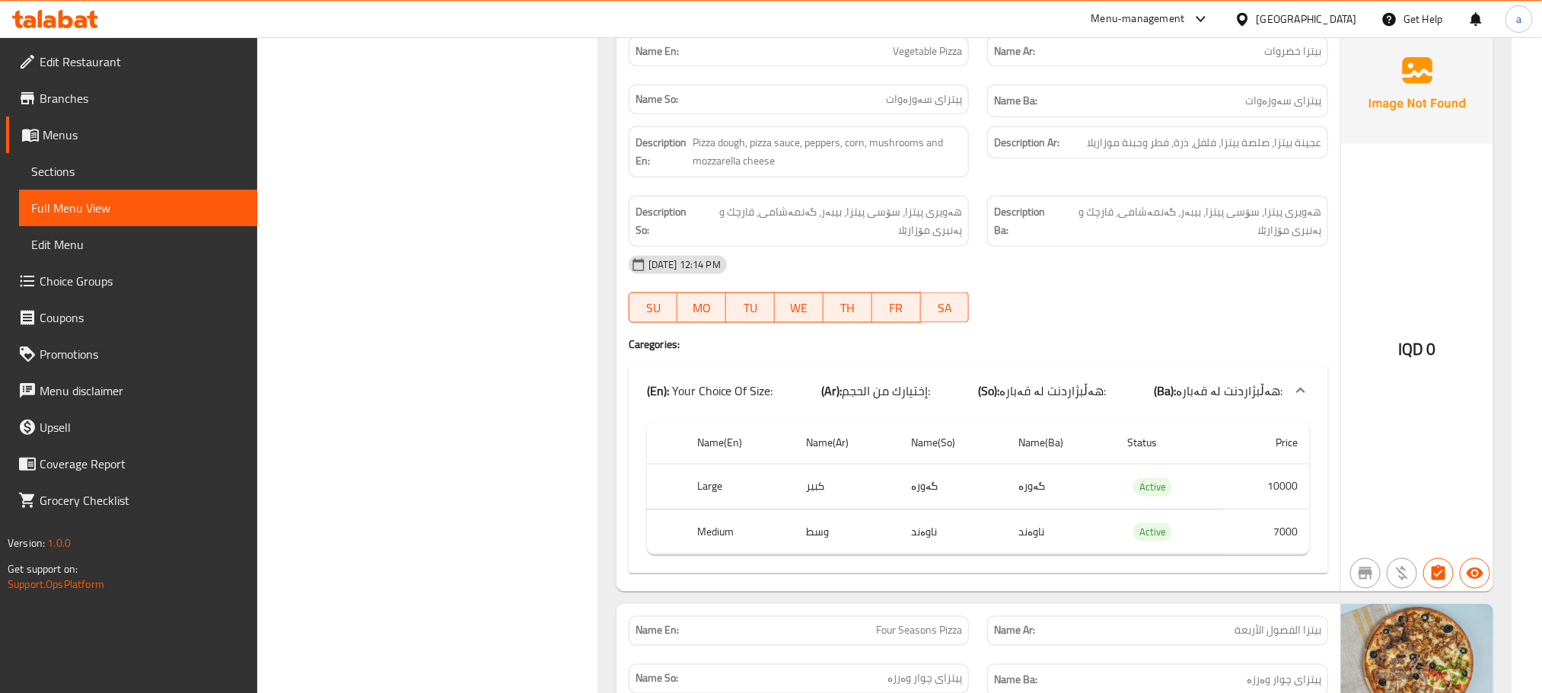
scroll to position [9834, 0]
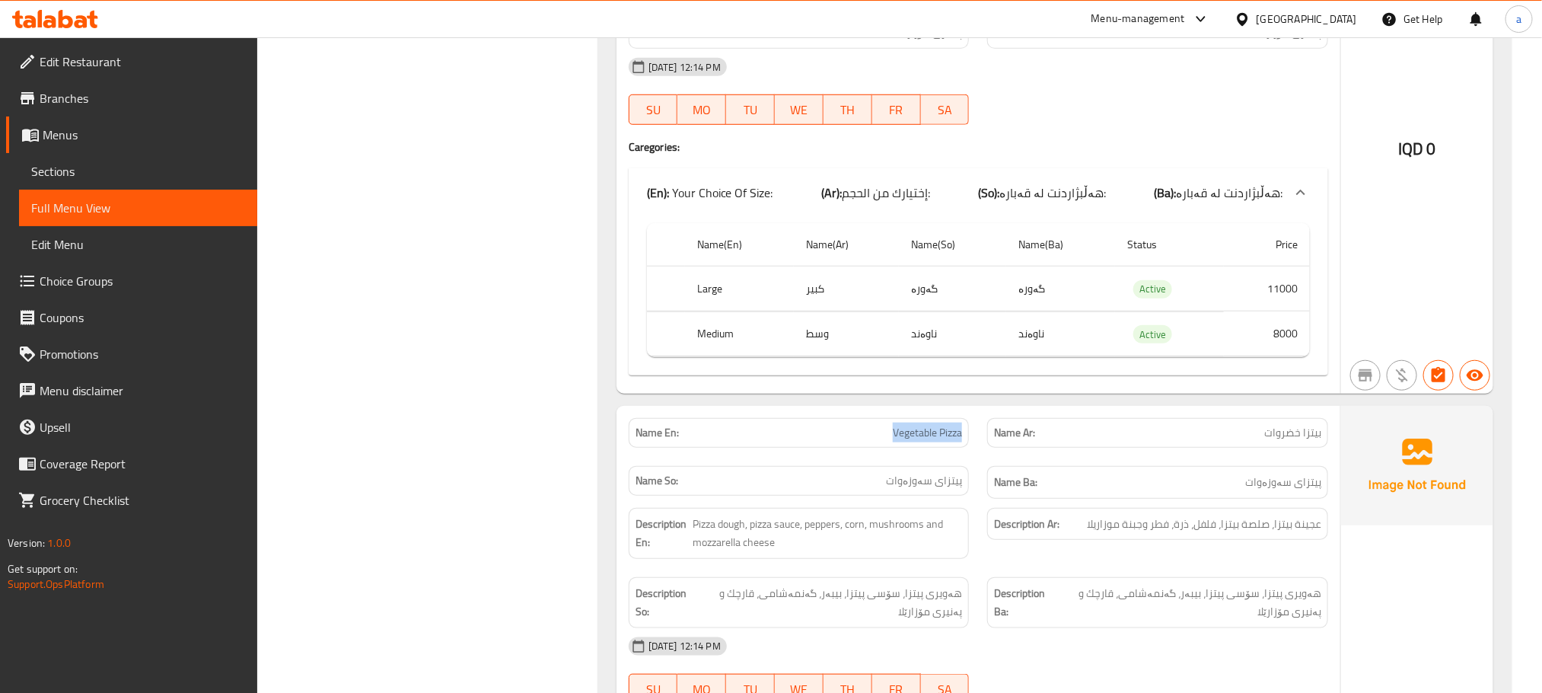
drag, startPoint x: 893, startPoint y: 466, endPoint x: 967, endPoint y: 464, distance: 73.8
click at [967, 448] on div "Name En: Vegetable Pizza" at bounding box center [799, 433] width 341 height 30
copy span "Vegetable Pizza"
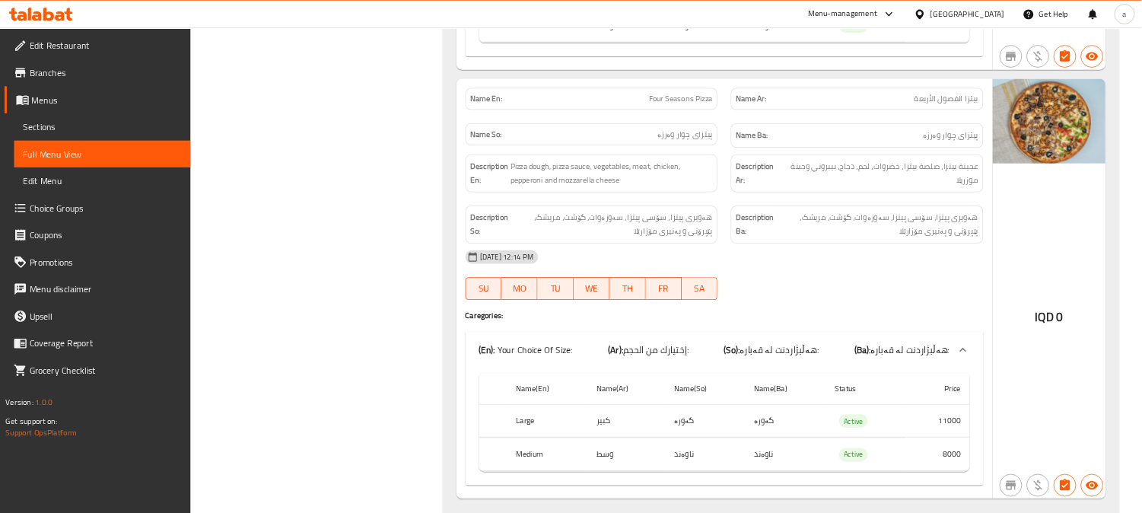
scroll to position [10712, 0]
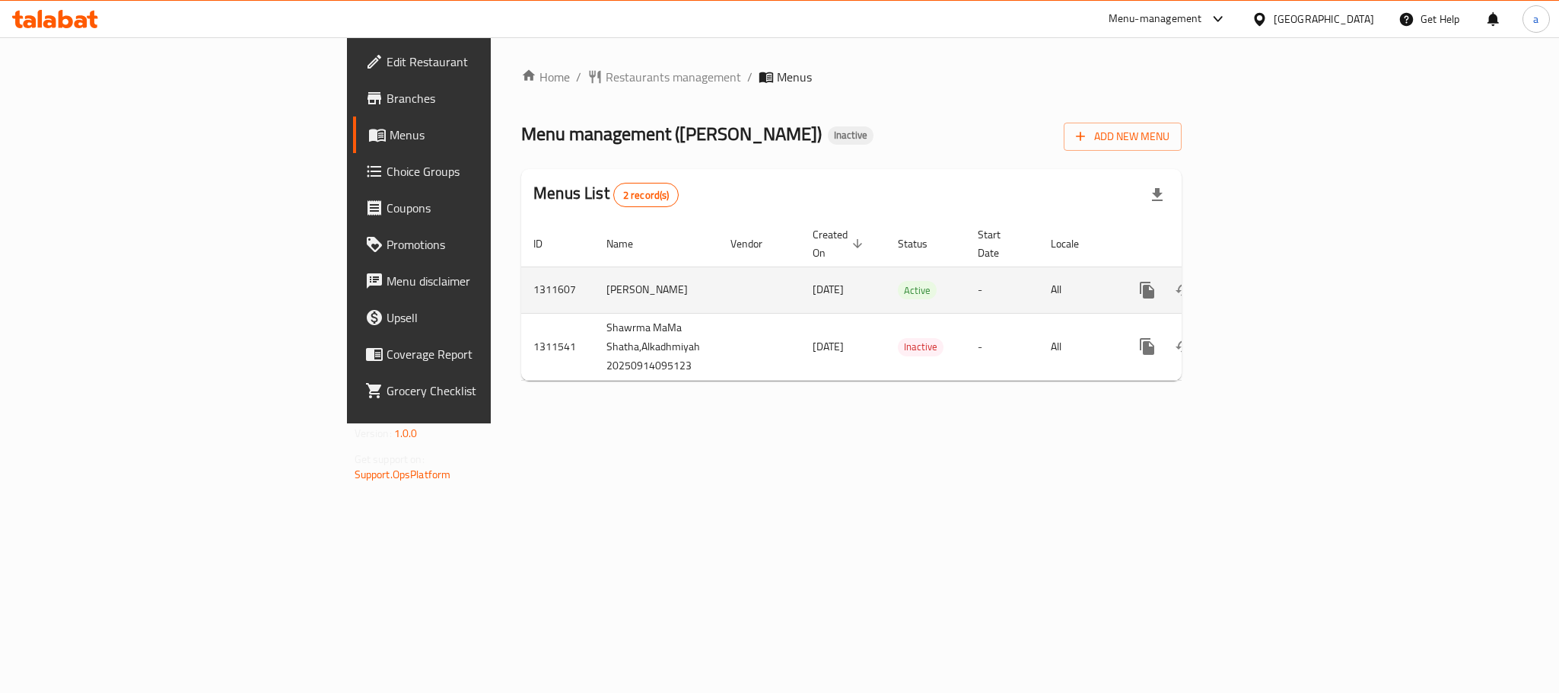
click at [1266, 281] on icon "enhanced table" at bounding box center [1257, 290] width 18 height 18
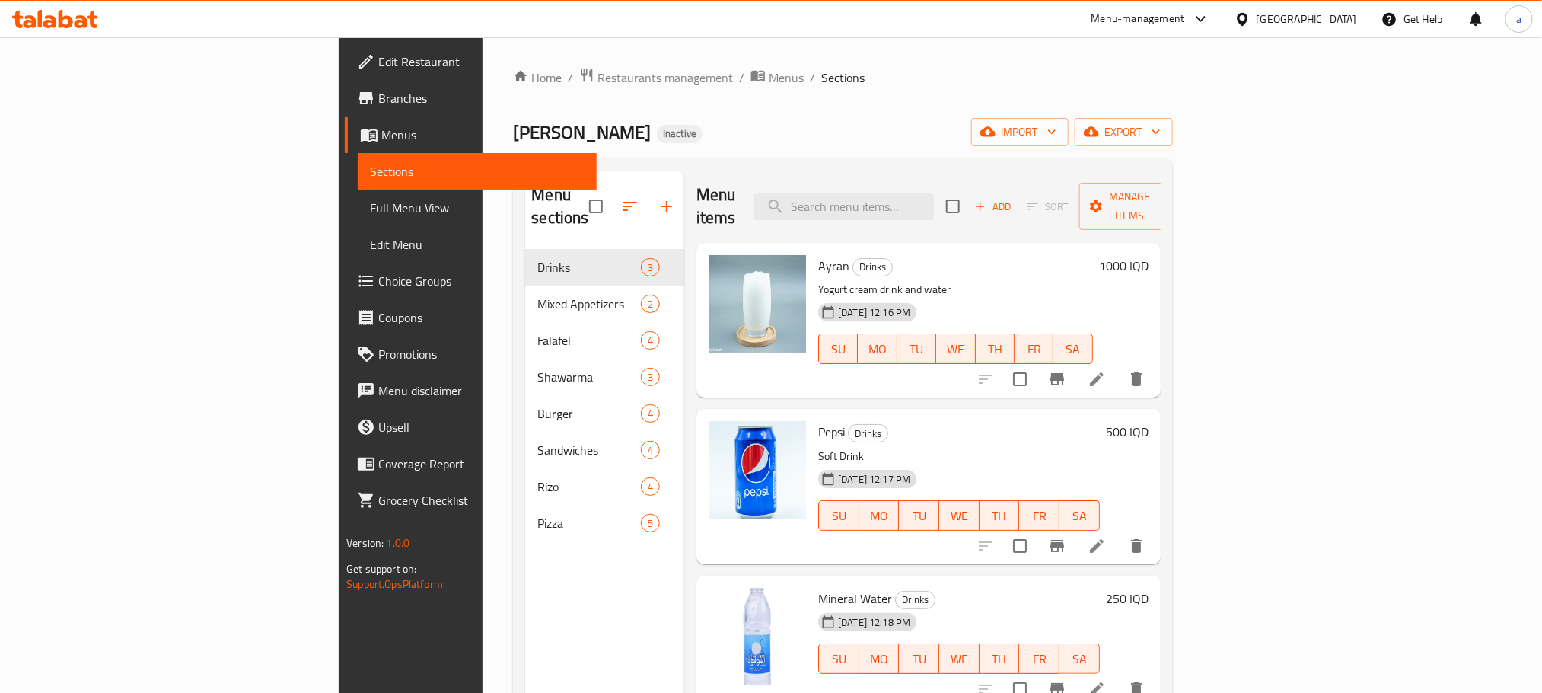
click at [370, 212] on span "Full Menu View" at bounding box center [477, 208] width 214 height 18
